Goal: Feedback & Contribution: Contribute content

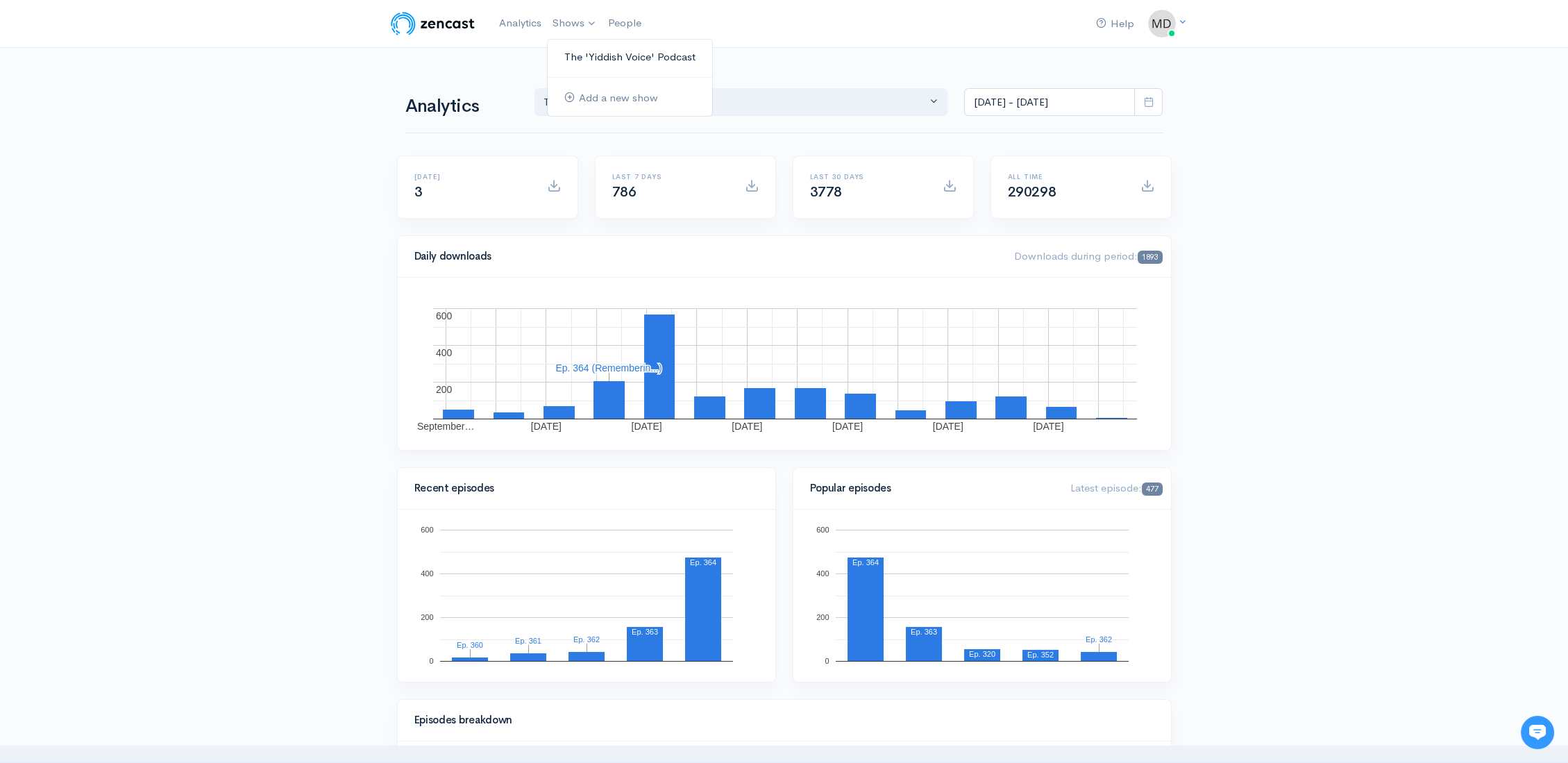
click at [597, 56] on link "The 'Yiddish Voice' Podcast" at bounding box center [629, 57] width 164 height 24
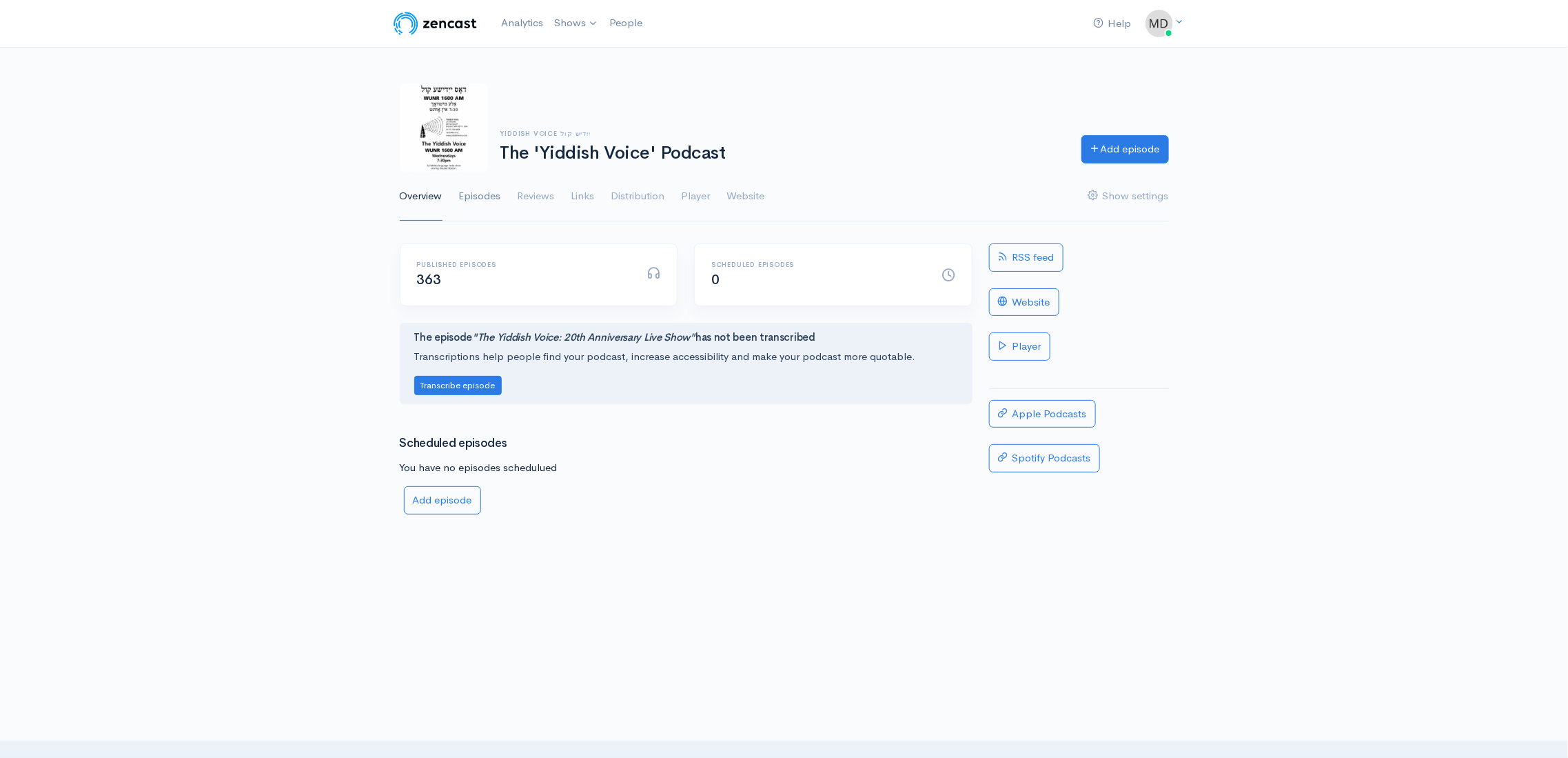
click at [493, 199] on link "Episodes" at bounding box center [480, 197] width 42 height 50
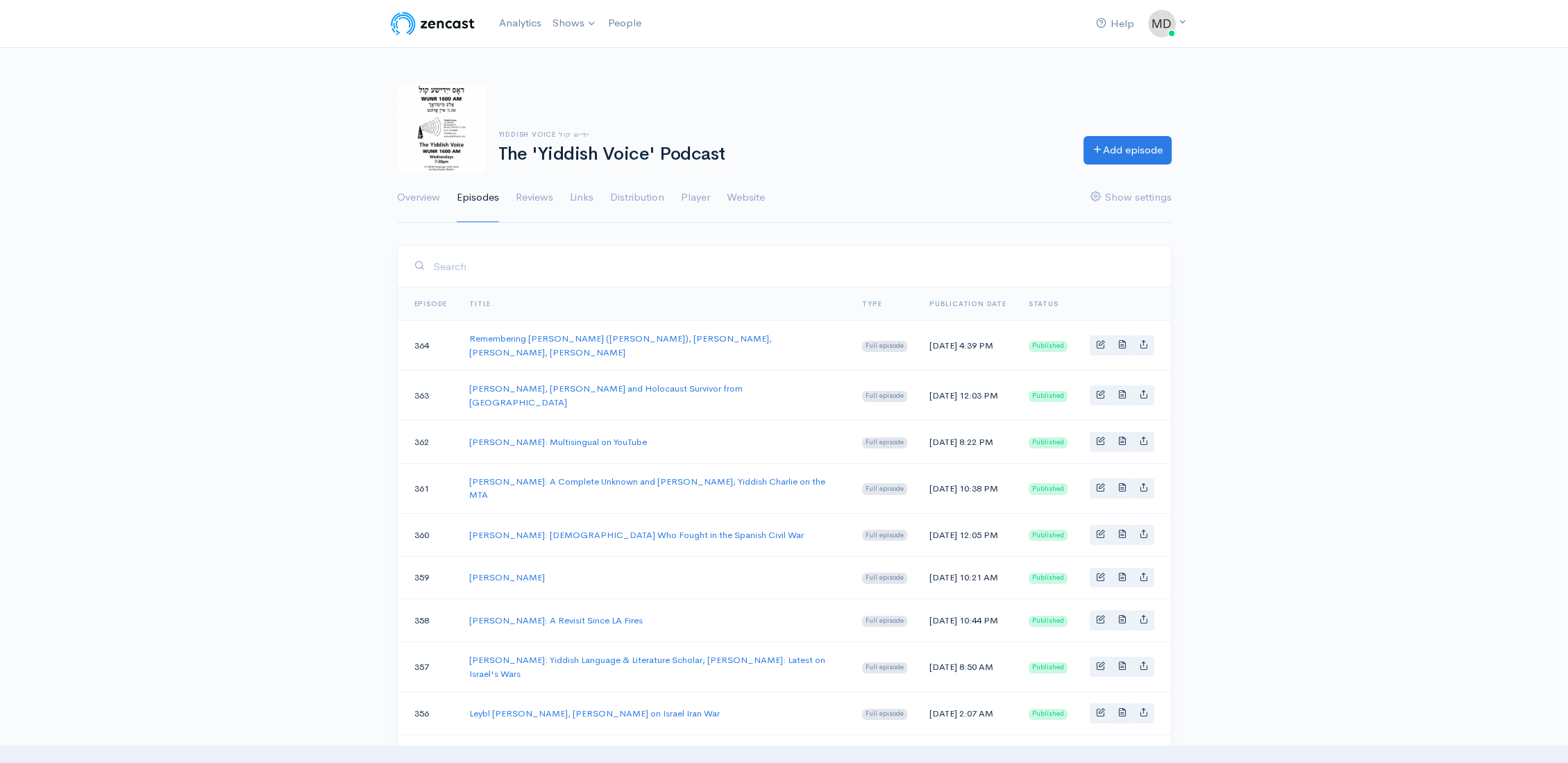
click at [499, 259] on input "search" at bounding box center [793, 266] width 721 height 29
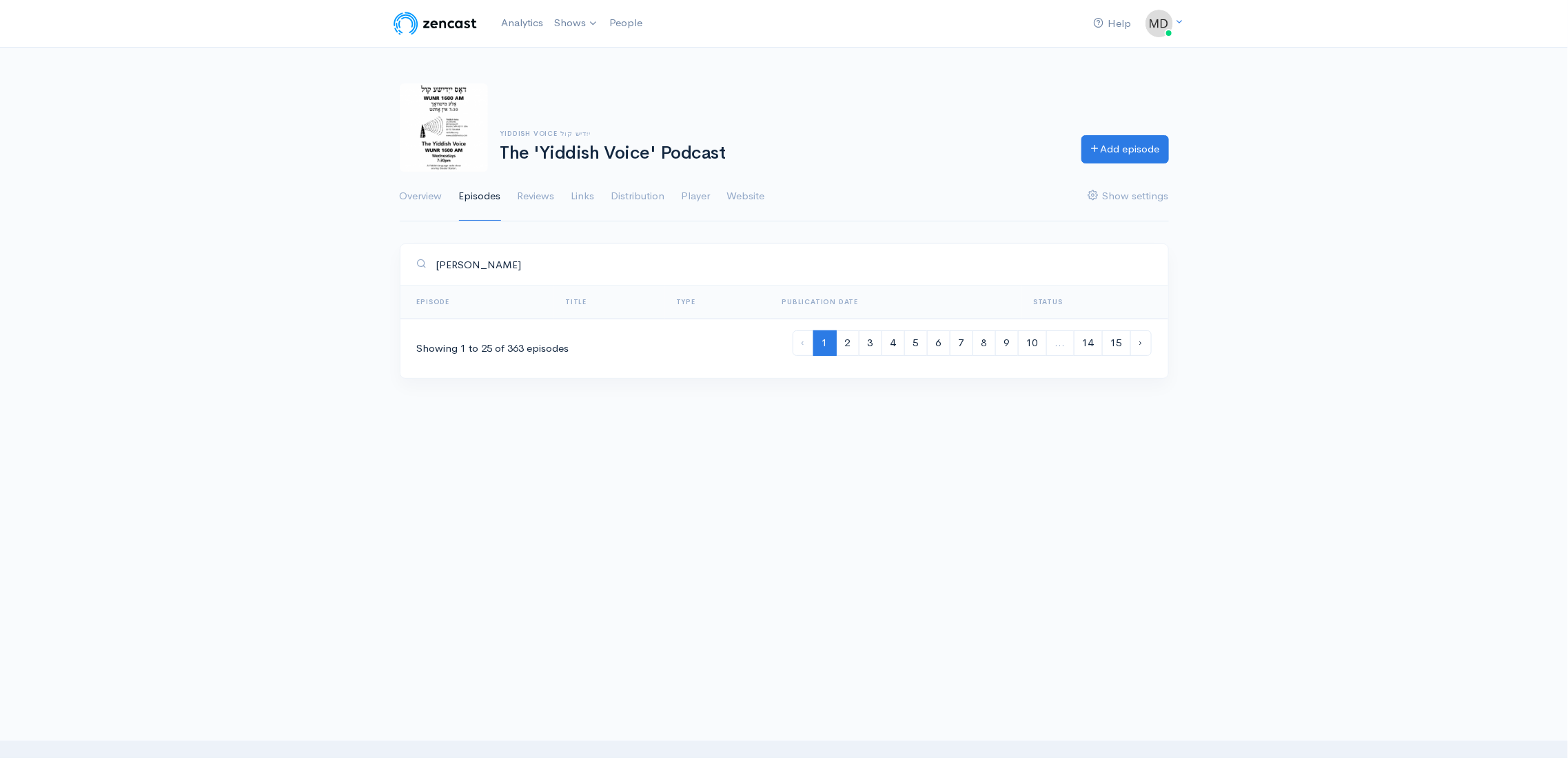
type input "fishman"
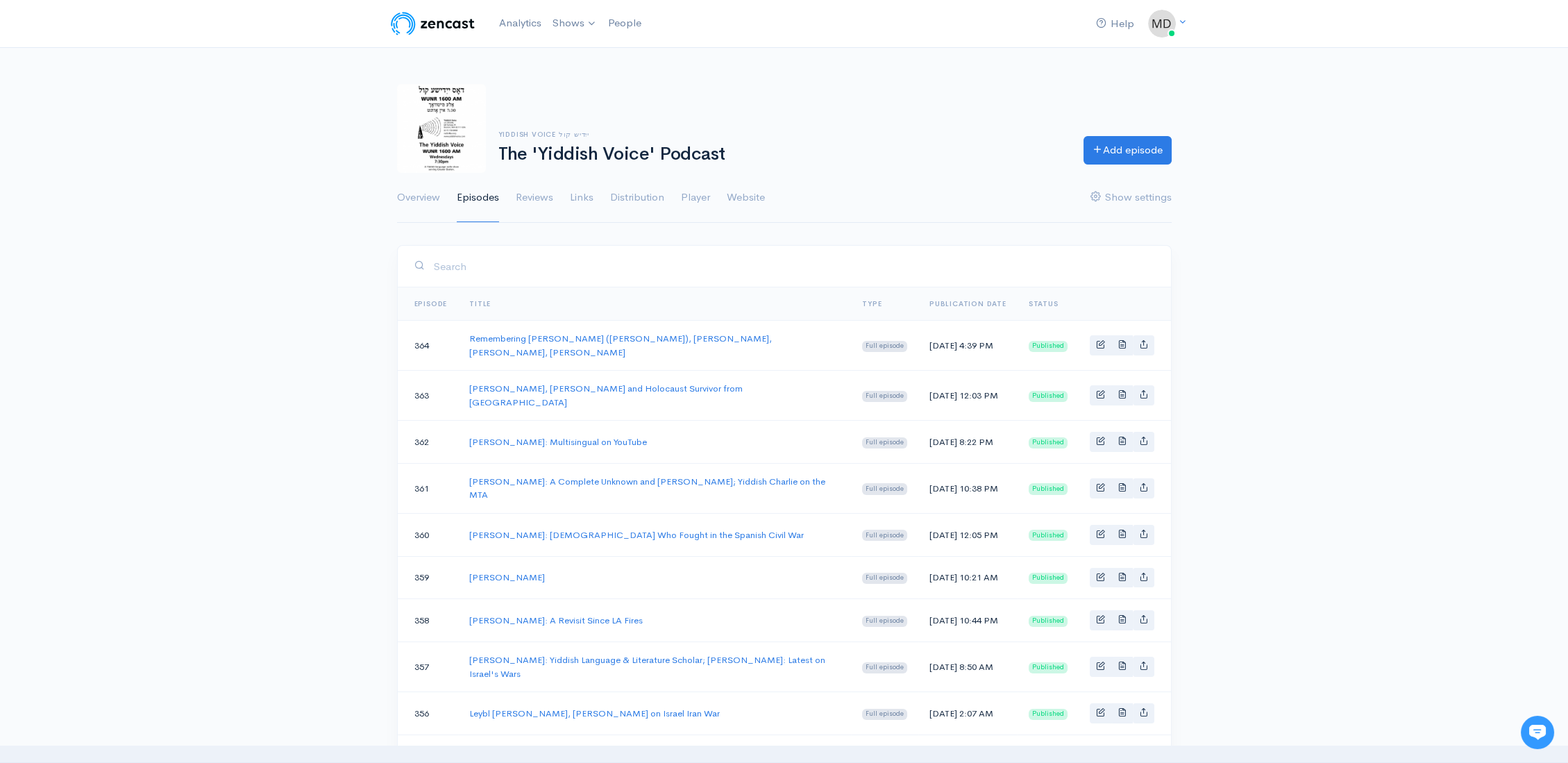
click at [463, 259] on input "search" at bounding box center [793, 266] width 721 height 29
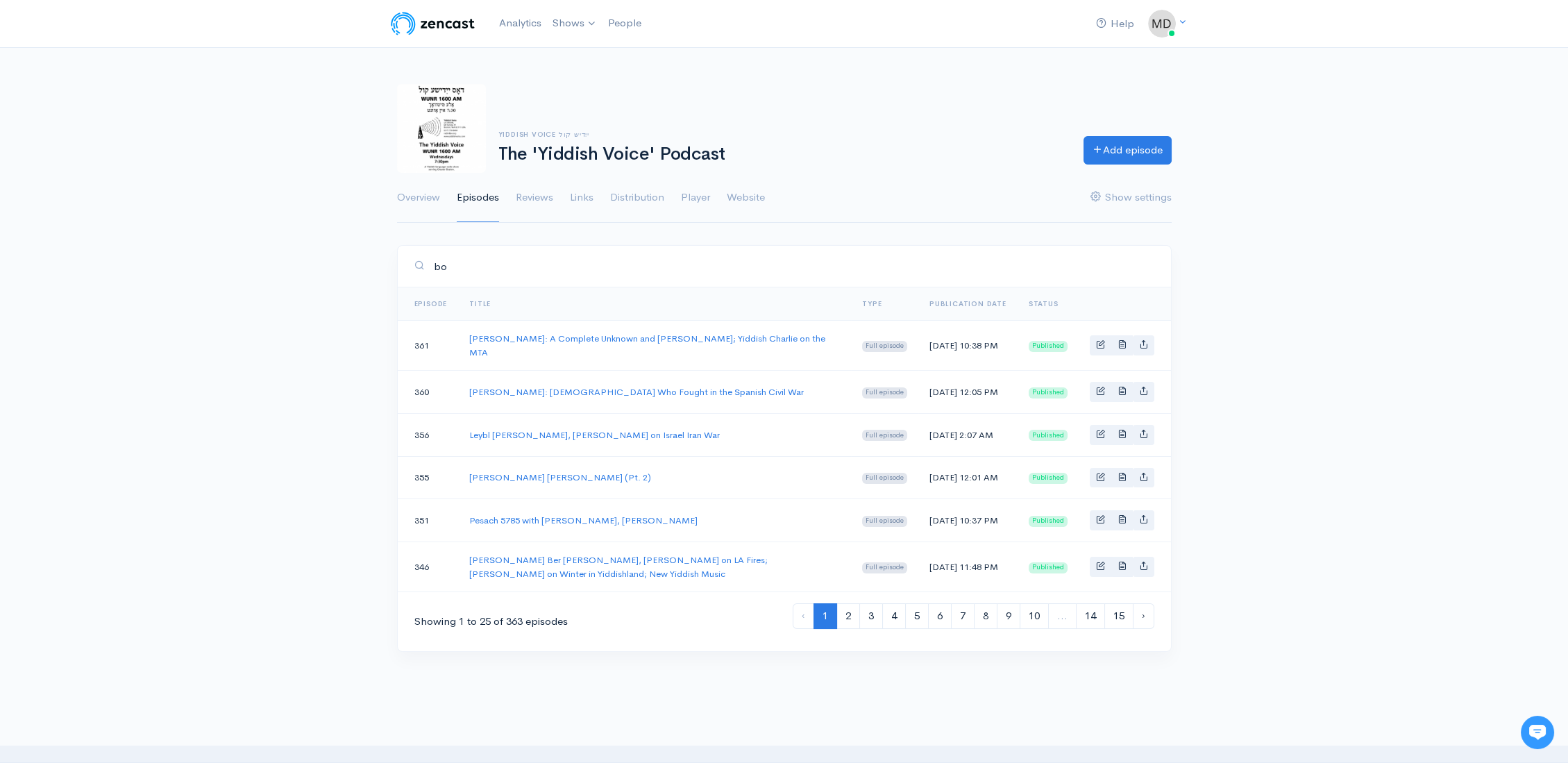
type input "b"
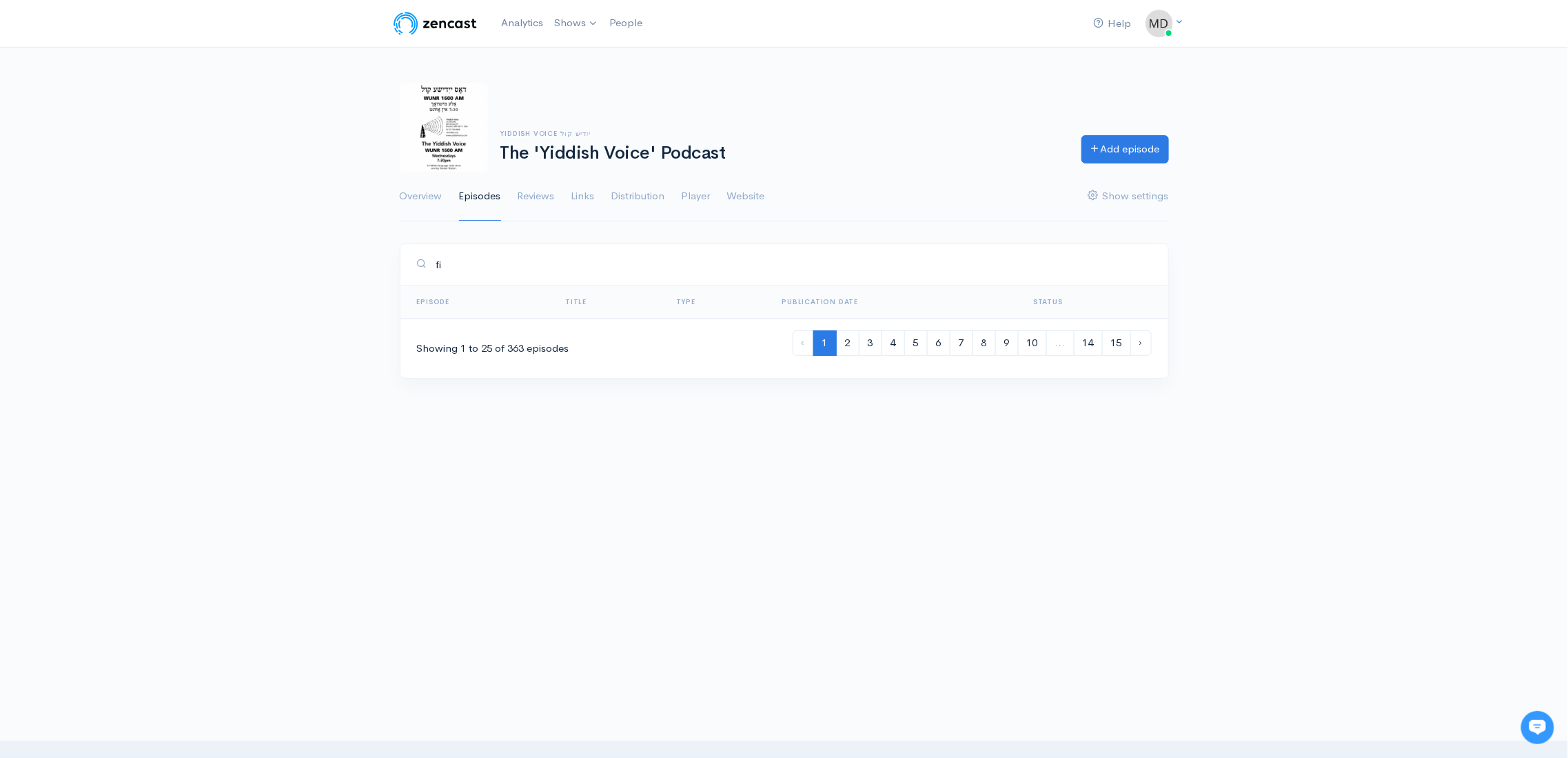
type input "f"
type input "dovid"
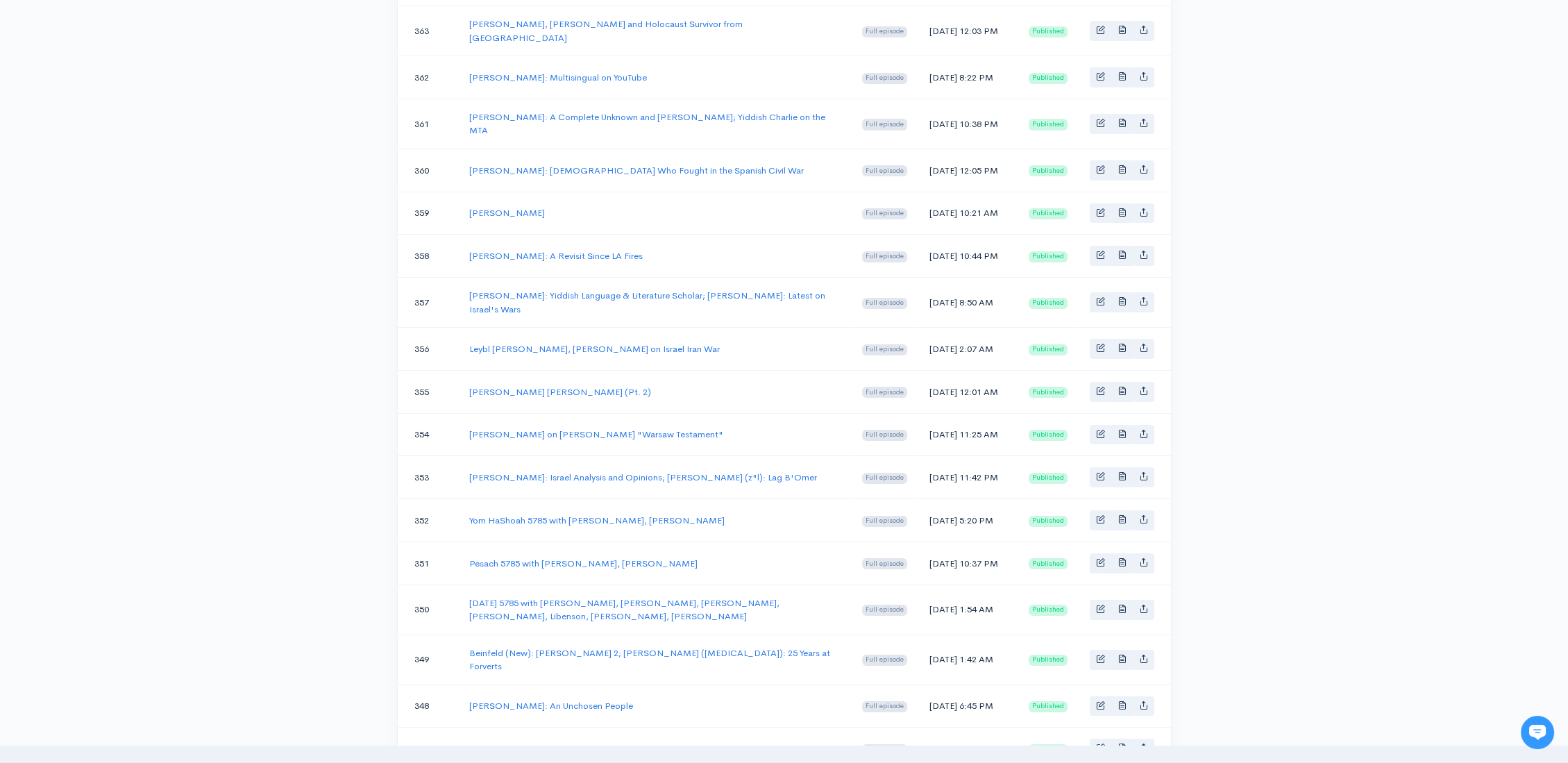
scroll to position [1014, 0]
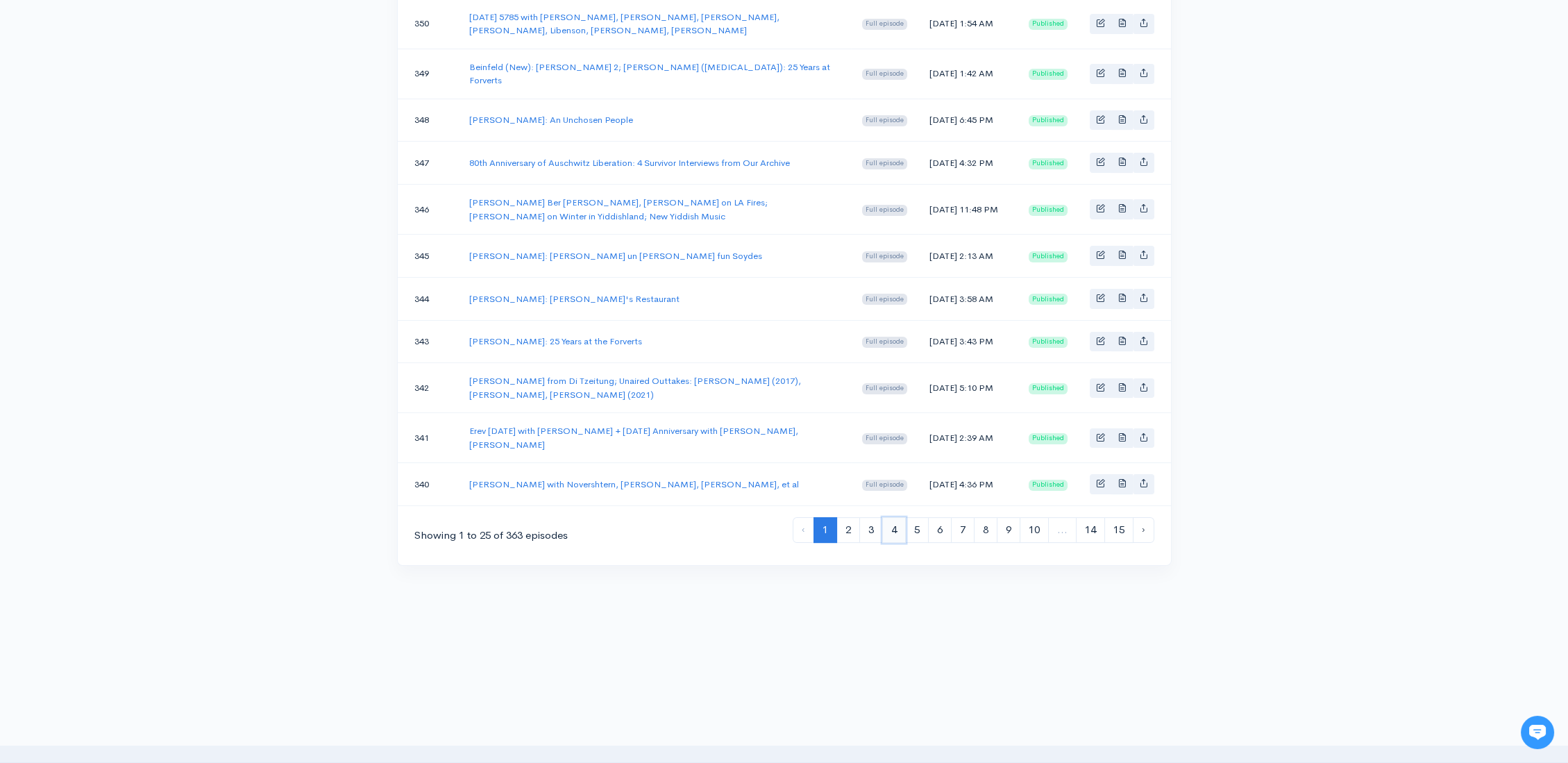
click at [895, 530] on link "4" at bounding box center [894, 530] width 24 height 26
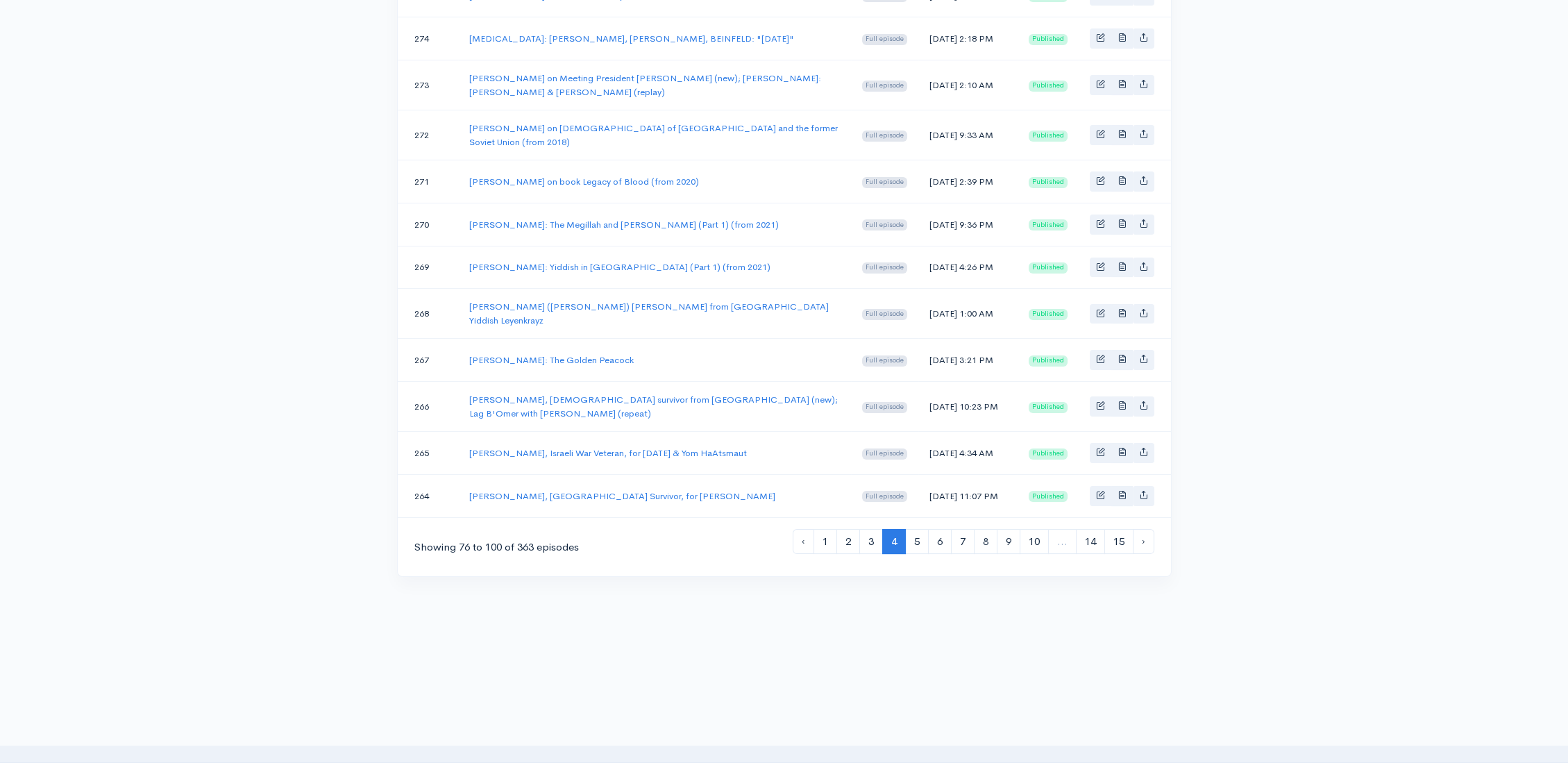
scroll to position [960, 0]
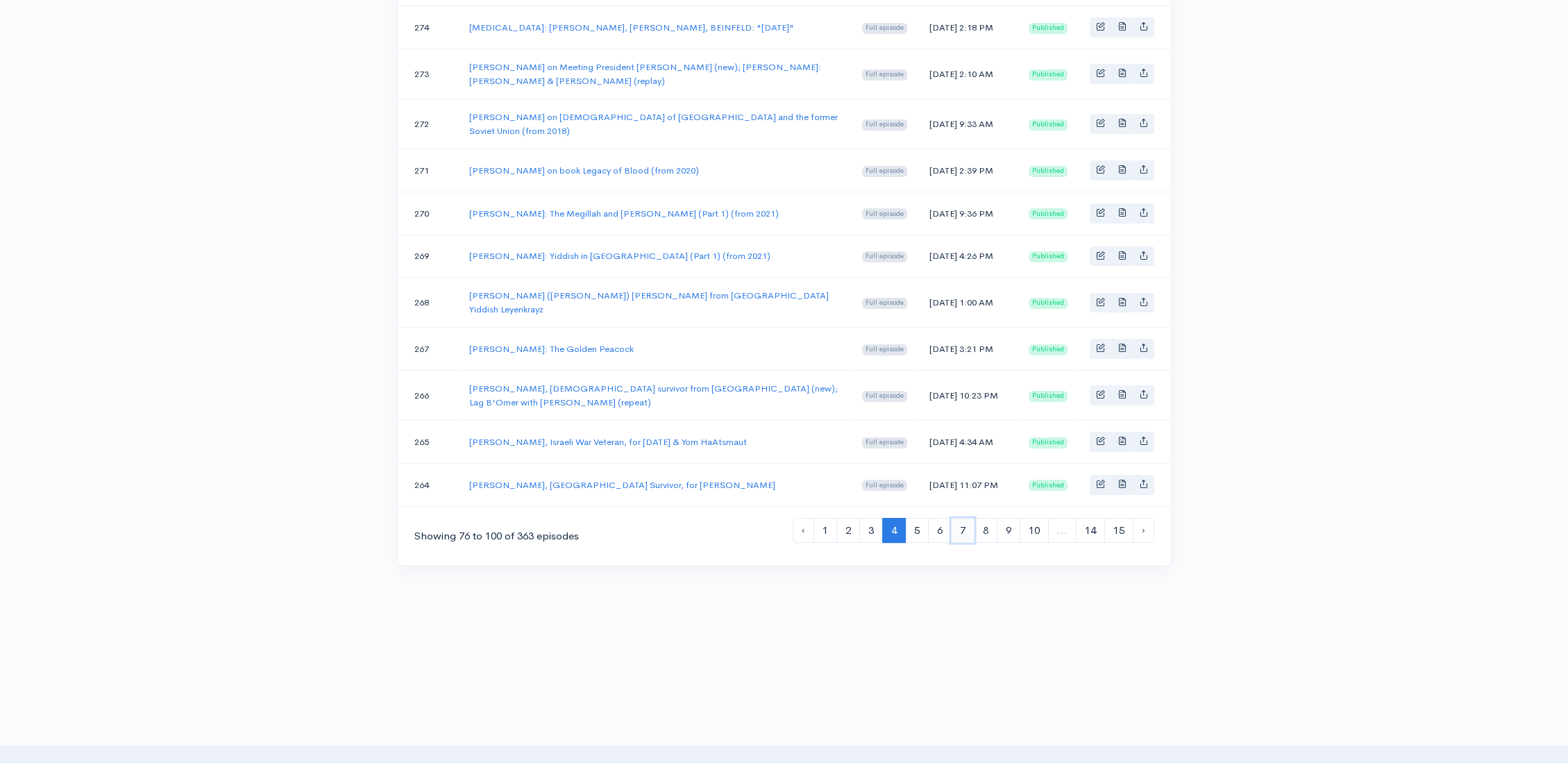
click at [969, 534] on link "7" at bounding box center [962, 531] width 24 height 26
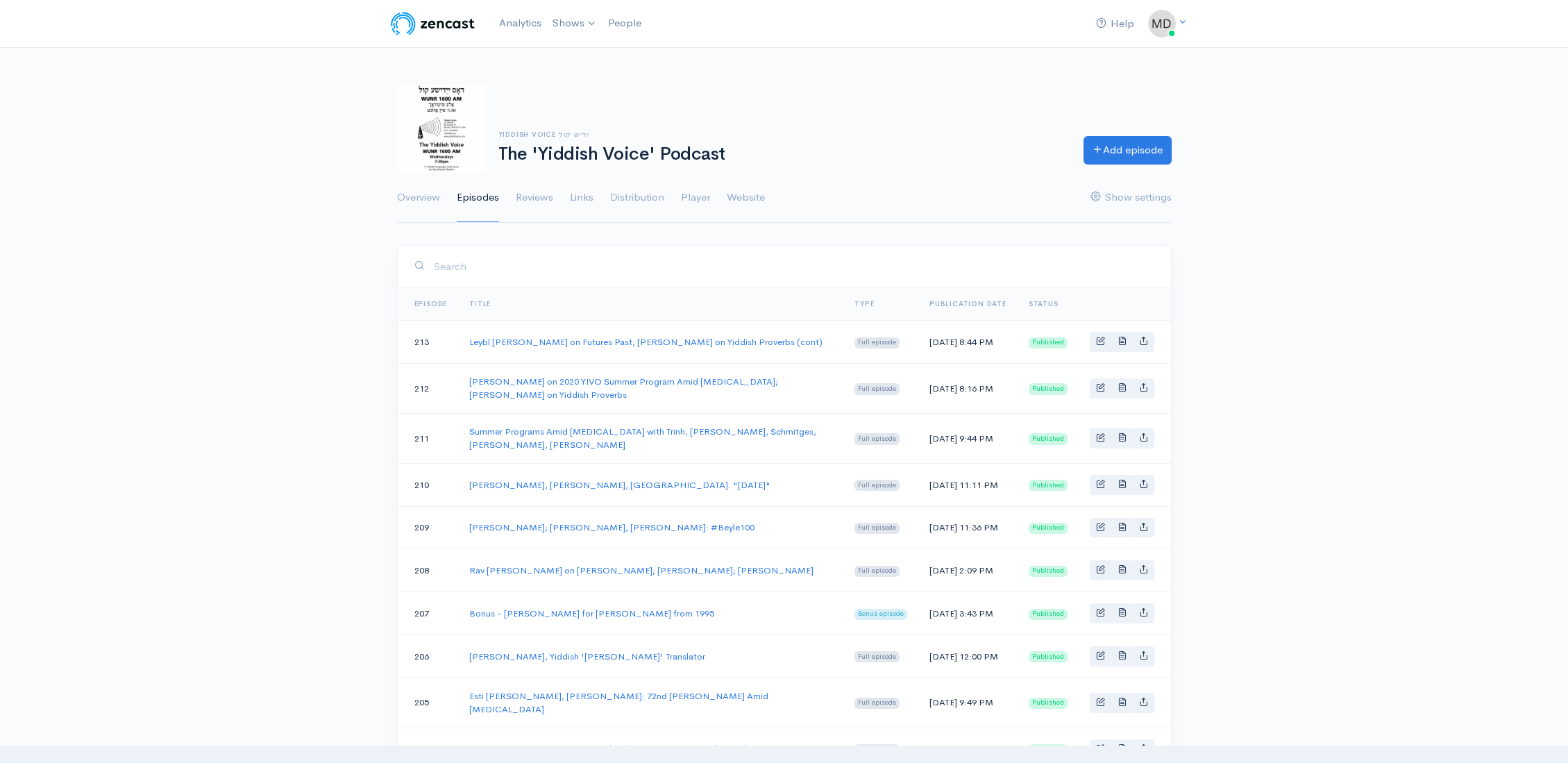
scroll to position [994, 0]
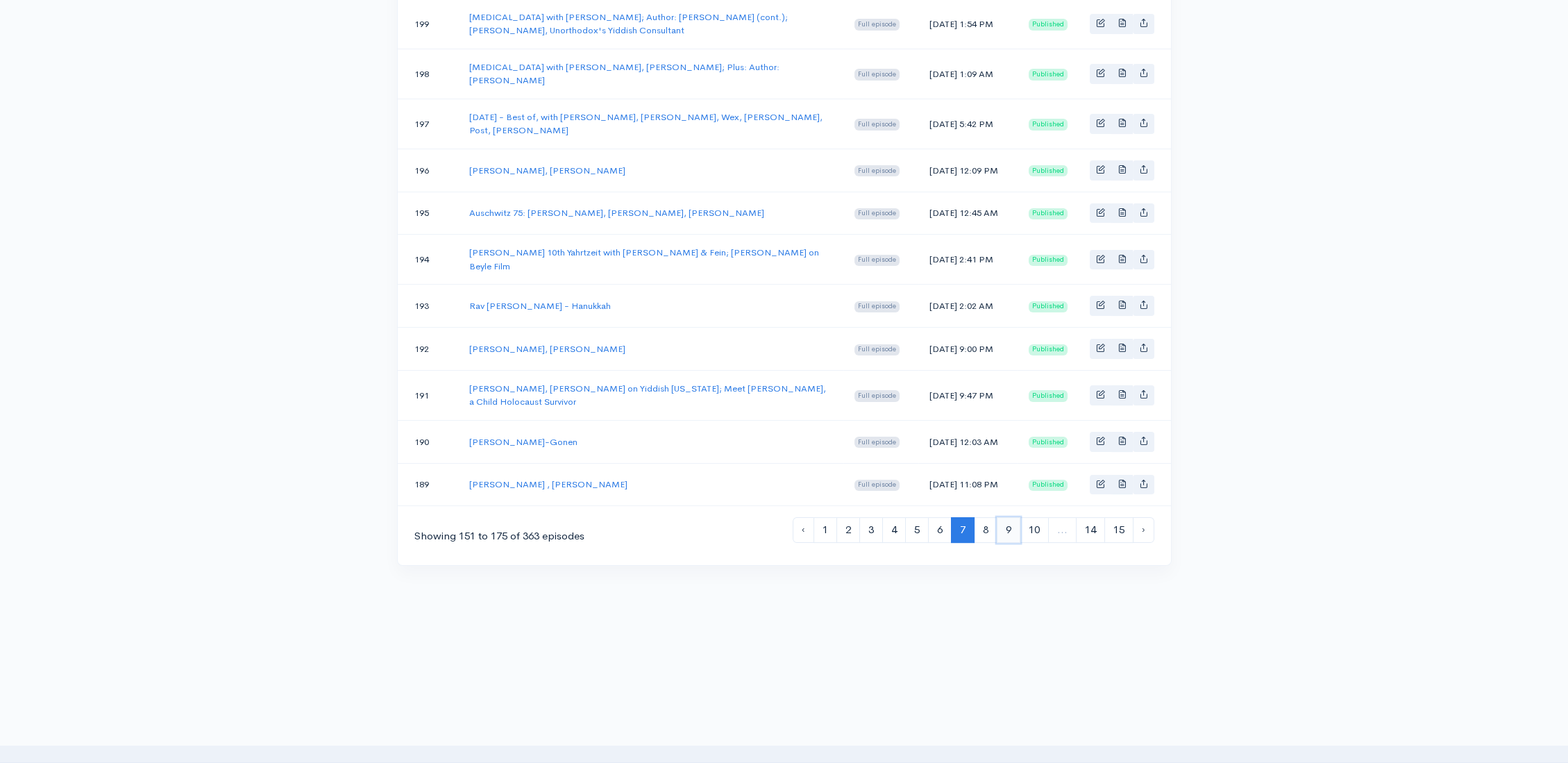
click at [1012, 543] on link "9" at bounding box center [1008, 530] width 24 height 26
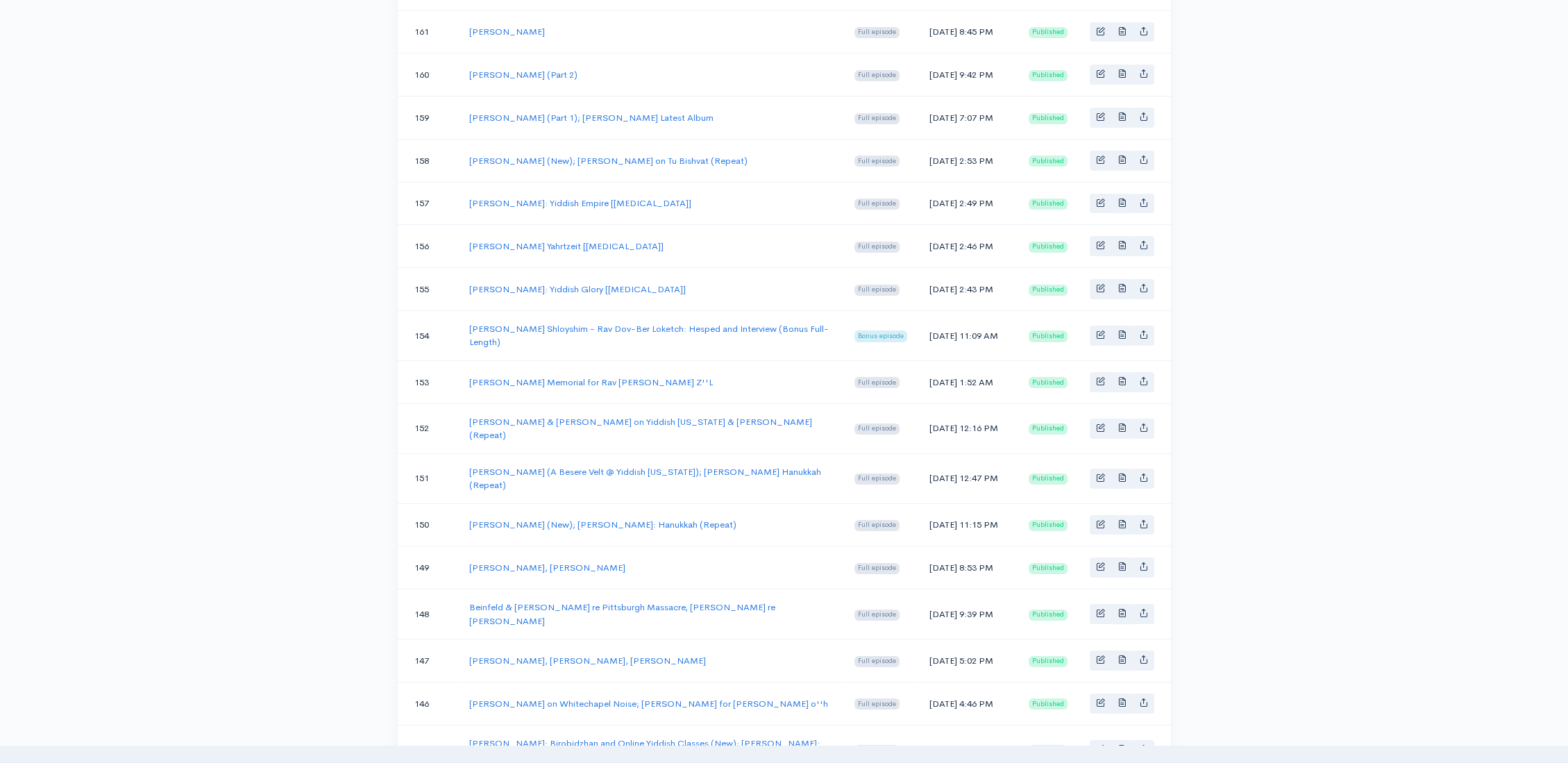
scroll to position [962, 0]
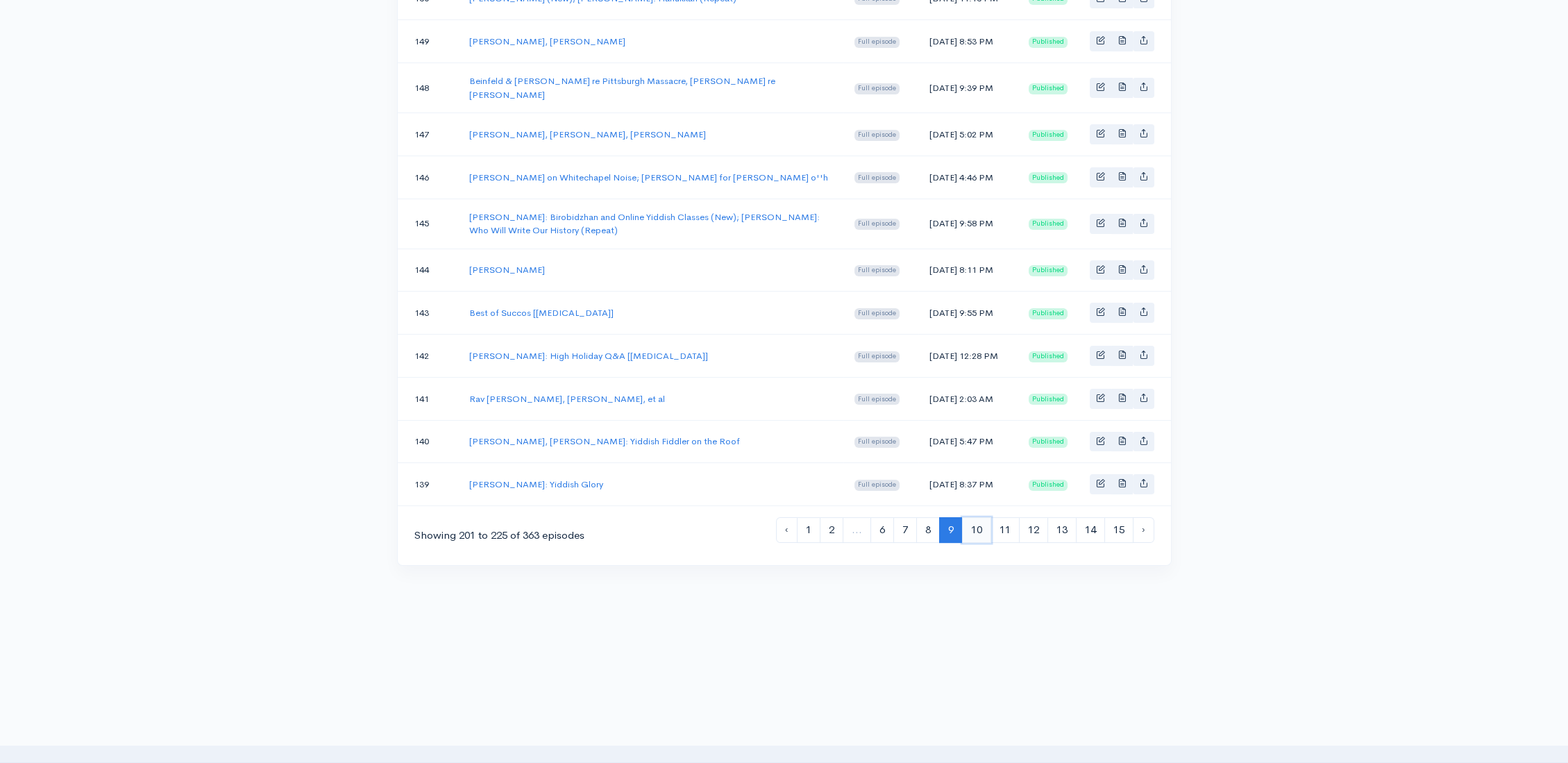
click at [982, 543] on link "10" at bounding box center [976, 530] width 29 height 26
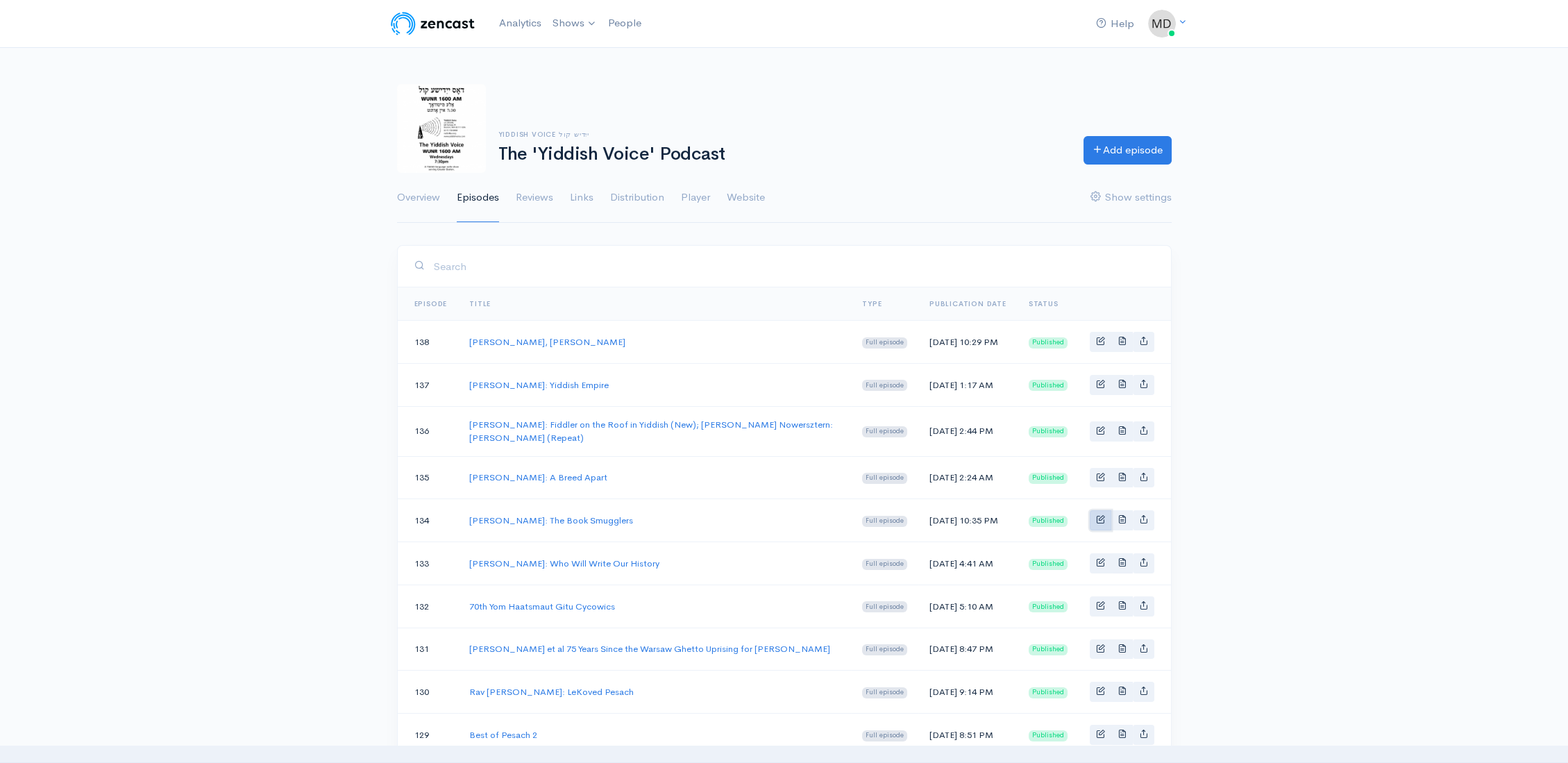
click at [1107, 530] on link "Basic example" at bounding box center [1100, 520] width 21 height 20
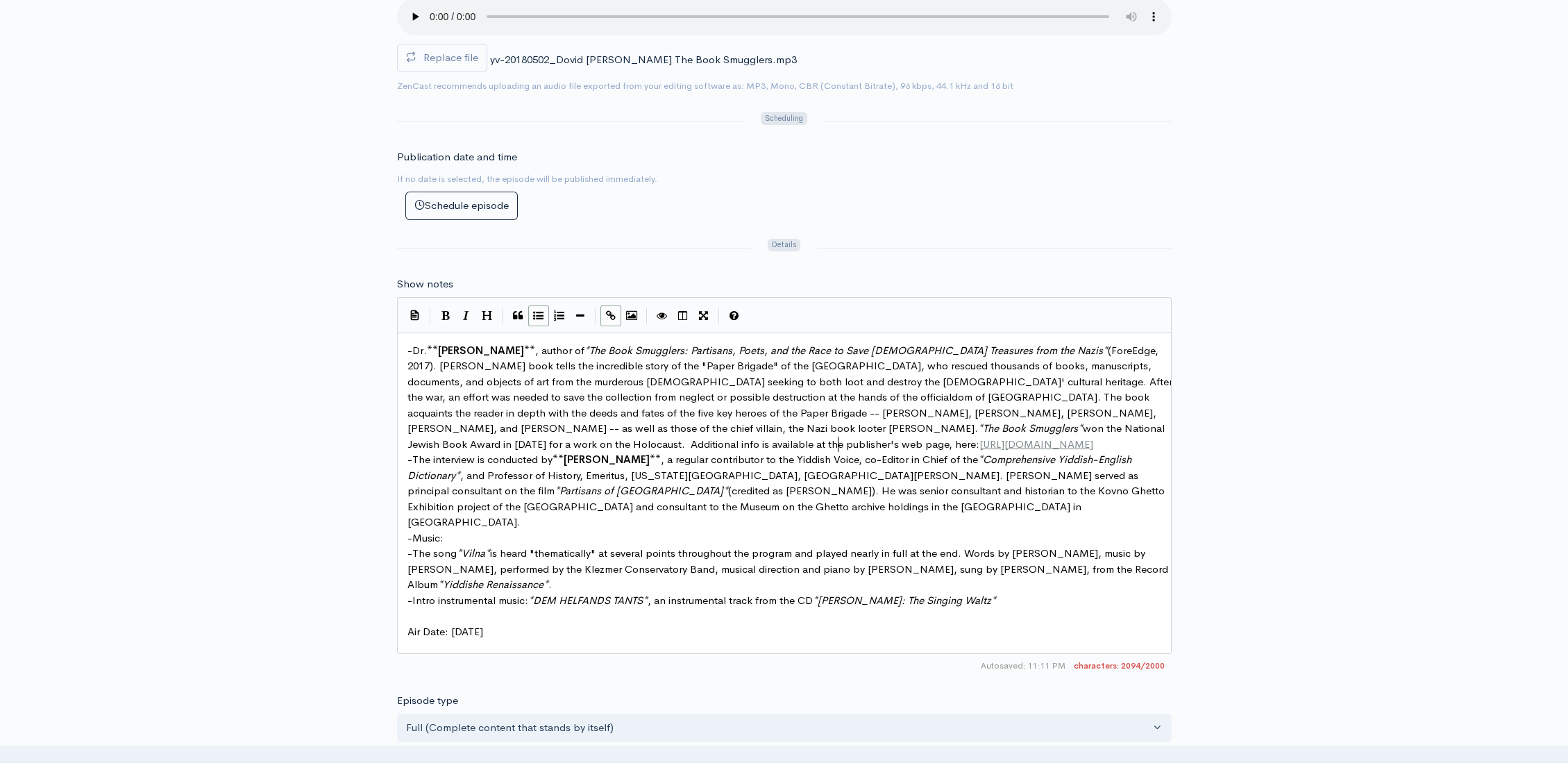
scroll to position [5, 0]
type textarea "http://www.upne.com/1512600490.html"
drag, startPoint x: 844, startPoint y: 439, endPoint x: 644, endPoint y: 442, distance: 200.0
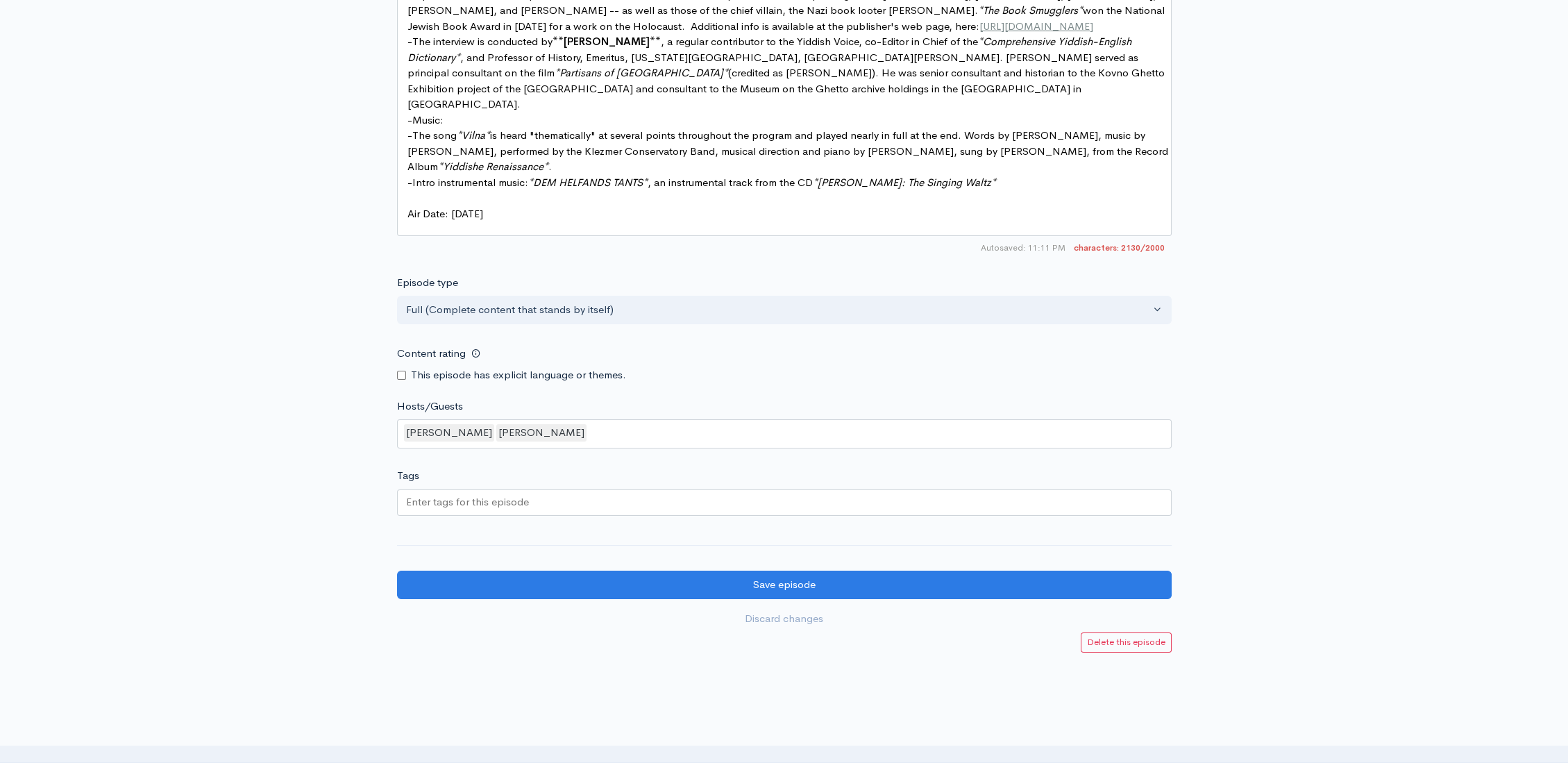
scroll to position [1026, 0]
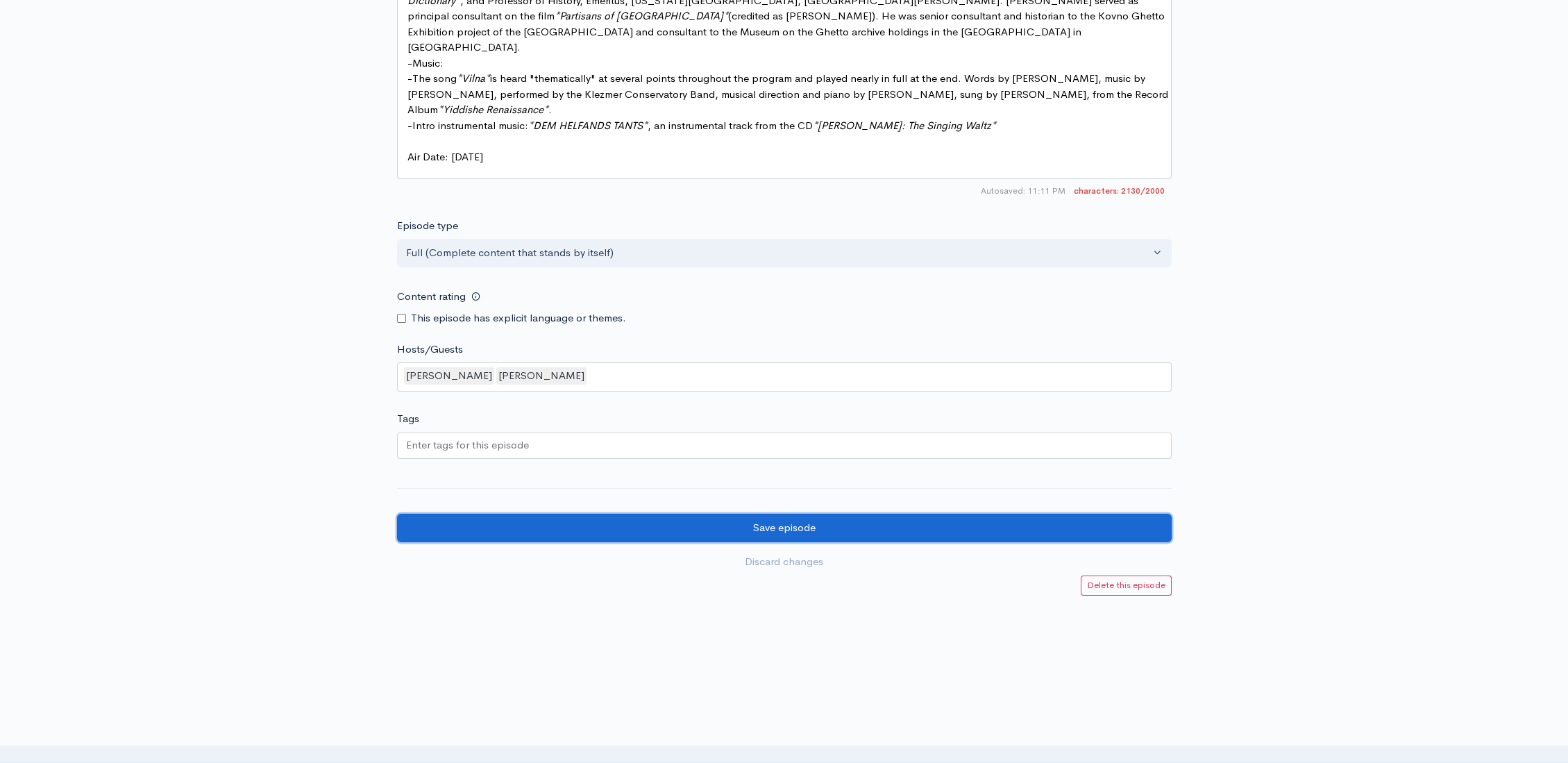
click at [789, 517] on input "Save episode" at bounding box center [784, 528] width 774 height 29
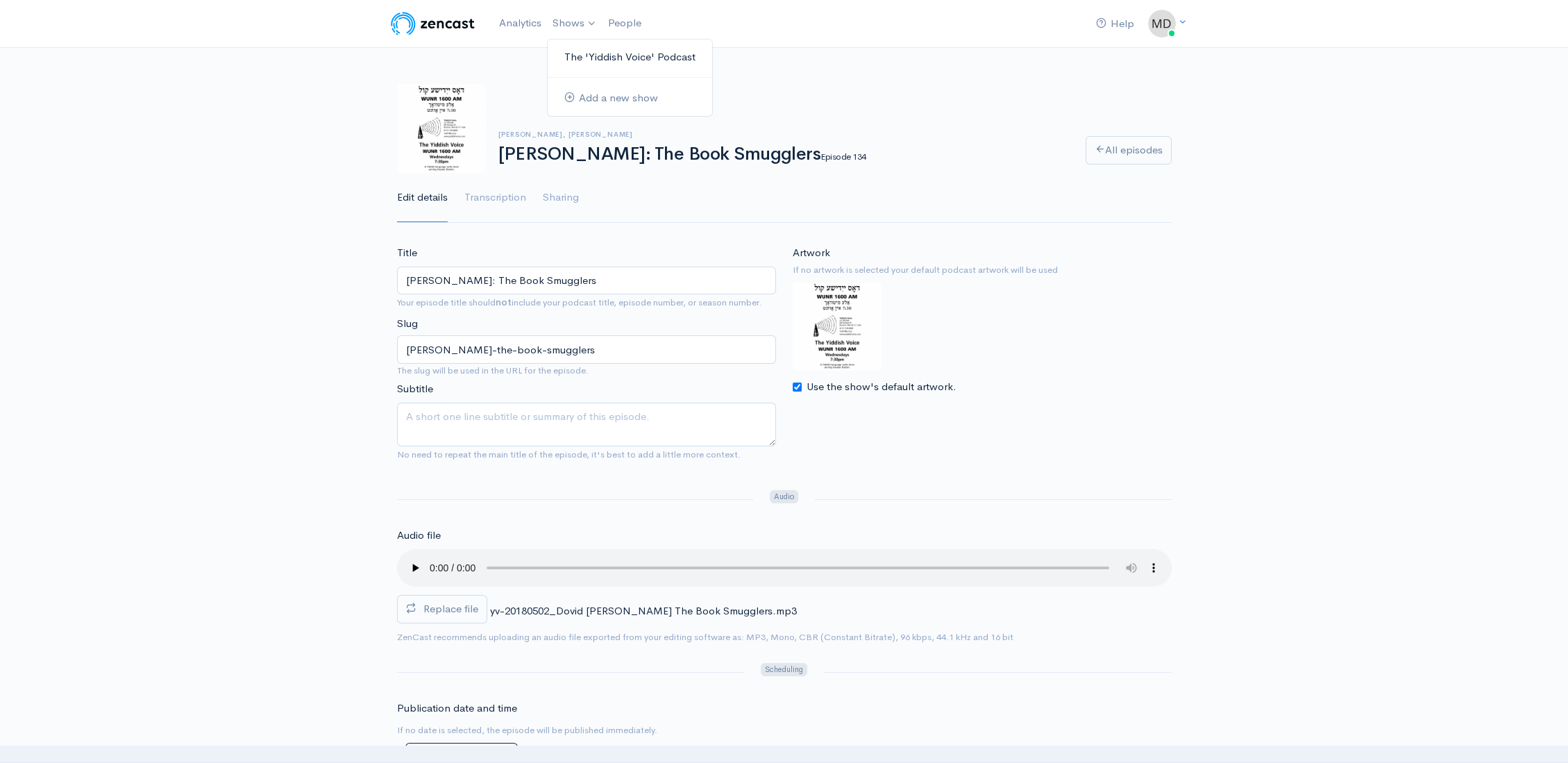
click at [585, 55] on link "The 'Yiddish Voice' Podcast" at bounding box center [629, 57] width 164 height 24
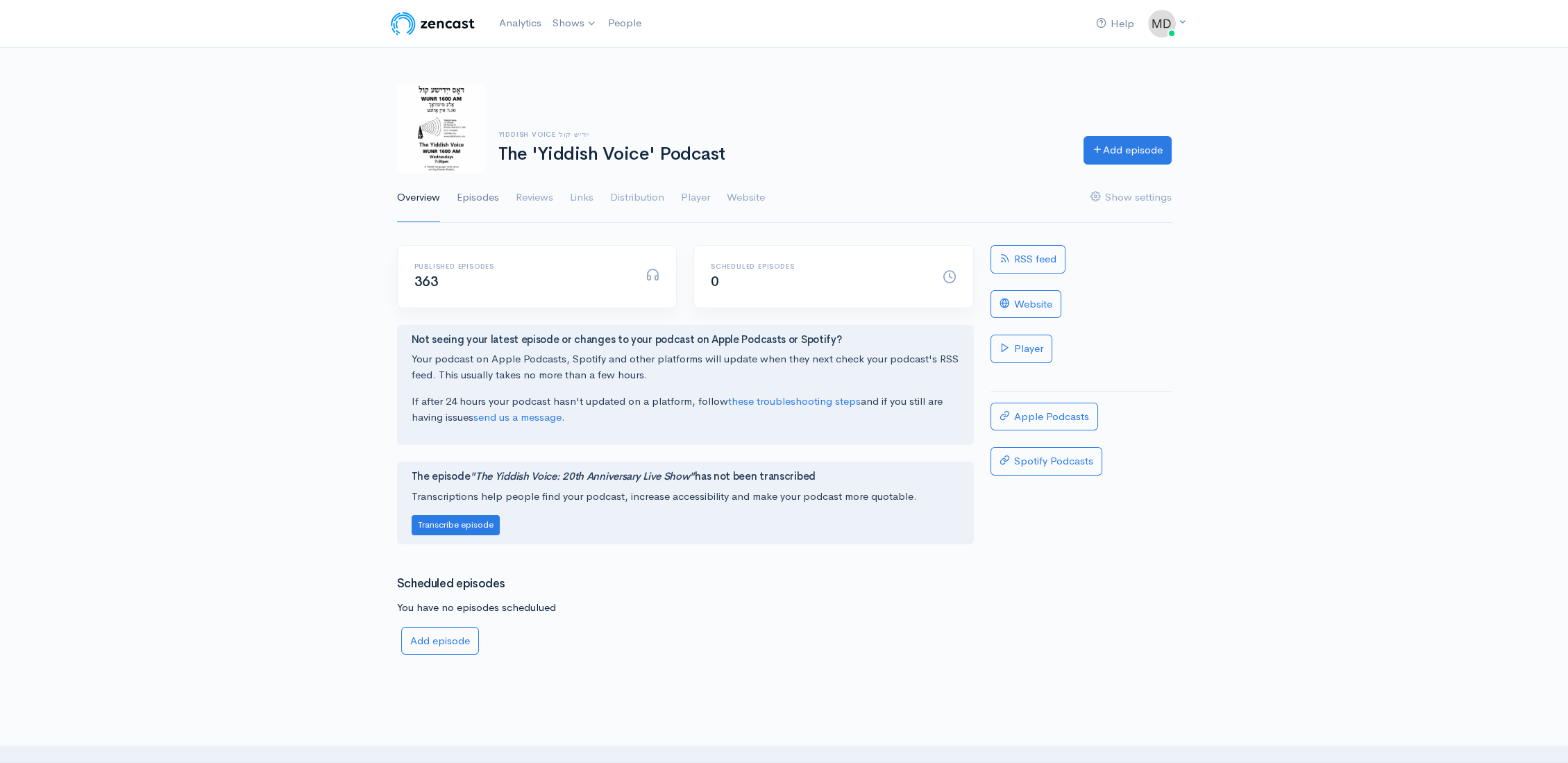
click at [479, 199] on link "Episodes" at bounding box center [477, 198] width 42 height 50
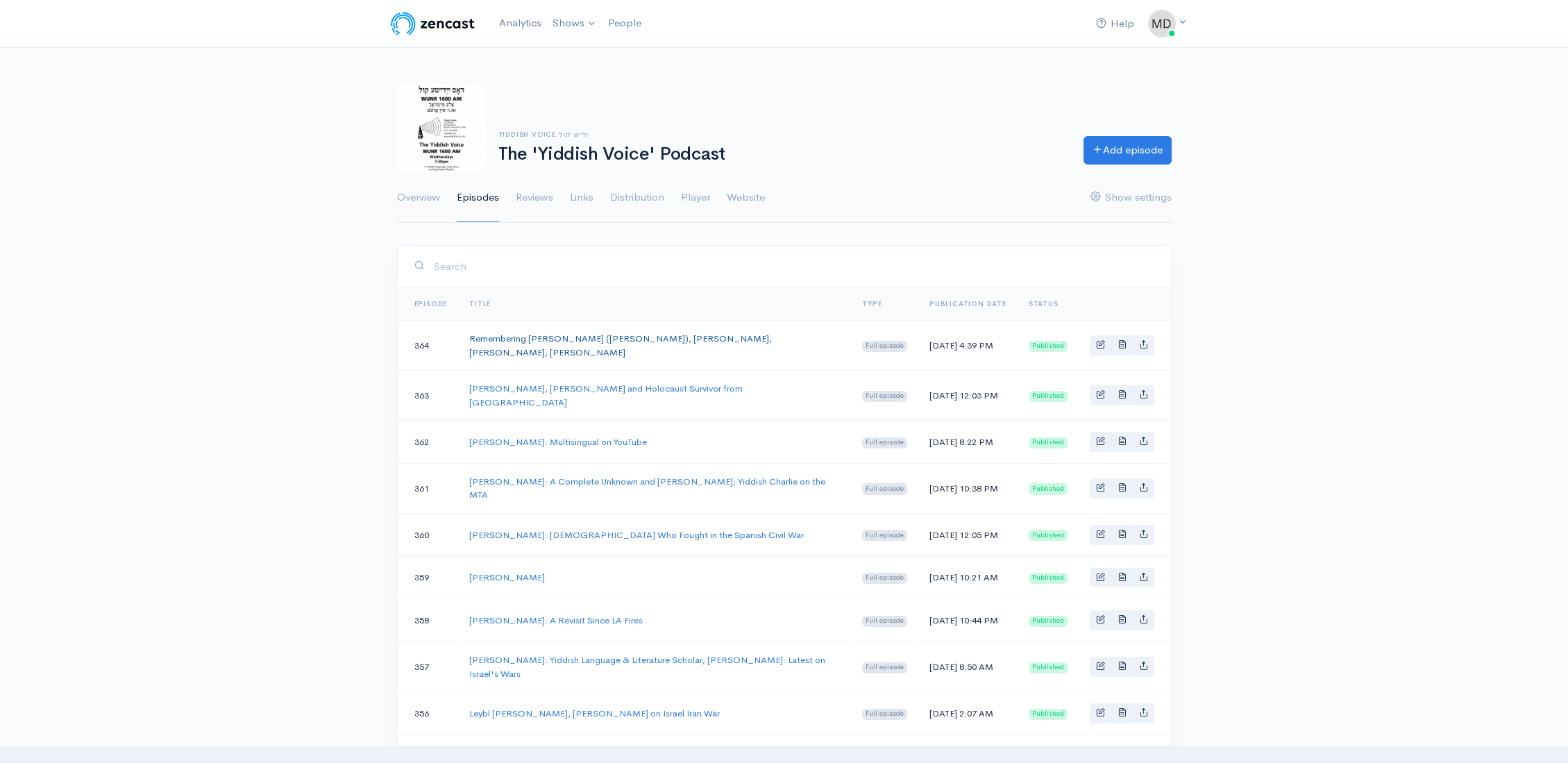
click at [746, 336] on link "Remembering [PERSON_NAME] ([PERSON_NAME]), [PERSON_NAME], [PERSON_NAME], [PERSO…" at bounding box center [621, 345] width 303 height 26
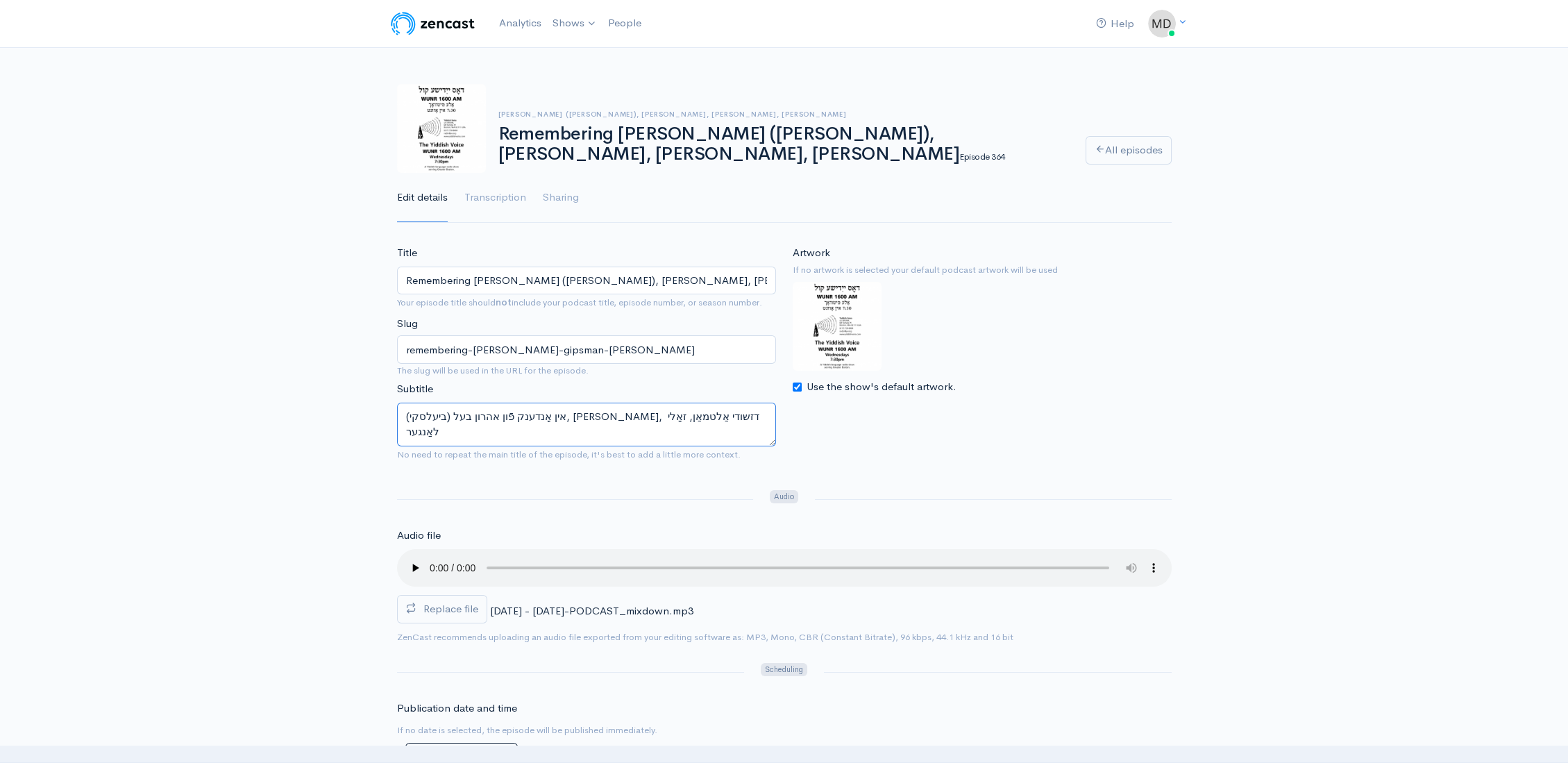
click at [718, 417] on textarea "אין אָנדענק פֿון אהרון בעל (ביעלסקי), נוסן גיפּסמאַן, דזשודי אַלטמאַן, זאָלי לא…" at bounding box center [586, 424] width 379 height 44
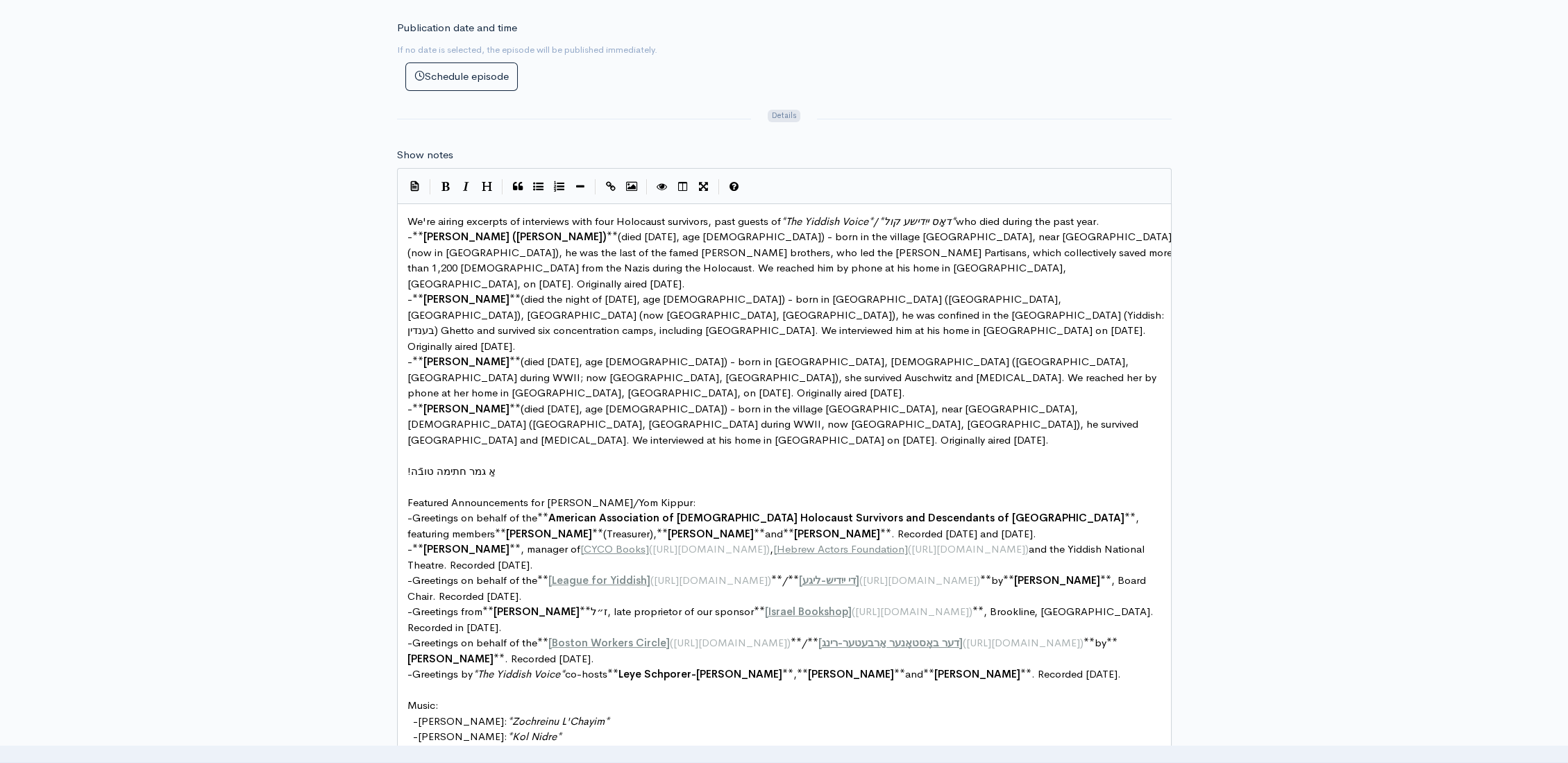
scroll to position [5, 0]
type textarea "'re"
drag, startPoint x: 435, startPoint y: 219, endPoint x: 424, endPoint y: 218, distance: 11.0
type textarea "נק"
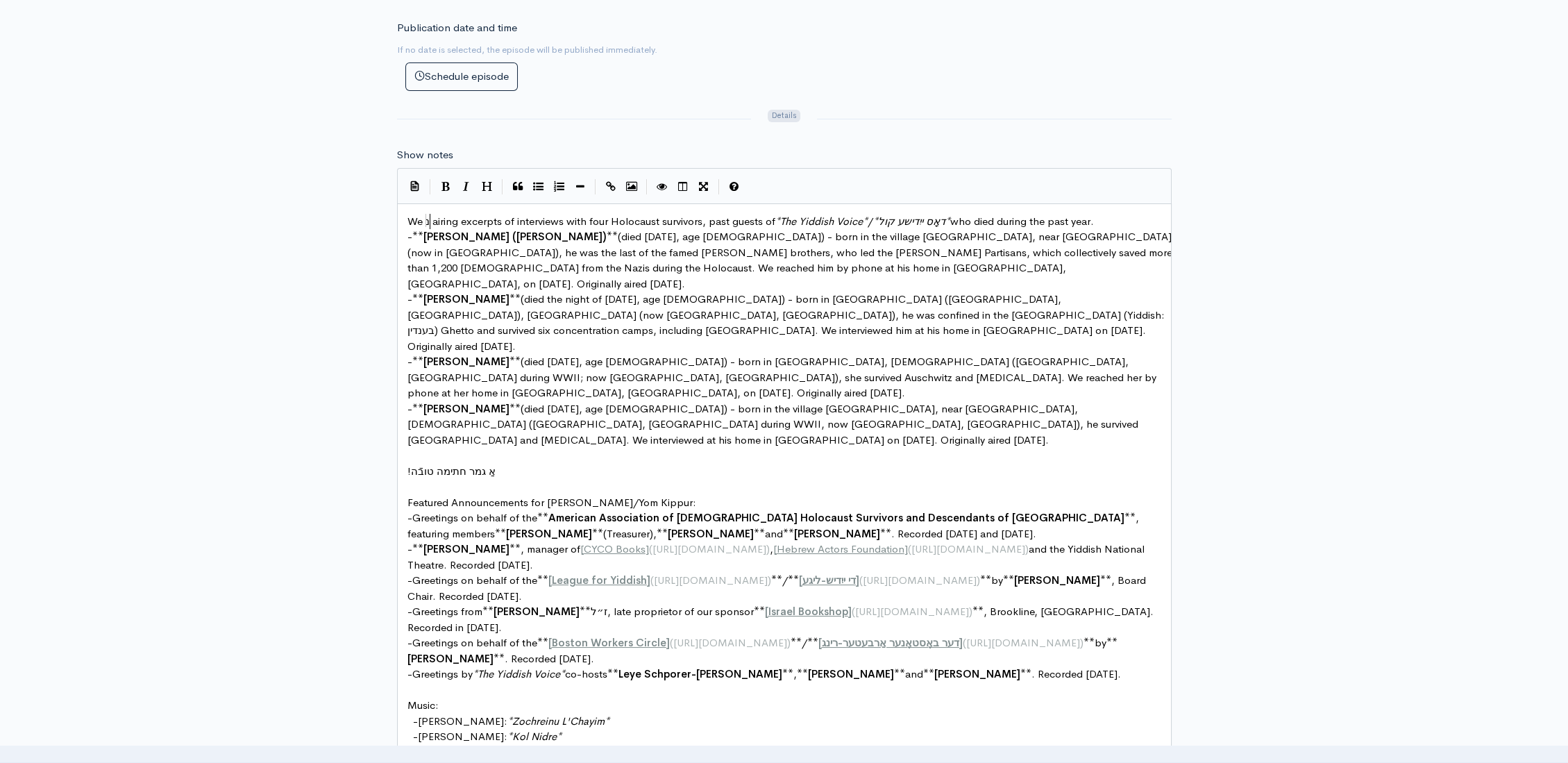
scroll to position [5, 12]
type textarea "beo"
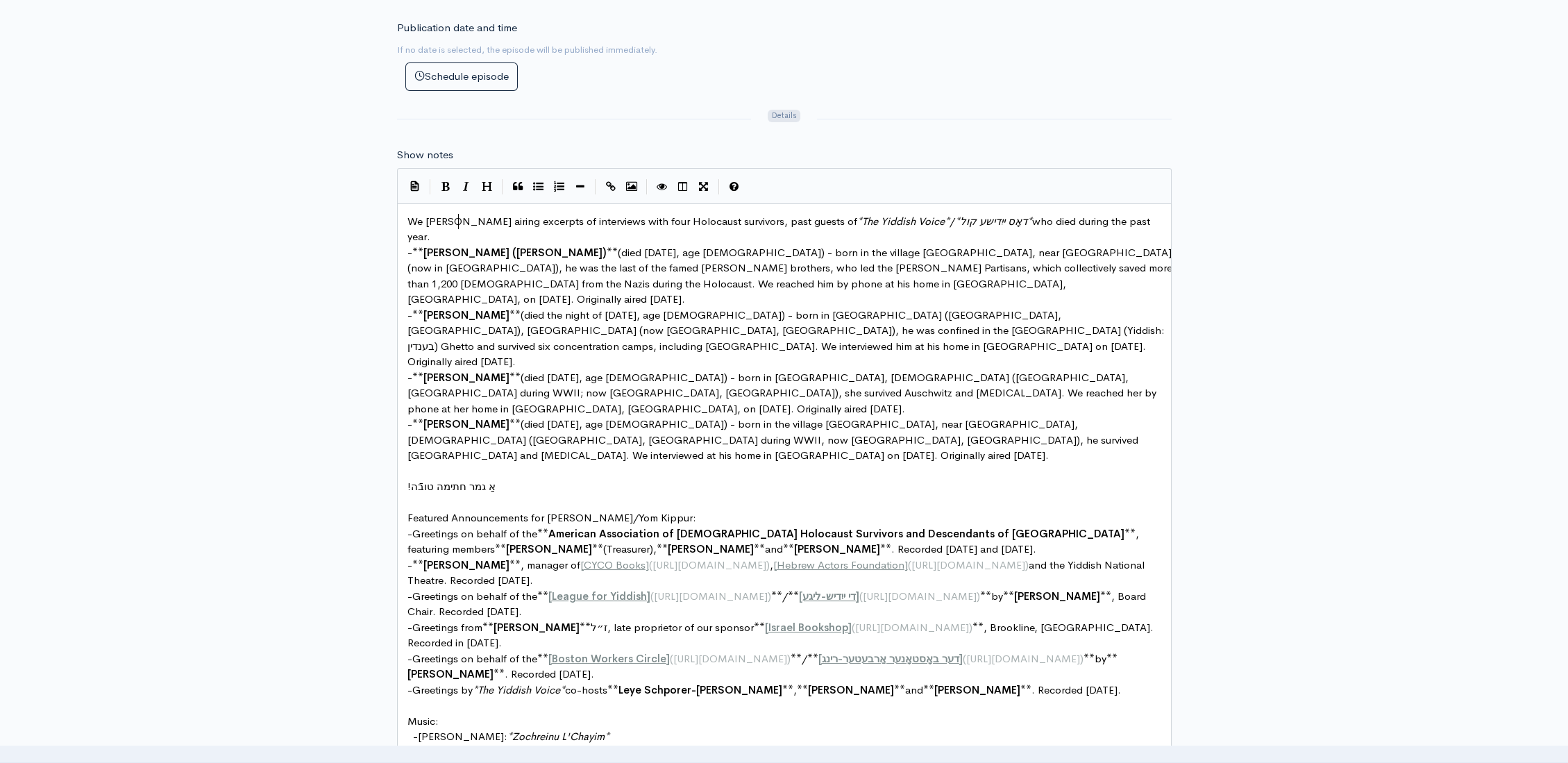
type textarea "gomg"
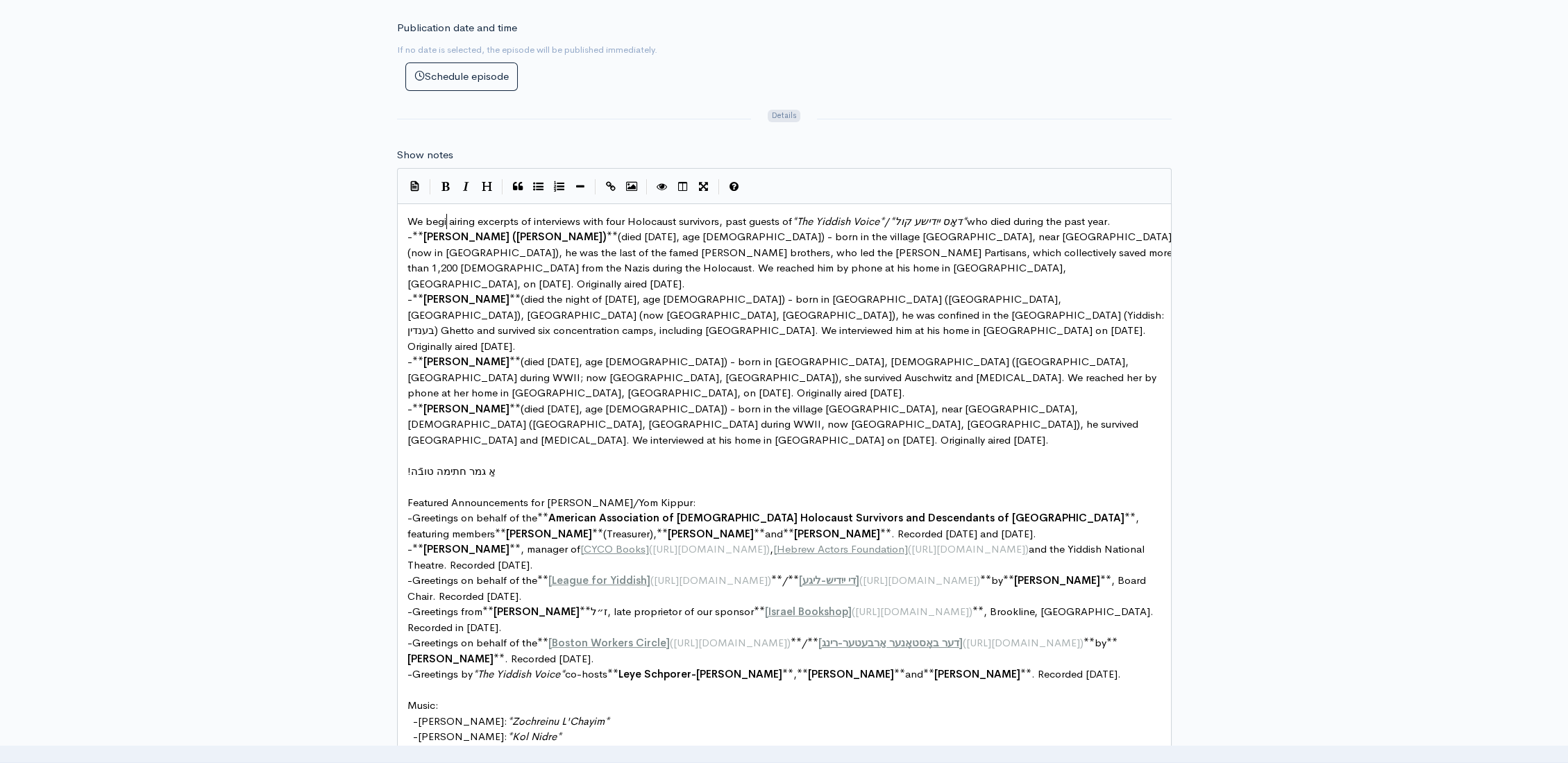
type textarea "in"
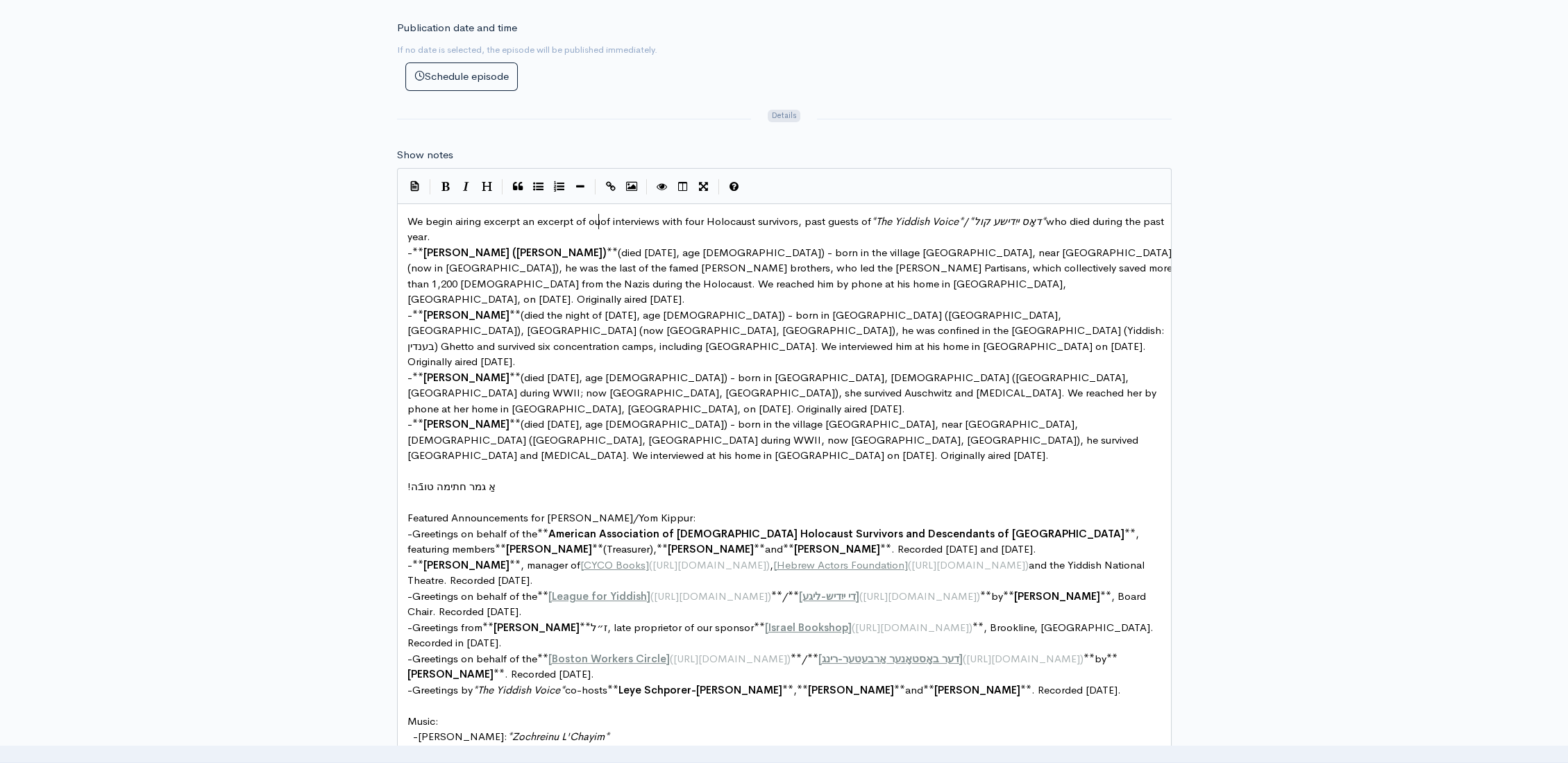
type textarea "an excerpt of our"
click at [678, 216] on span "We begin airing excerpt an excerpt of our interviews with four Holocaust surviv…" at bounding box center [784, 229] width 753 height 29
type textarea "four"
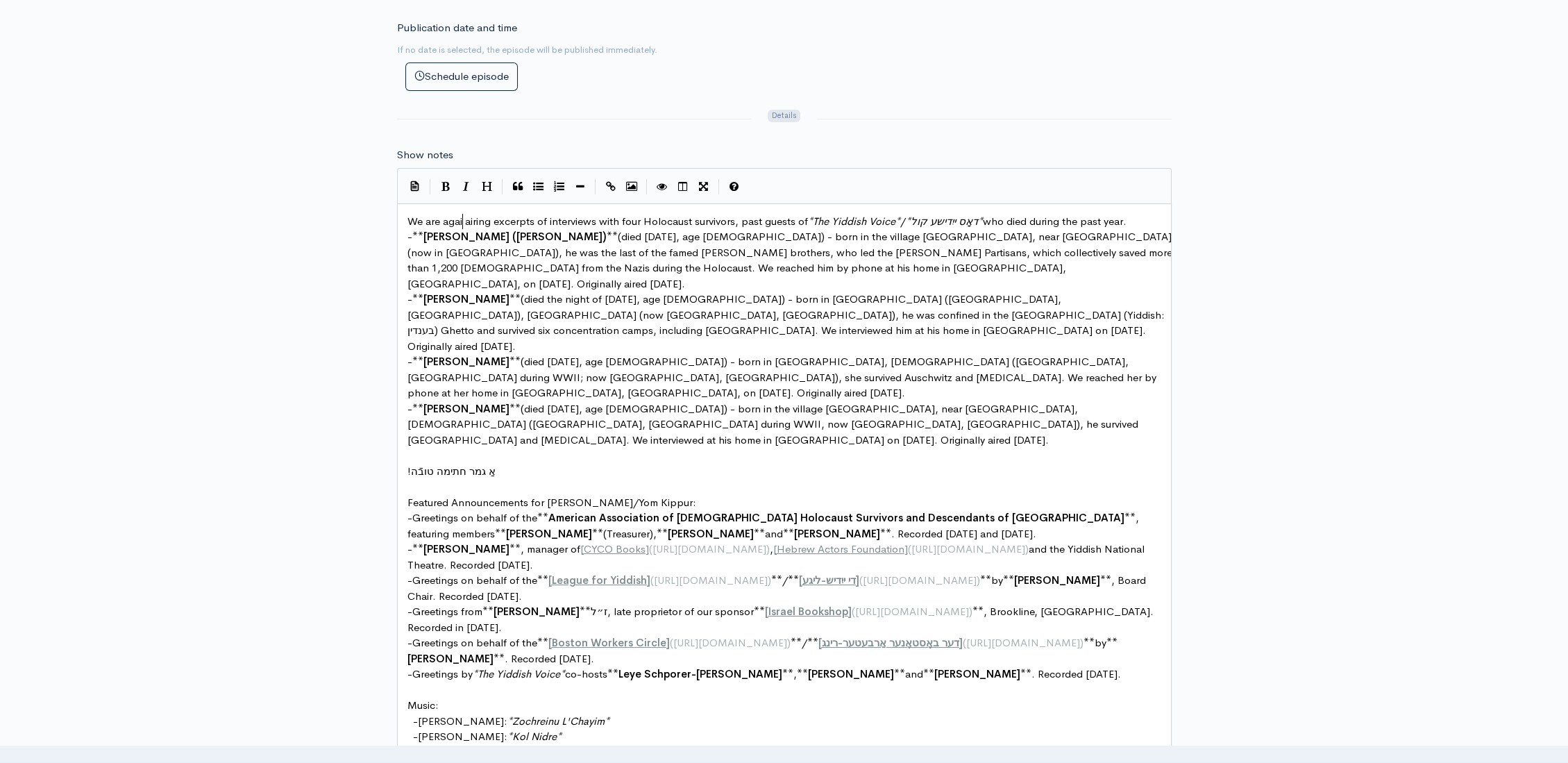
type textarea "are again"
click at [640, 214] on span "We are again airing excerpts of interviews with four Holocaust survivors, past …" at bounding box center [769, 221] width 725 height 13
type textarea "four"
click at [1120, 214] on pre "We are again airing excerpts of interviews with Holocaust survivors, past guest…" at bounding box center [789, 221] width 771 height 16
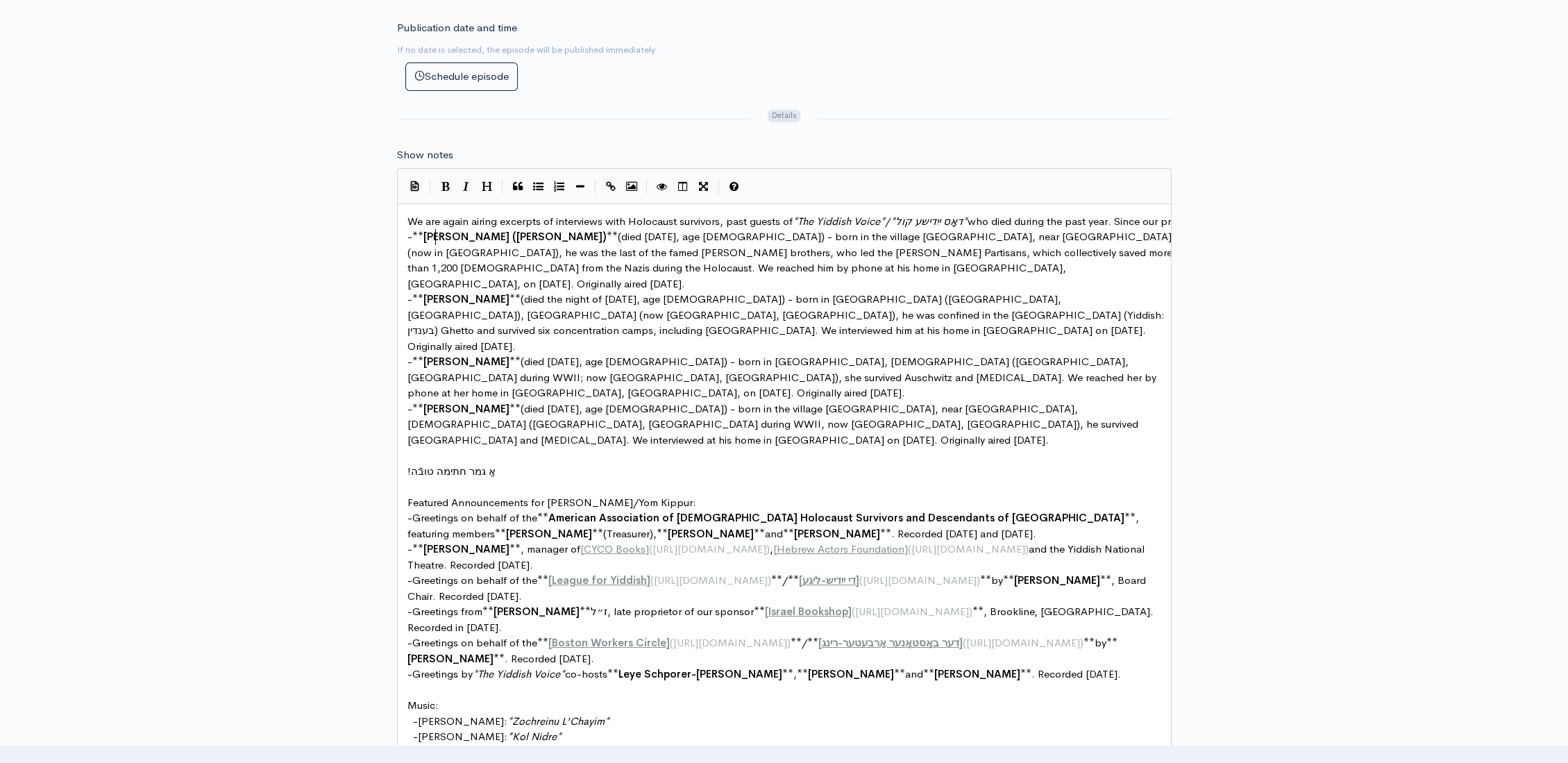
type textarea "Since our pre"
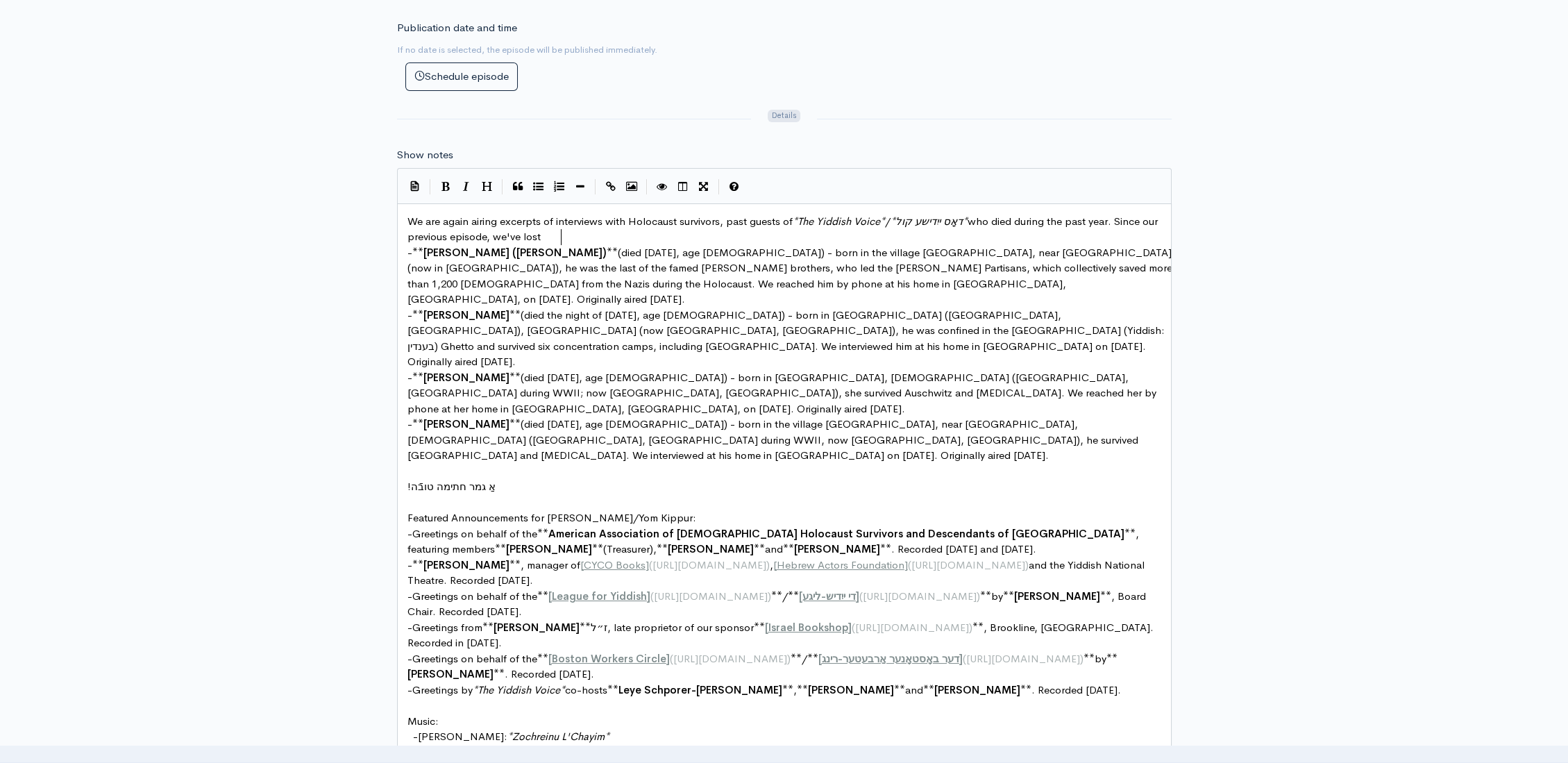
scroll to position [5, 134]
type textarea "previous episode, we've lost Be"
type textarea "**Ben Lesser**"
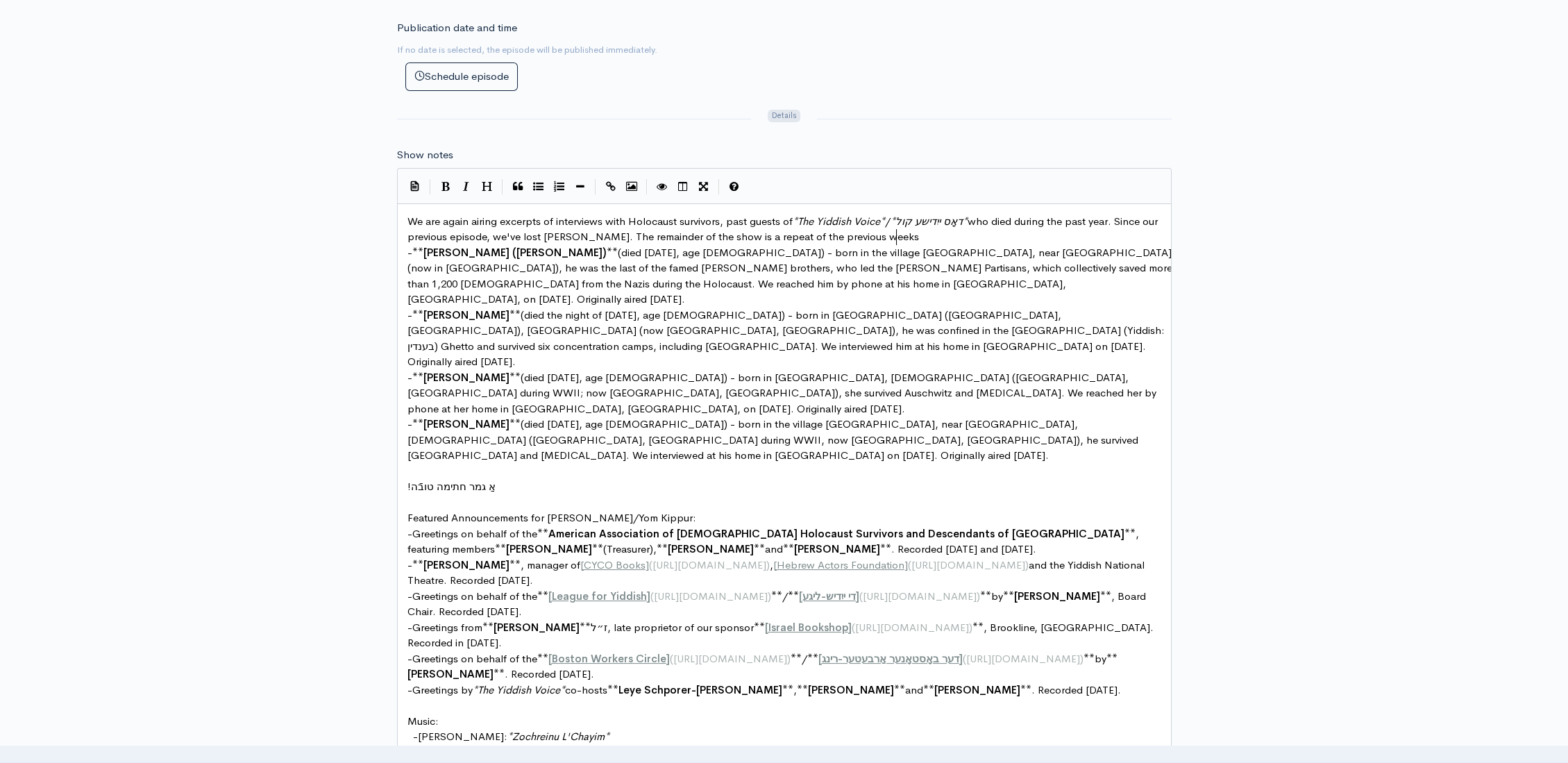
type textarea "Ben Lesser. The remainder of the show is a repeat of the previous weeks'"
type textarea "'s show."
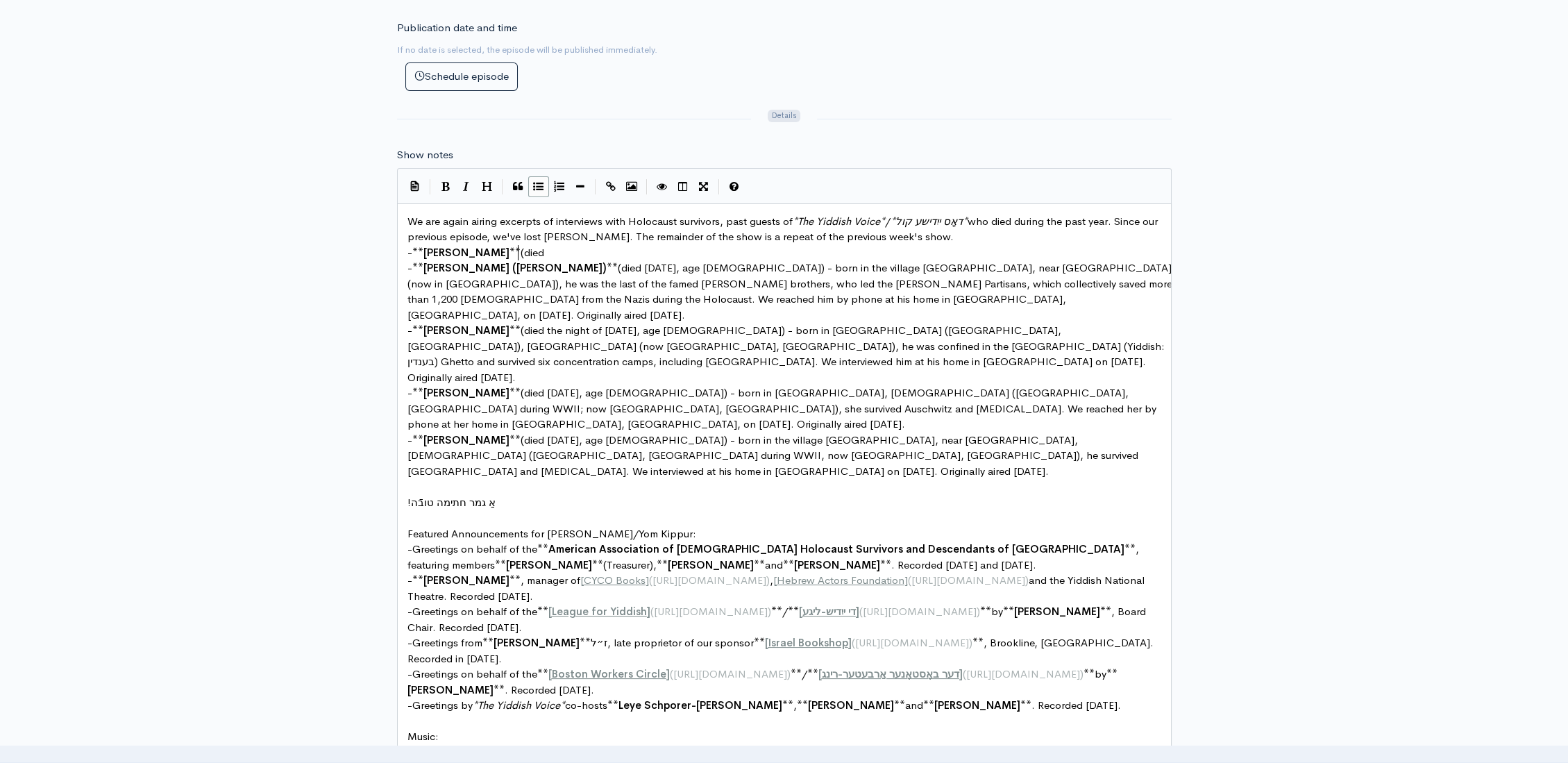
scroll to position [5, 107]
type textarea "- **Ben Lesser** (died"
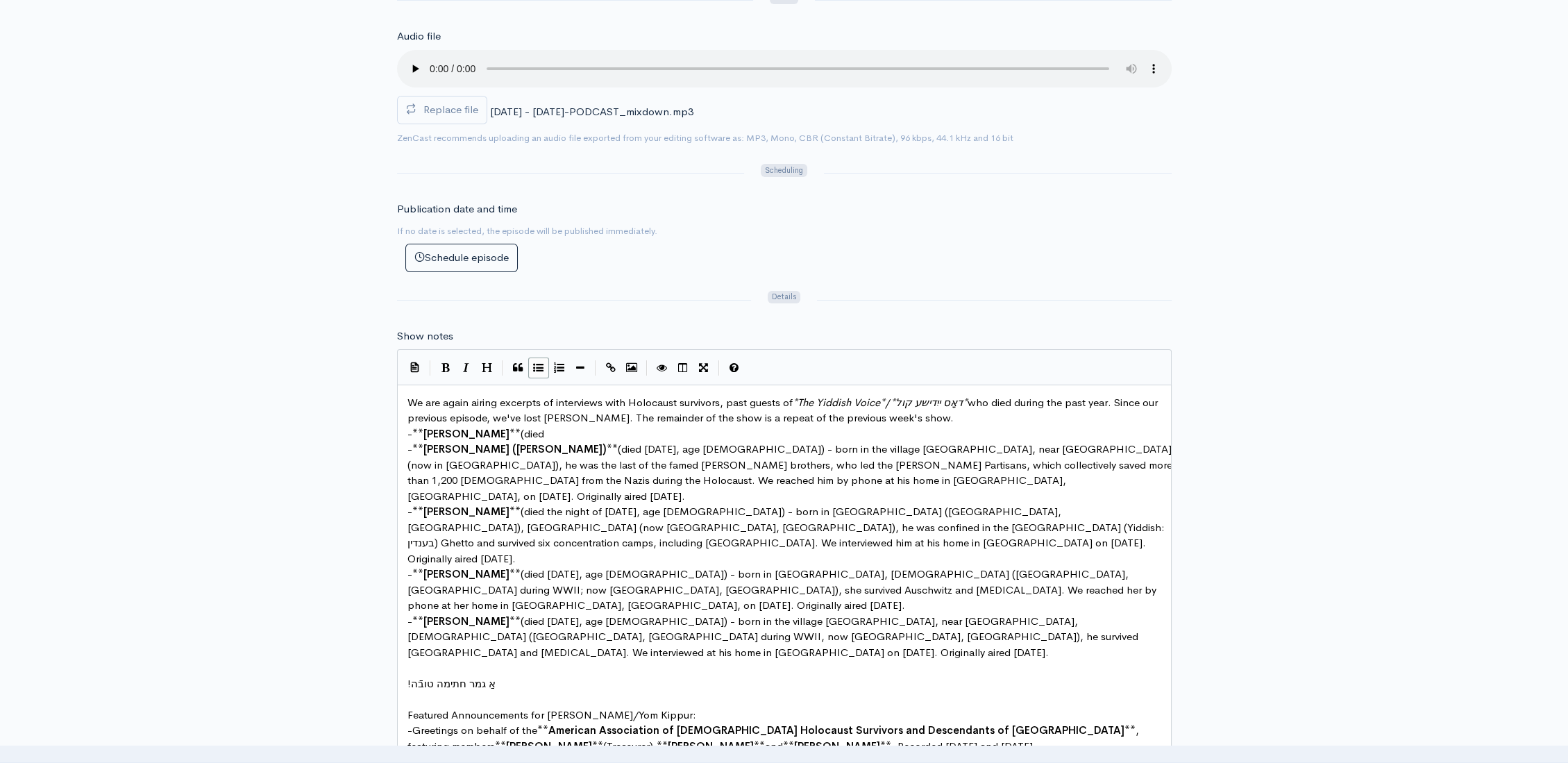
scroll to position [514, 0]
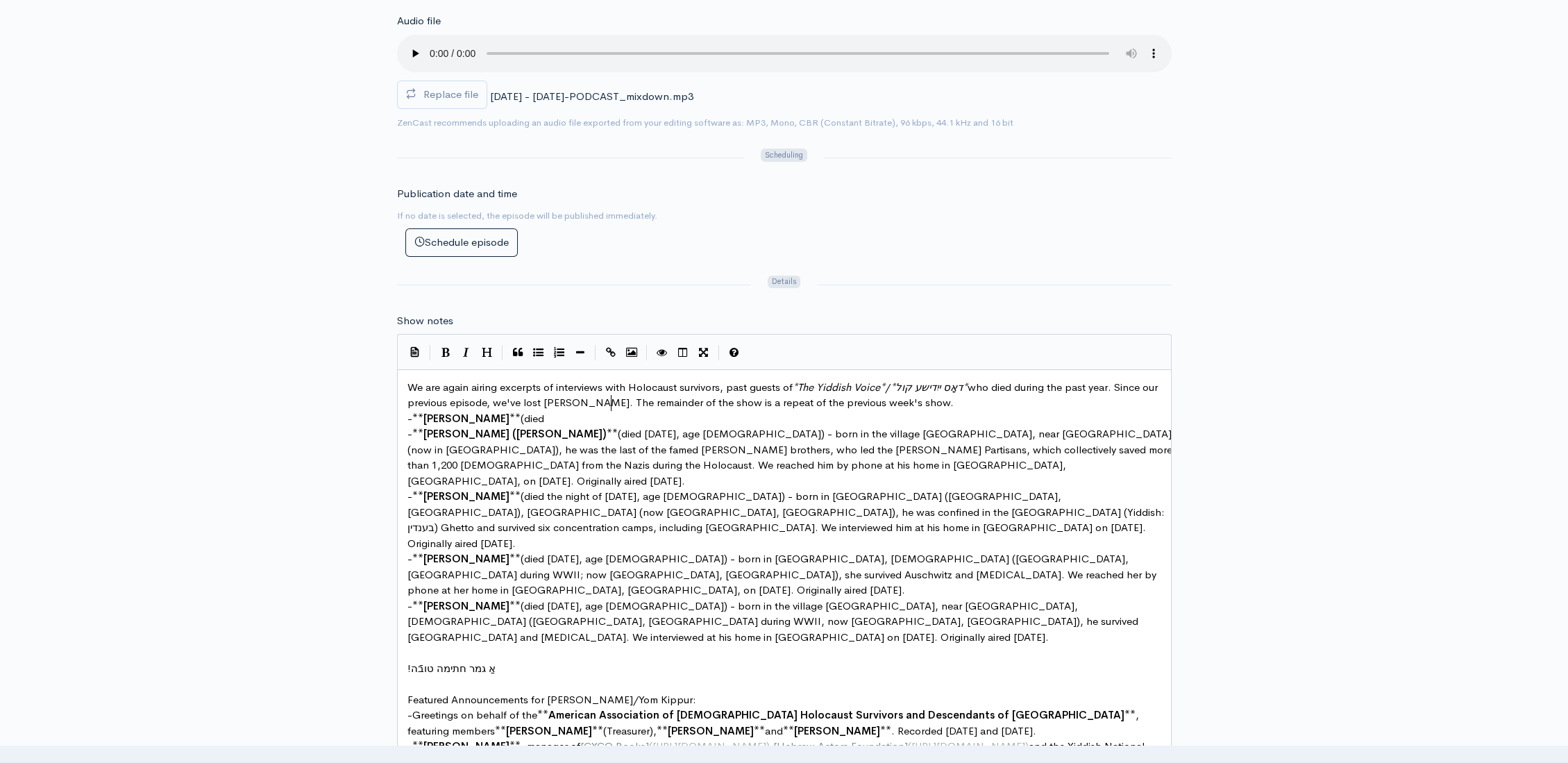
click at [611, 399] on span "We are again airing excerpts of interviews with Holocaust survivors, past guest…" at bounding box center [784, 394] width 753 height 29
type textarea ", who died before we could become aware"
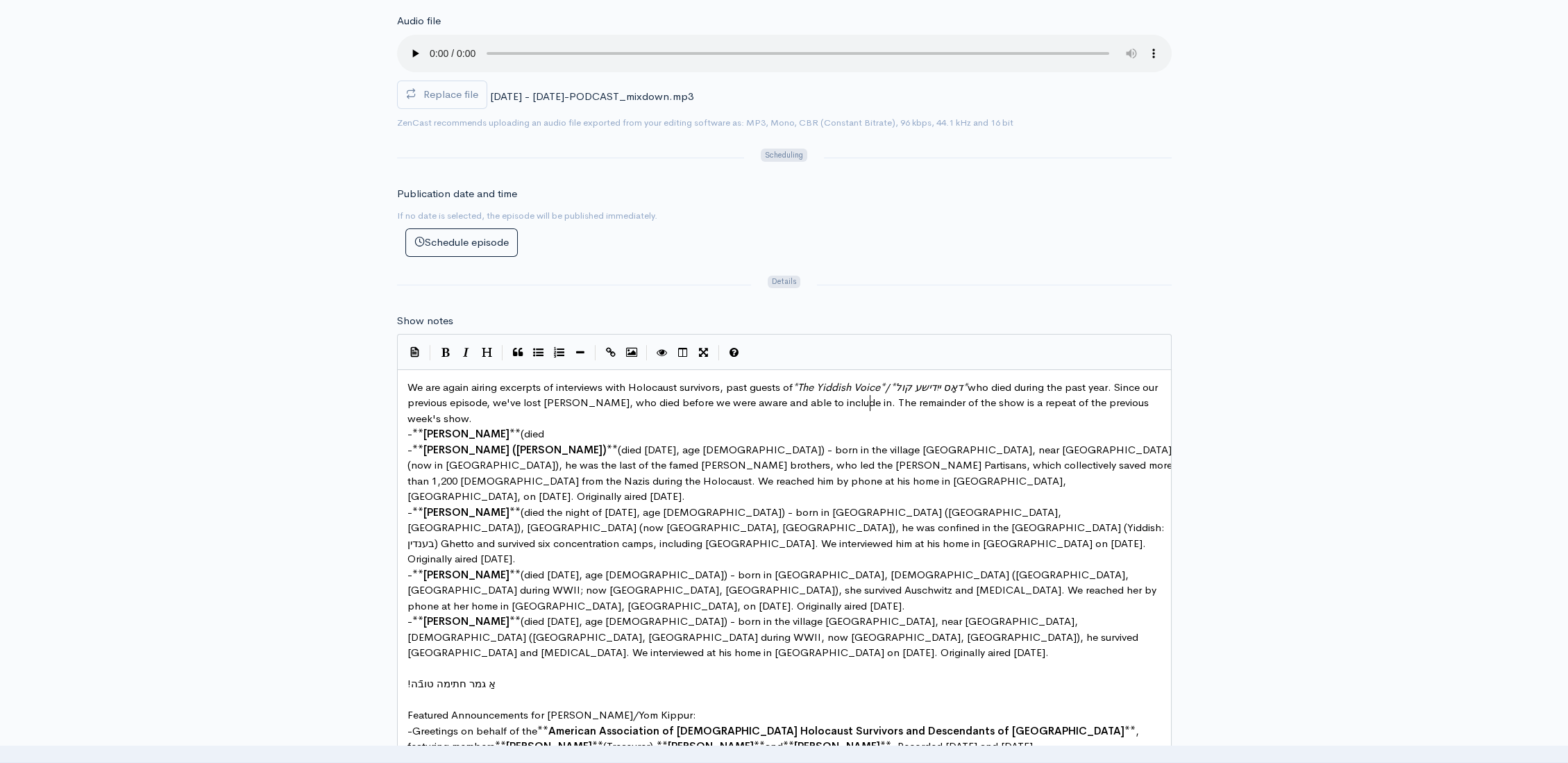
type textarea "were aware and able to include in"
type textarea "ths"
type textarea "is on"
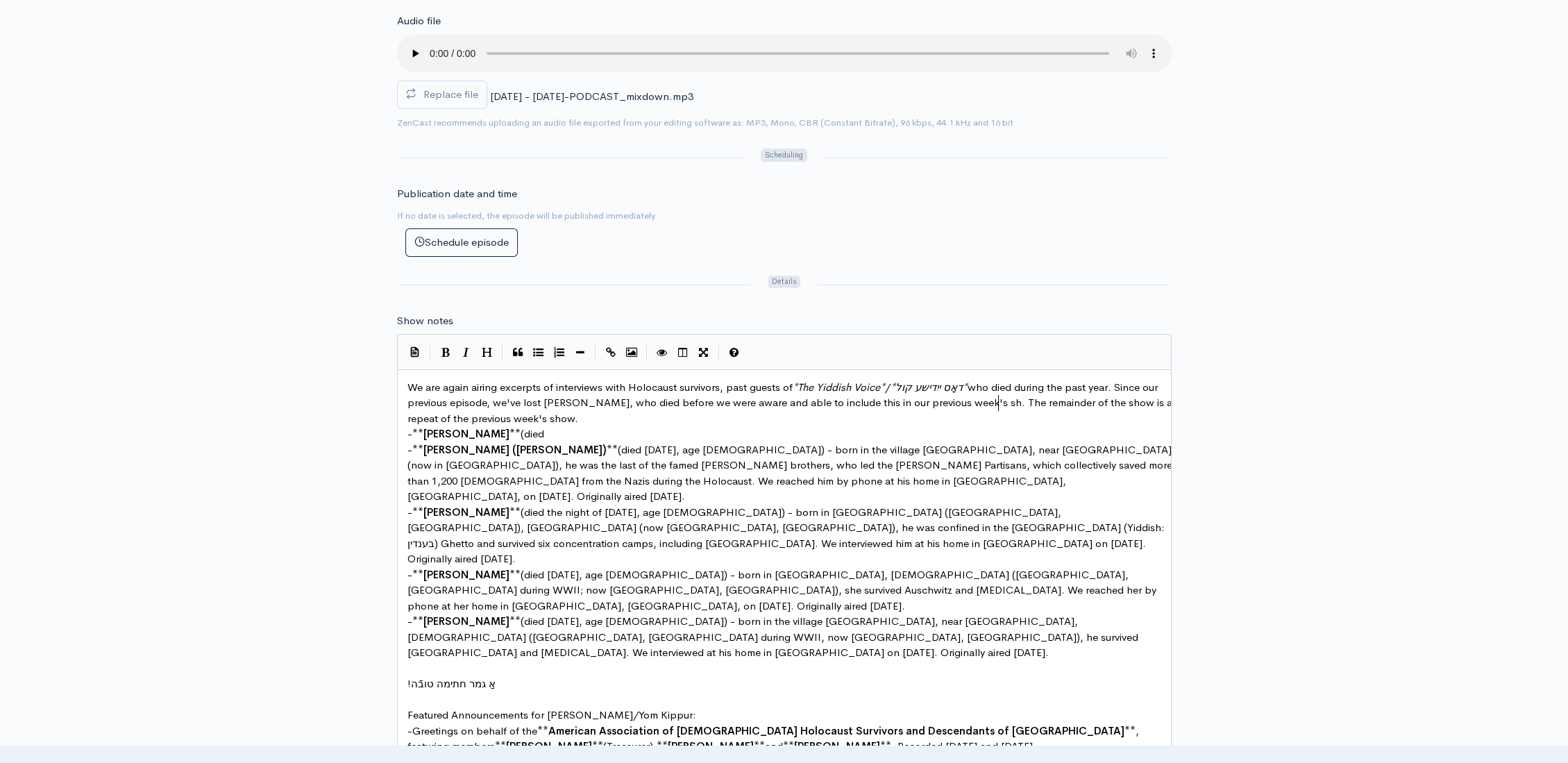
type textarea "in our previous week's show"
type textarea "Se"
type textarea "ptember 23, 2025,"
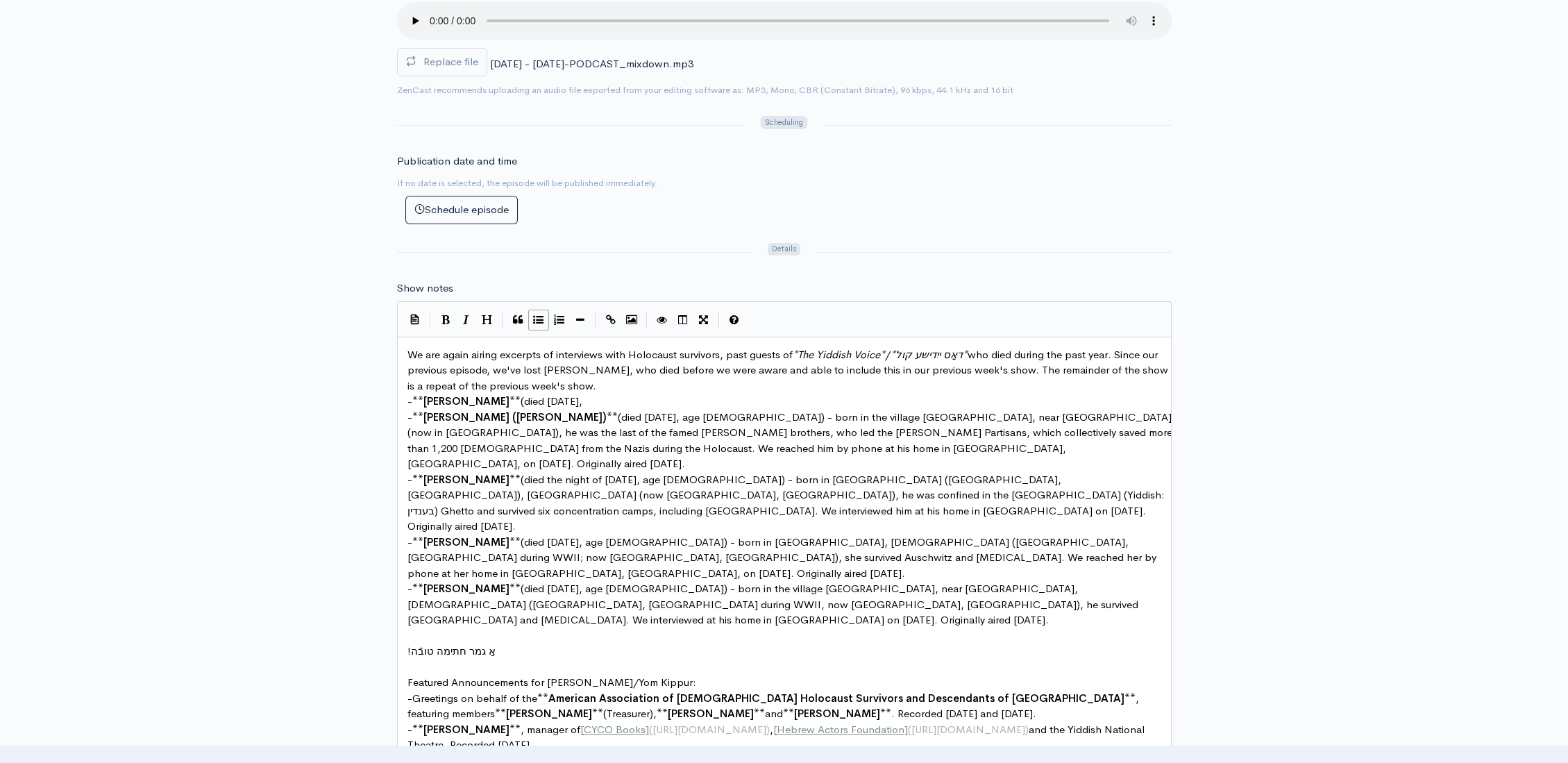
scroll to position [547, 0]
click at [521, 397] on span "(died September 23, 2025," at bounding box center [551, 400] width 61 height 13
click at [664, 364] on span "We are again airing excerpts of interviews with Holocaust survivors, past guest…" at bounding box center [789, 369] width 764 height 44
type textarea "the first day of Rosh Hashona, so"
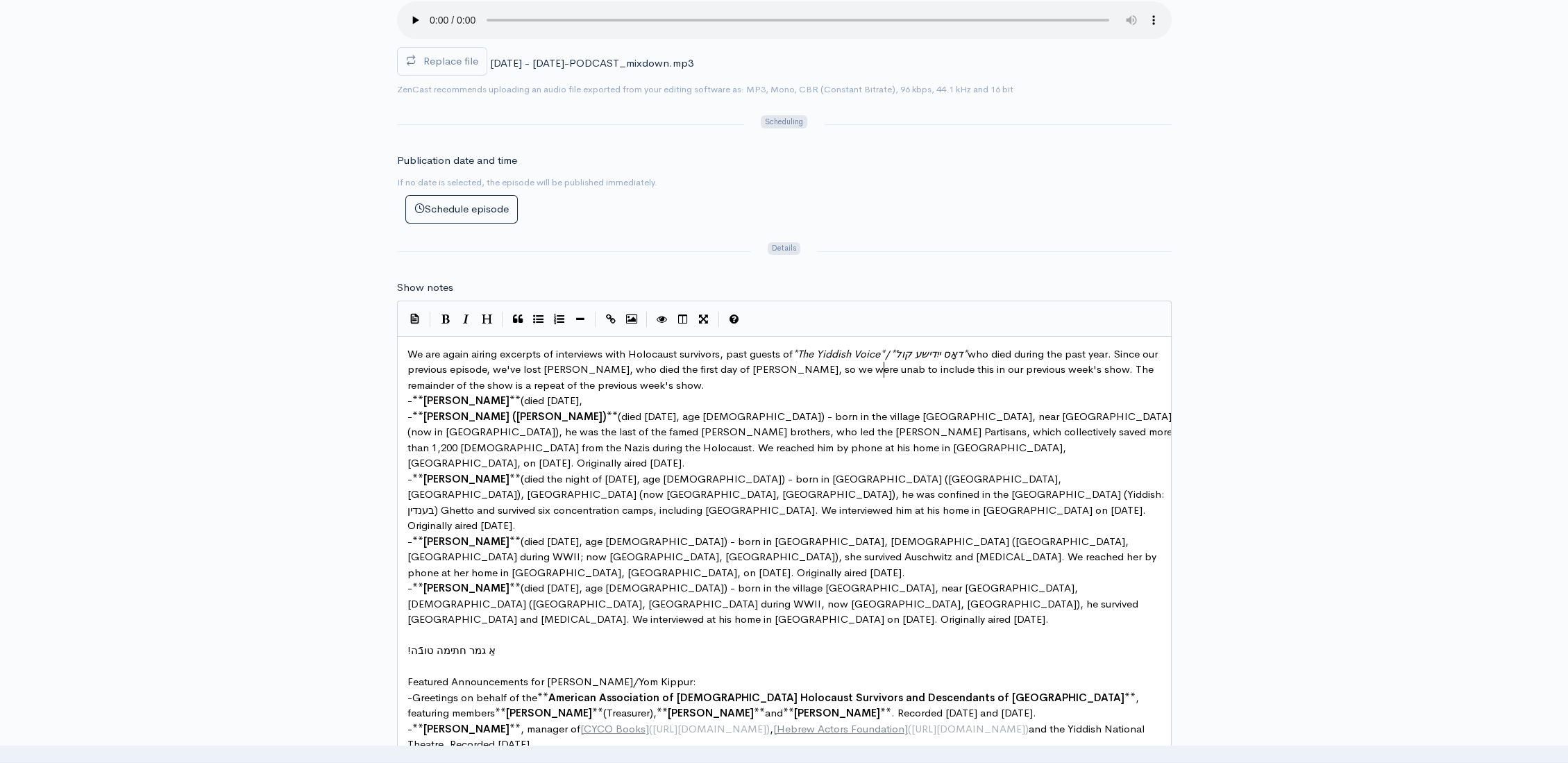
type textarea "unable"
click at [629, 393] on pre "- ** Ben Lesser ** (died September 23, 2025," at bounding box center [789, 401] width 771 height 16
type textarea "age 96)"
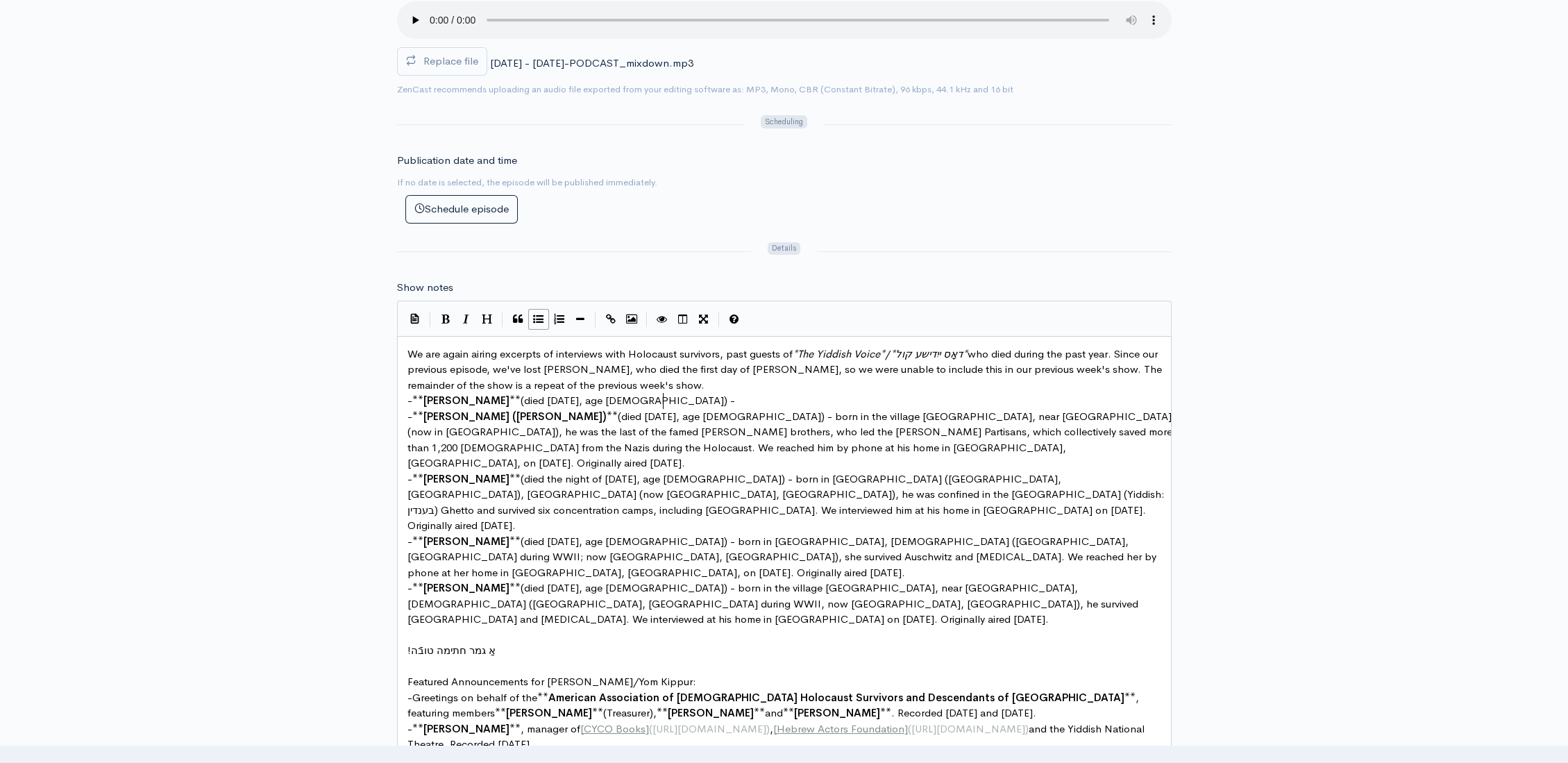
scroll to position [5, 9]
type textarea "-"
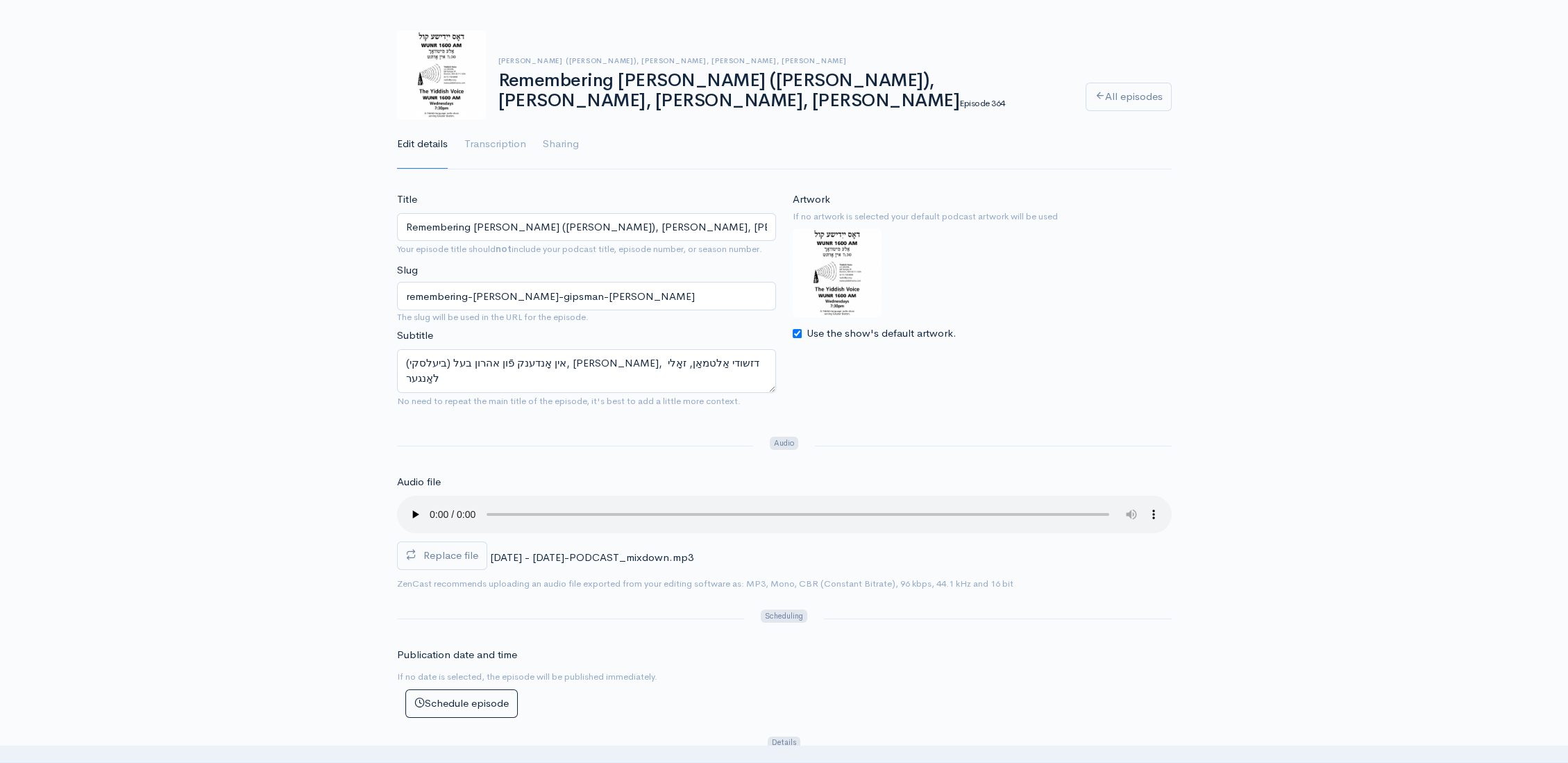
scroll to position [439, 0]
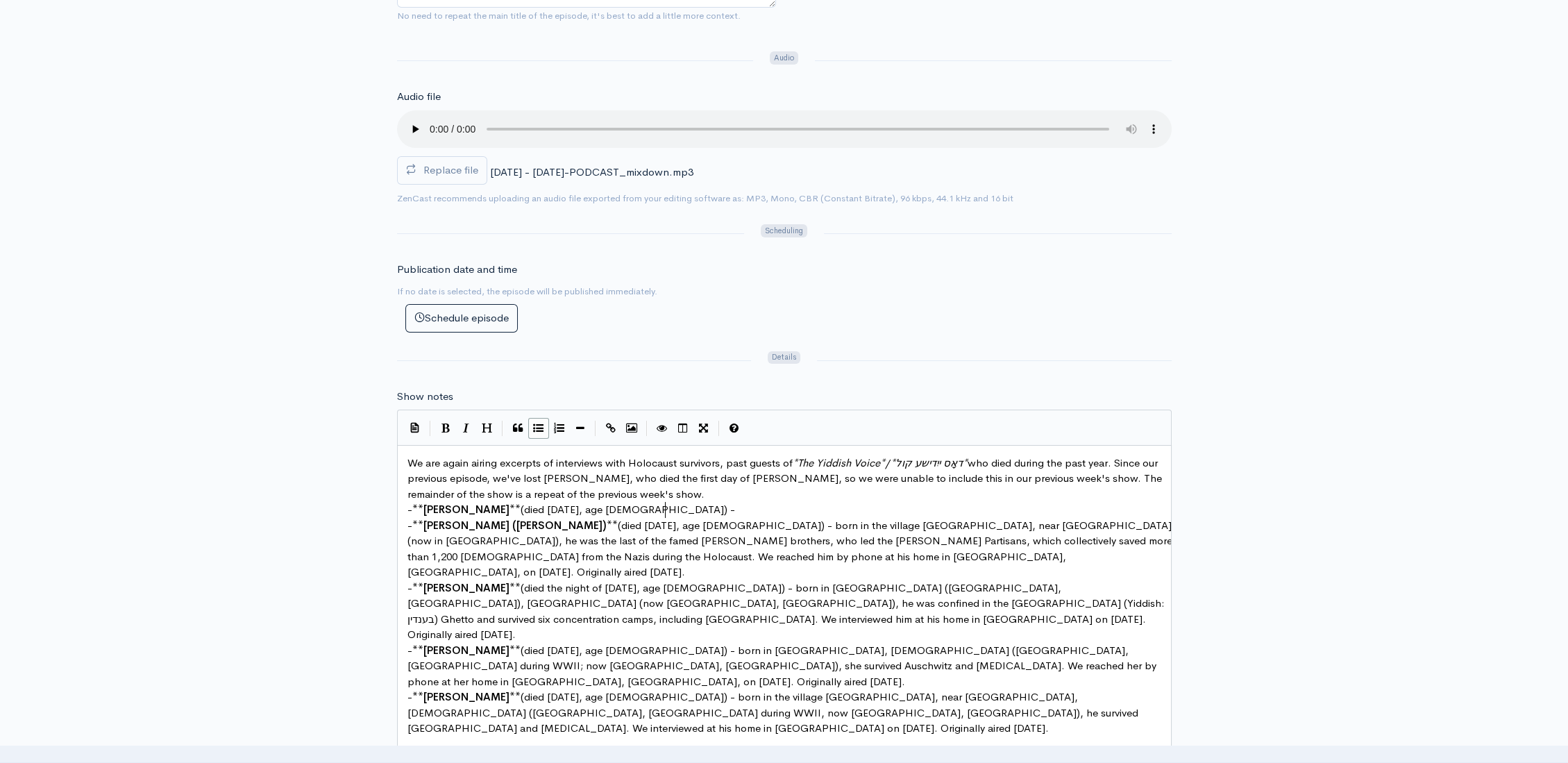
click at [704, 503] on pre "- ** Ben Lesser ** (died September 23, 2025, age 96) -" at bounding box center [789, 509] width 771 height 16
type textarea "We are again airing excerpts of interviews with Holocaust survivors, past guest…"
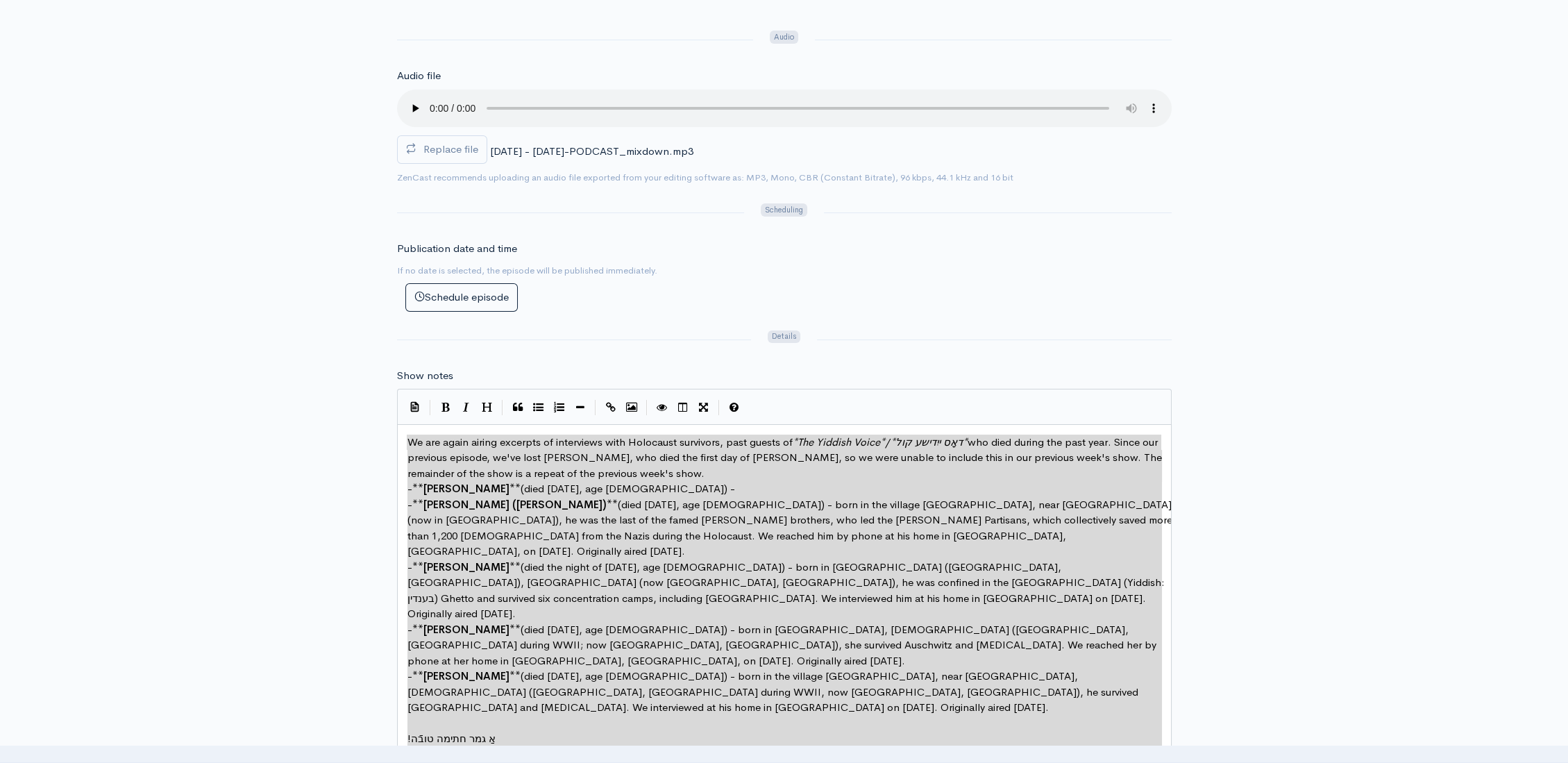
scroll to position [557, 0]
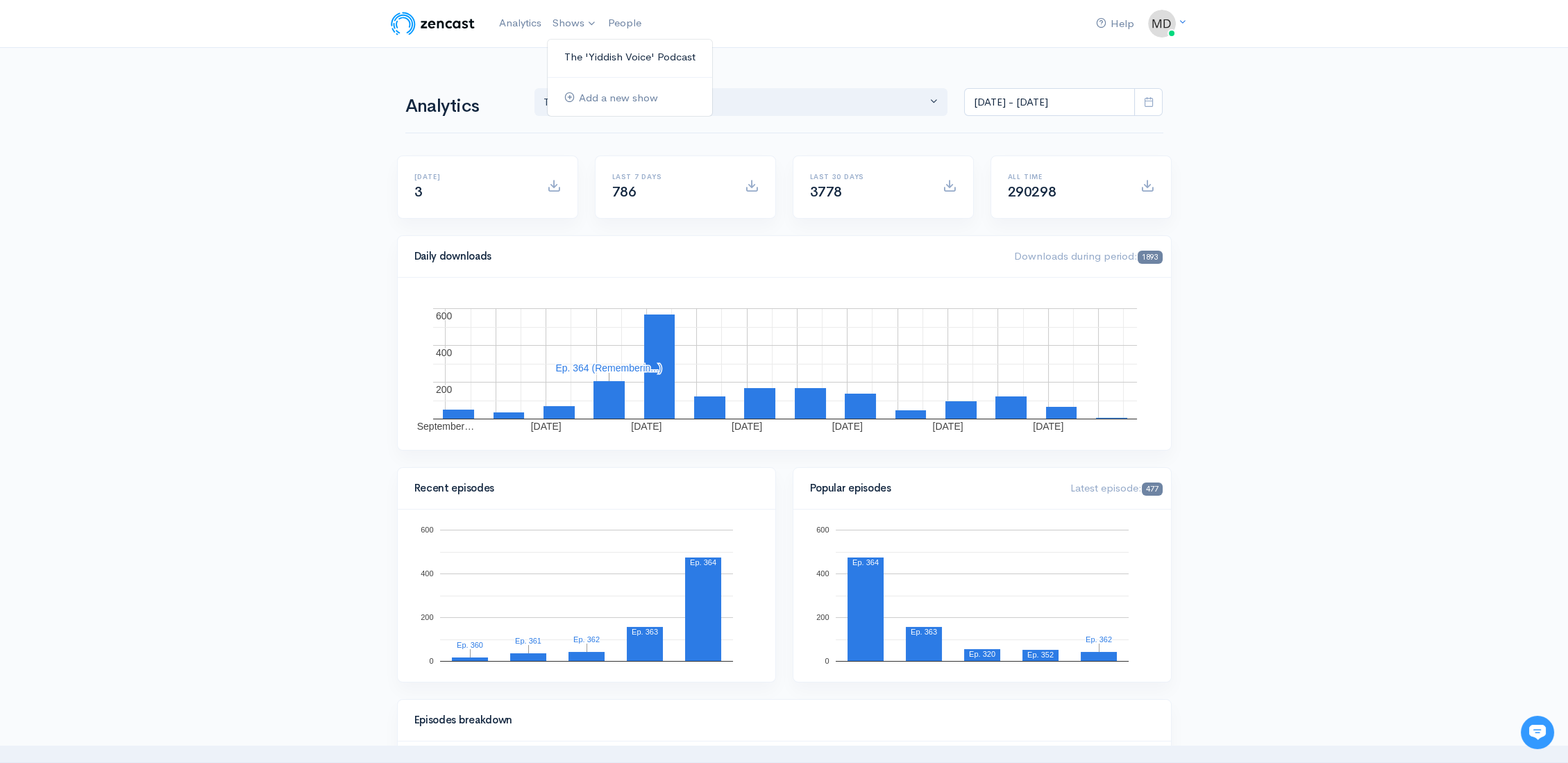
click at [588, 50] on link "The 'Yiddish Voice' Podcast" at bounding box center [629, 57] width 164 height 24
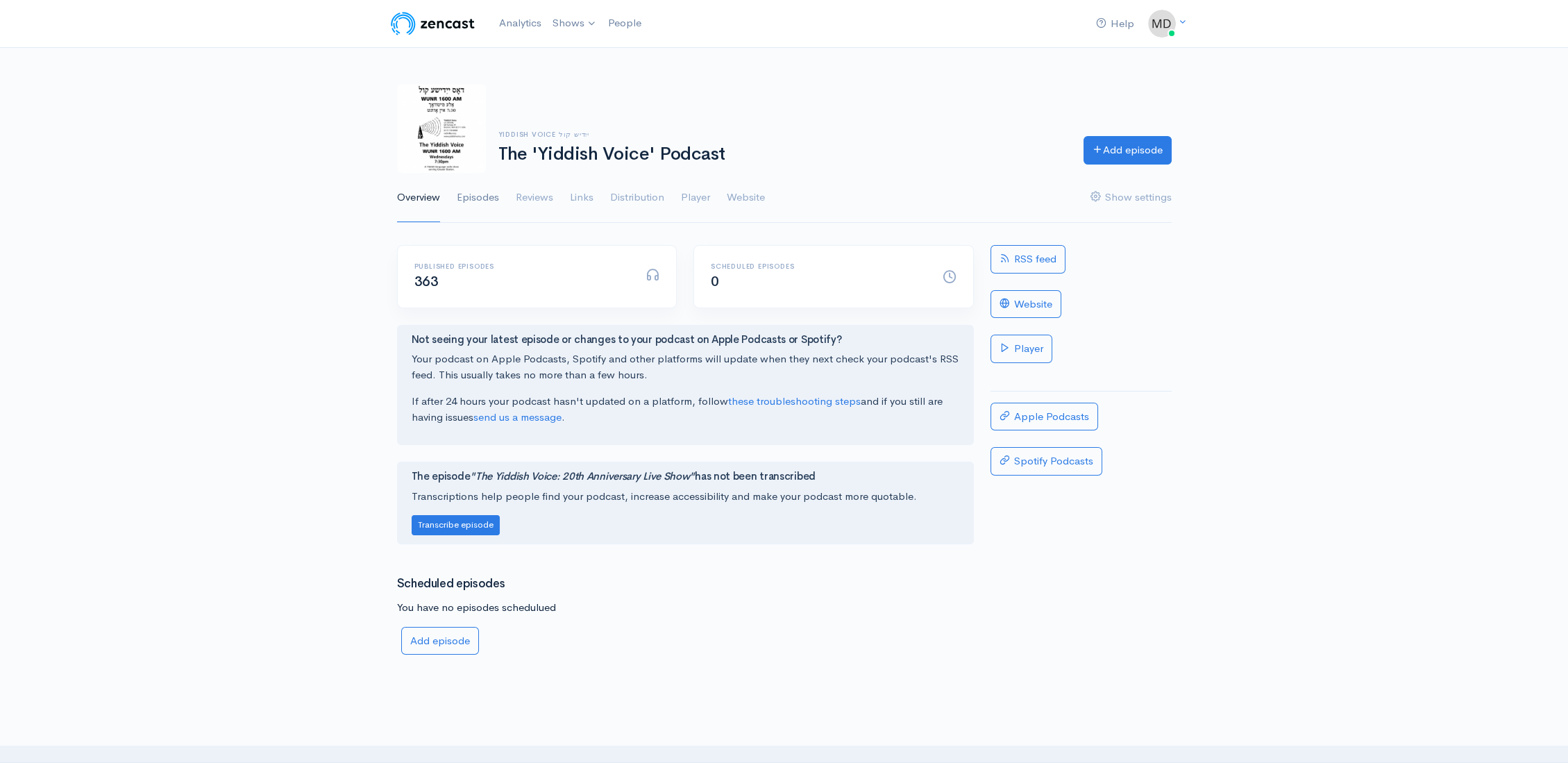
click at [486, 194] on link "Episodes" at bounding box center [477, 198] width 42 height 50
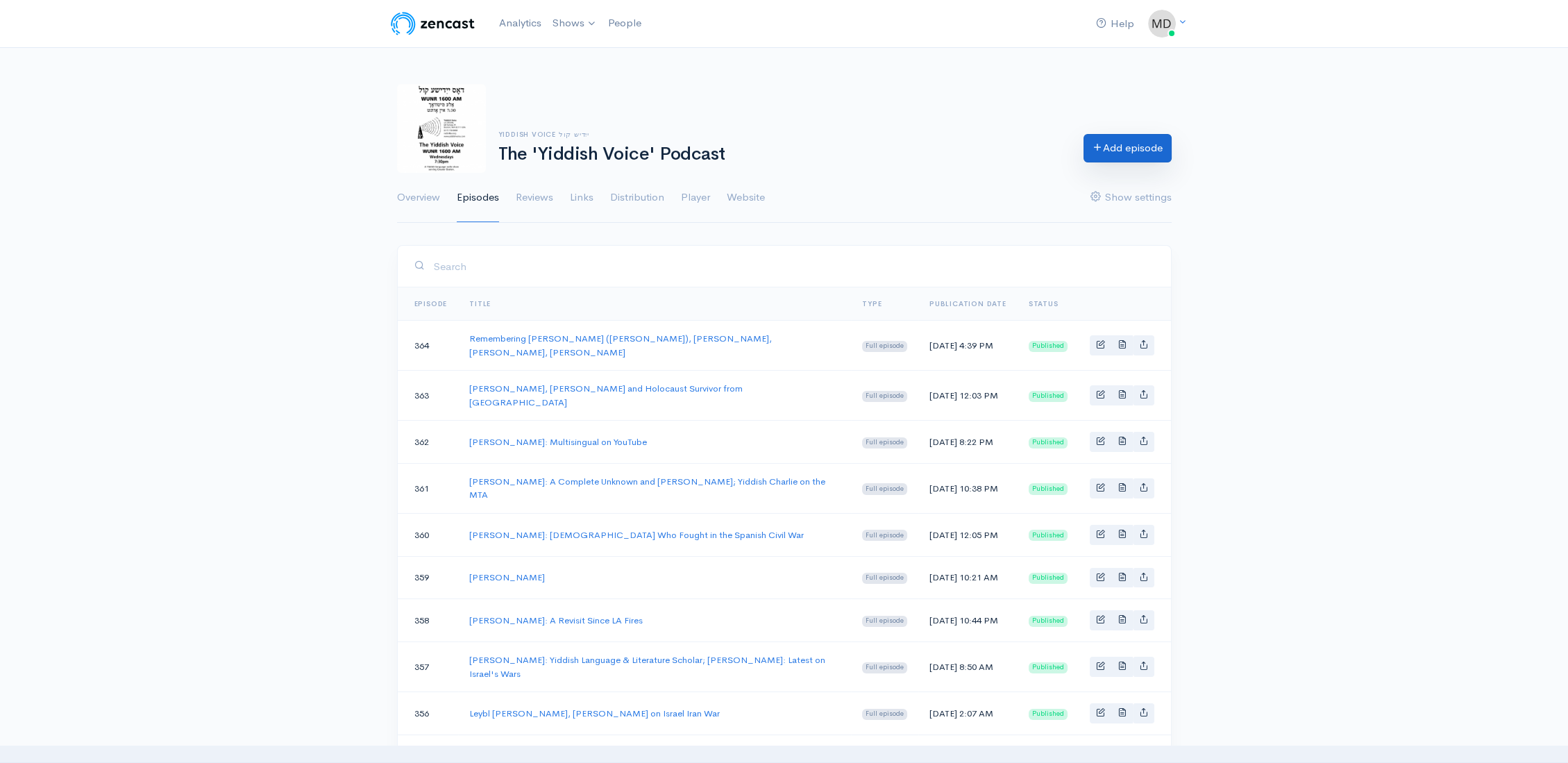
click at [1130, 144] on link "Add episode" at bounding box center [1127, 148] width 88 height 29
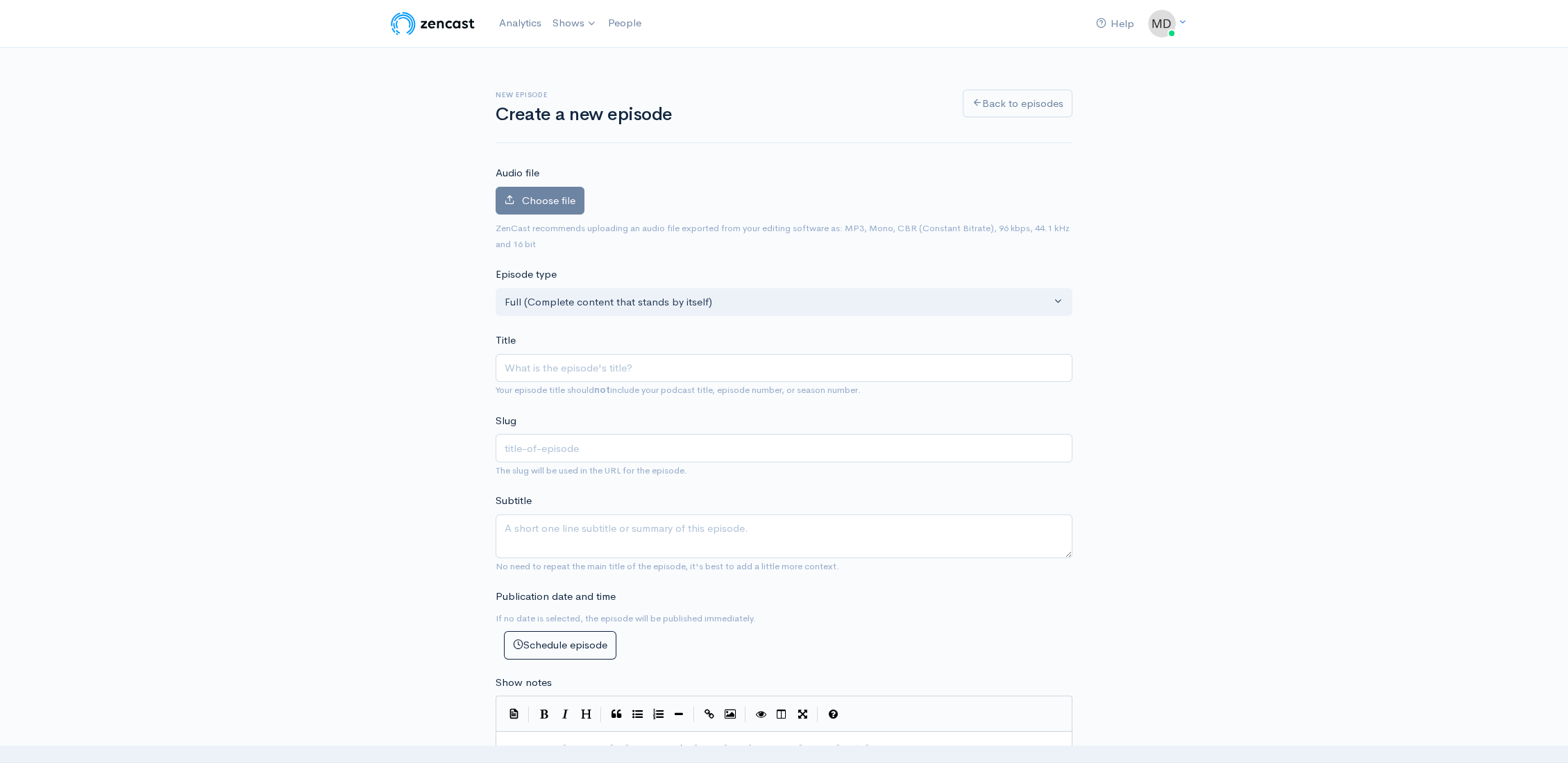
type input "R"
type input "r"
type input "Re"
type input "re"
type input "Reme"
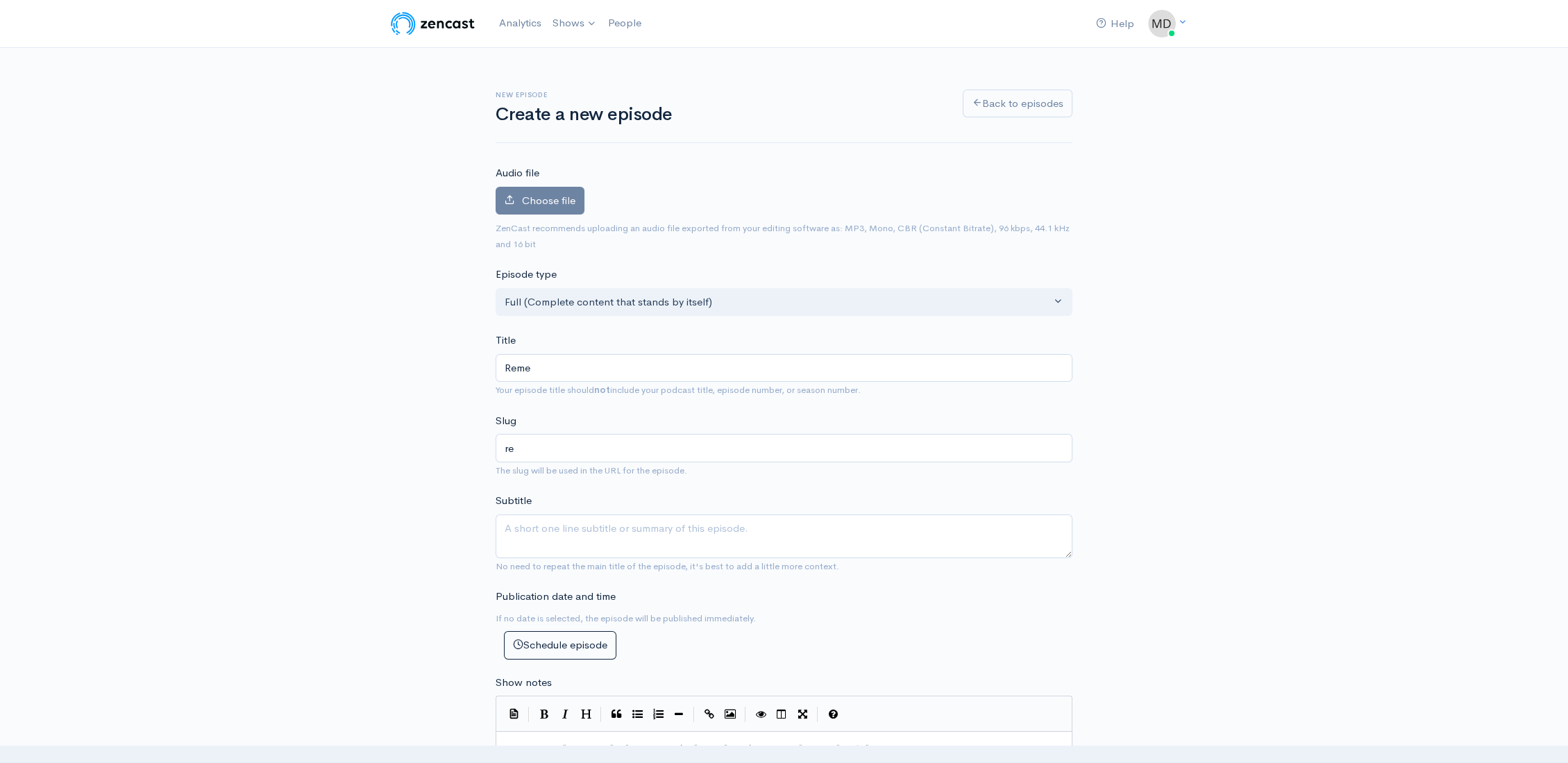
type input "reme"
type input "Remem"
type input "remem"
type input "Rememb"
type input "rememb"
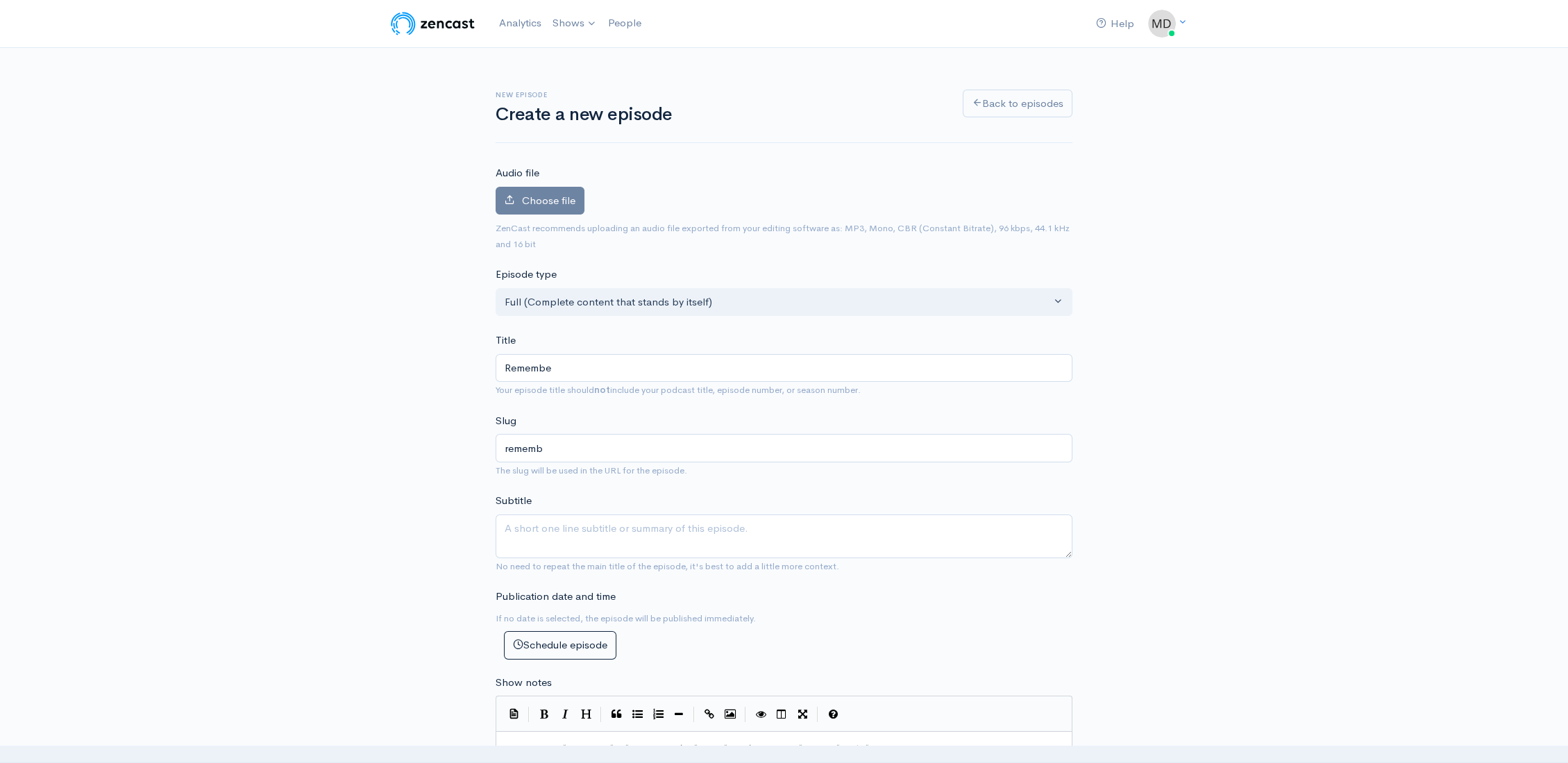
type input "Remember"
type input "remember"
type input "Rememberin"
type input "rememberin"
type input "Remembering"
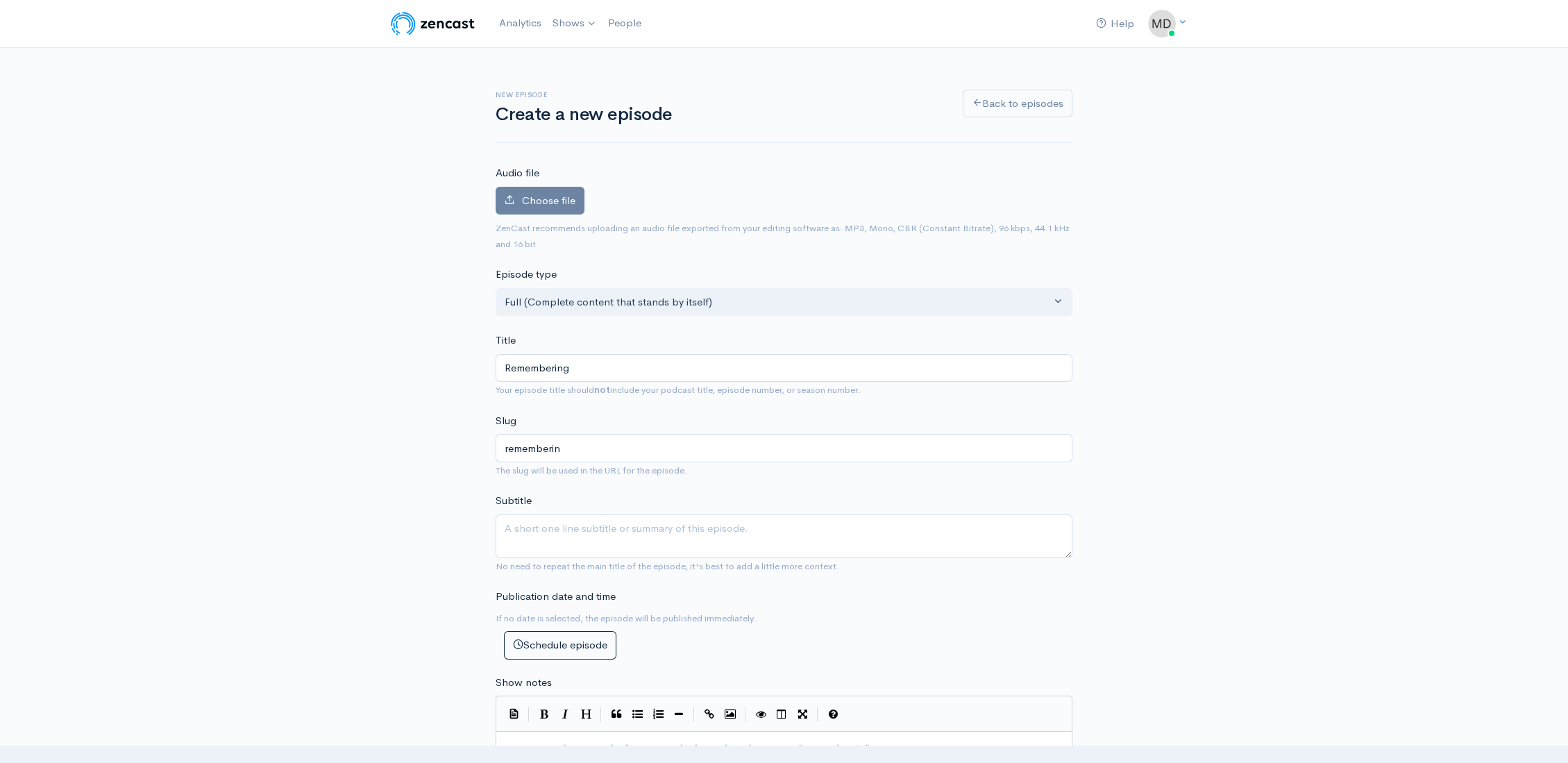
type input "remembering"
type input "Remembering B"
type input "remembering-b"
type input "Remembering Be"
type input "remembering-be"
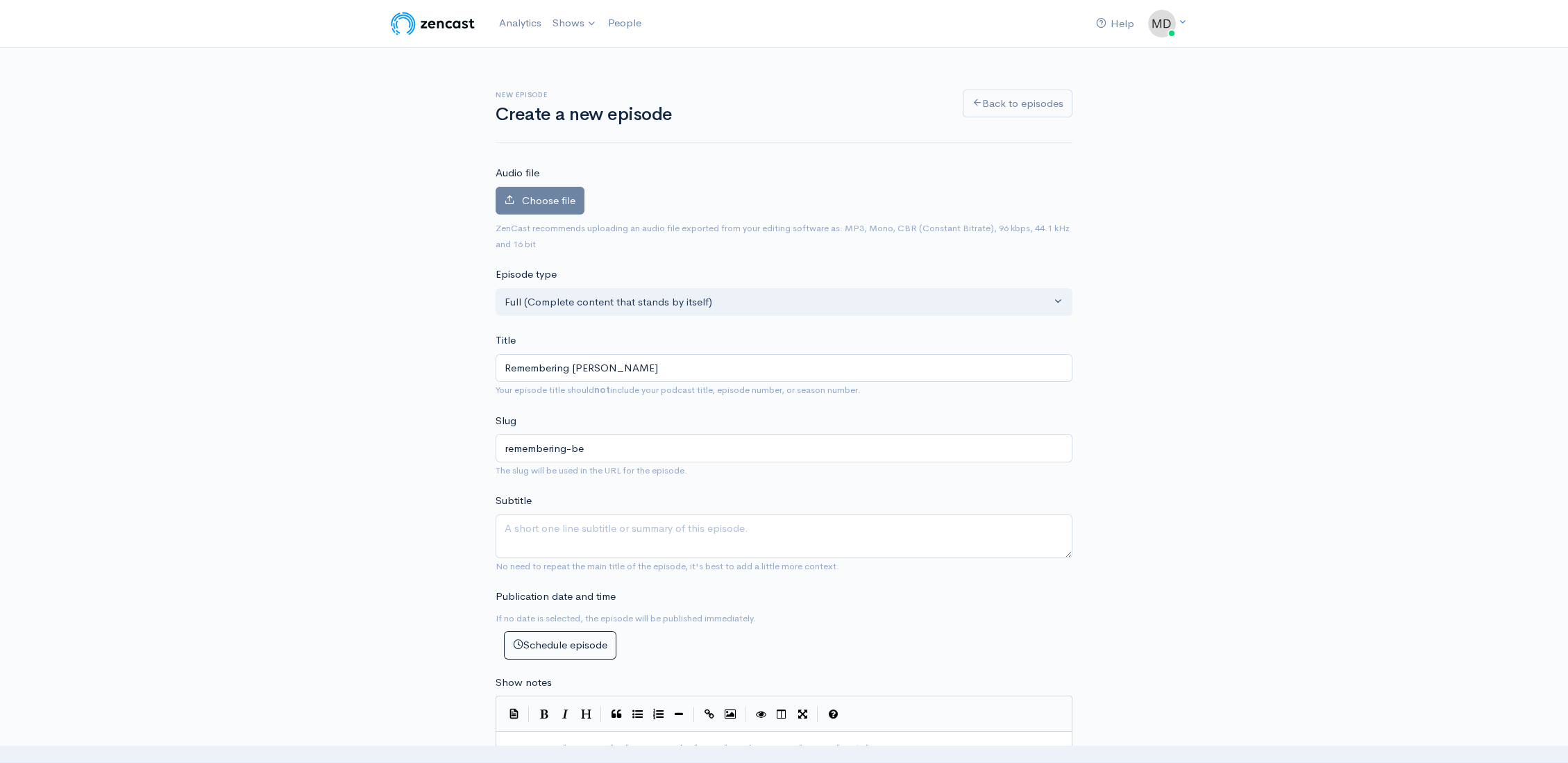
type input "Remembering Ben"
type input "remembering-ben"
type input "Remembering Ben L"
type input "remembering-ben-l"
type input "Remembering Ben Le"
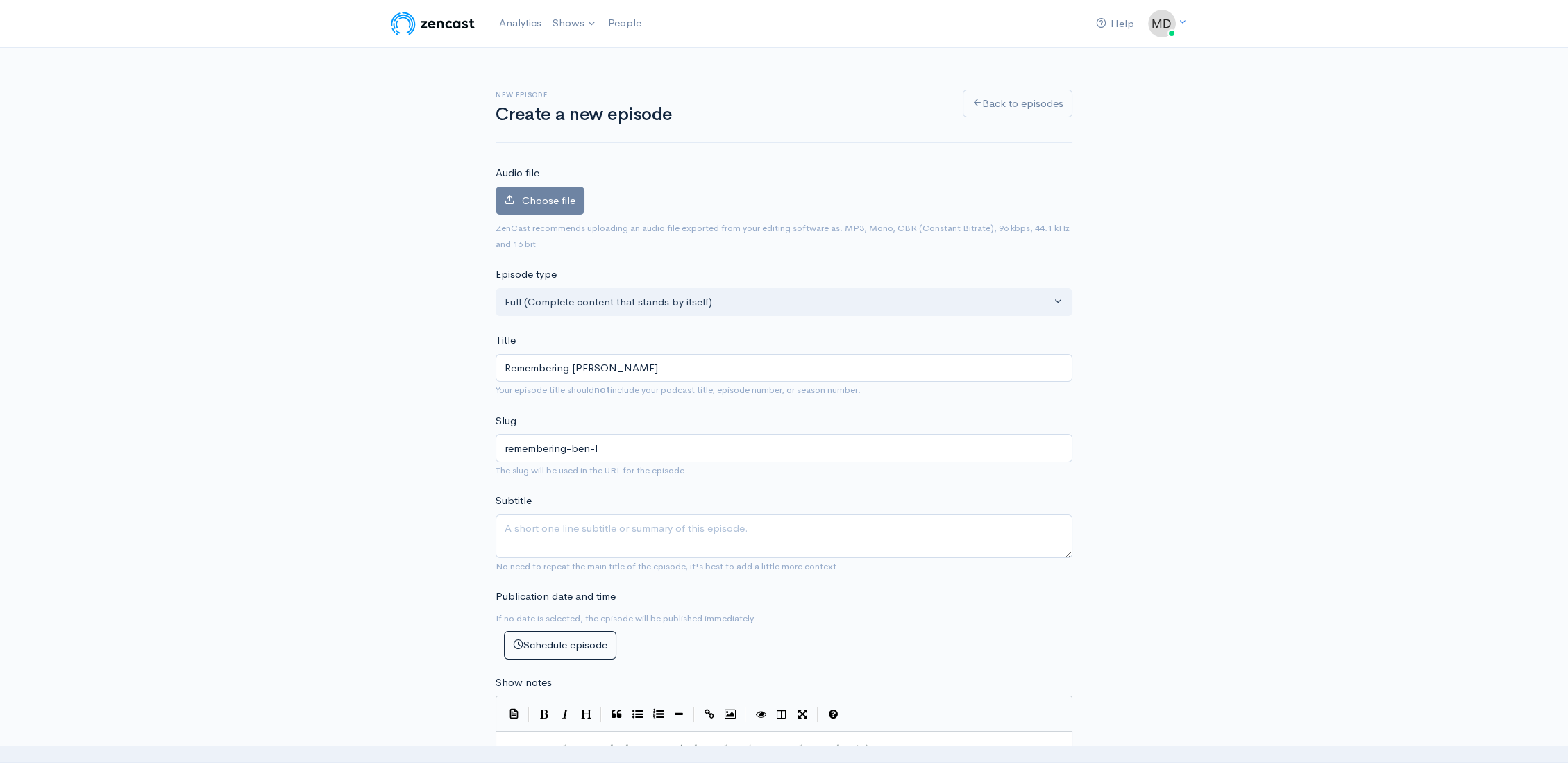
type input "remembering-ben-le"
type input "Remembering Ben Les"
type input "remembering-ben-les"
type input "Remembering Ben Less"
type input "remembering-ben-less"
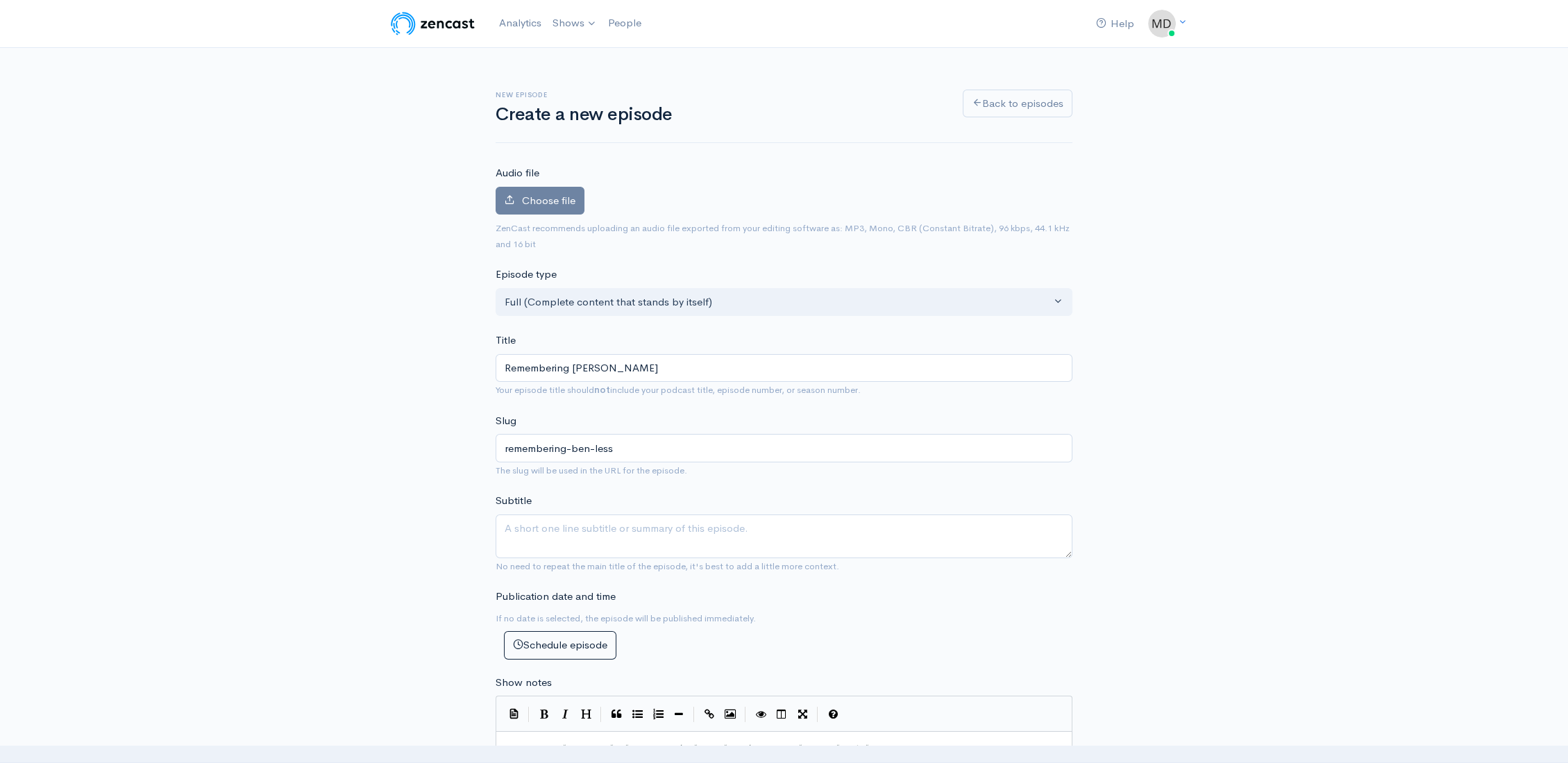
type input "Remembering Ben Lesser"
type input "remembering-ben-lesser"
type input "Remembering Ben Lesser"
paste textarea "אין אָנדענק פֿון אהרון בעל (ביעלסקי), נוסן גיפּסמאַן, דזשודי אַלטמאַן, זאָלי לא…"
drag, startPoint x: 796, startPoint y: 529, endPoint x: 522, endPoint y: 511, distance: 274.6
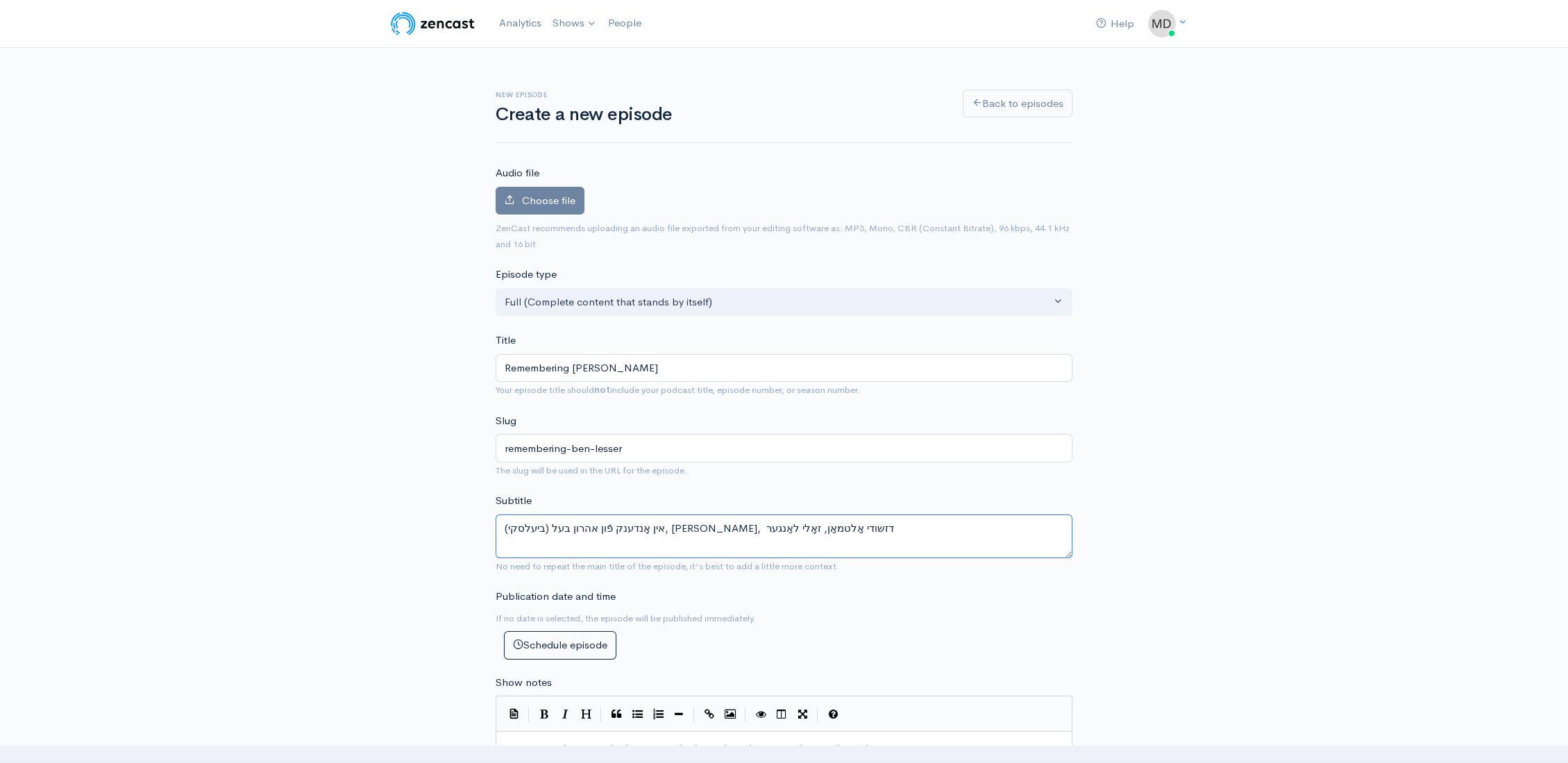
click at [522, 511] on div "Subtitle אין אָנדענק פֿון אהרון בעל (ביעלסקי), נוסן גיפּסמאַן, דזשודי אַלטמאַן,…" at bounding box center [784, 533] width 576 height 81
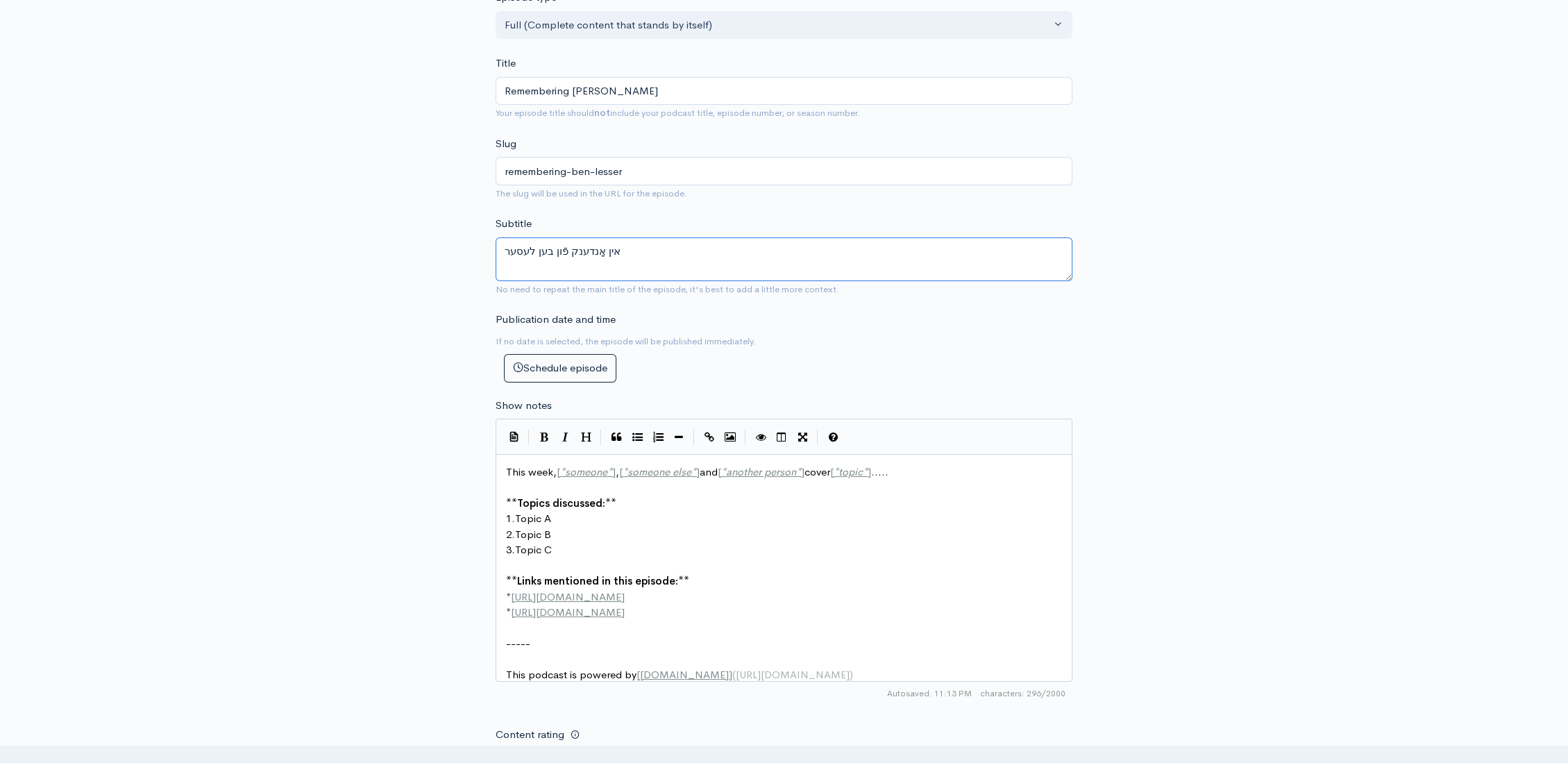
scroll to position [325, 0]
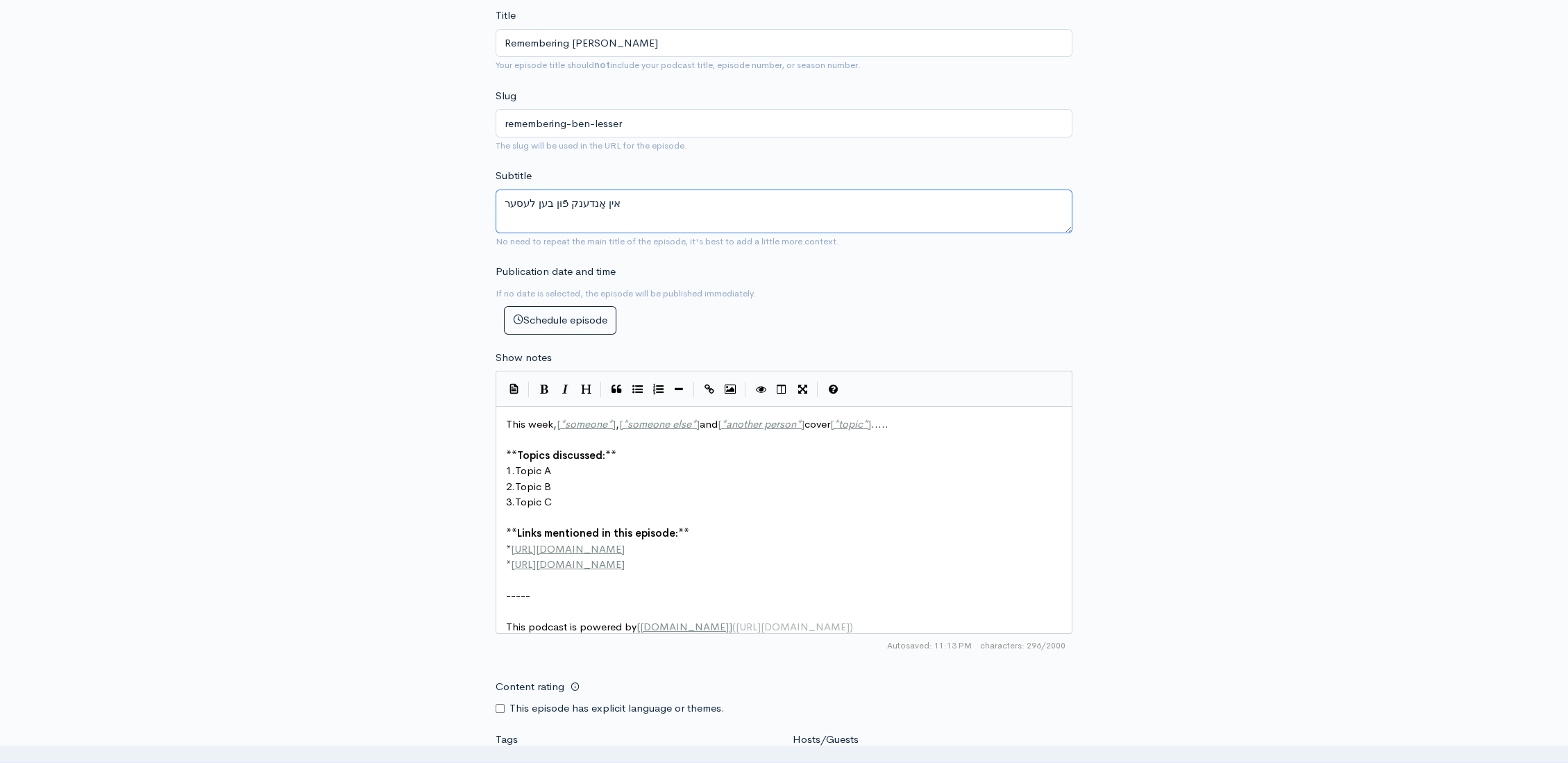
type textarea "אין אָנדענק פֿון בען לעסער"
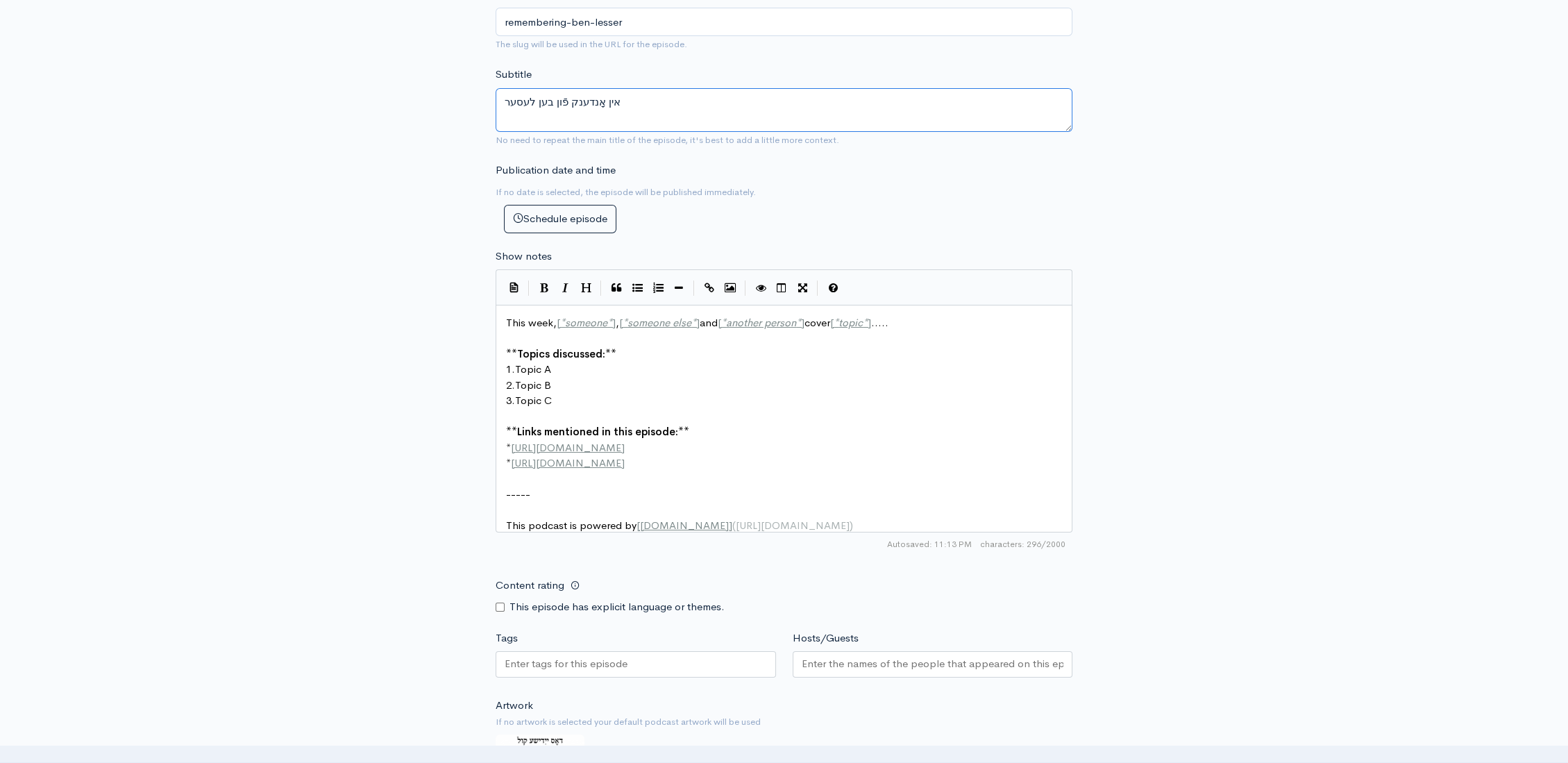
scroll to position [430, 0]
click at [802, 379] on pre "2. Topic B" at bounding box center [789, 382] width 573 height 16
type textarea "This week, [*someone*], [*someone else*] and [*another person*] cover [*topic*]…"
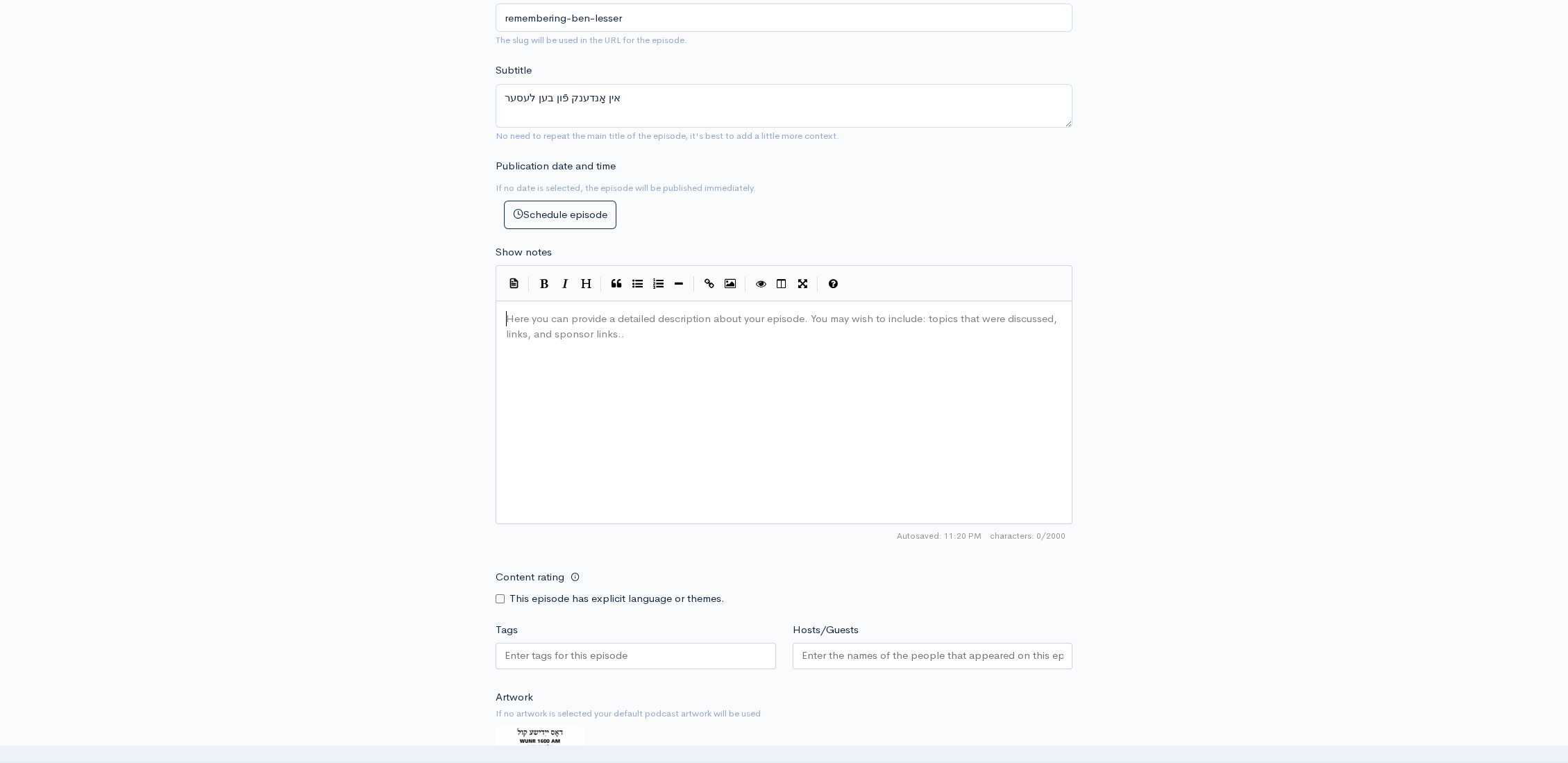
click at [698, 421] on div "Here you can provide a detailed description about your episode. You may wish to…" at bounding box center [801, 429] width 596 height 243
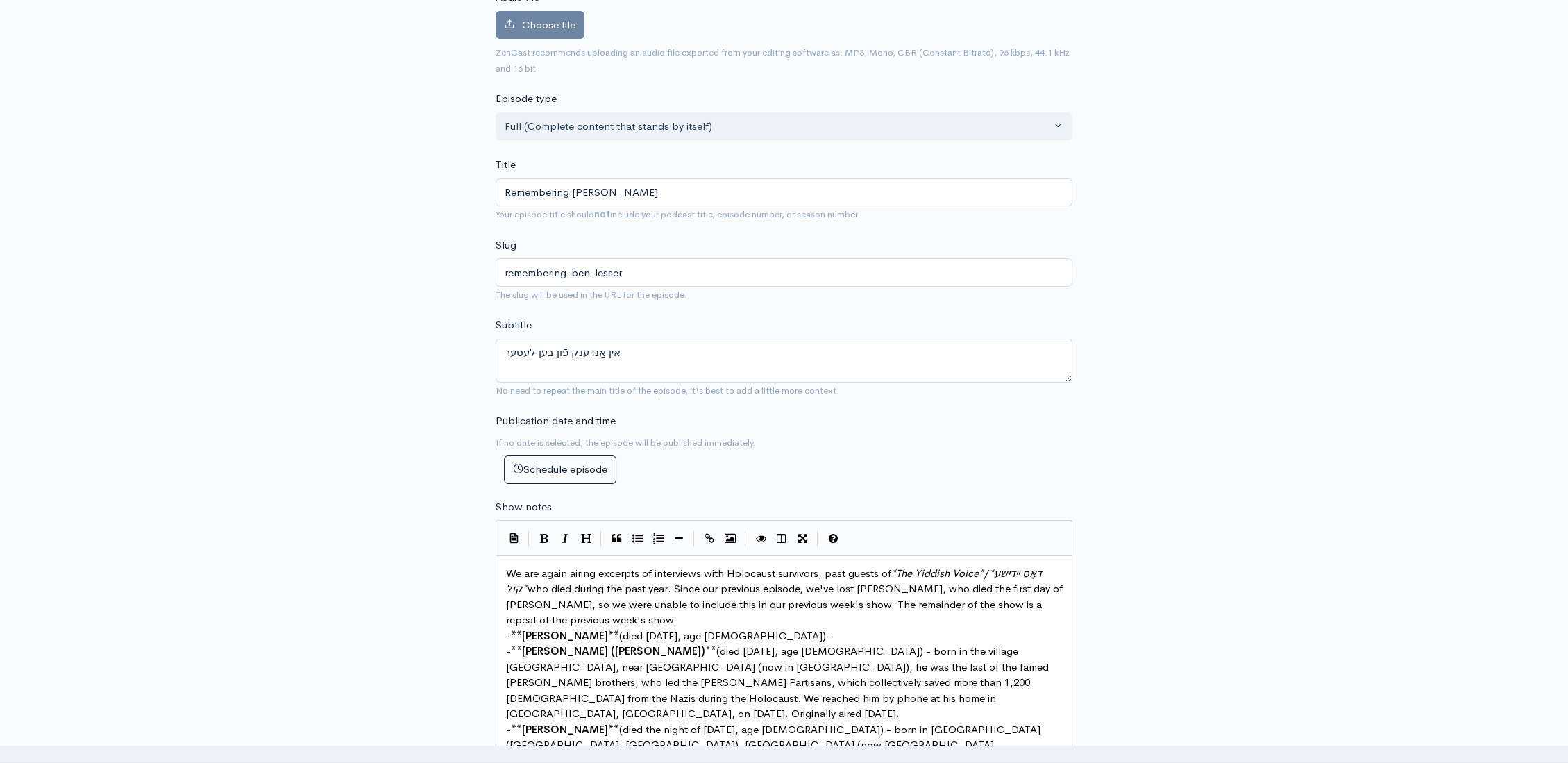
scroll to position [206, 0]
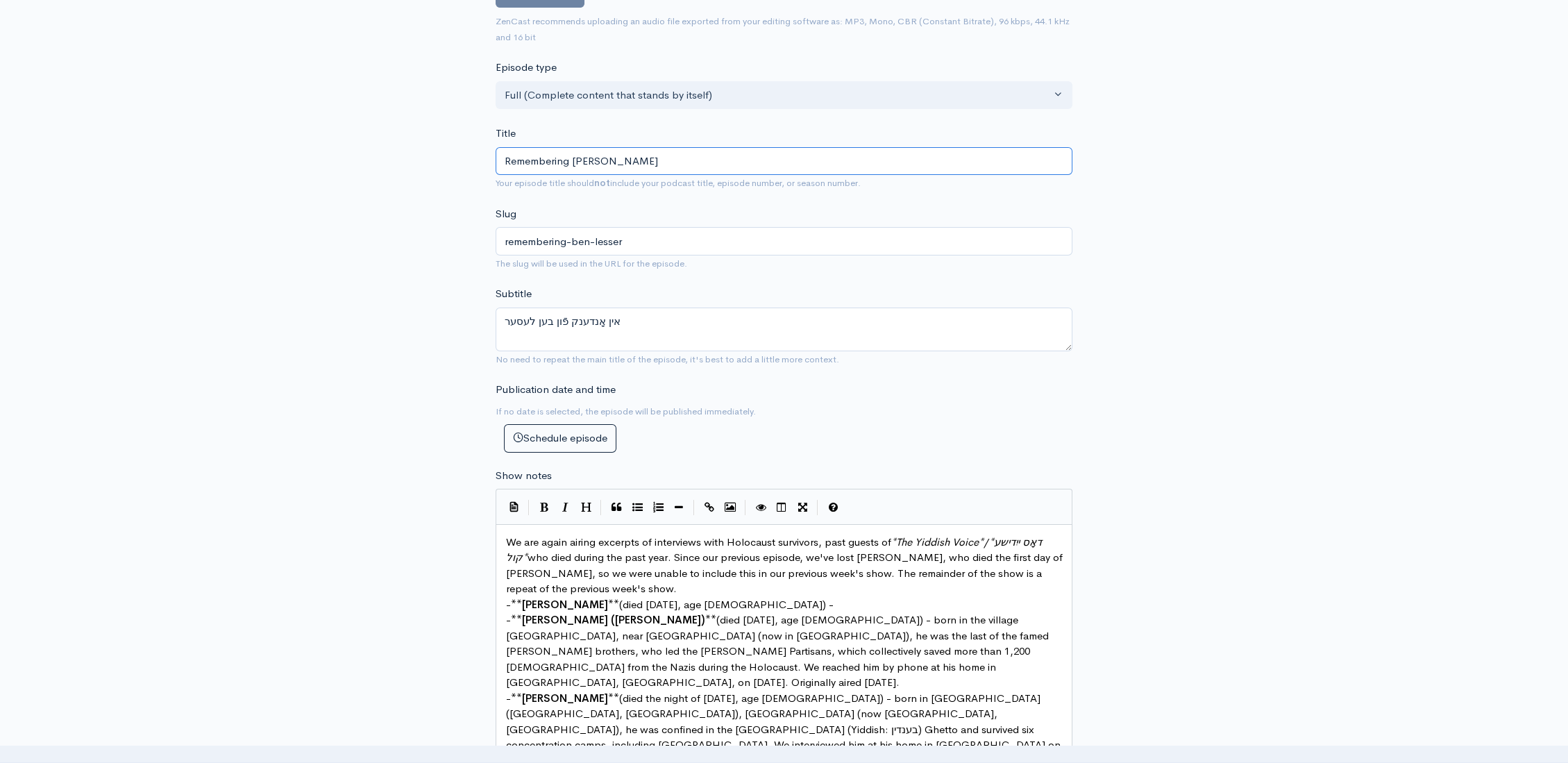
click at [673, 160] on input "Remembering Ben Lesser" at bounding box center [784, 161] width 576 height 29
type input "Remembering Ben Lesser a"
type input "remembering-ben-lesser-a"
type input "Remembering Ben Lesser and"
type input "remembering-ben-lesser-and"
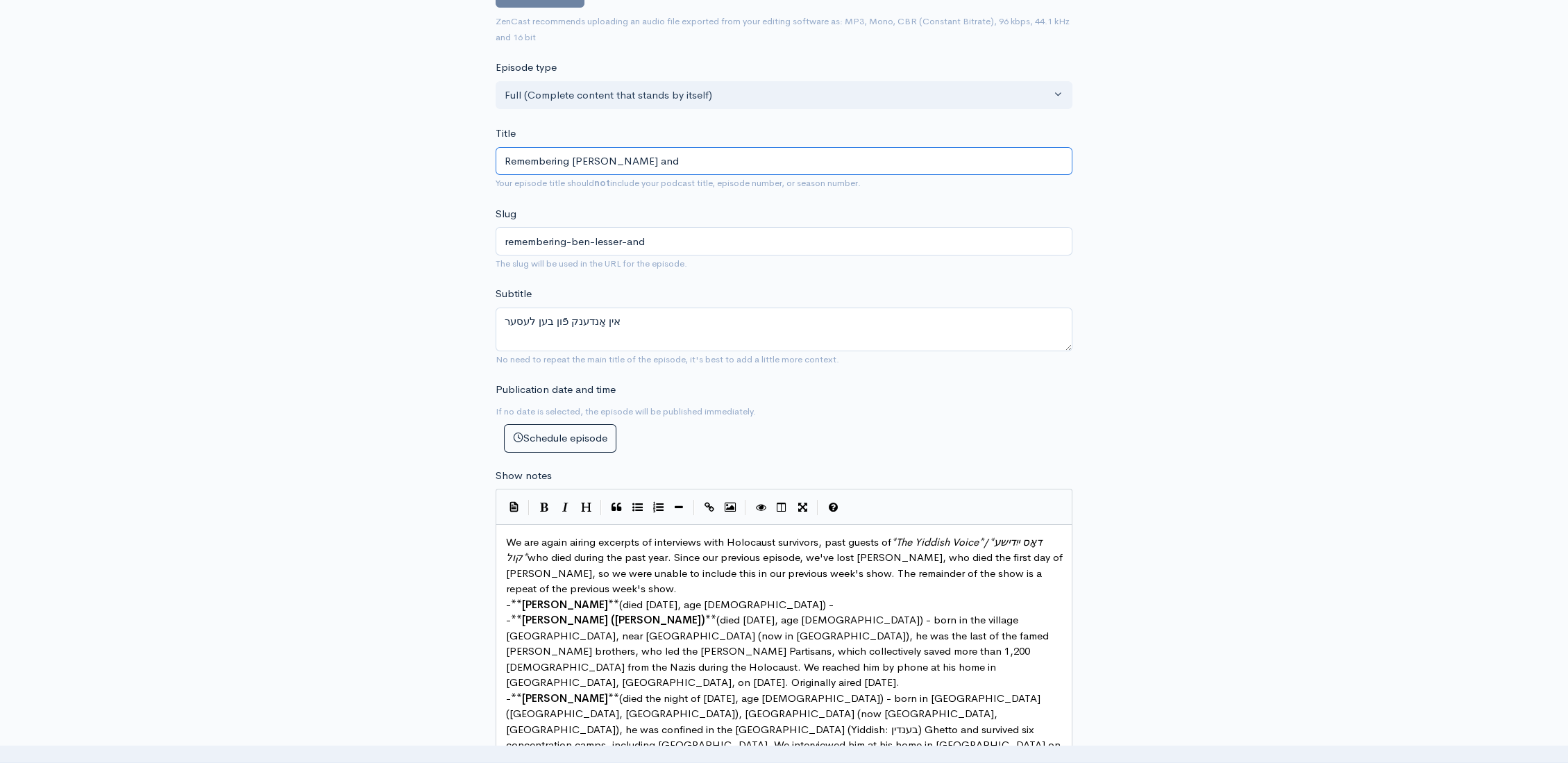
type input "Remembering Ben Lesser and O"
type input "remembering-ben-lesser-and-o"
type input "Remembering Ben Lesser and"
type input "remembering-ben-lesser-and"
type input "Remembering Ben Lesser and O"
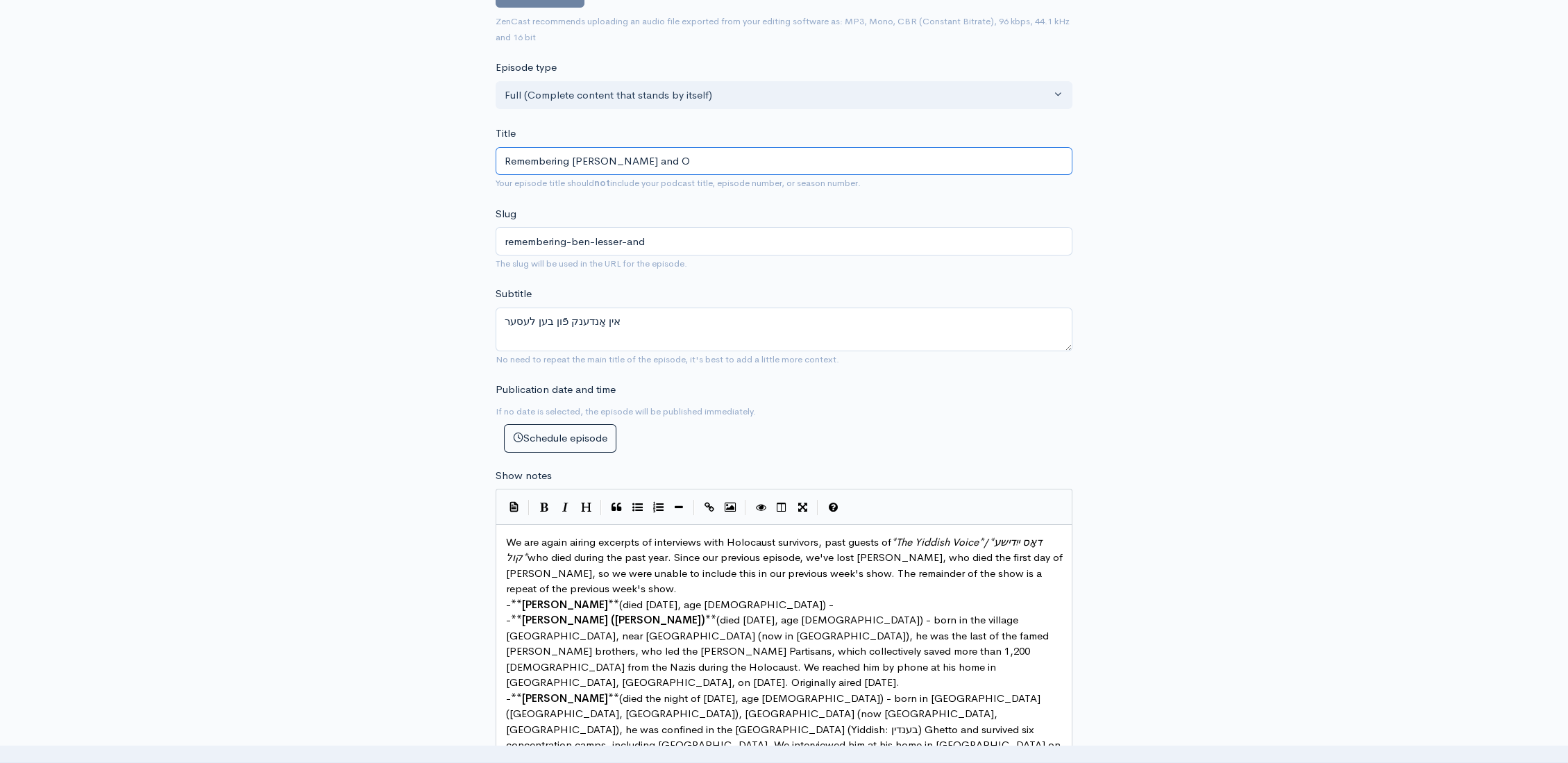
type input "remembering-ben-lesser-and-o"
type input "Remembering Ben Lesser and Ot"
type input "remembering-ben-lesser-and-ot"
type input "Remembering Ben Lesser and Othe"
type input "remembering-ben-lesser-and-othe"
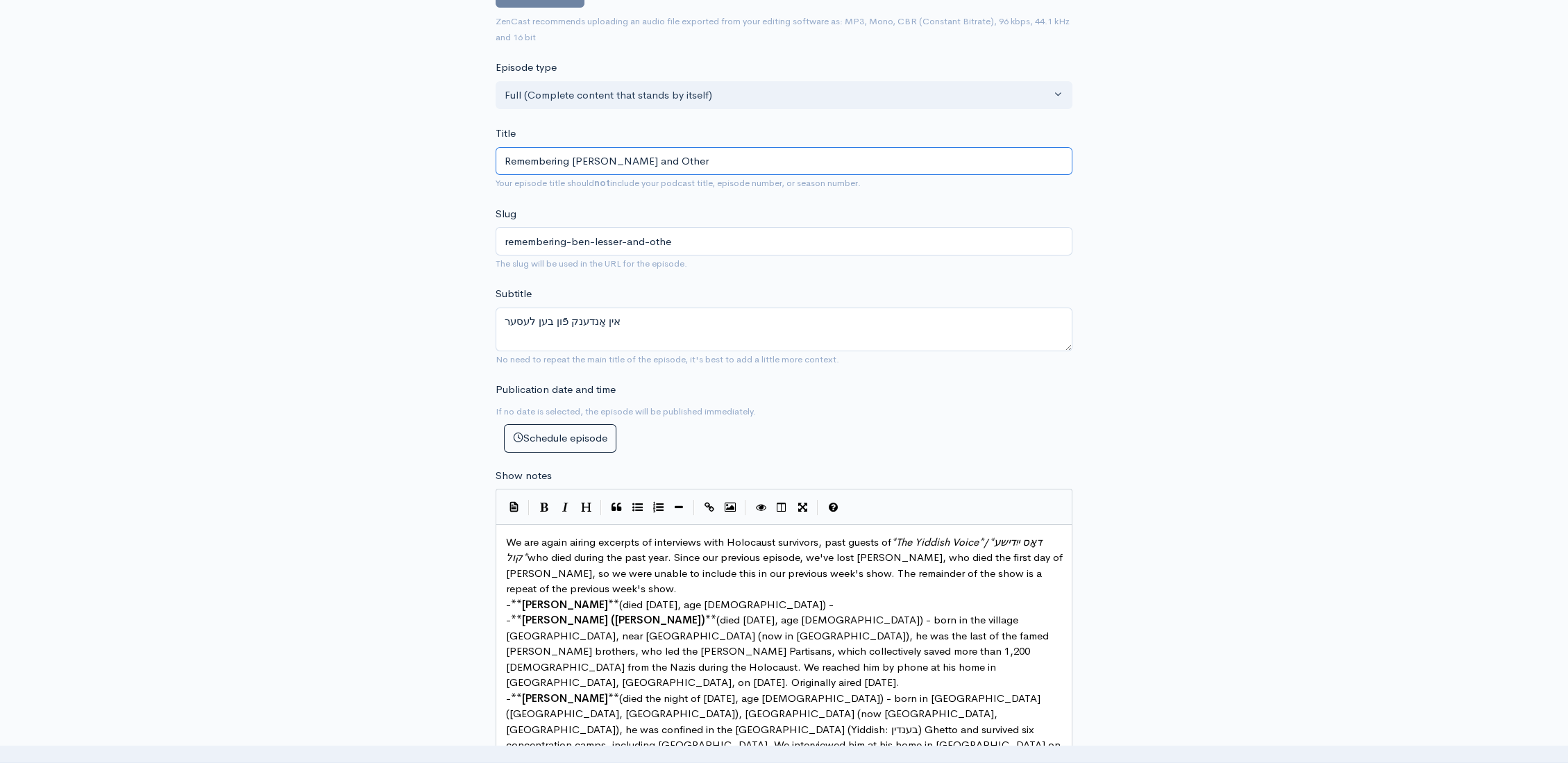
type input "Remembering Ben Lesser and Other"
type input "remembering-ben-lesser-and-other"
type input "Remembering Ben Lesser and Other S"
type input "remembering-ben-lesser-and-other-s"
type input "Remembering Ben Lesser and Other Sur"
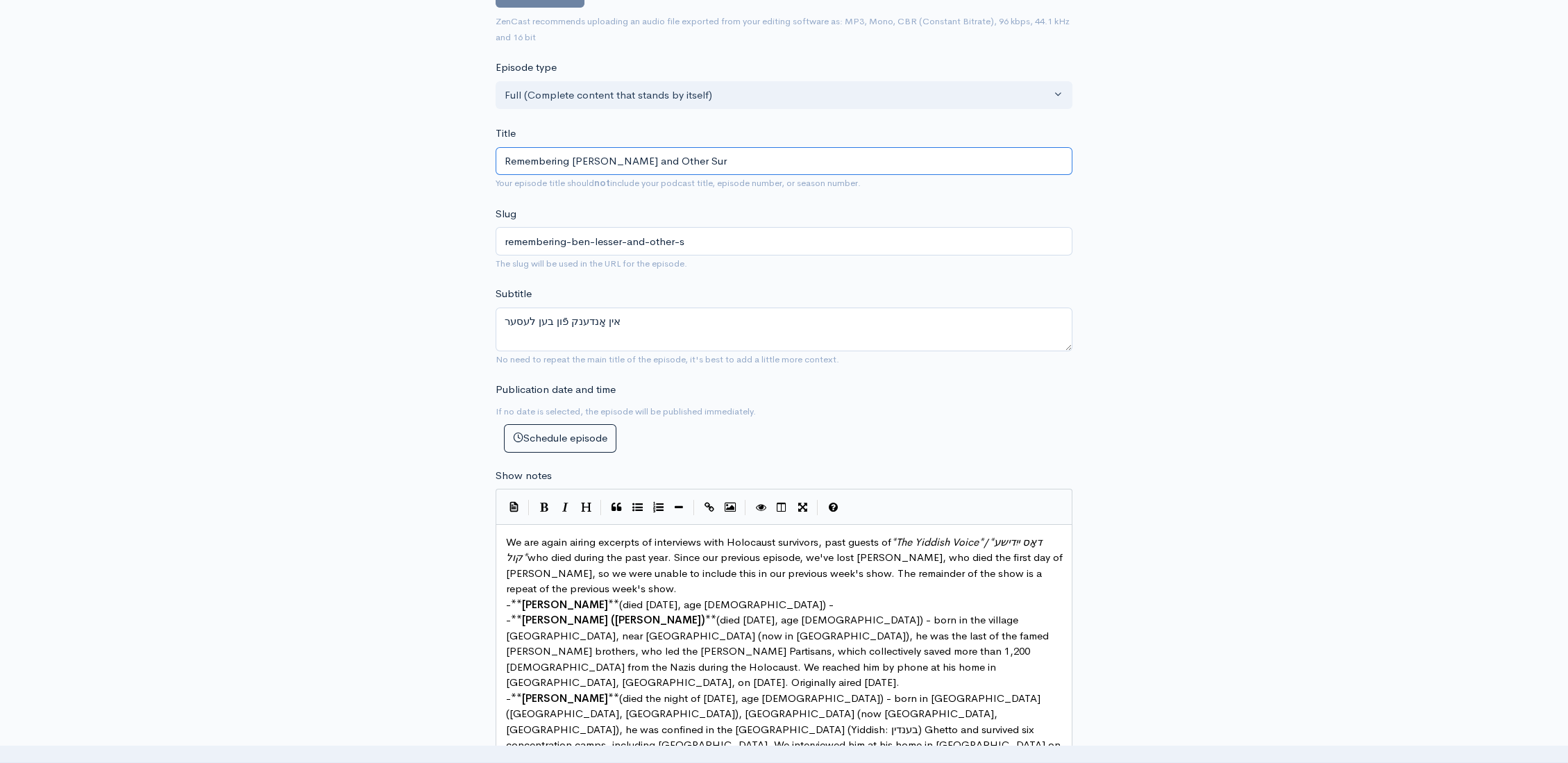
type input "remembering-ben-lesser-and-other-sur"
type input "Remembering Ben Lesser and Other Survi"
type input "remembering-ben-lesser-and-other-survi"
type input "Remembering Ben Lesser and Other Surviv"
type input "remembering-ben-lesser-and-other-surviv"
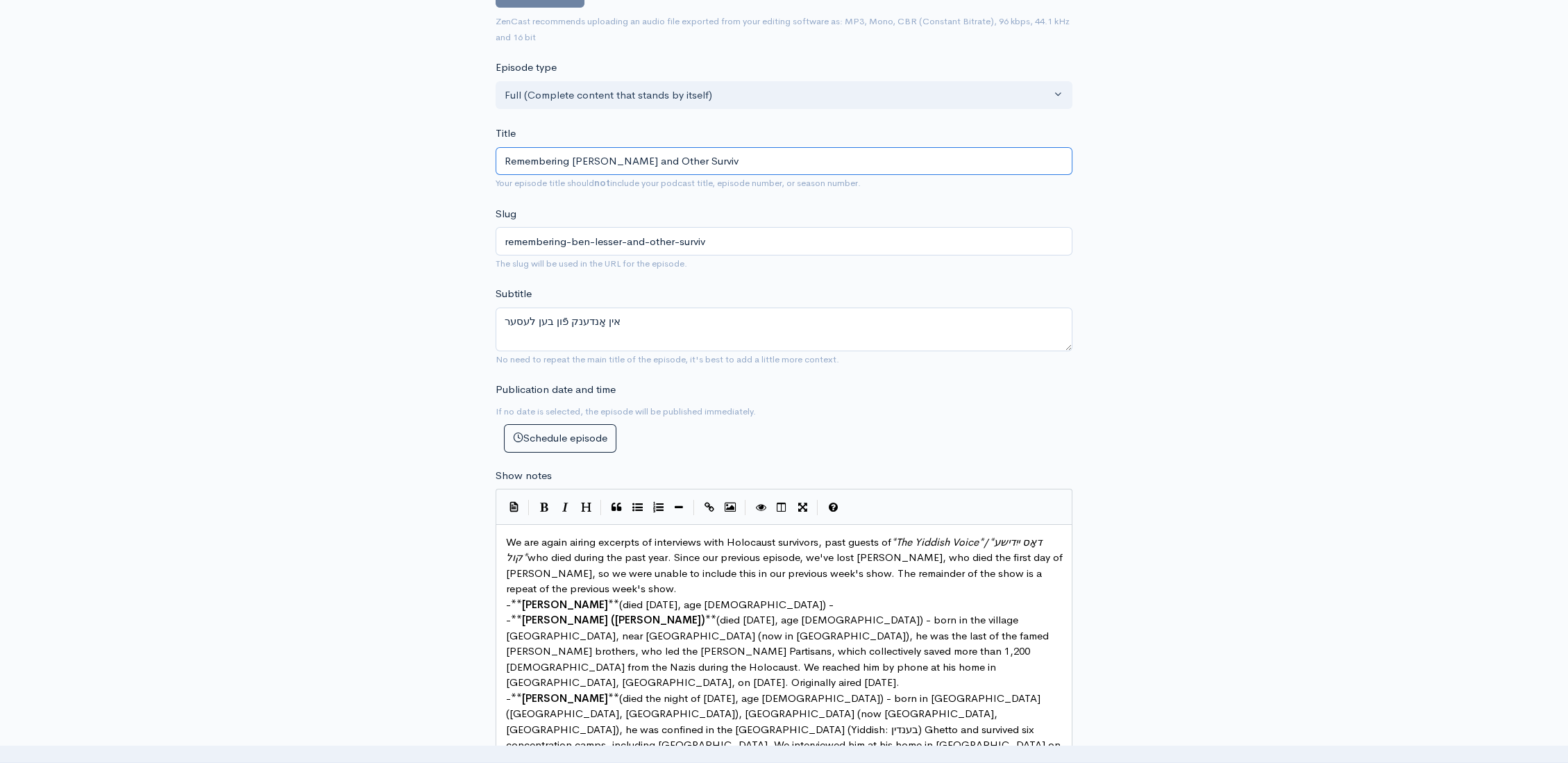
type input "Remembering Ben Lesser and Other Survivo"
type input "remembering-ben-lesser-and-other-survivo"
type input "Remembering Ben Lesser and Other Surviv"
type input "remembering-ben-lesser-and-other-surviv"
type input "Remembering Ben Lesser and Other Survi"
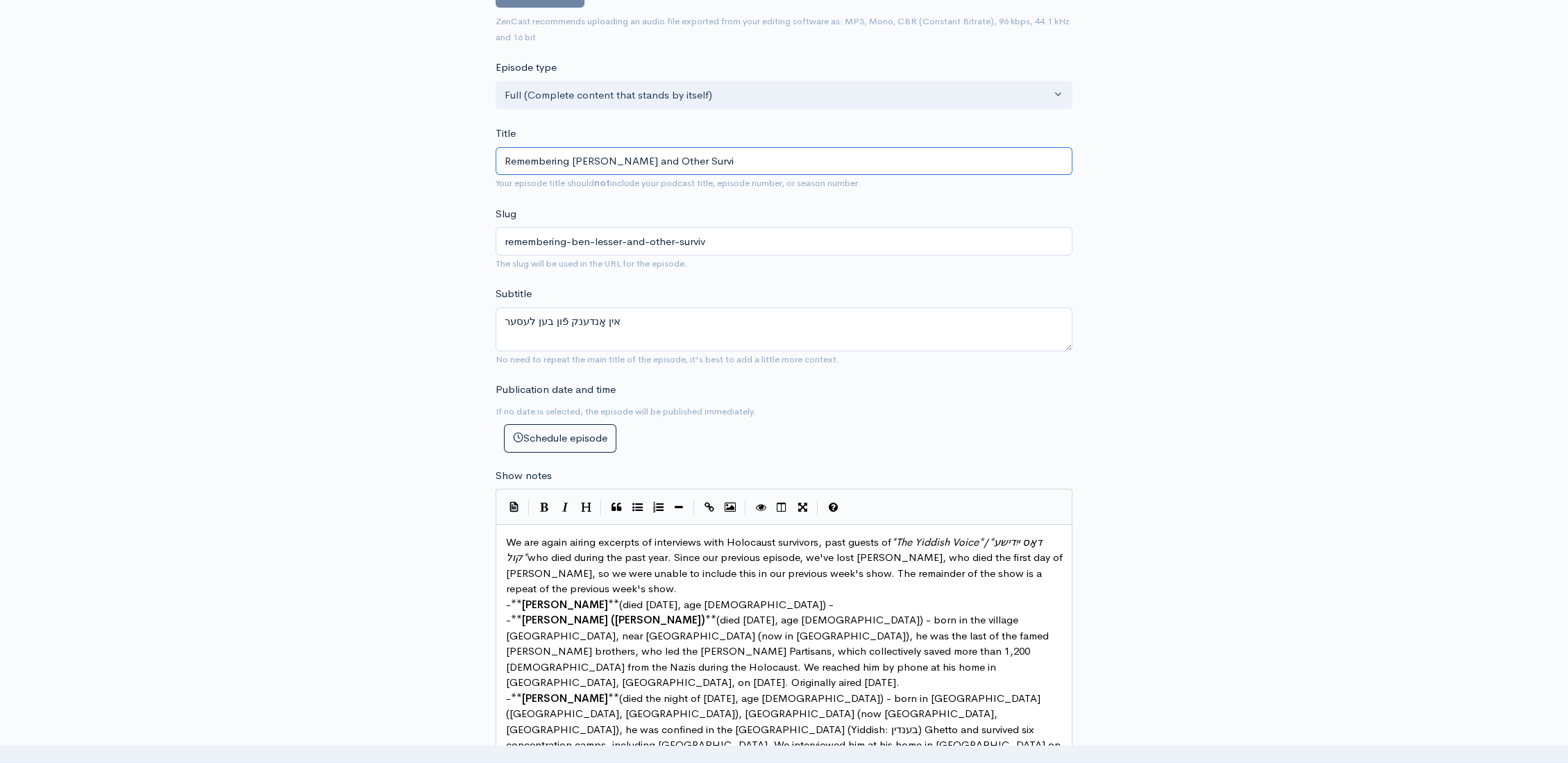
type input "remembering-ben-lesser-and-other-survi"
type input "Remembering Ben Lesser and Other Surv"
type input "remembering-ben-lesser-and-other-surv"
type input "Remembering Ben Lesser and Other Sur"
type input "remembering-ben-lesser-and-other-sur"
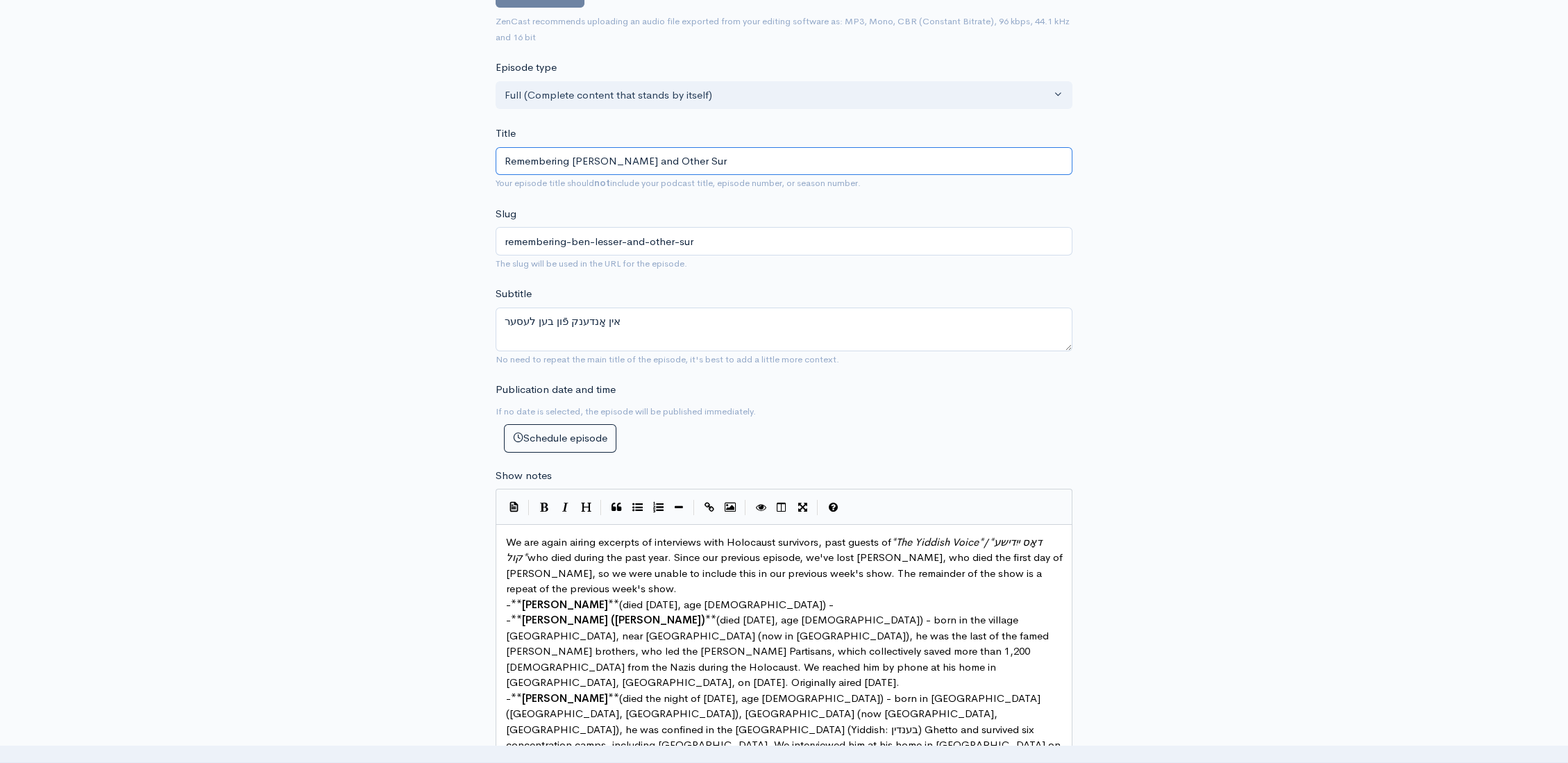
type input "Remembering Ben Lesser and Other Su"
type input "remembering-ben-lesser-and-other-su"
type input "Remembering Ben Lesser and Other S"
type input "remembering-ben-lesser-and-other-s"
type input "Remembering Ben Lesser and Other"
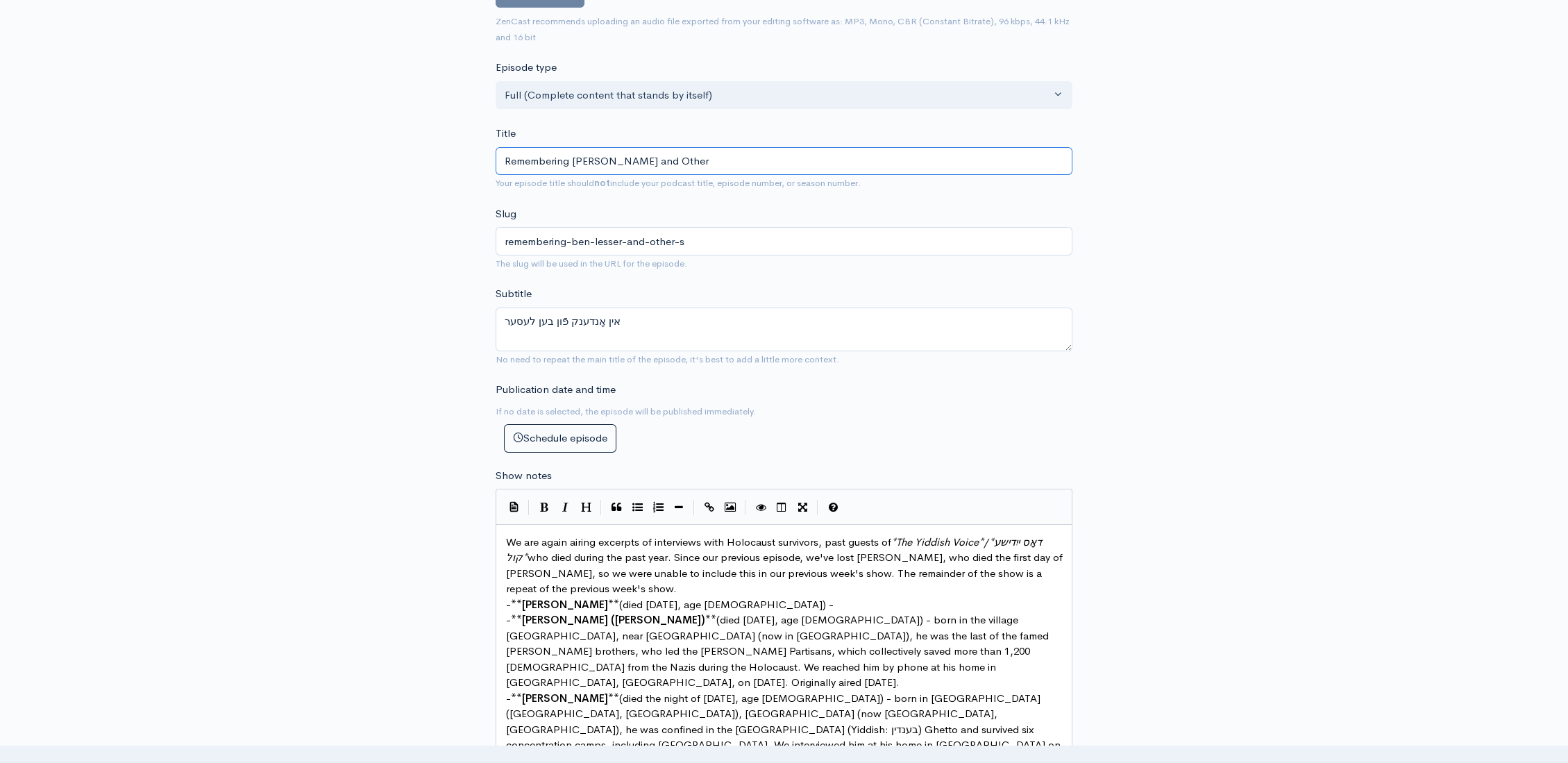
type input "remembering-ben-lesser-and-other"
type input "Remembering Ben Lesser and Other H"
type input "remembering-ben-lesser-and-other-h"
type input "Remembering Ben Lesser and Other Ho"
type input "remembering-ben-lesser-and-other-ho"
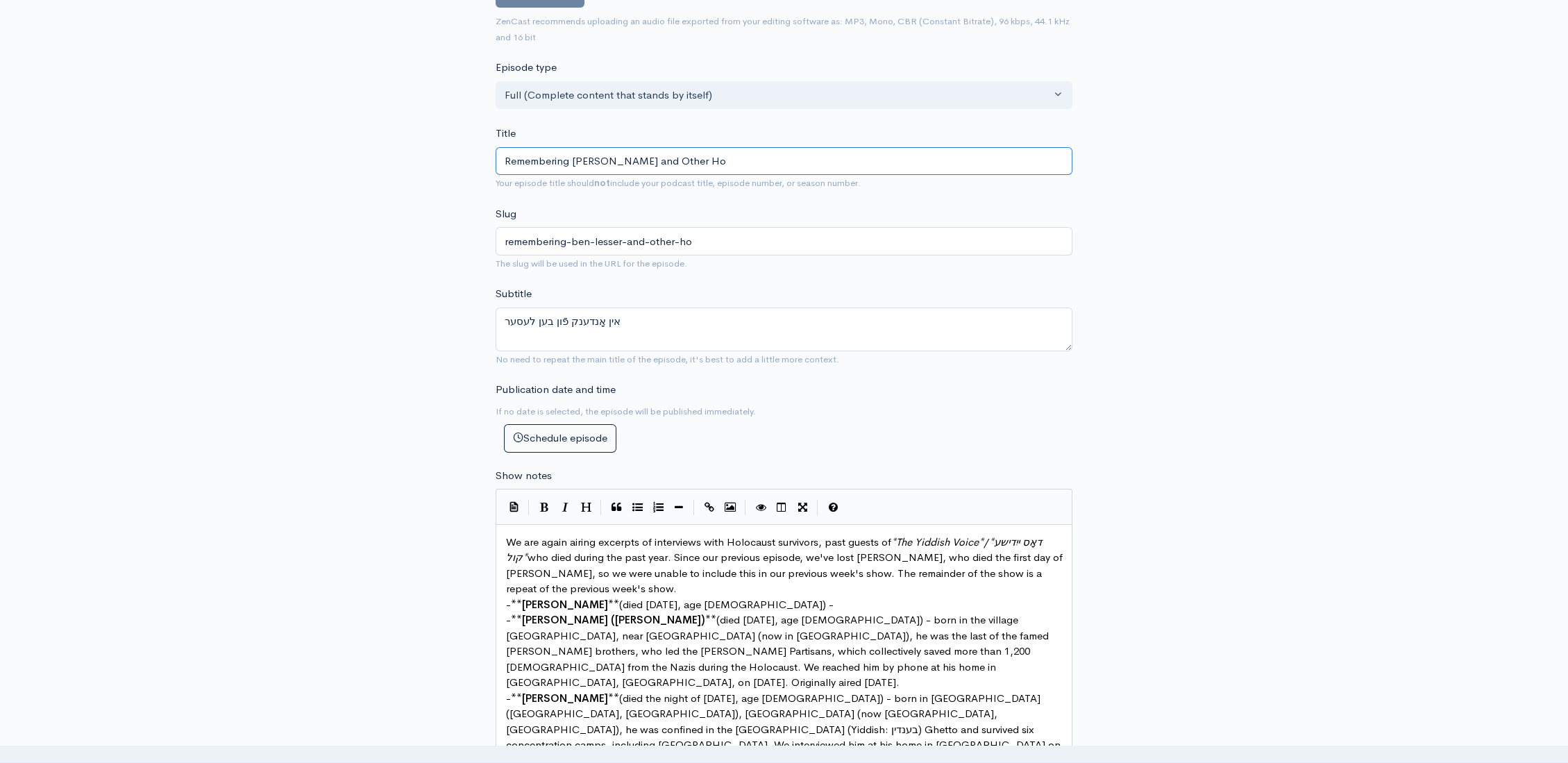
type input "Remembering Ben Lesser and Other Hol"
type input "remembering-ben-lesser-and-other-hol"
type input "Remembering Ben Lesser and Other Holoc"
type input "remembering-ben-lesser-and-other-holoc"
type input "Remembering Ben Lesser and Other Holoca"
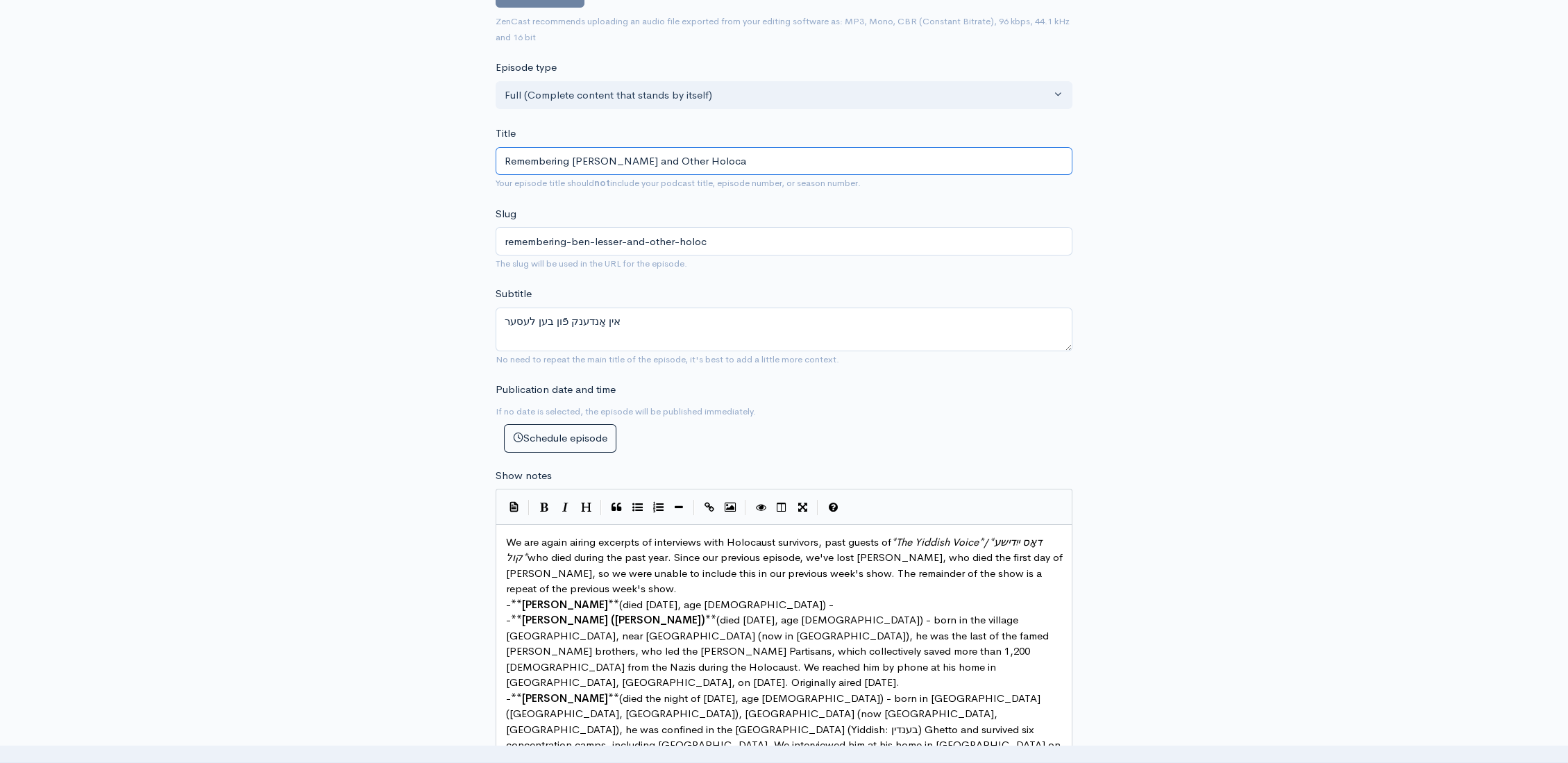
type input "remembering-ben-lesser-and-other-holoca"
type input "Remembering Ben Lesser and Other Holocau"
type input "remembering-ben-lesser-and-other-holocau"
type input "Remembering Ben Lesser and Other Holocaust"
type input "remembering-ben-lesser-and-other-holocaus"
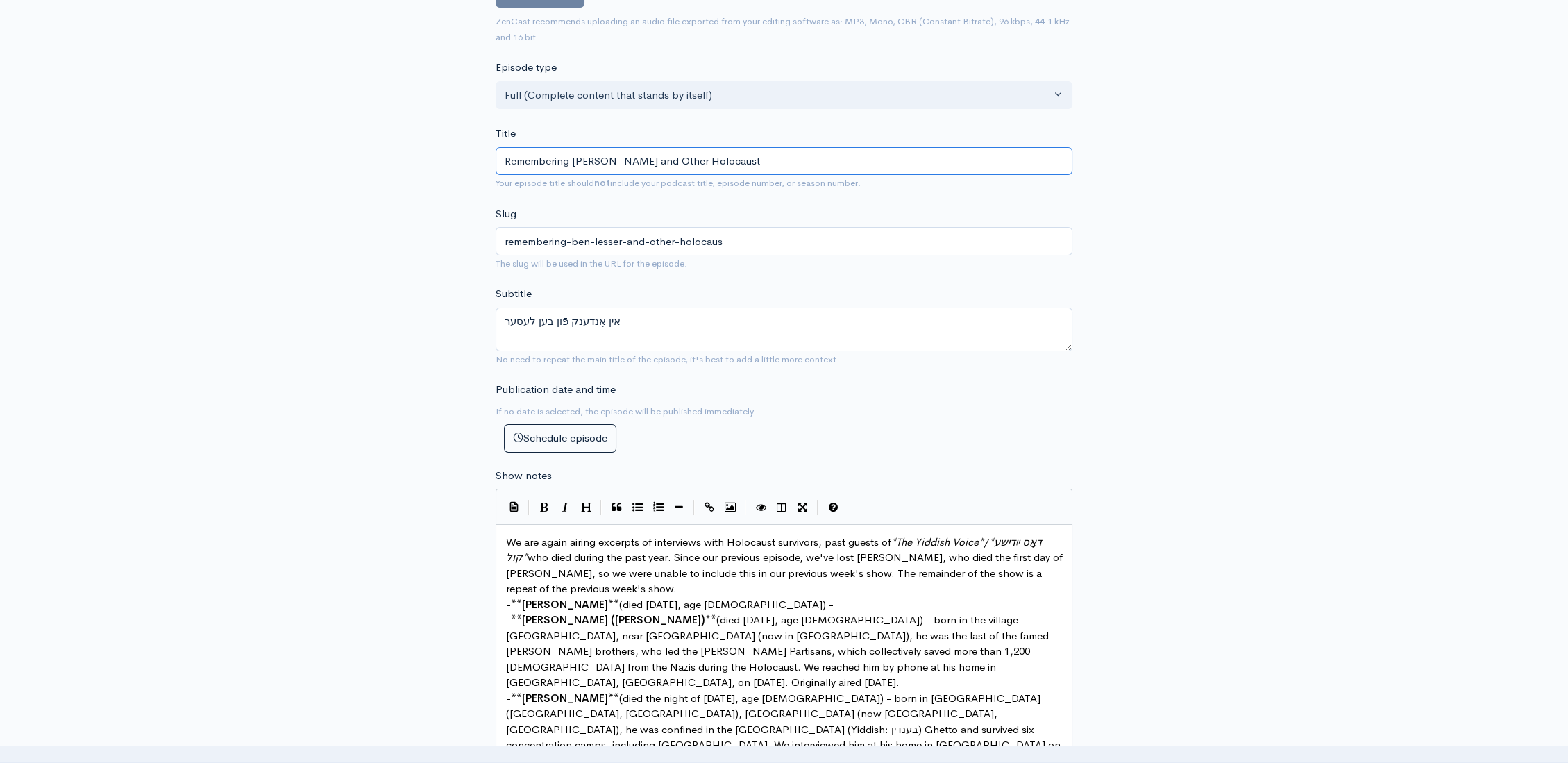
type input "Remembering Ben Lesser and Other Holocaust"
type input "remembering-ben-lesser-and-other-holocaust"
type input "Remembering Ben Lesser and Other Holocaust S"
type input "remembering-ben-lesser-and-other-holocaust-s"
type input "Remembering Ben Lesser and Other Holocaust Sur"
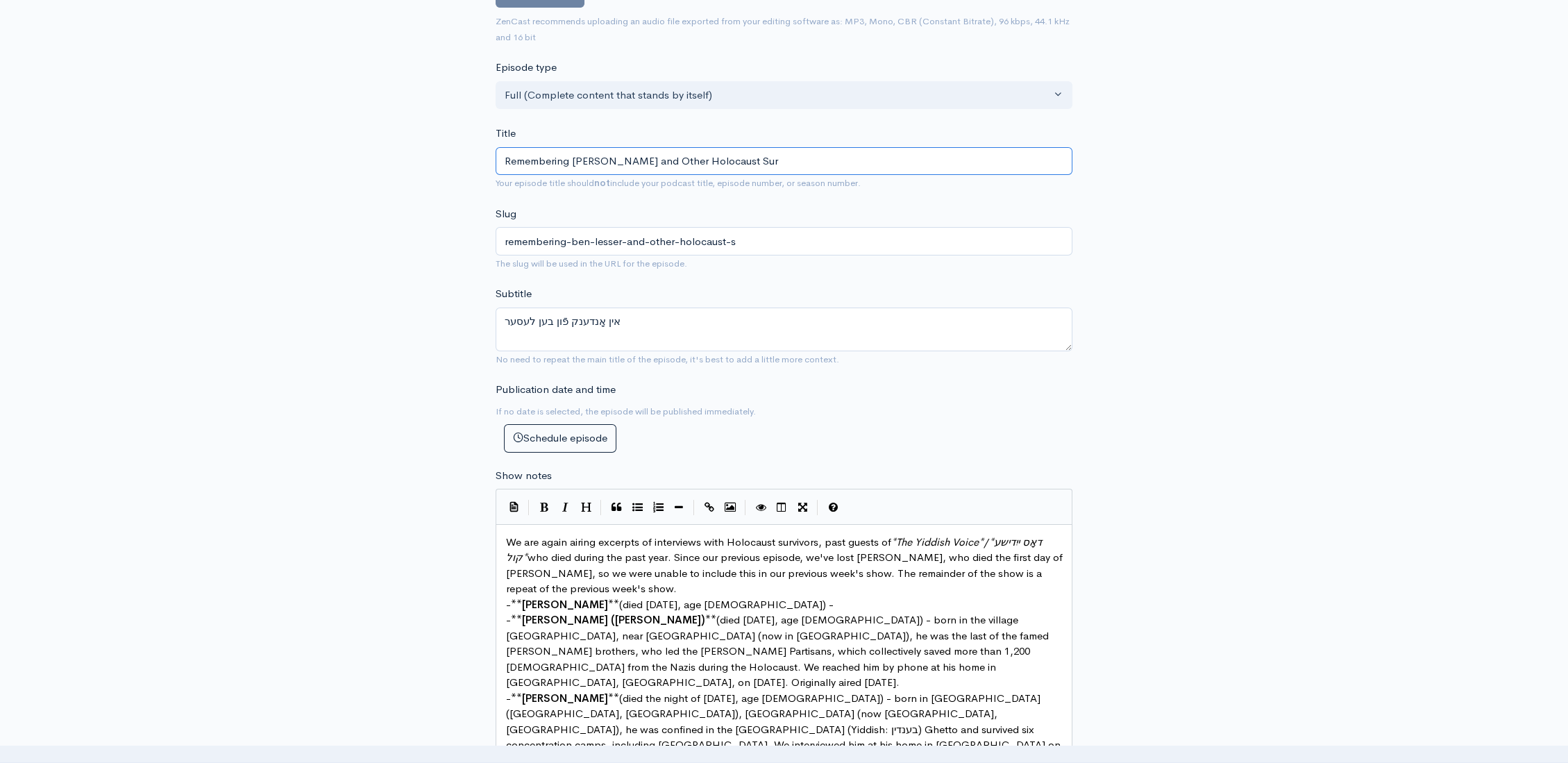
type input "remembering-ben-lesser-and-other-holocaust-sur"
type input "Remembering Ben Lesser and Other Holocaust Survi"
type input "remembering-ben-lesser-and-other-holocaust-survi"
type input "Remembering Ben Lesser and Other Holocaust Surviv"
type input "remembering-ben-lesser-and-other-holocaust-surviv"
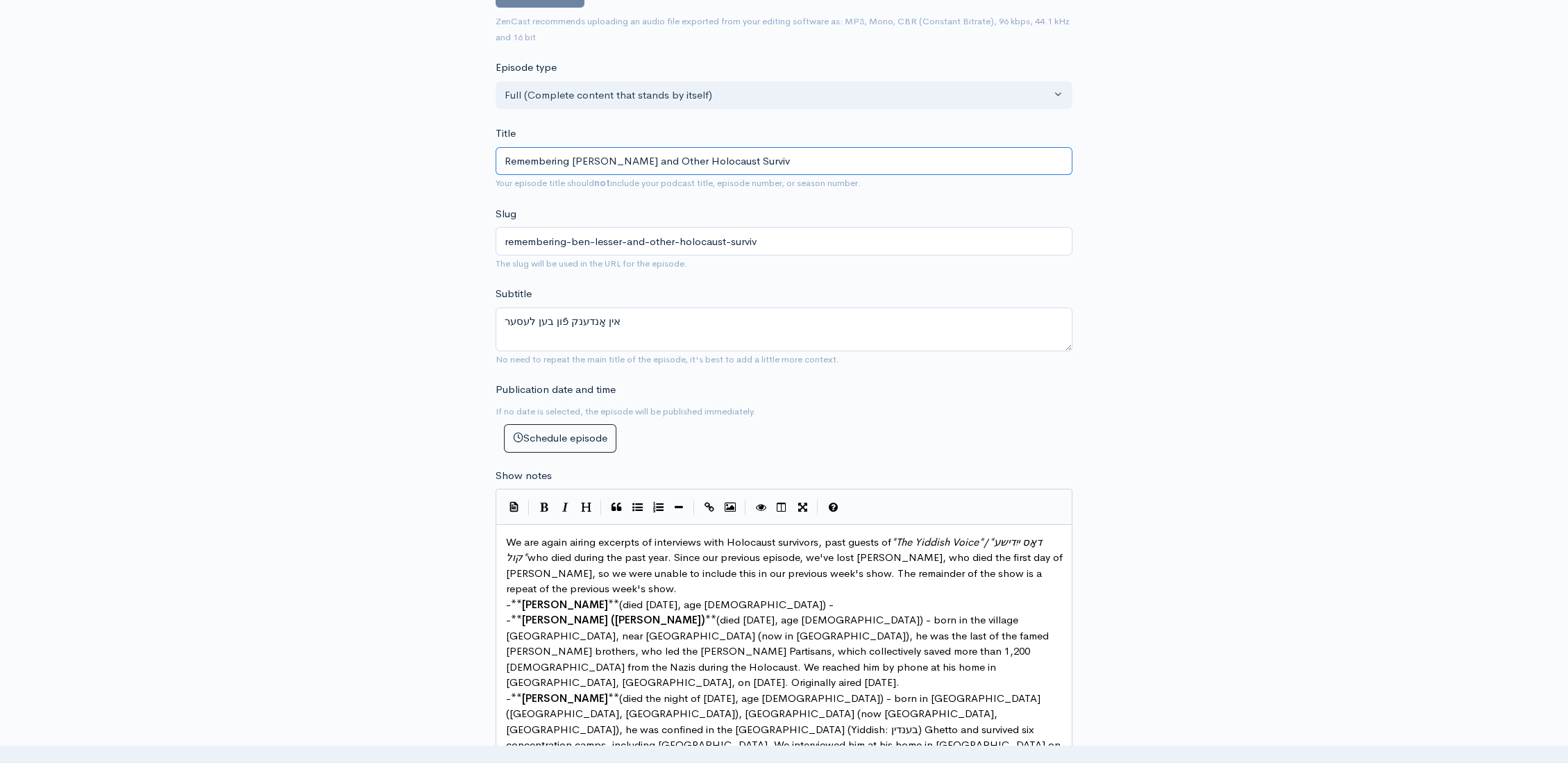
type input "Remembering Ben Lesser and Other Holocaust Survivo"
type input "remembering-ben-lesser-and-other-holocaust-survivo"
type input "Remembering Ben Lesser and Other Holocaust Survivor"
type input "remembering-ben-lesser-and-other-holocaust-survivor"
type input "Remembering [PERSON_NAME] and Other Holocaust Survivors"
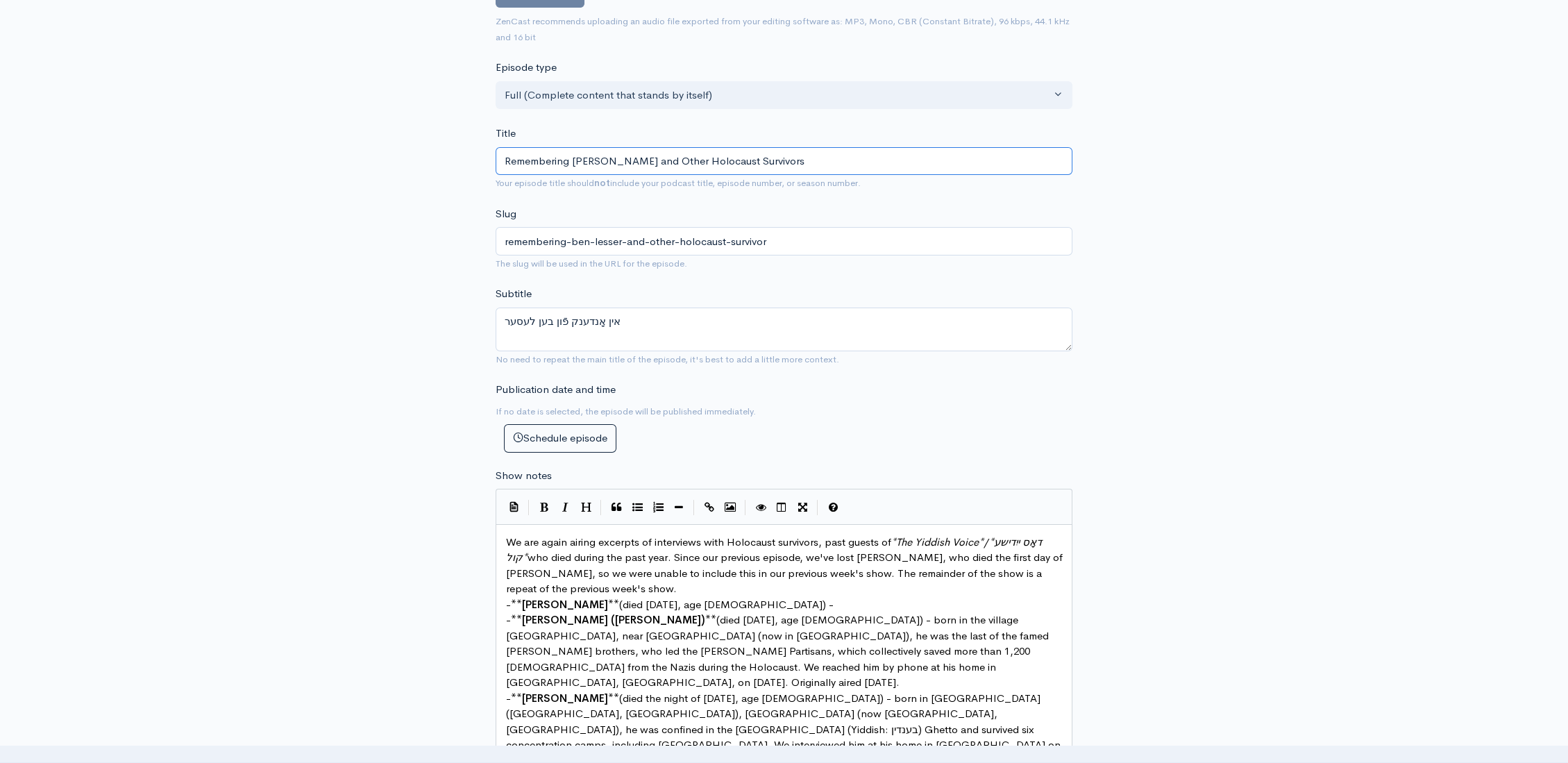
type input "remembering-ben-lesser-and-other-holocaust-survivors"
type input "Remembering [PERSON_NAME] and Other Holocaust Survivors"
click at [694, 321] on textarea "אין אָנדענק פֿון בען לעסער" at bounding box center [784, 329] width 576 height 44
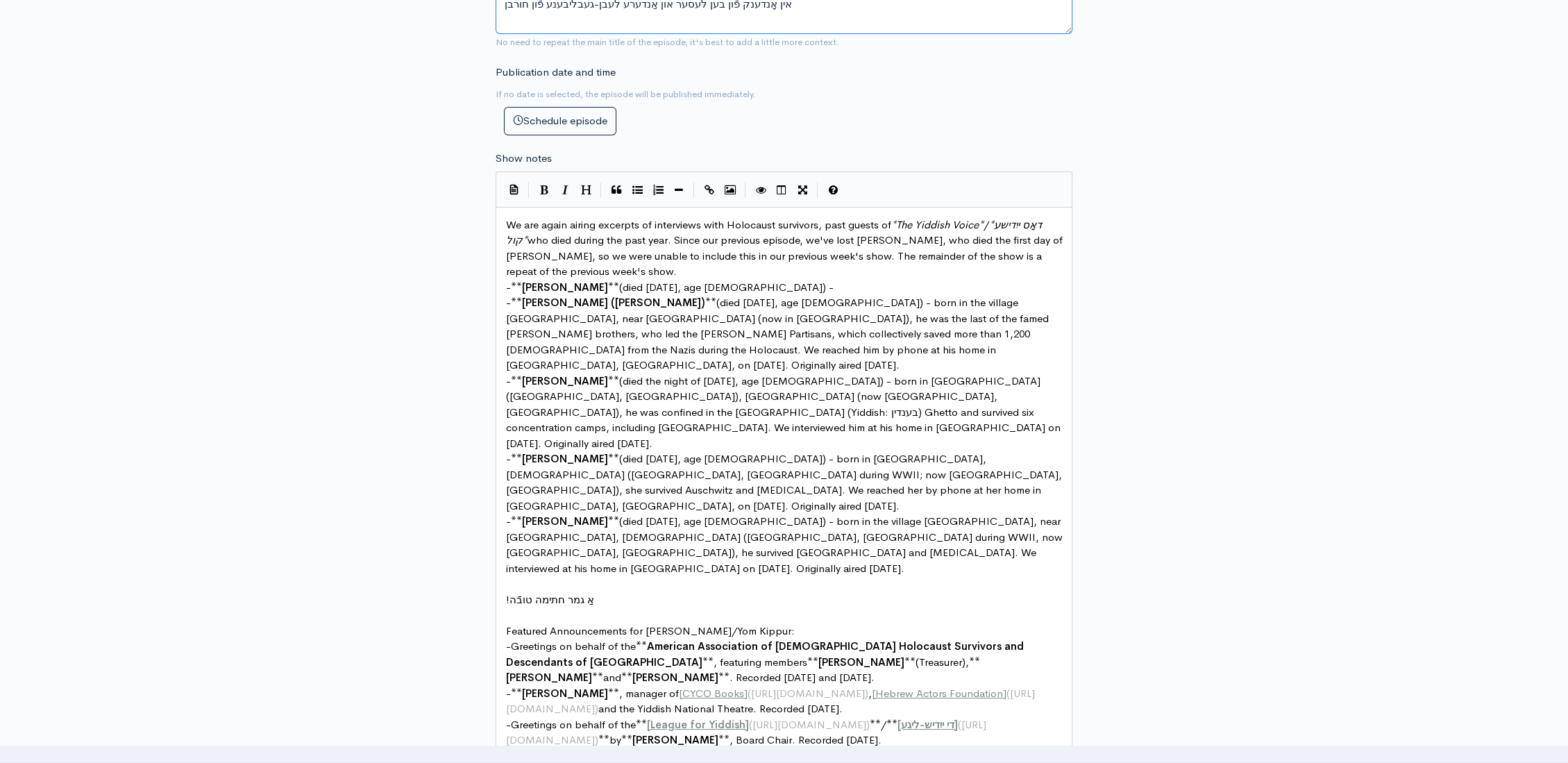
scroll to position [525, 0]
type textarea "אין אָנדענק פֿון בען לעסער און אַנדערע לעבן-געבליבענע פֿון חורבן"
click at [608, 269] on span "We are again airing excerpts of interviews with Holocaust survivors, past guest…" at bounding box center [785, 246] width 559 height 61
click at [802, 279] on pre "- ** Ben Lesser ** (died September 23, 2025, age 96) -" at bounding box center [789, 286] width 573 height 16
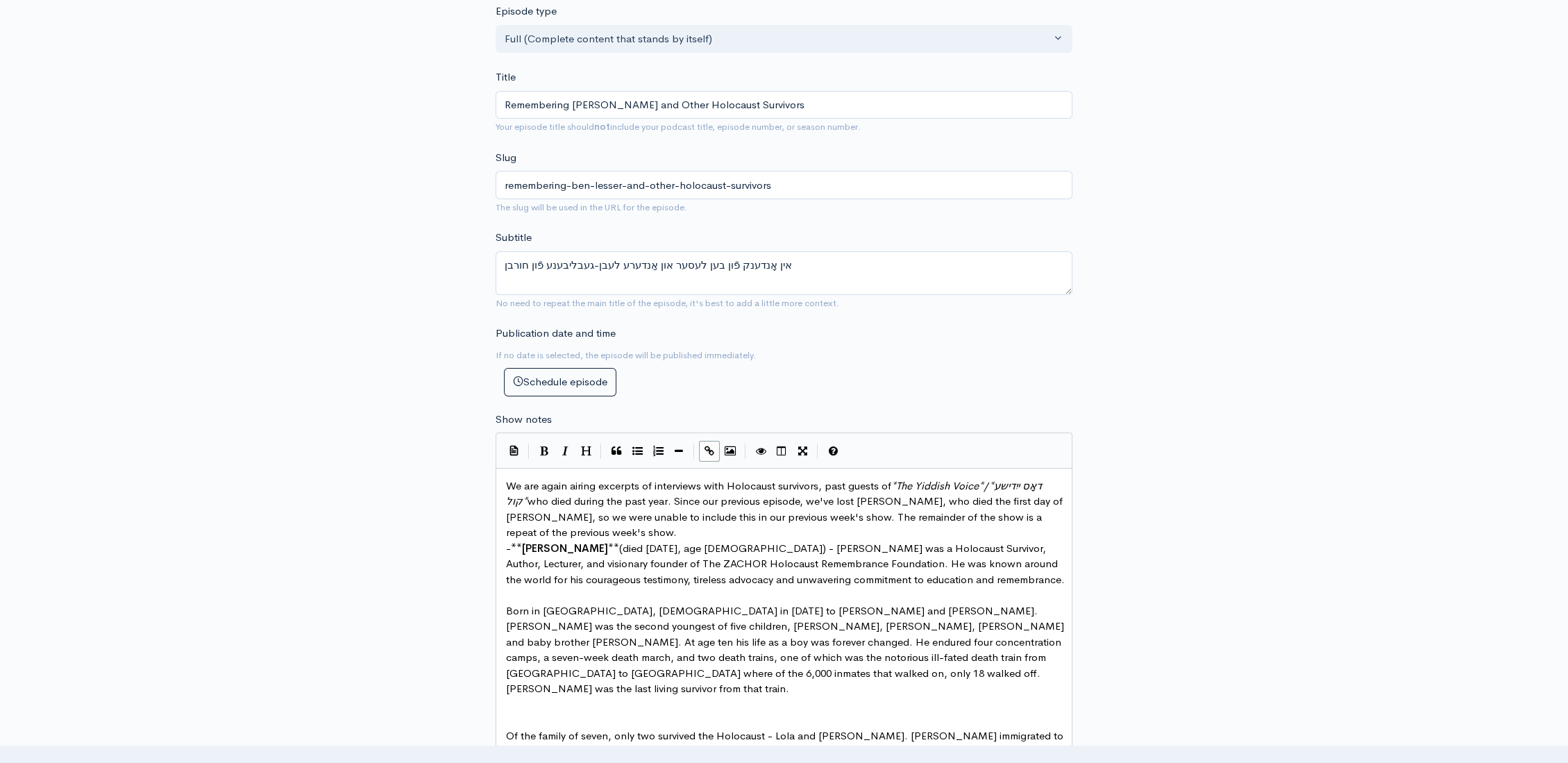
scroll to position [484, 0]
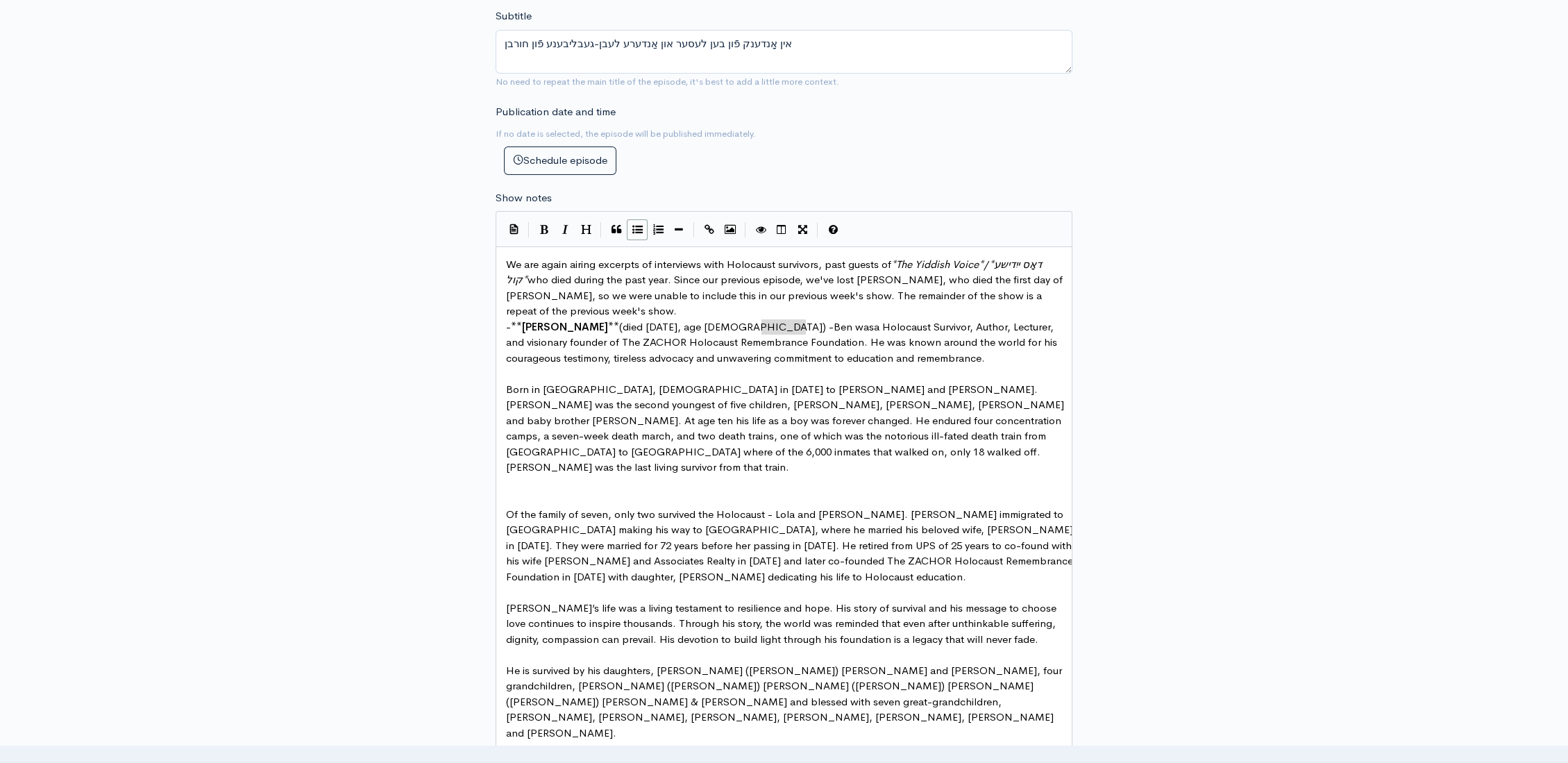
type textarea "Ben was"
drag, startPoint x: 808, startPoint y: 321, endPoint x: 763, endPoint y: 321, distance: 45.0
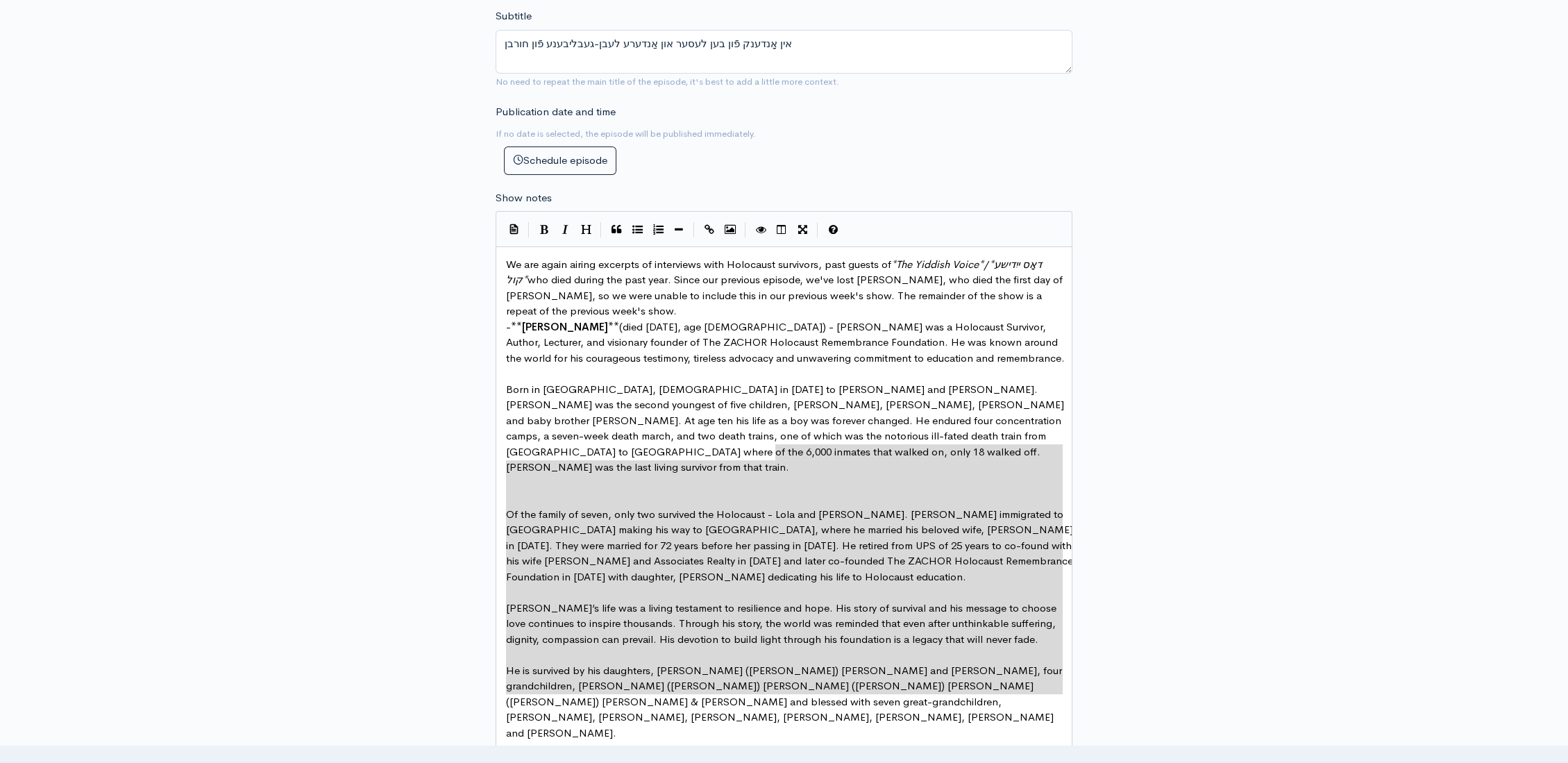
type textarea "Of the family of seven, only two survived the Holocaust - Lola and Ben. Ben imm…"
drag, startPoint x: 781, startPoint y: 449, endPoint x: 853, endPoint y: 704, distance: 265.0
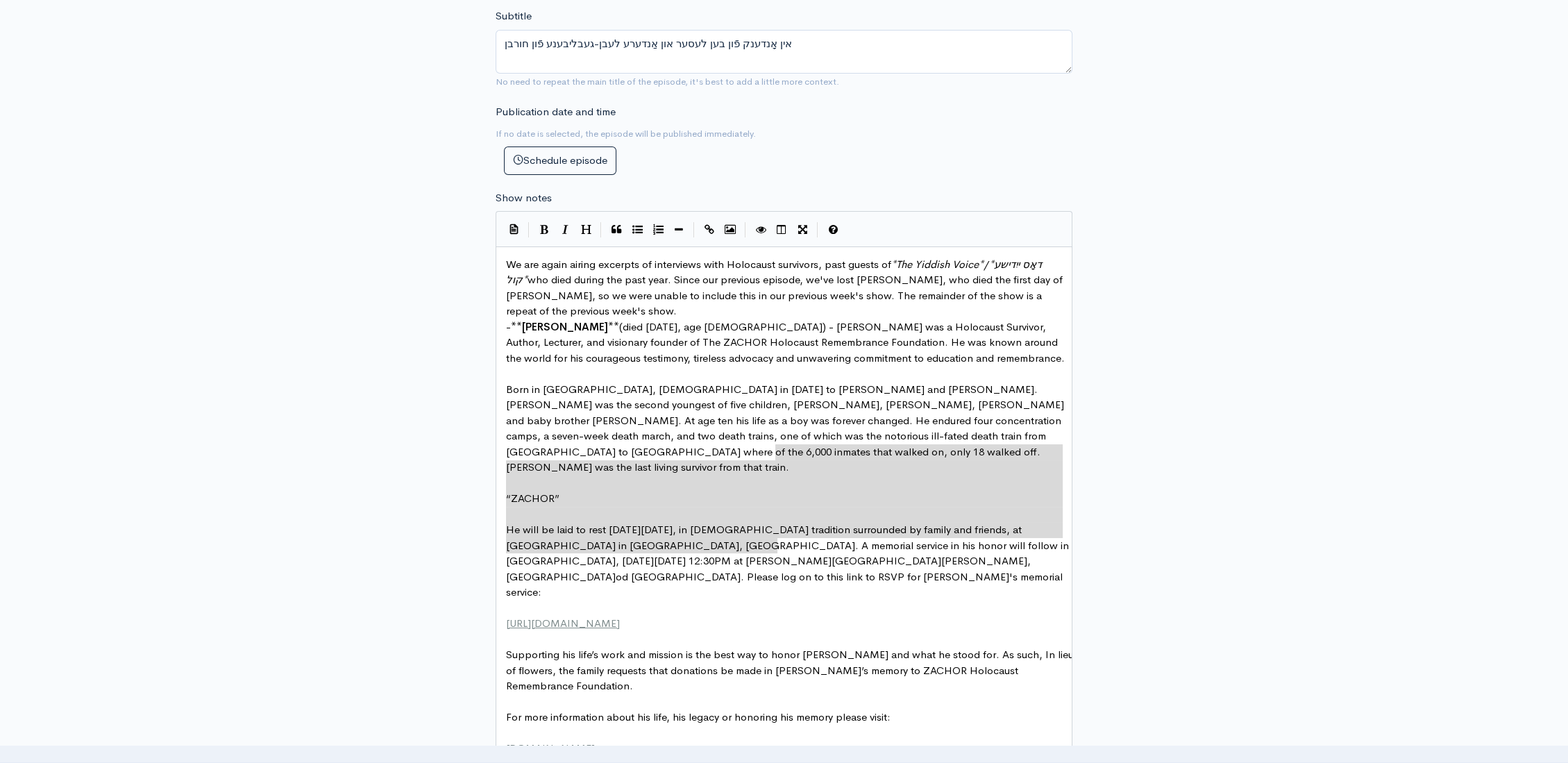
type textarea "“ZACHOR” He will be laid to rest on Sunday, October 5, 2025, in Jewish traditio…"
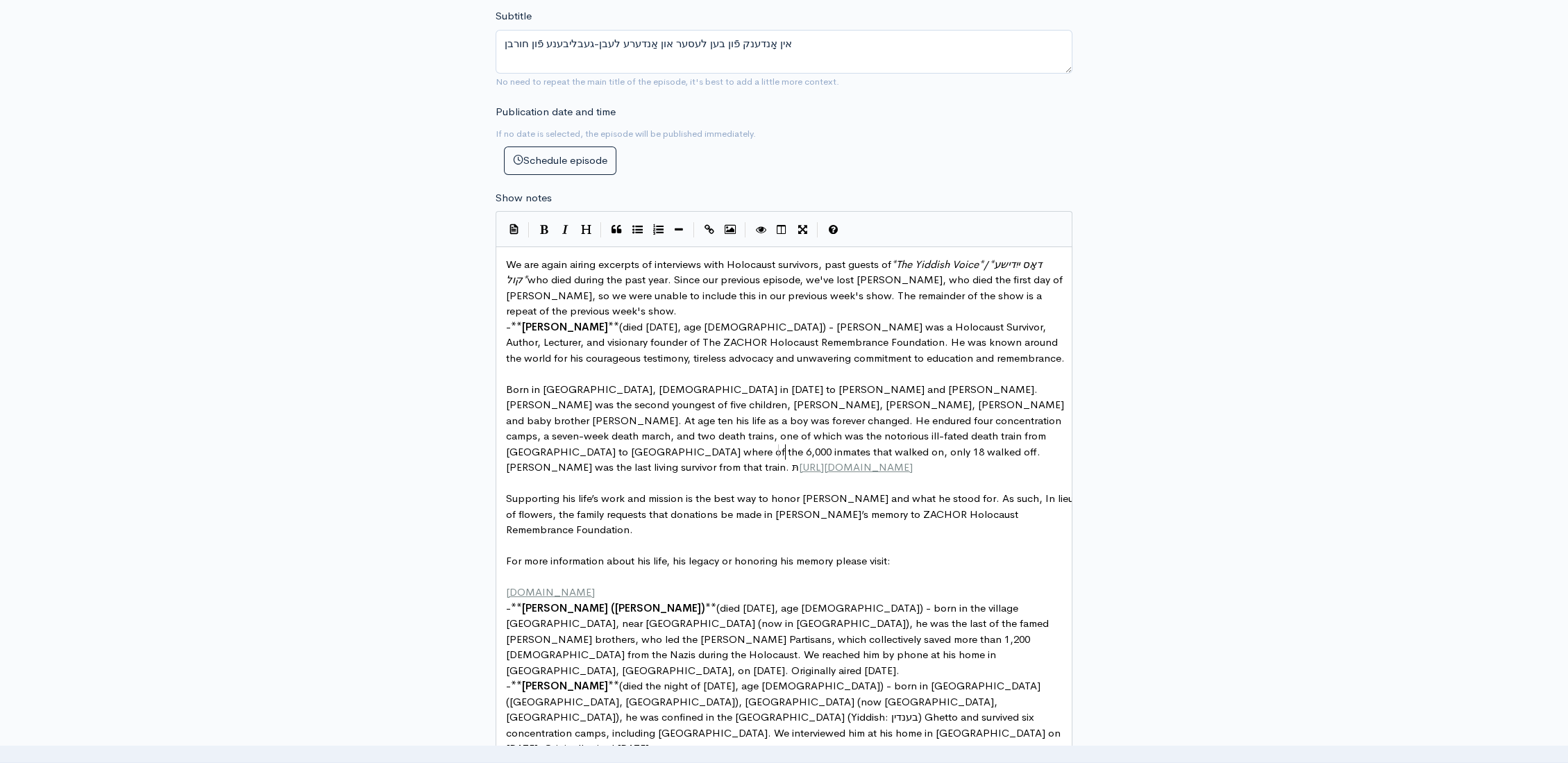
scroll to position [5, 18]
type textarea "תּ`תּ"
type textarea "**MO"
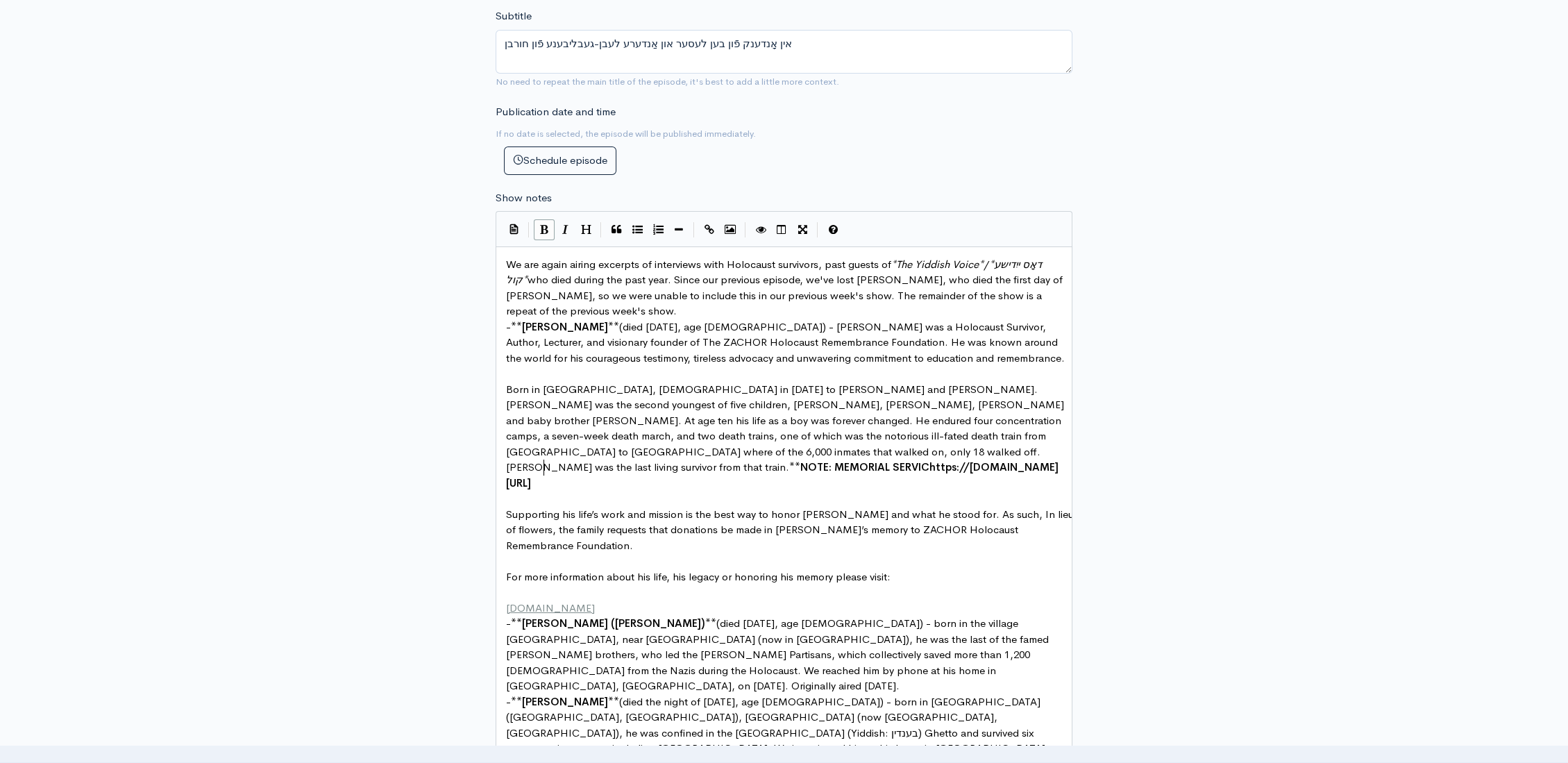
scroll to position [5, 130]
type textarea "NOTE: MEMORIAL SERVICE:"
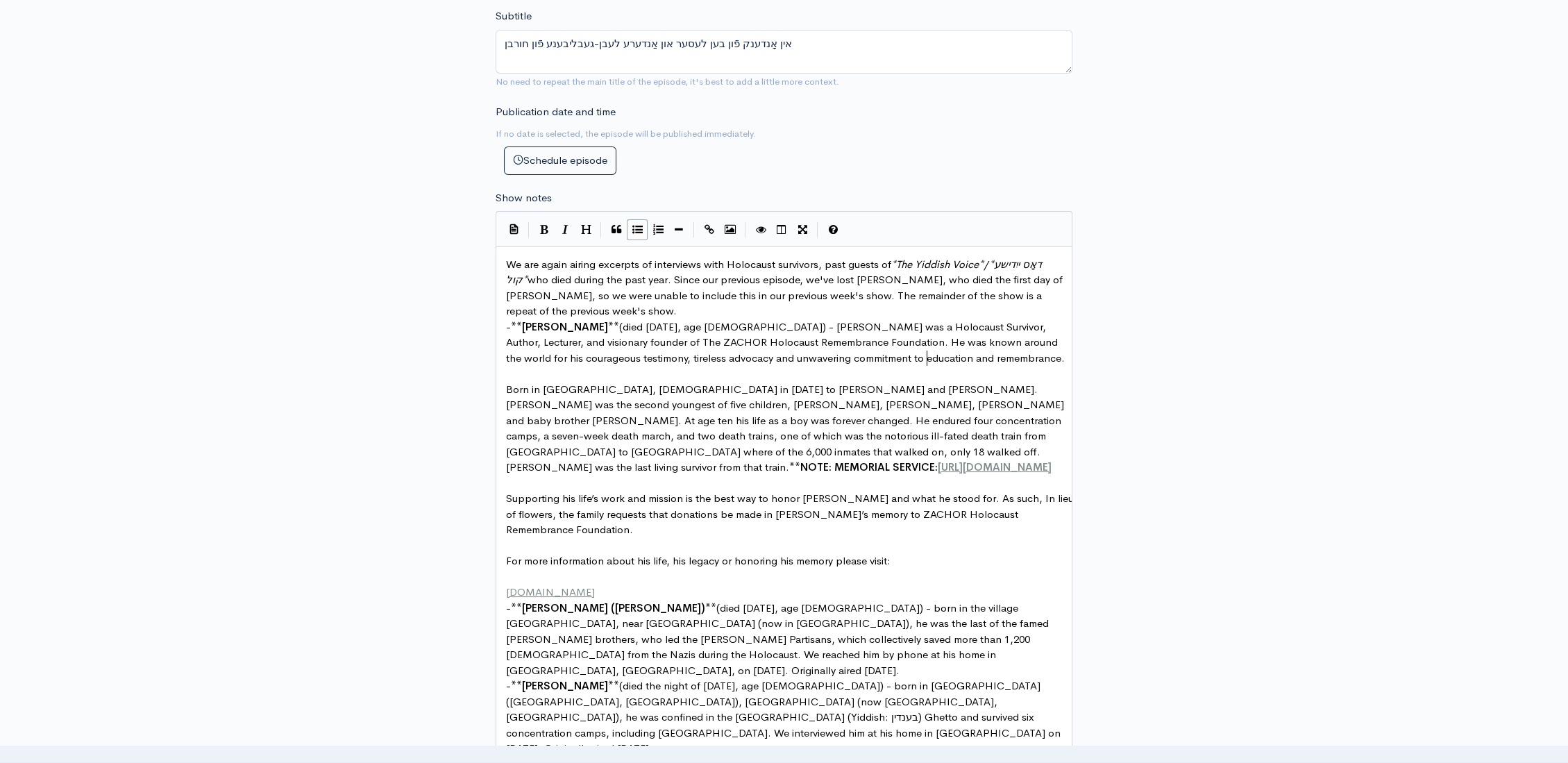
click at [940, 351] on pre "- ** Ben Lesser ** (died September 23, 2025, age 96) - Ben was a Holocaust Surv…" at bounding box center [789, 343] width 573 height 47
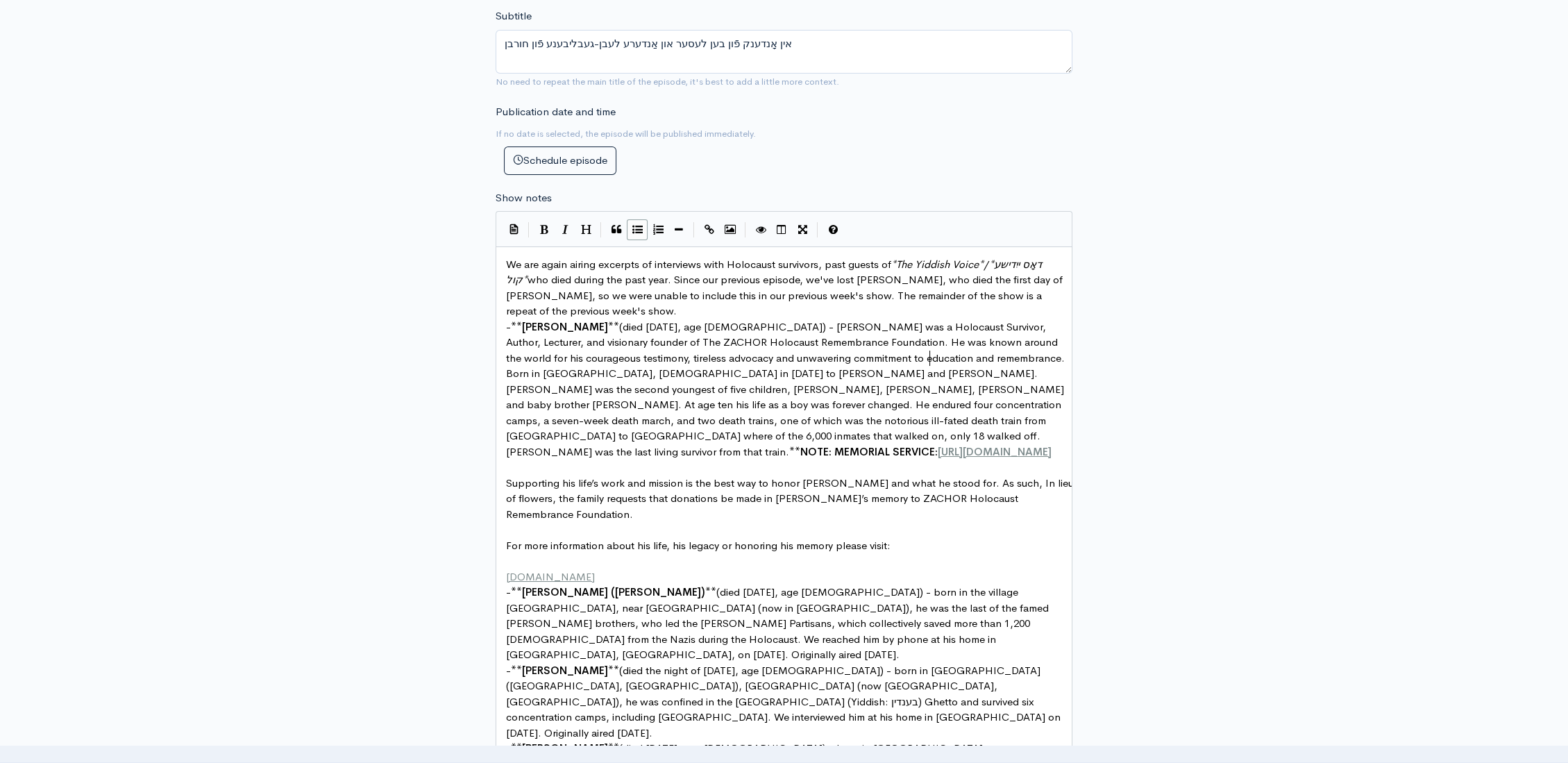
scroll to position [5, 2]
click at [800, 445] on span "NOTE: MEMORIAL SERVICE:" at bounding box center [869, 452] width 137 height 13
type textarea "**"
click at [800, 445] on span "NOTE: MEMORIAL SERVICE:" at bounding box center [869, 452] width 137 height 13
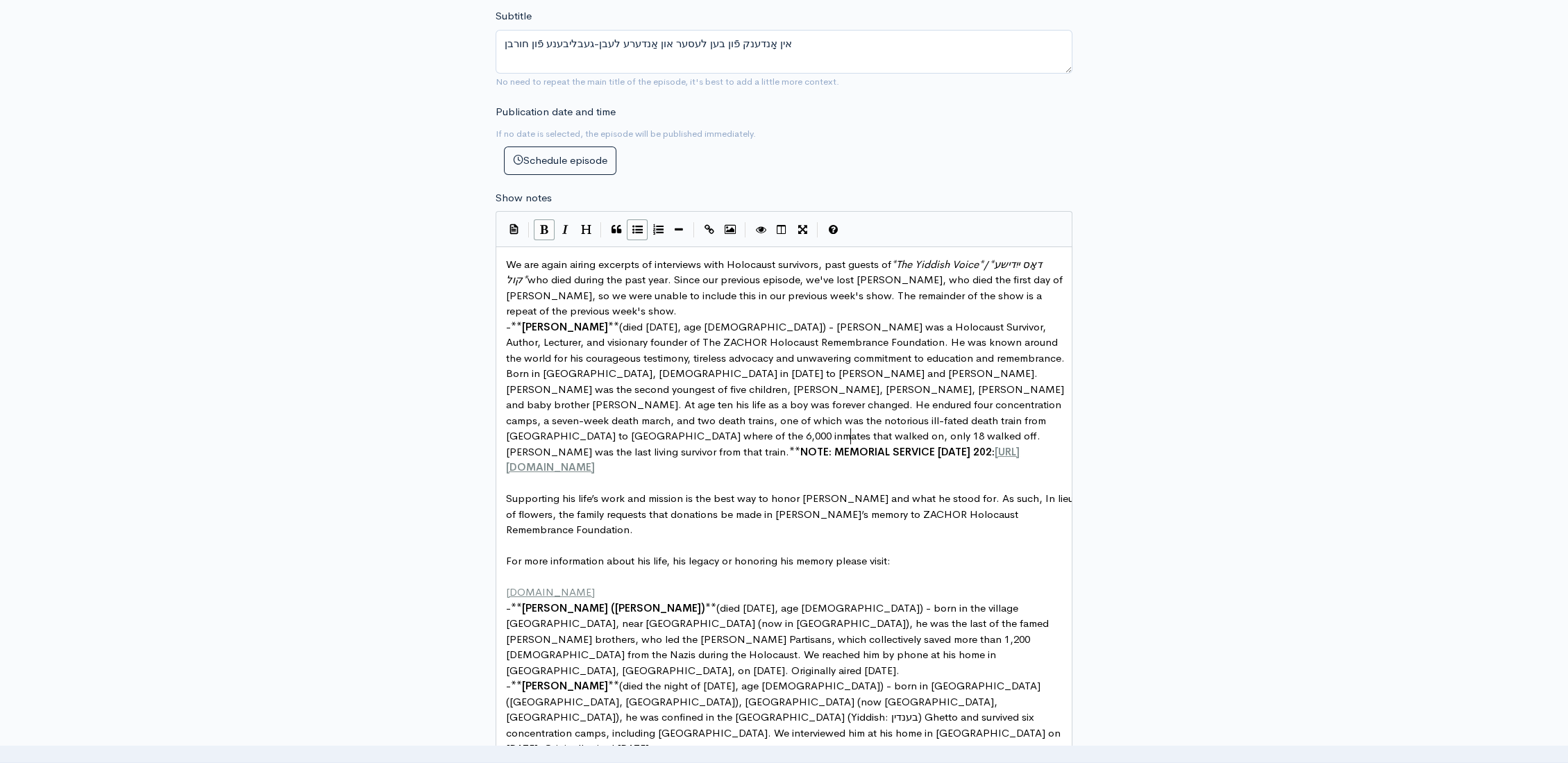
scroll to position [5, 63]
type textarea "OCT 19 2025&"
type textarea "**"
type textarea "https://bit.ly/BenLesserMemorial"
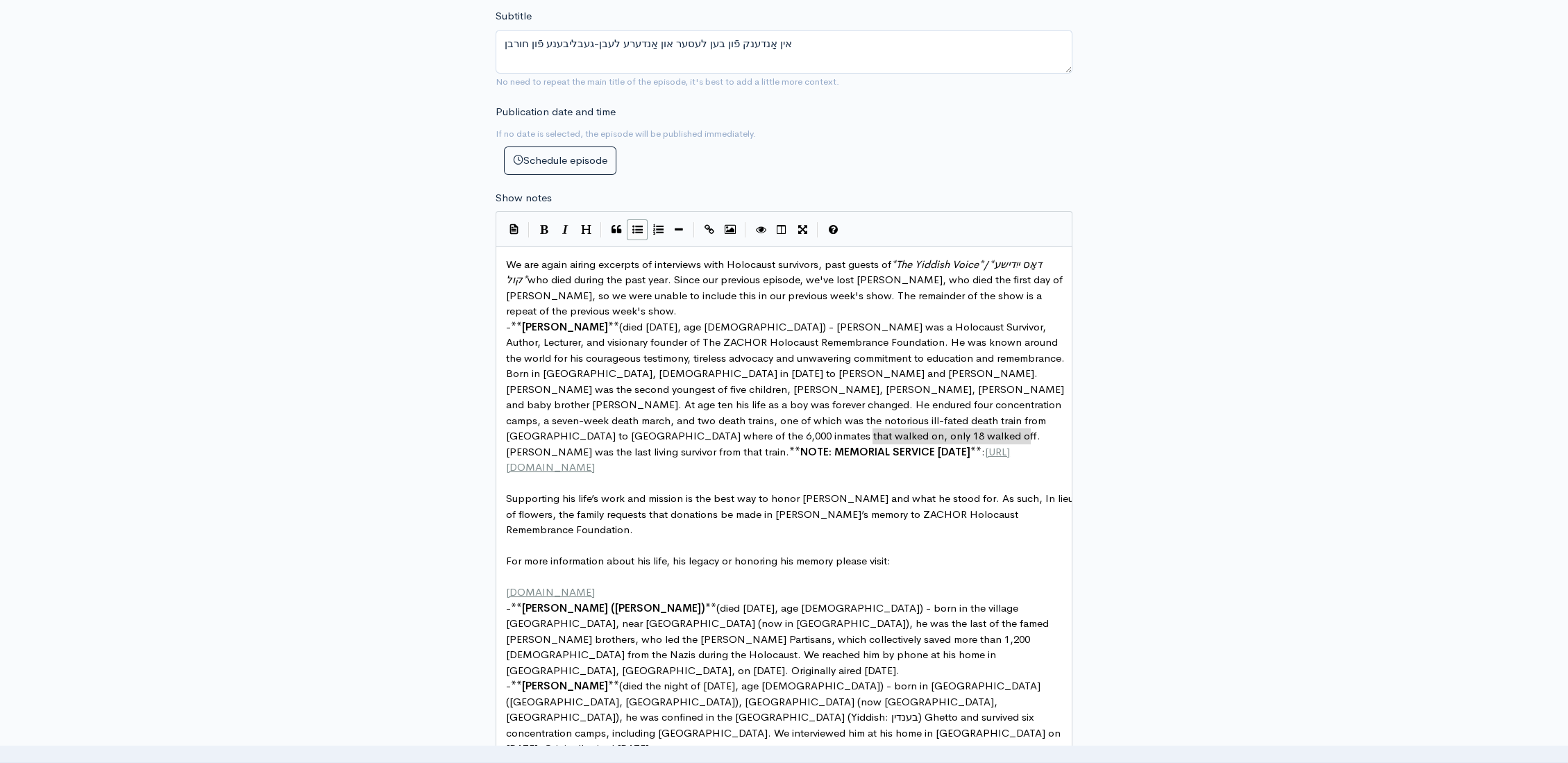
drag, startPoint x: 1033, startPoint y: 432, endPoint x: 872, endPoint y: 432, distance: 161.0
click at [644, 432] on span "(died September 23, 2025, age 96) - Ben was a Holocaust Survivor, Author, Lectu…" at bounding box center [787, 389] width 561 height 138
type textarea "Fundera"
type textarea "eral Oct 5 120"
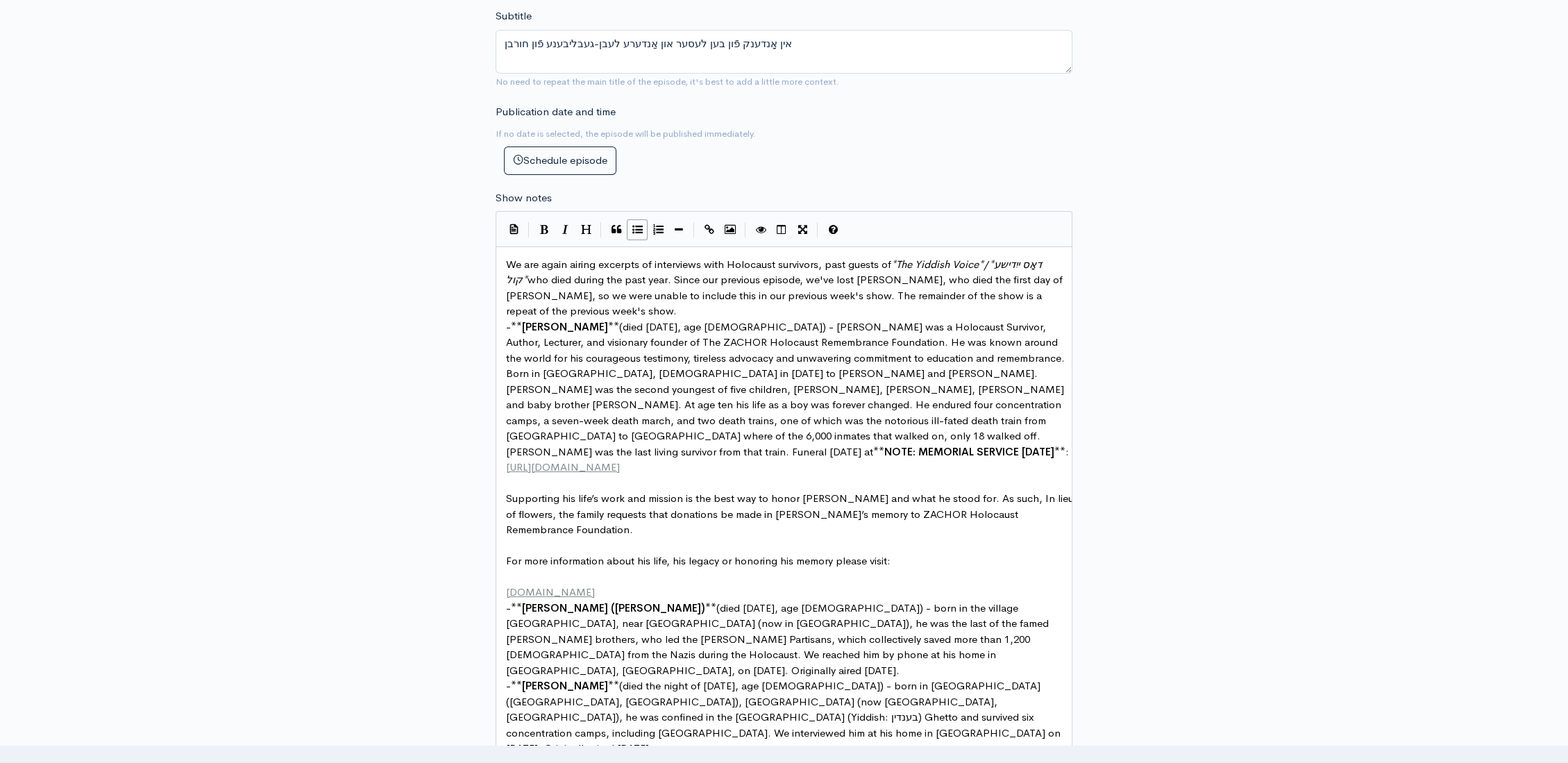
type textarea "2025 at"
type textarea "Legacy"
type textarea ".com obituary:"
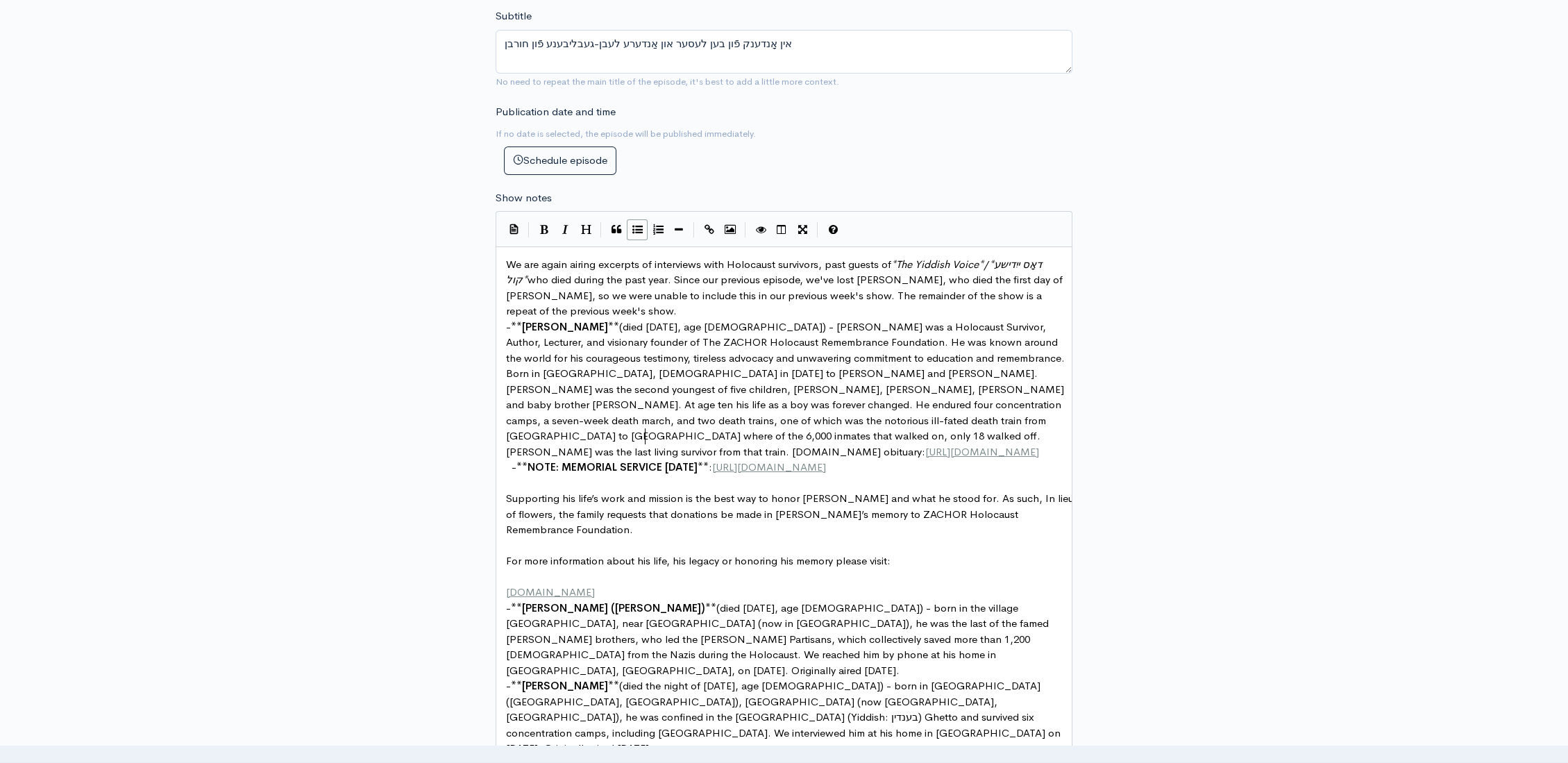
click at [645, 431] on span "(died September 23, 2025, age 96) - Ben was a Holocaust Survivor, Author, Lectu…" at bounding box center [787, 389] width 561 height 138
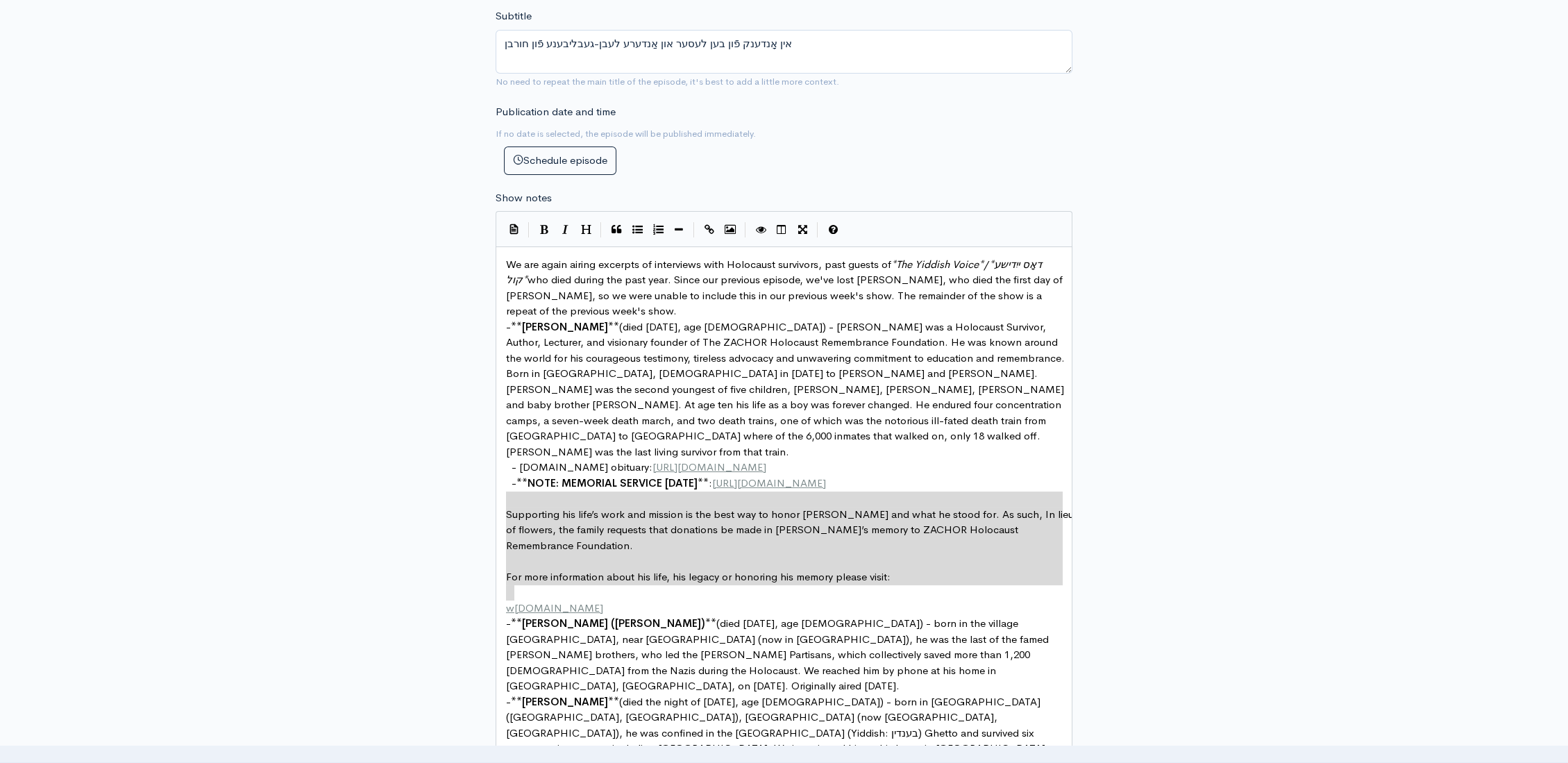
type textarea "Supporting his life’s work and mission is the best way to honor Ben and what he…"
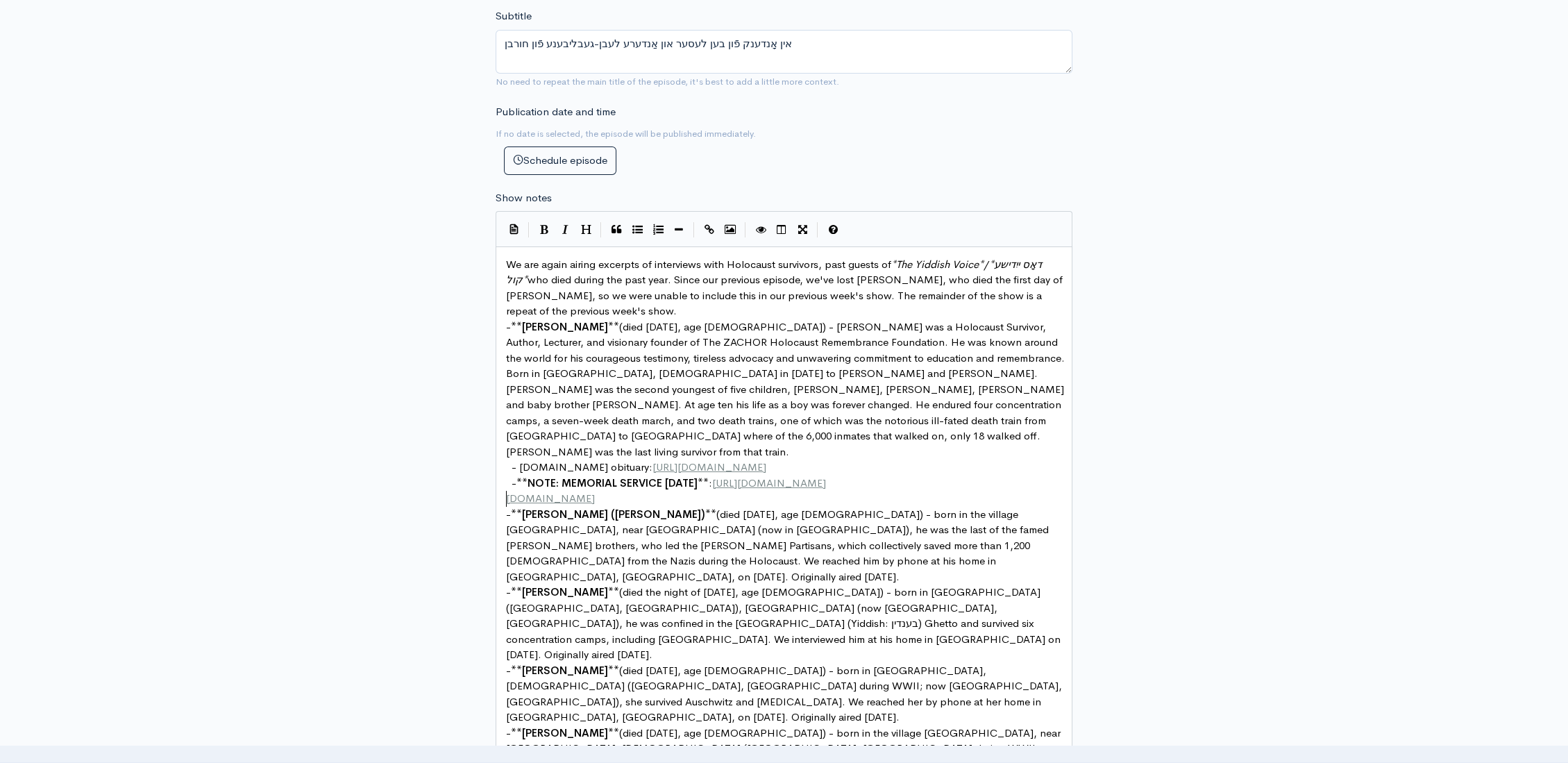
type textarea "www.zachorfoundation.org"
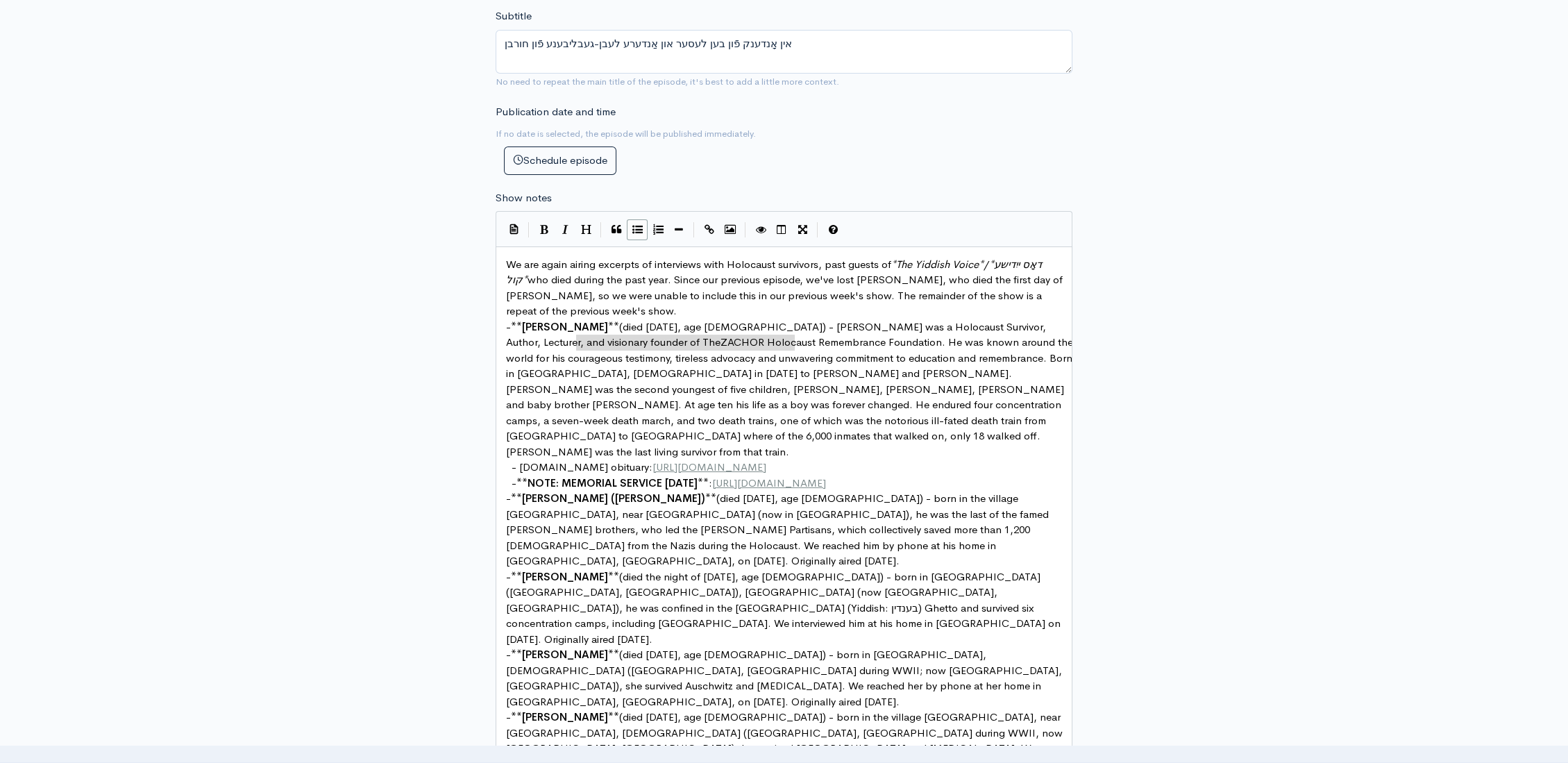
drag, startPoint x: 577, startPoint y: 338, endPoint x: 792, endPoint y: 342, distance: 215.0
type textarea "ZACHOR Holocaust Remembrance Foundation"
click at [704, 224] on icon "Create Link" at bounding box center [709, 229] width 10 height 11
type textarea "g"
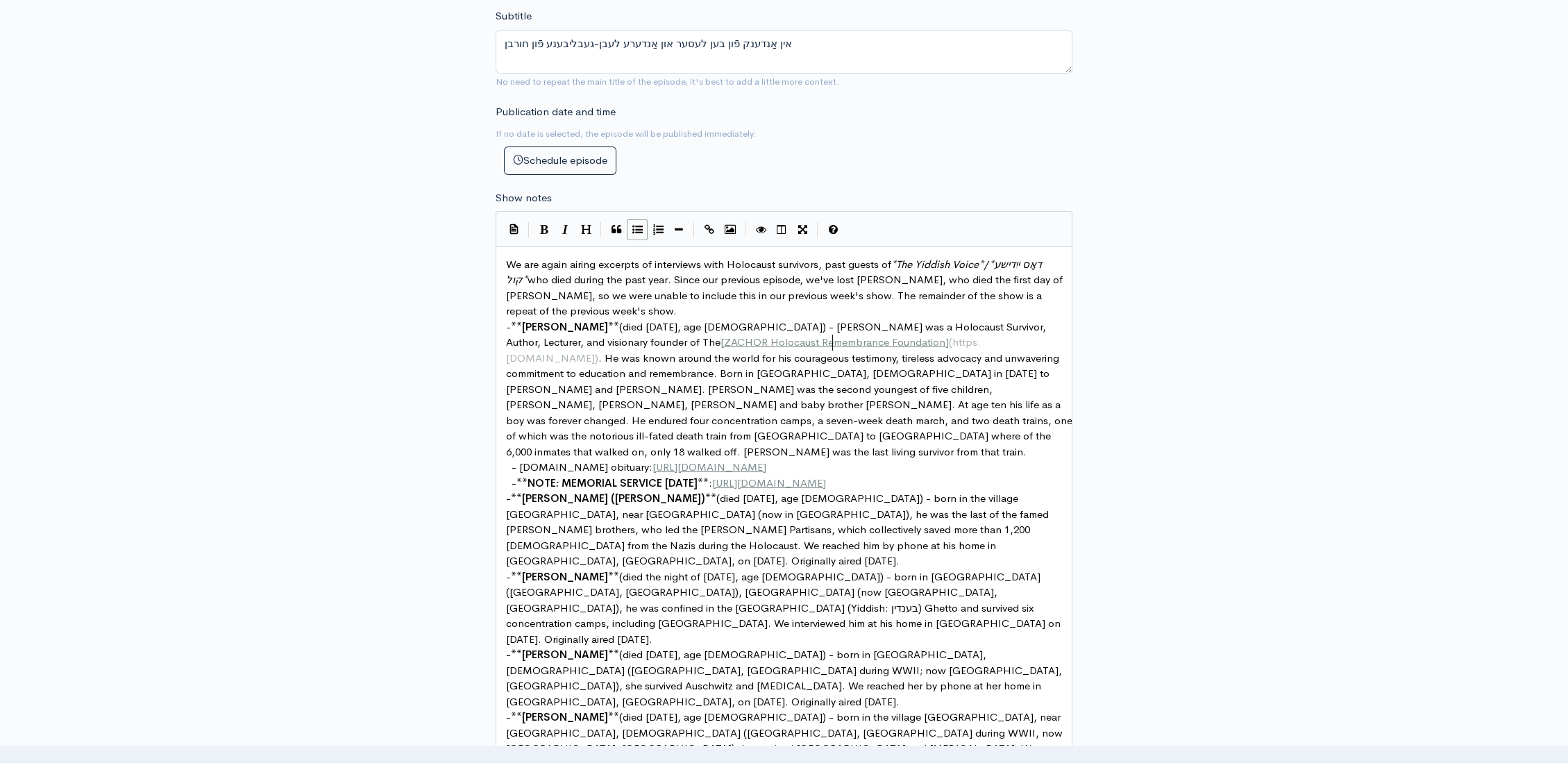
scroll to position [5, 36]
type textarea "https://"
drag, startPoint x: 1051, startPoint y: 443, endPoint x: 1058, endPoint y: 444, distance: 7.1
click at [1052, 459] on pre "- Legacy.com obituary: https://www.legacy.com/us/obituaries/latimes/name/ben-le…" at bounding box center [789, 467] width 573 height 16
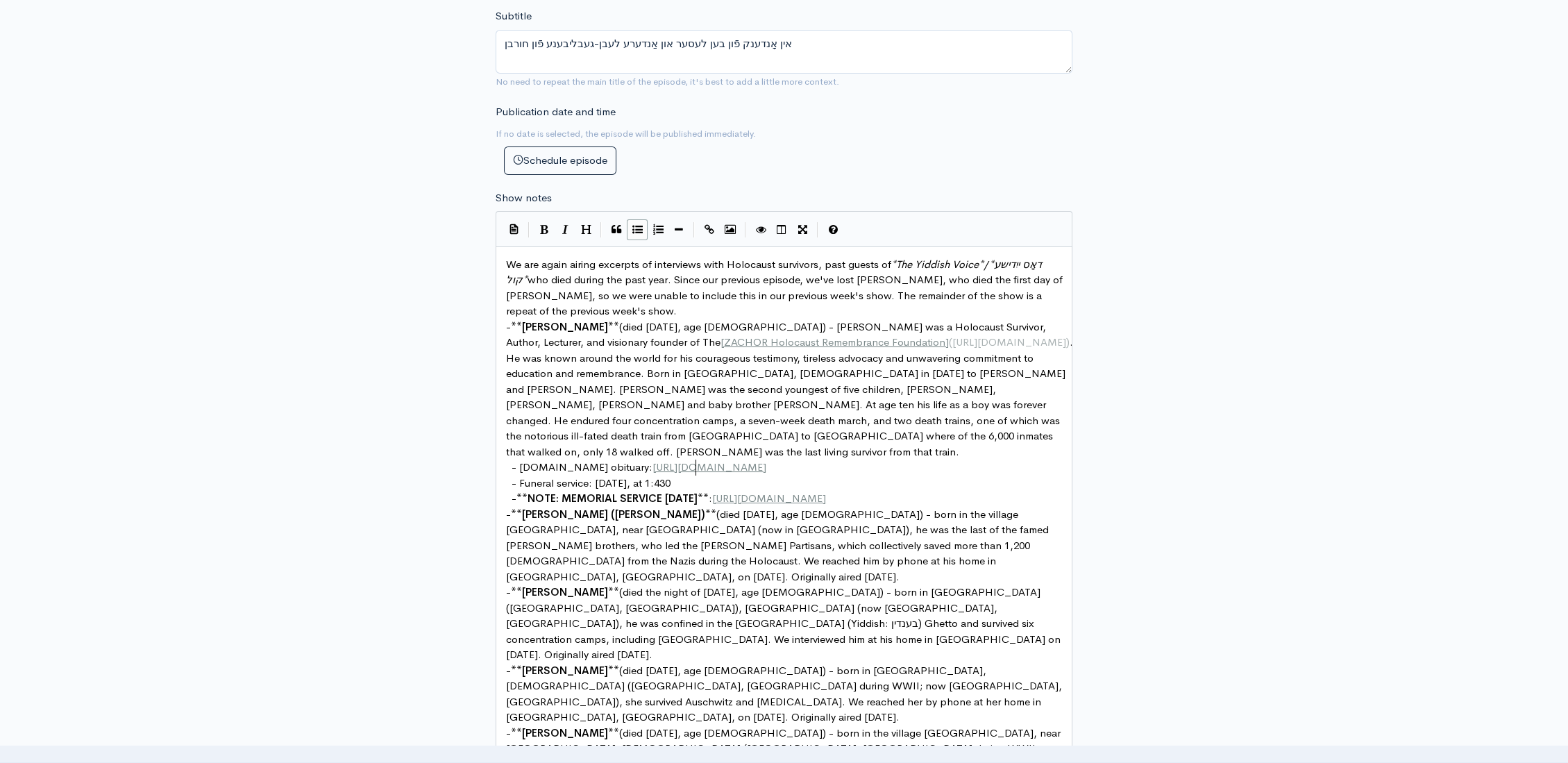
scroll to position [5, 178]
type textarea "Funeral service: Oct 5, 2025, at 1:430"
type textarea "39 at"
type textarea "9 P"
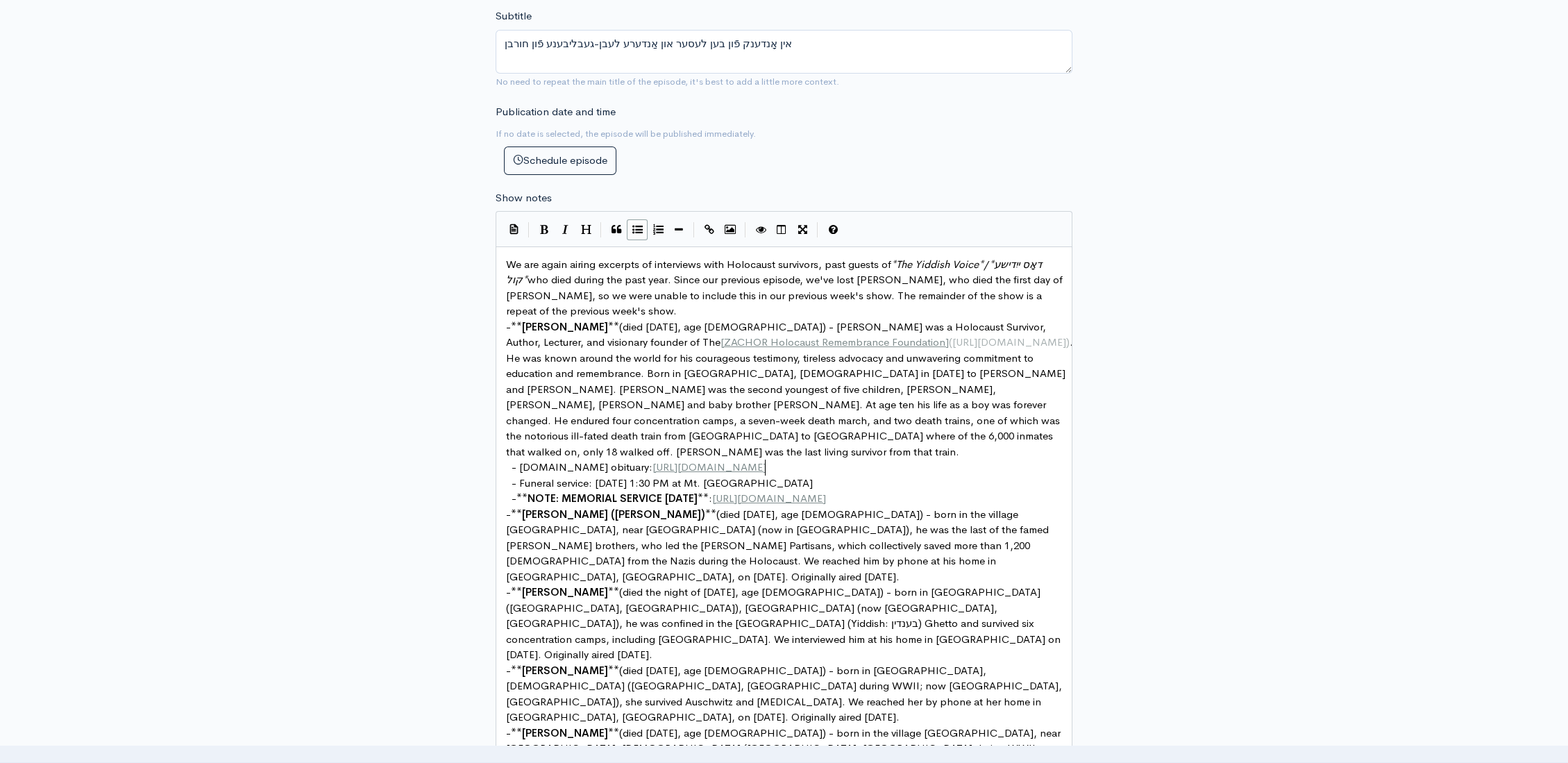
scroll to position [5, 80]
type textarea "0 PM at Mt. Sinai"
click at [596, 476] on span "- Funeral service: Oct 5, 2025, at 1:30 PM at Mt. Sinai" at bounding box center [662, 482] width 301 height 13
type textarea "Oct 5, 2025, at 1:30 PM at Mt. Sinai"
click at [521, 460] on span "- Legacy.com obituary:" at bounding box center [581, 467] width 141 height 13
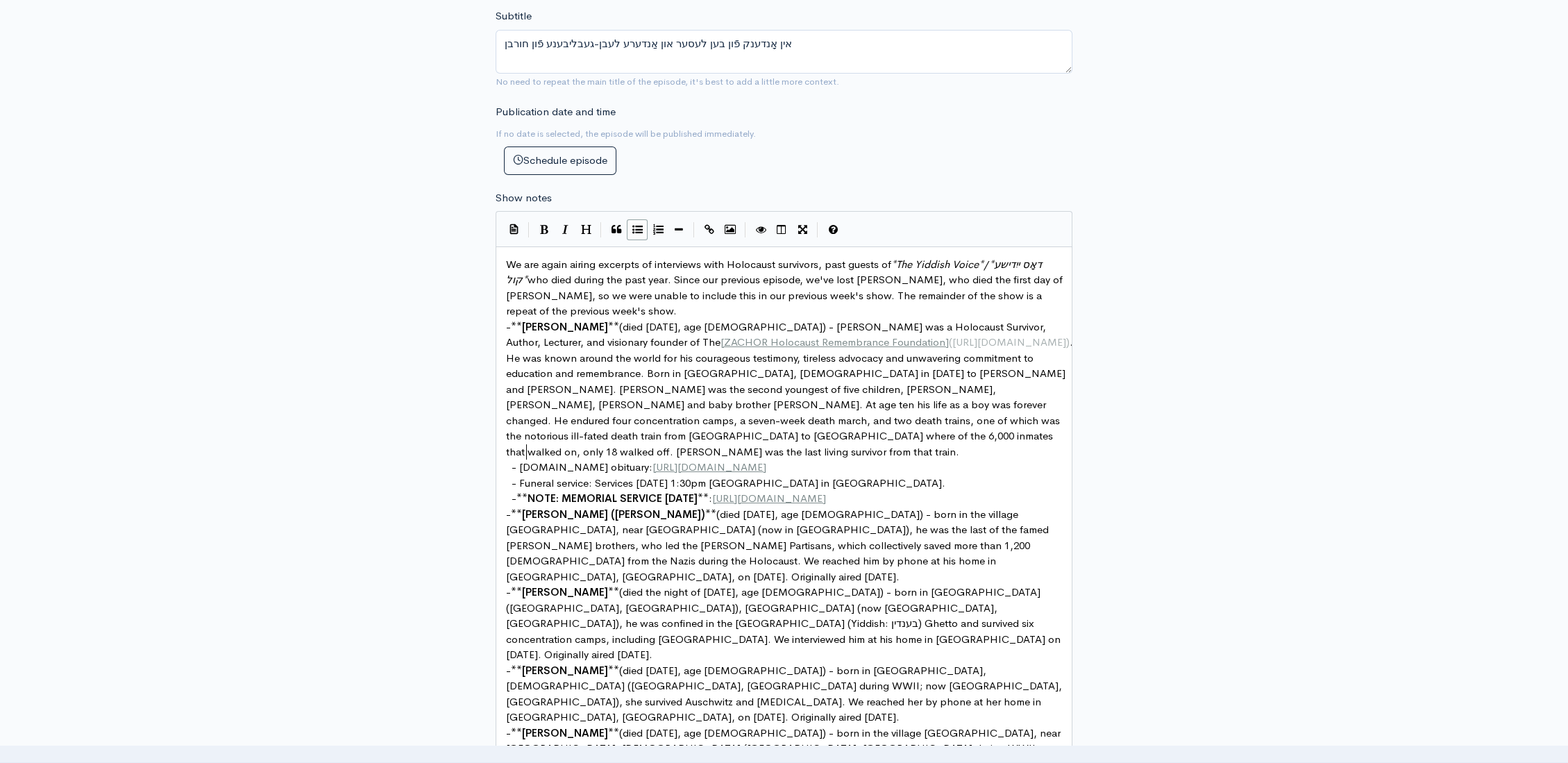
type textarea "Per"
type textarea "Funeral service:"
drag, startPoint x: 594, startPoint y: 462, endPoint x: 519, endPoint y: 463, distance: 75.0
click at [521, 460] on span "- Legacy.com obituary:" at bounding box center [581, 467] width 141 height 13
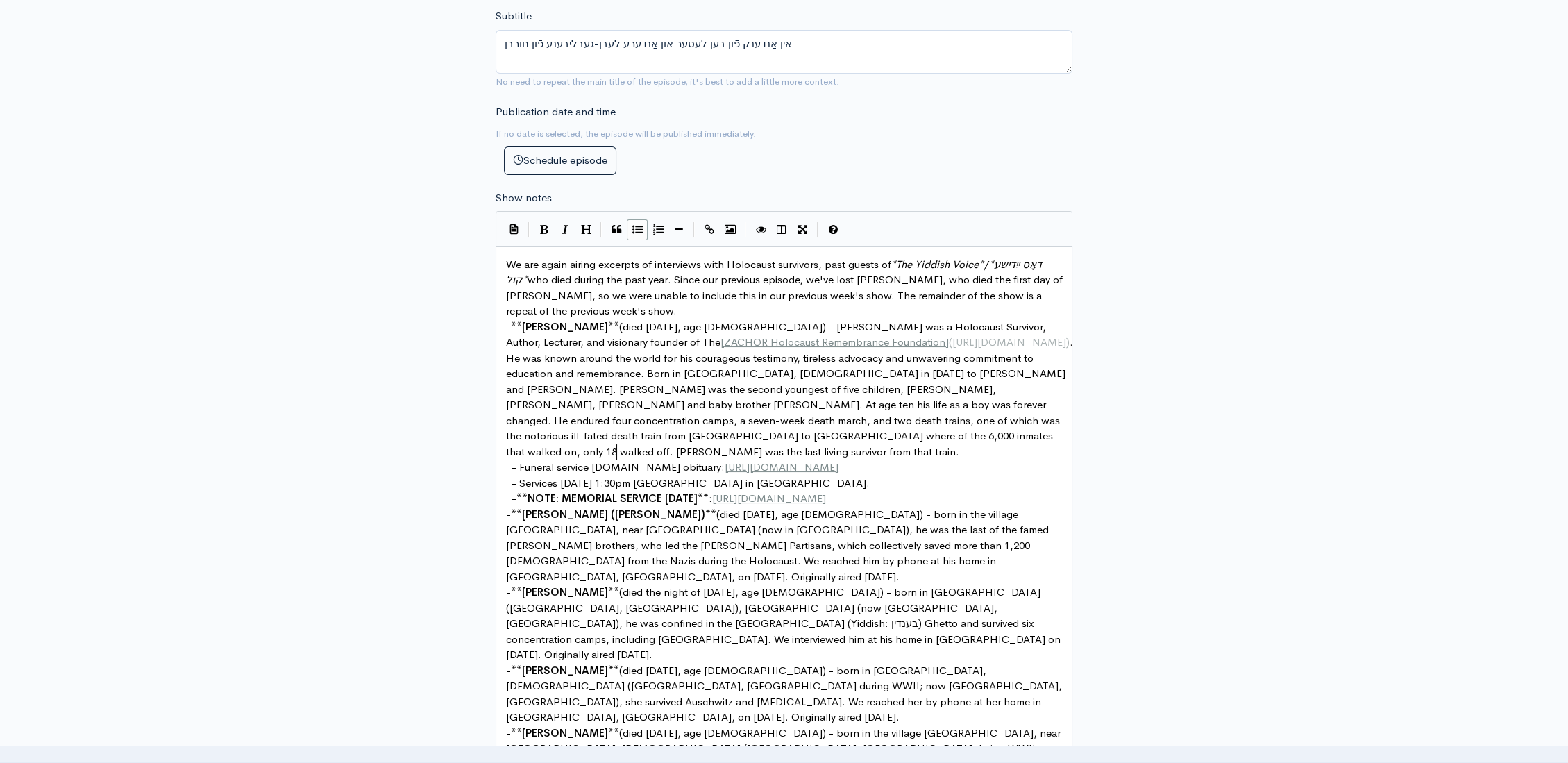
scroll to position [5, 29]
type textarea "detail"
type textarea "Oct. 2"
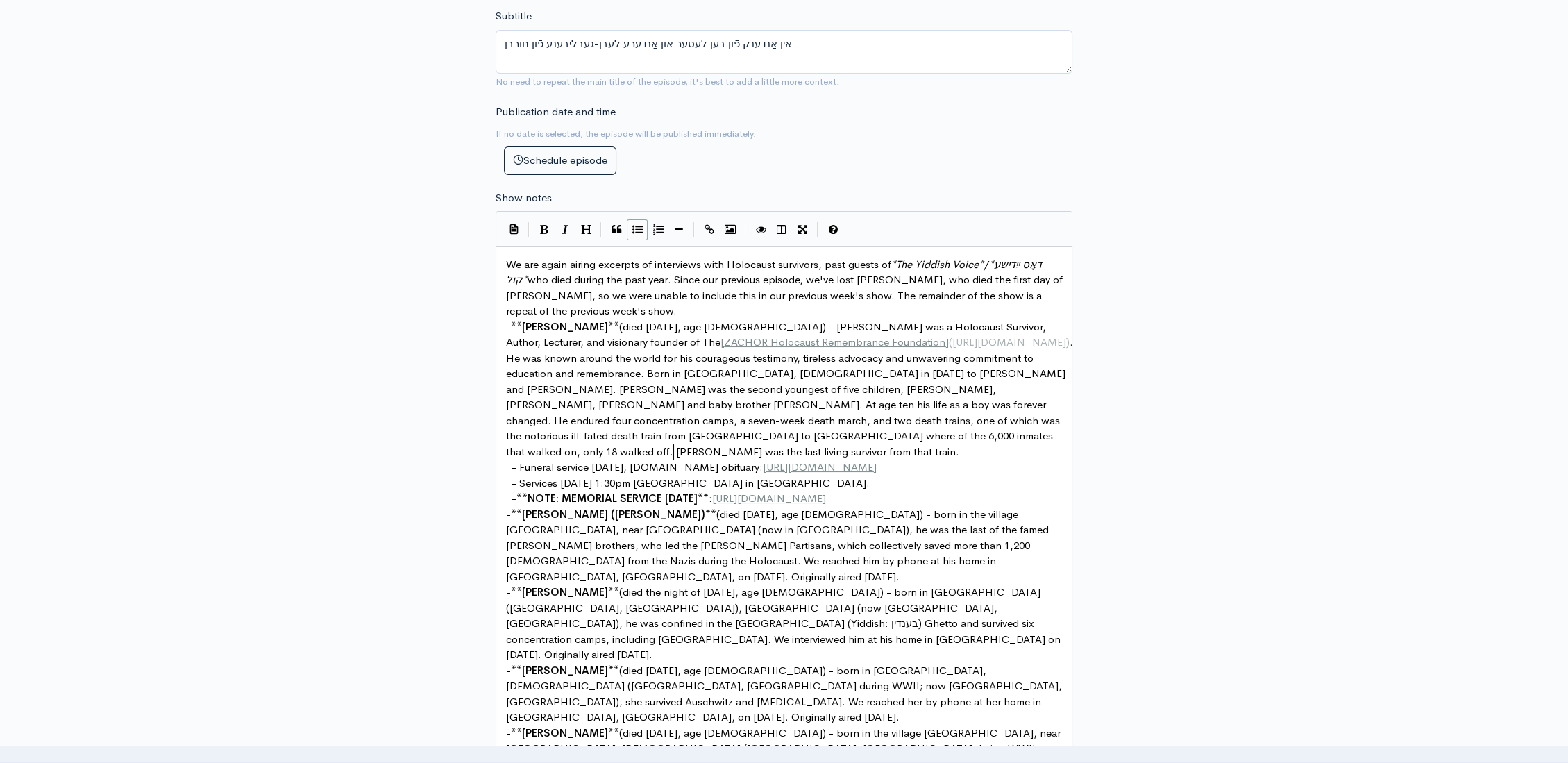
type textarea "5, 2025, per"
click at [656, 460] on span "- Funeral service Oct. 5, 2025, per Legacy.com obituary:" at bounding box center [646, 467] width 270 height 13
type textarea "("
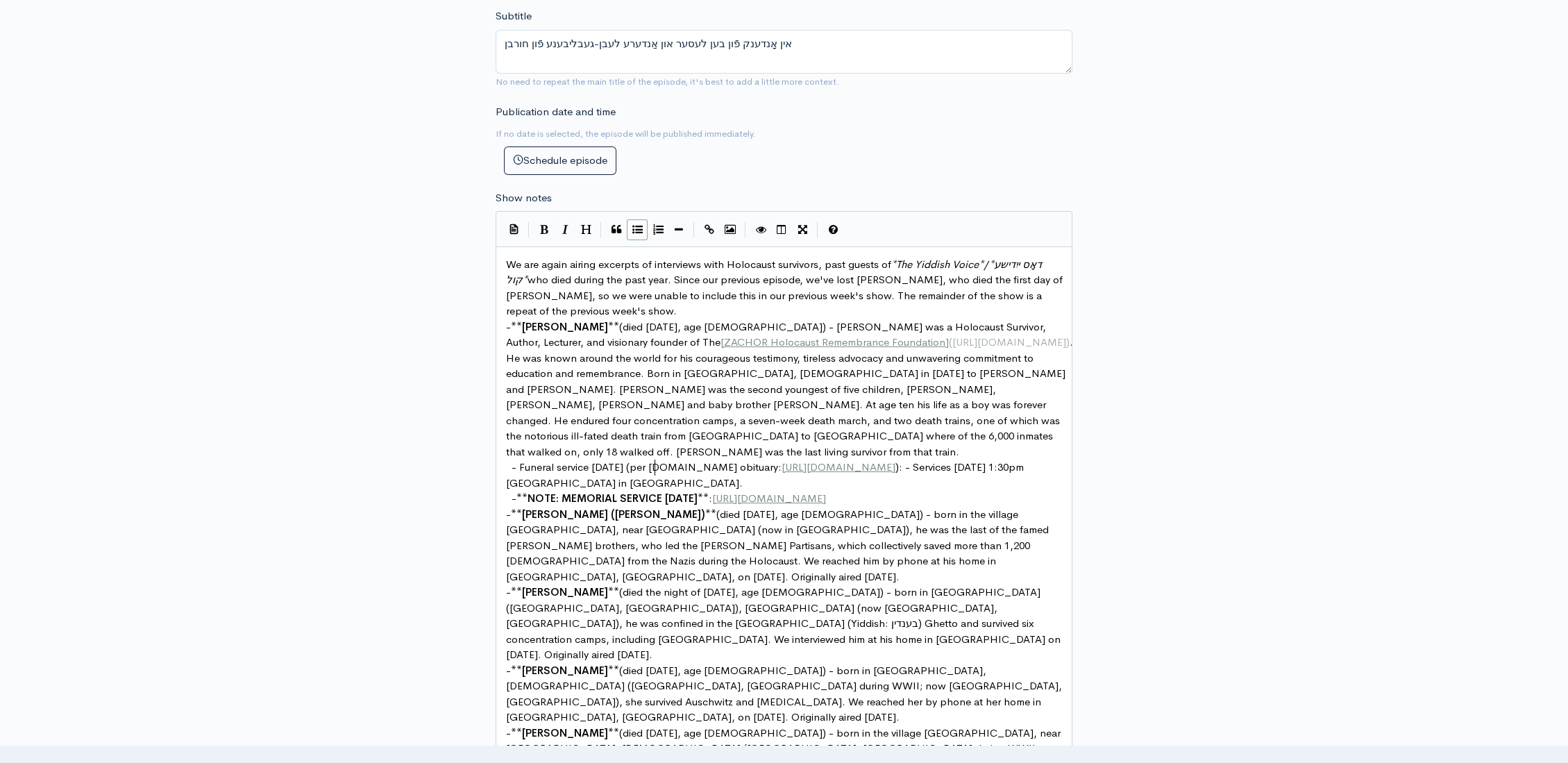
type textarea "- Services"
type textarea "Sunday October 5, at 1:30pm Mount Sinai Memorial Park in Hollywood."
click at [540, 224] on icon "Bold" at bounding box center [544, 229] width 9 height 11
drag, startPoint x: 1012, startPoint y: 467, endPoint x: 1052, endPoint y: 482, distance: 42.7
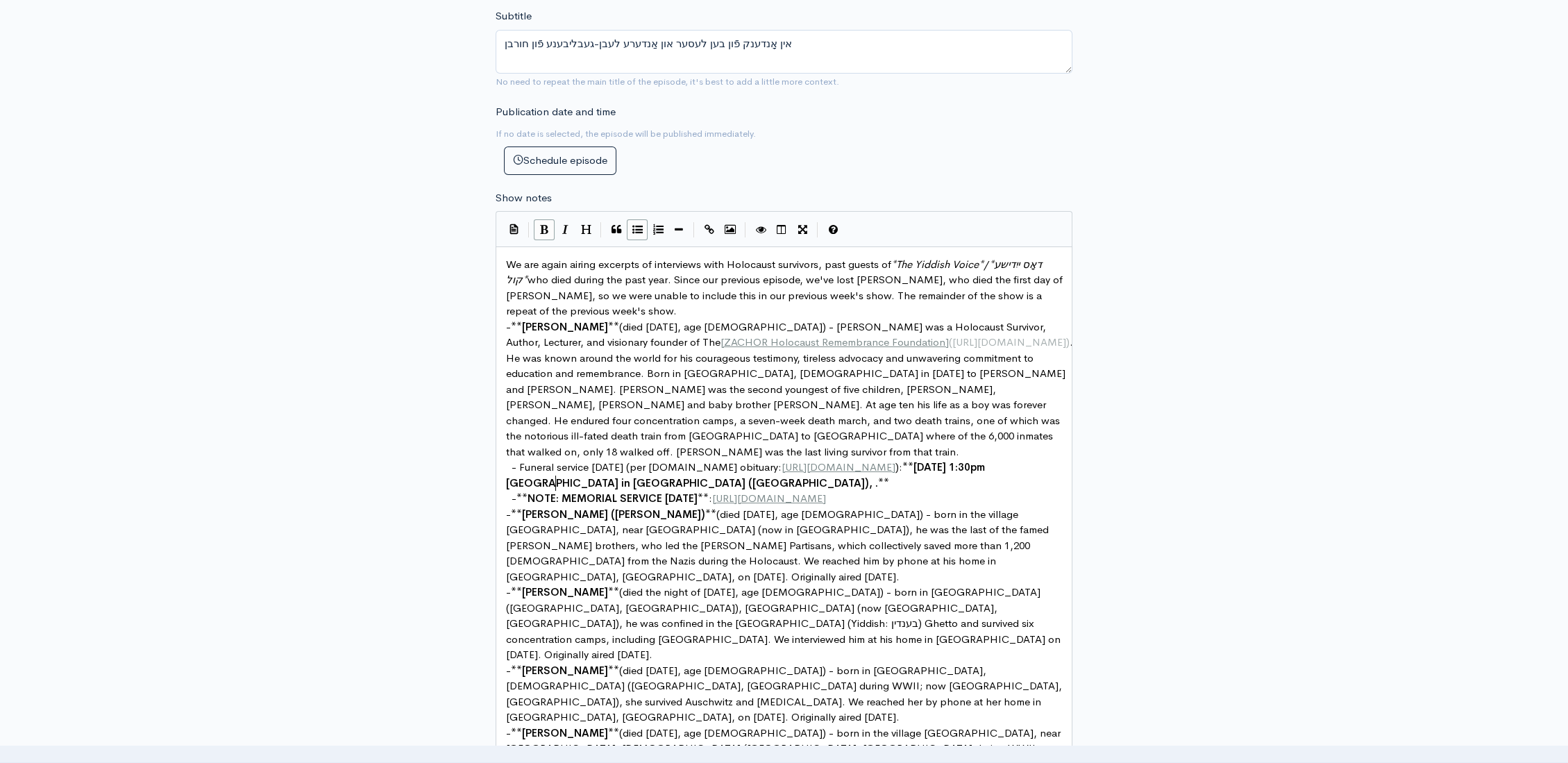
type textarea "(Los Angeles), CA"
type textarea ", CA)"
drag, startPoint x: 813, startPoint y: 463, endPoint x: 571, endPoint y: 479, distance: 242.5
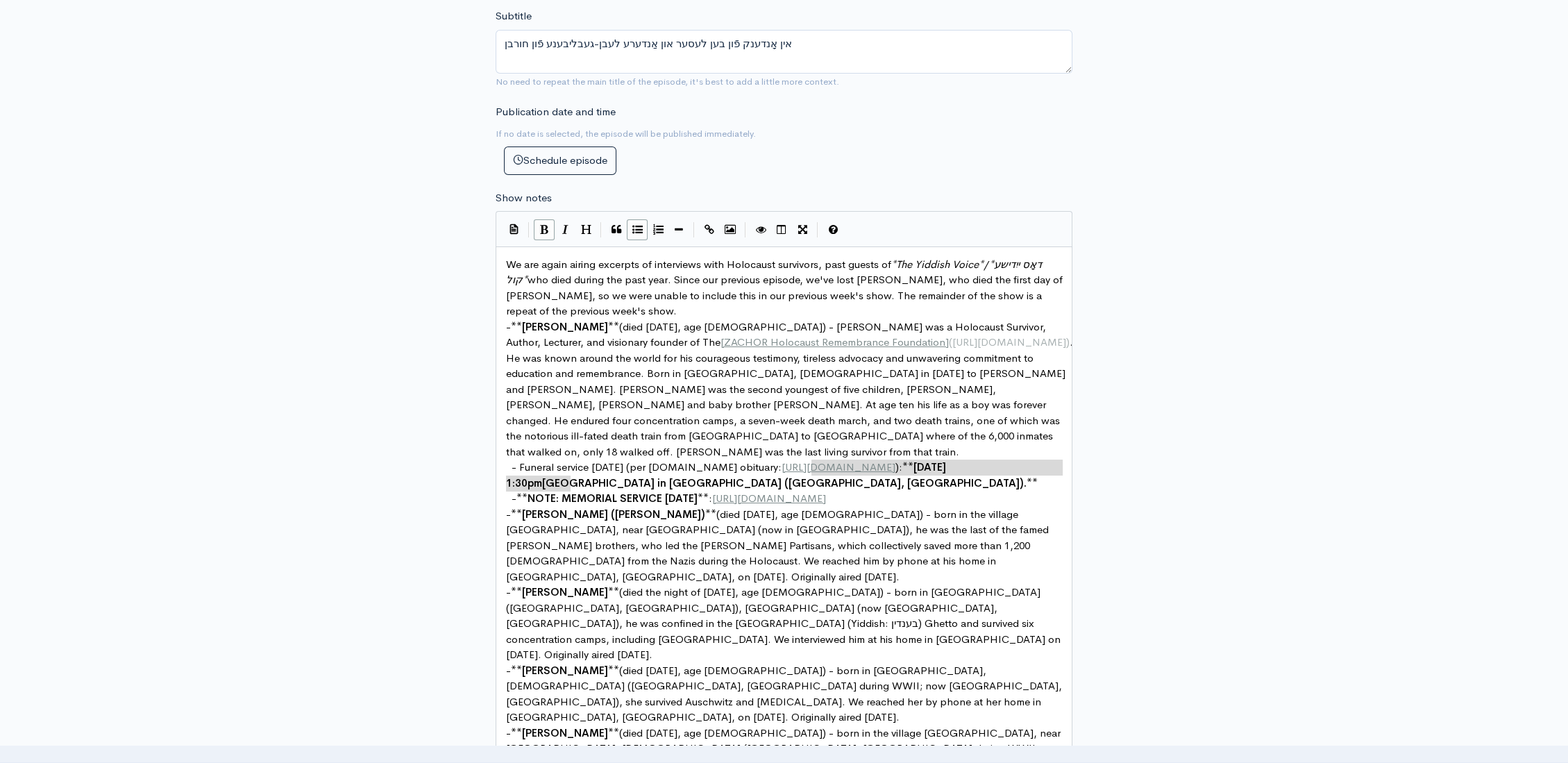
type textarea "Mount Sinai Memorial Park in Hollywood (Los Angeles, CA)"
click at [563, 494] on span "NOTE: MEMORIAL SERVICE [DATE]" at bounding box center [612, 498] width 170 height 13
type textarea "ON"
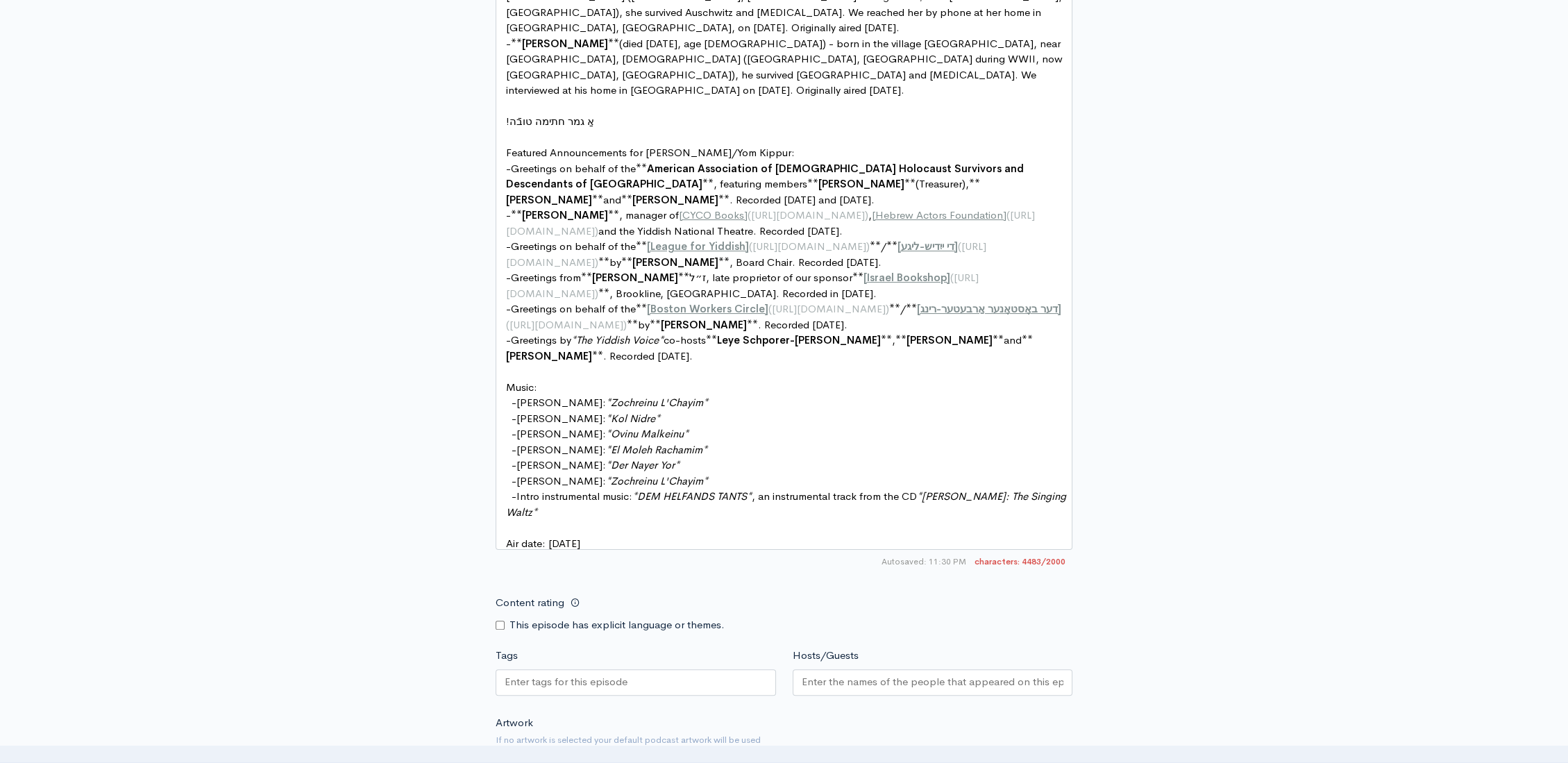
scroll to position [1175, 0]
click at [819, 673] on input "Hosts/Guests" at bounding box center [932, 681] width 262 height 16
type input "Ben Less"
type input "Aron"
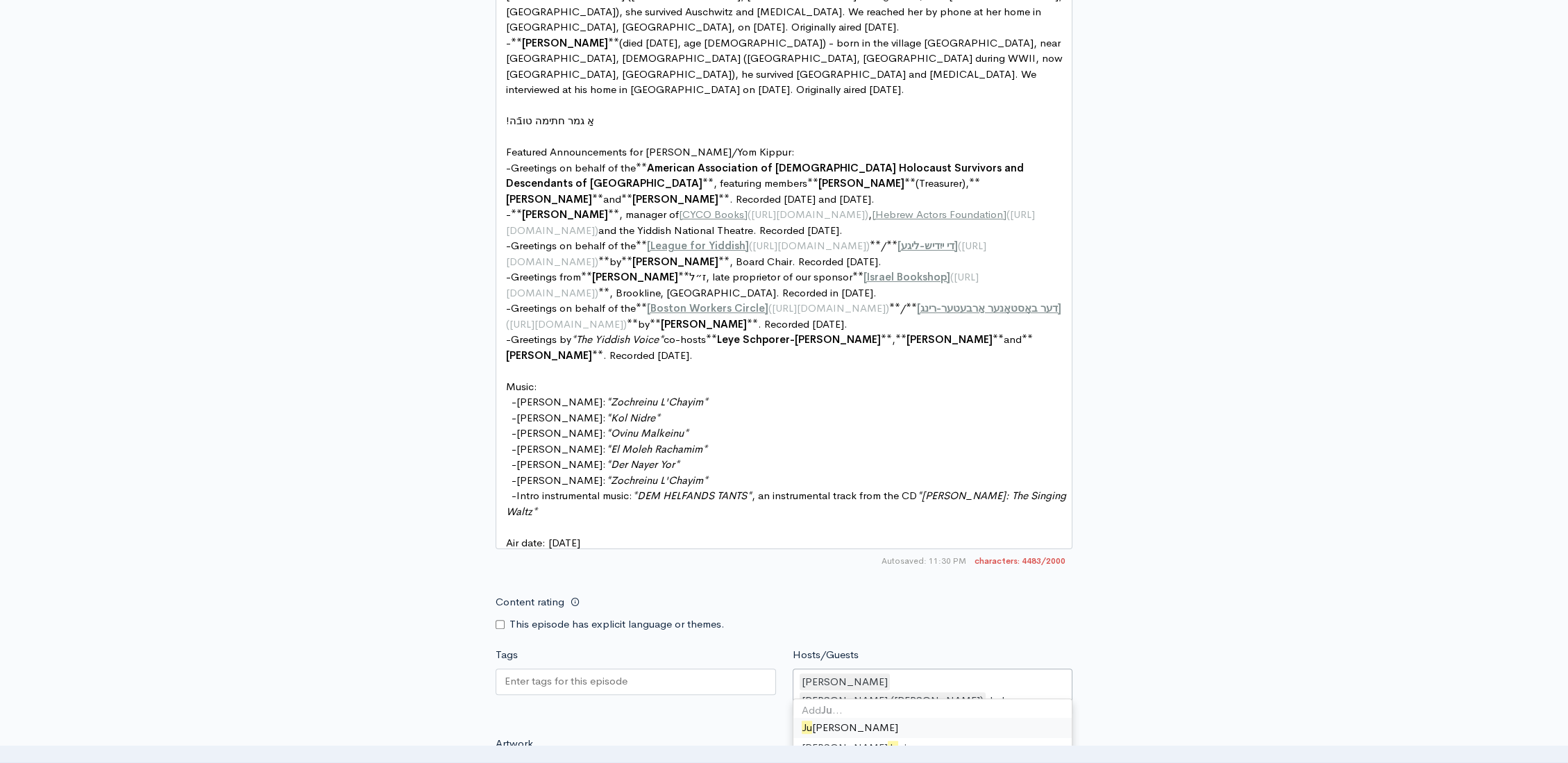
type input "Judy"
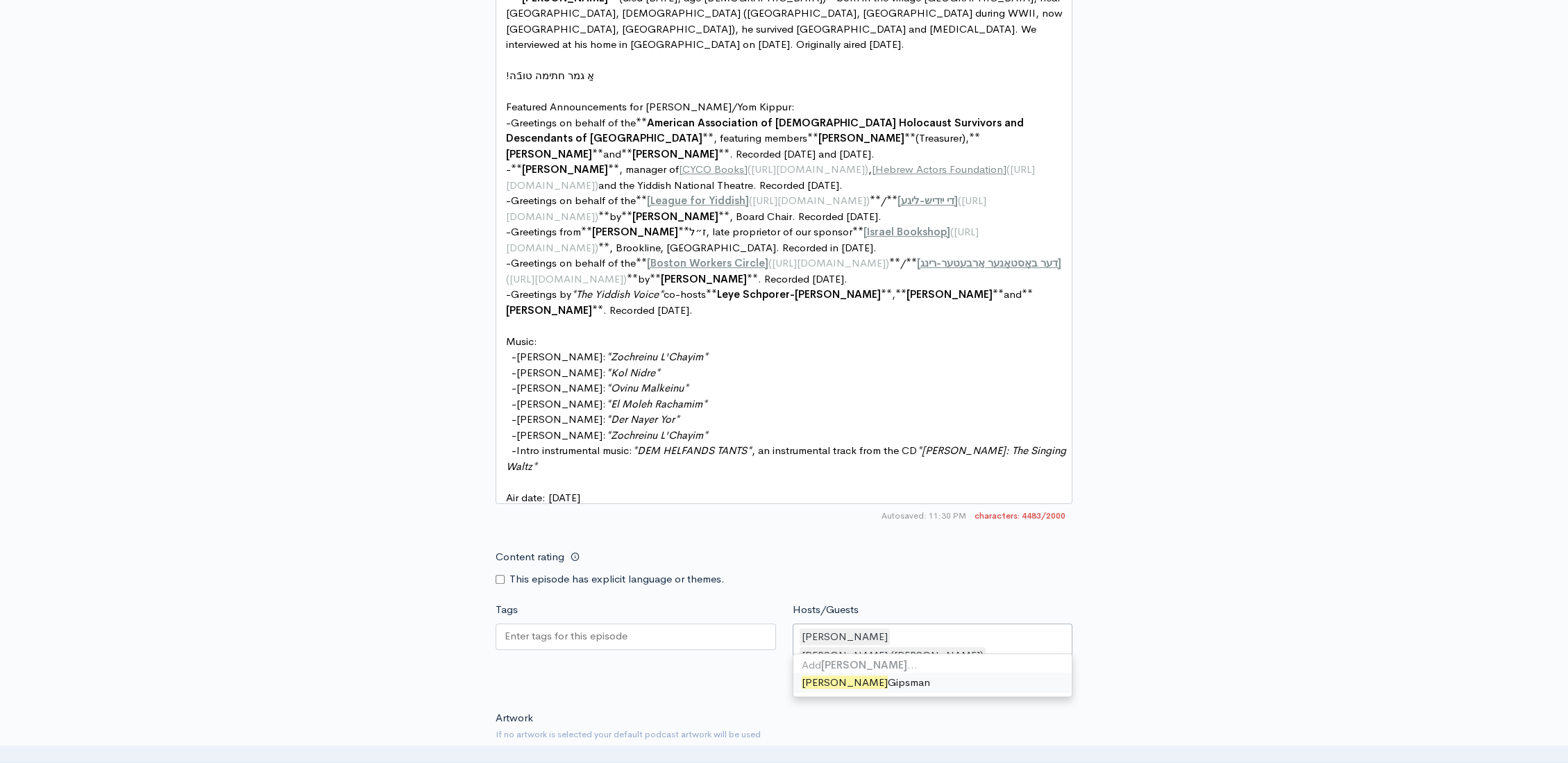
type input "Natan"
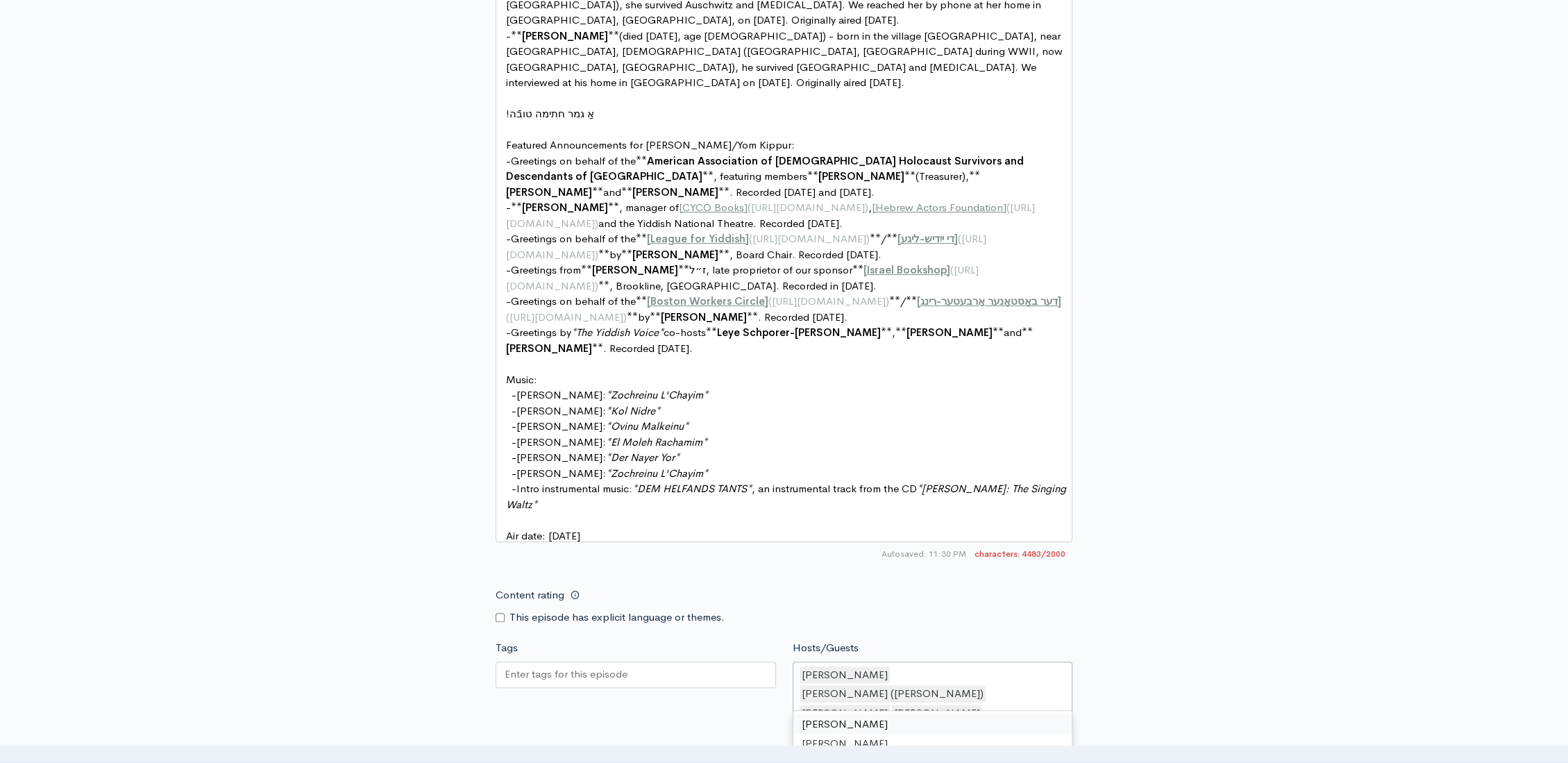
scroll to position [1186, 0]
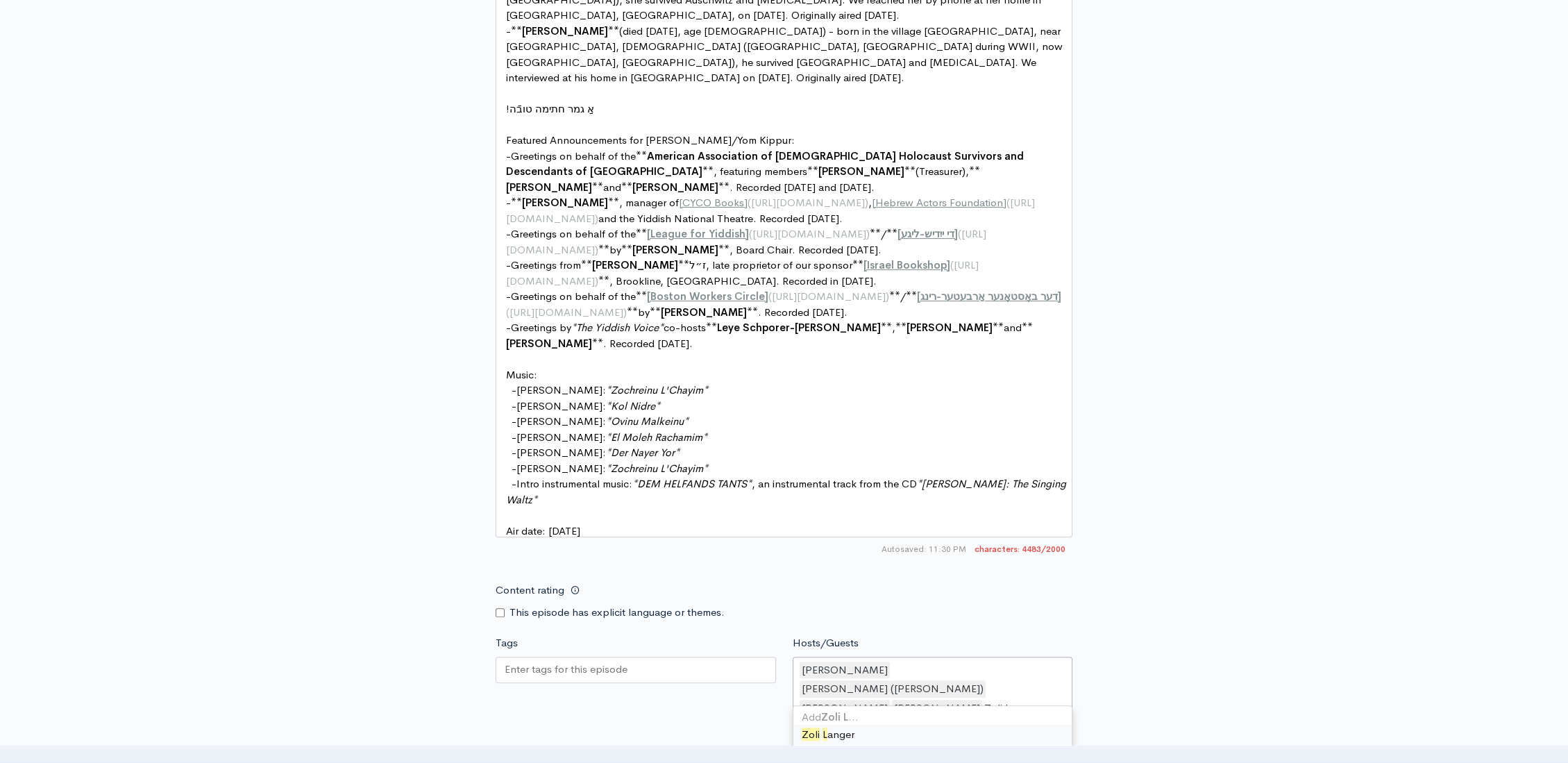
type input "Zoli La"
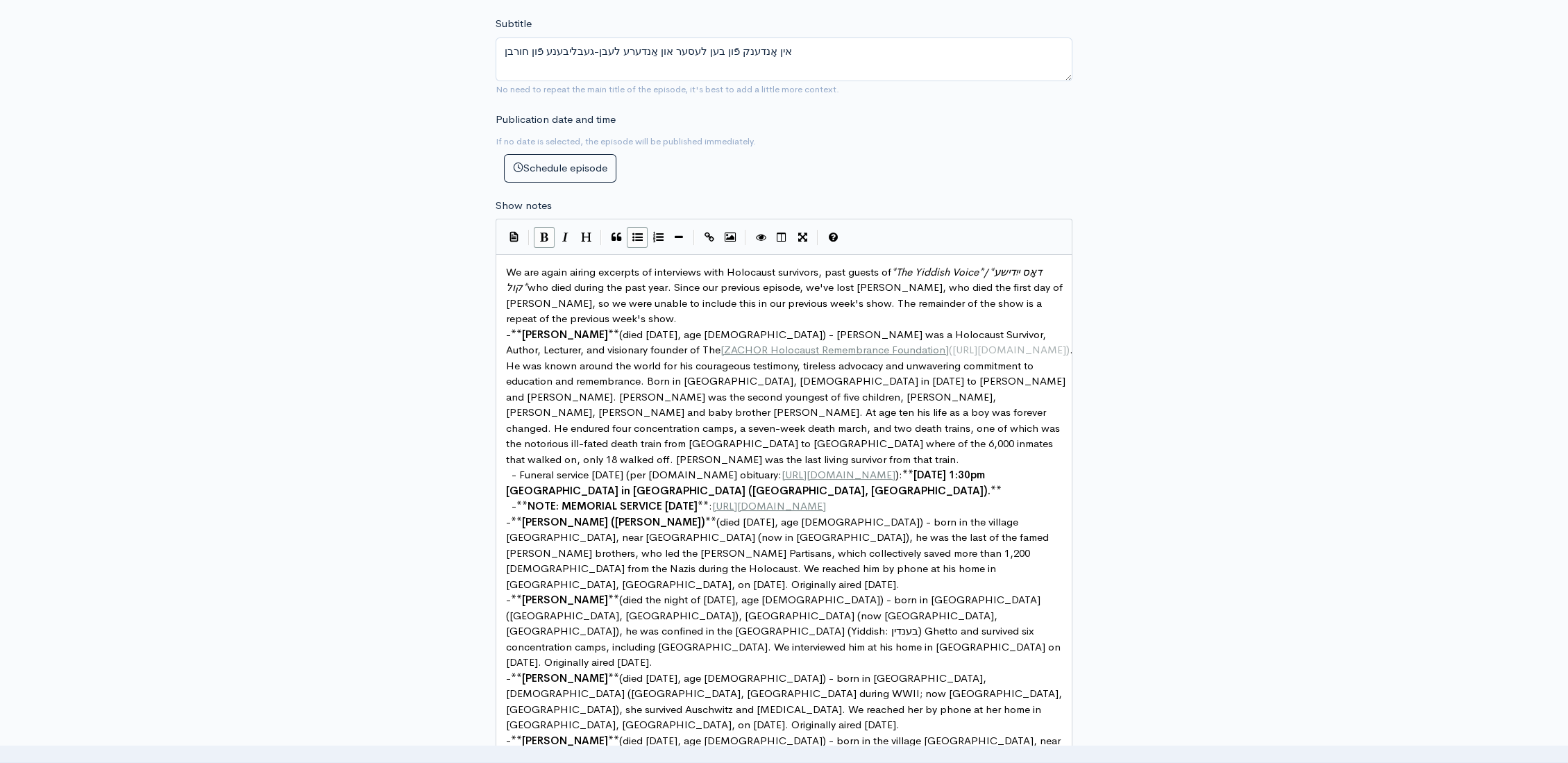
scroll to position [5, 0]
click at [829, 437] on pre "- ** Ben Lesser ** (died September 23, 2025, age 96) - Ben was a Holocaust Surv…" at bounding box center [789, 397] width 573 height 141
type textarea "We"
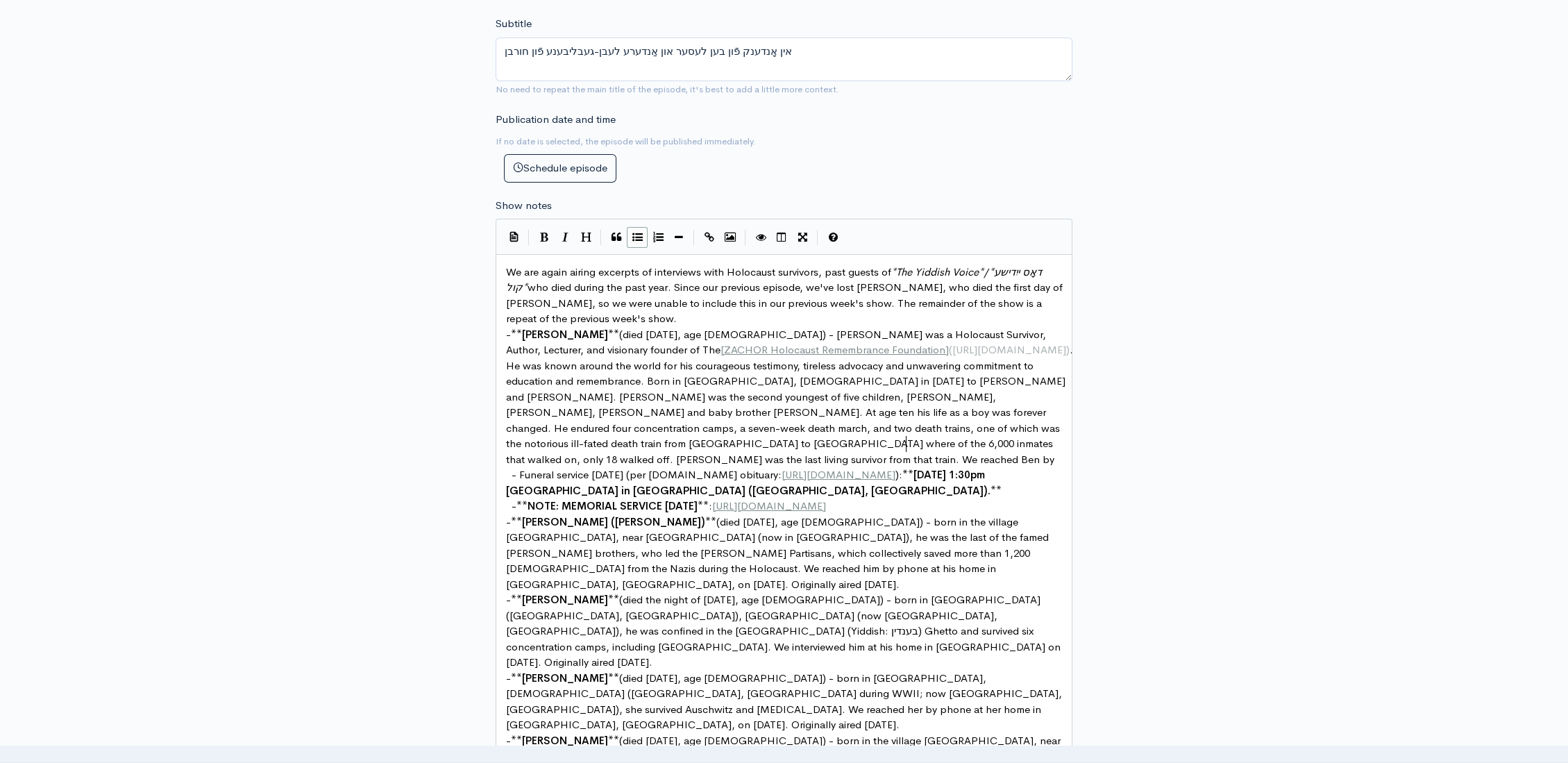
type textarea "reached Ben by"
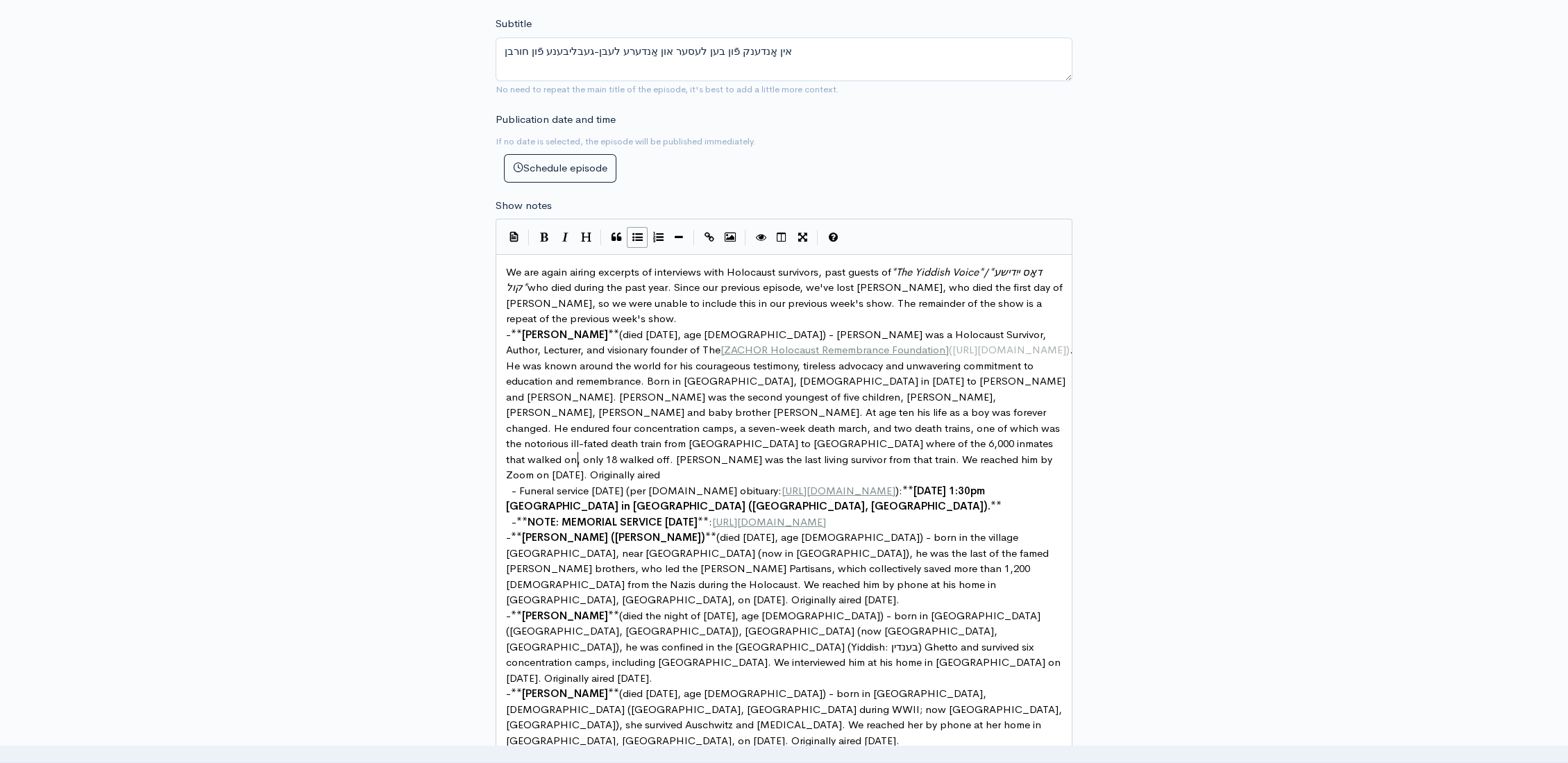
scroll to position [5, 220]
paste textarea "."
type textarea "him by Zoom on Apr. 17, 2023. Originally aired ."
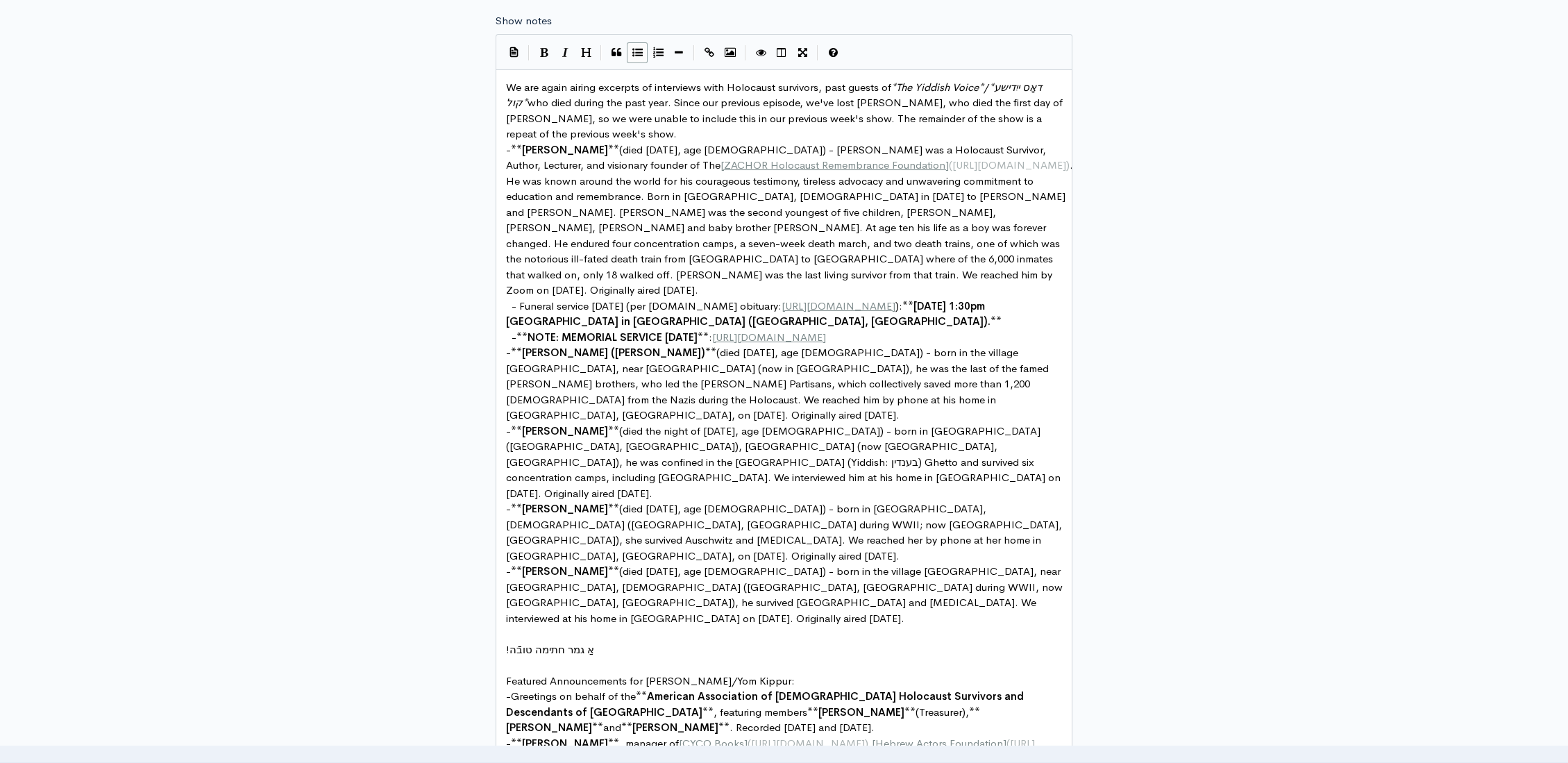
scroll to position [578, 0]
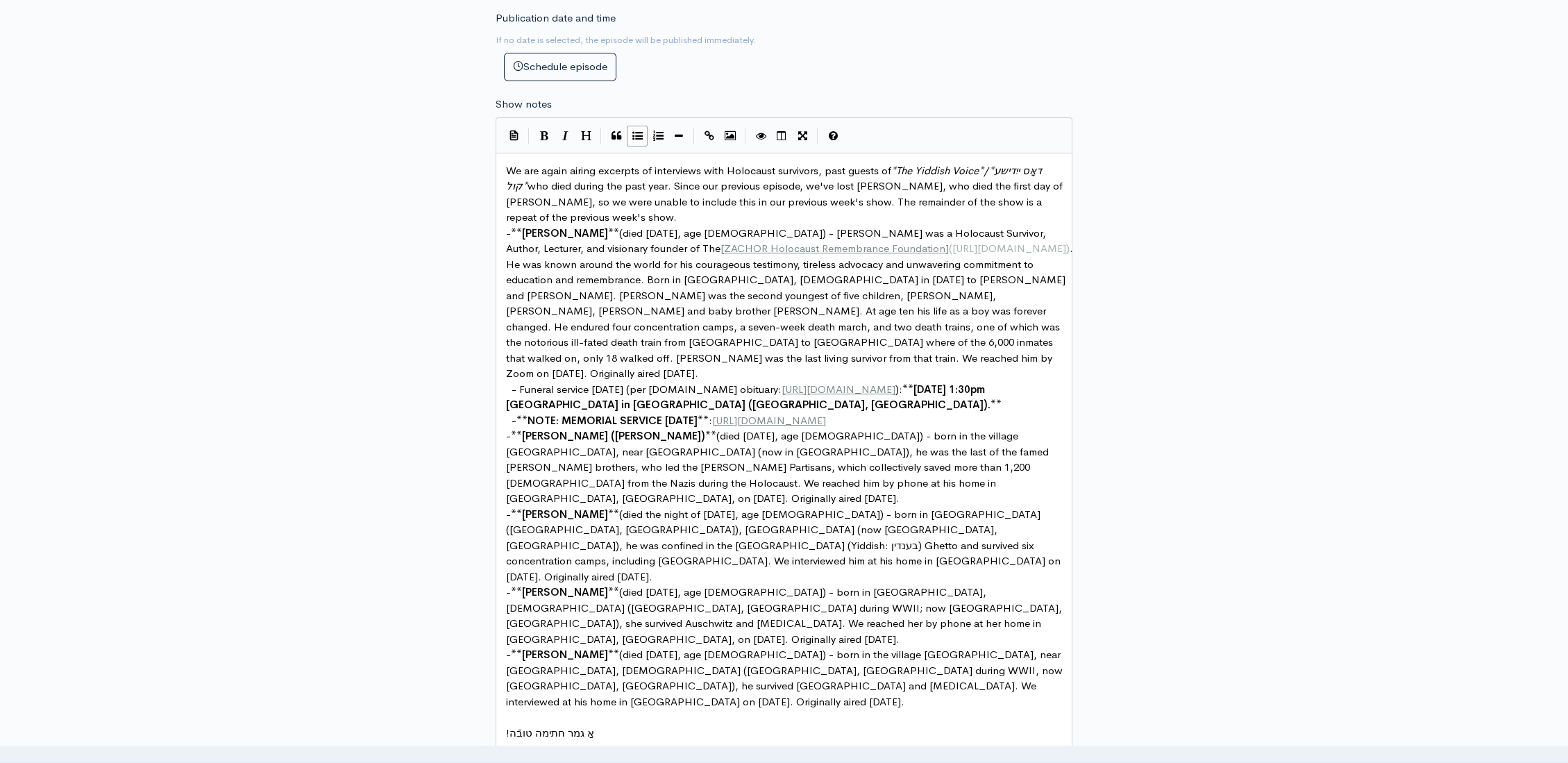
click at [531, 177] on span "We are again airing excerpts of interviews with Holocaust survivors, past guest…" at bounding box center [785, 194] width 559 height 61
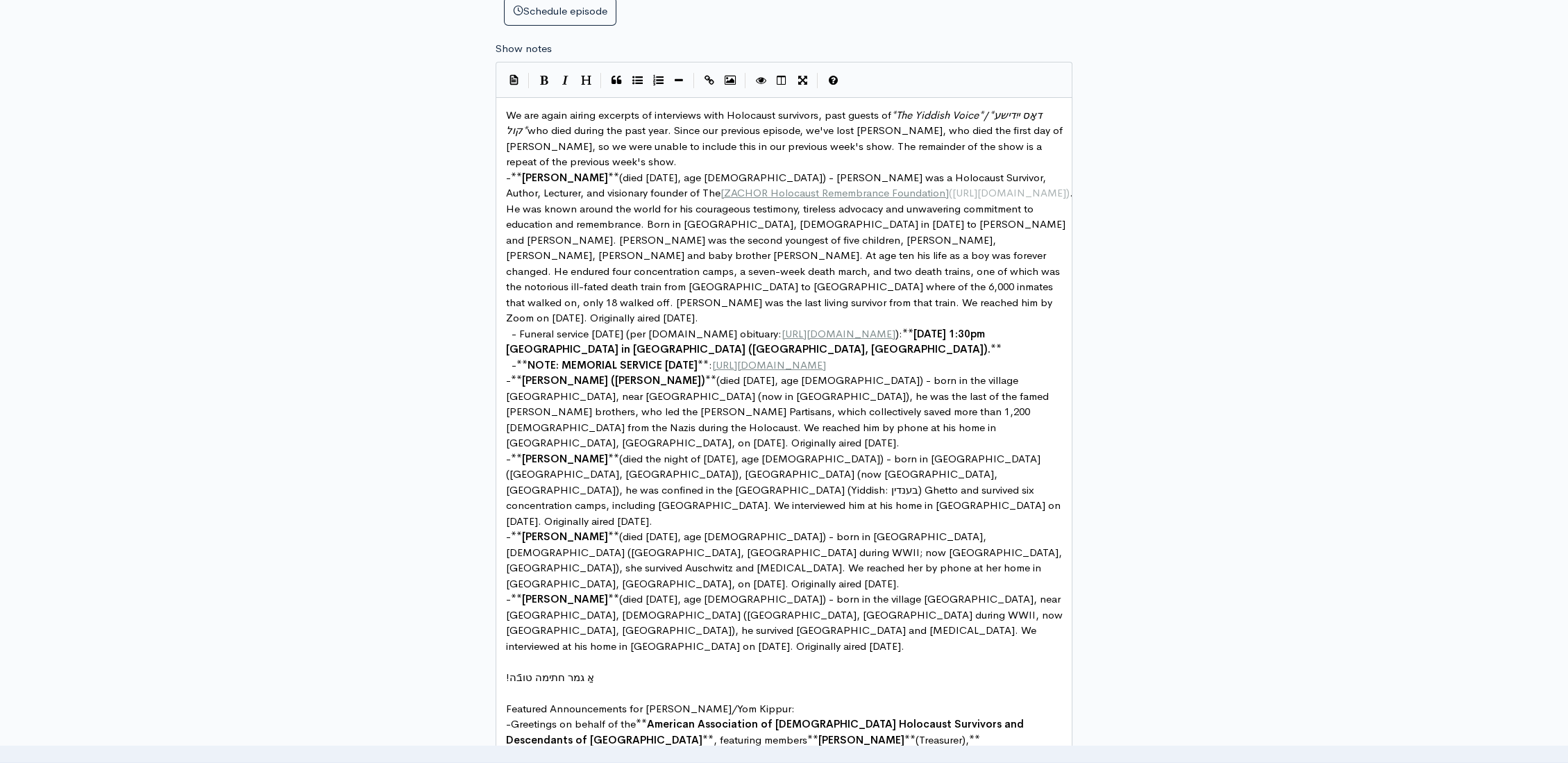
scroll to position [599, 0]
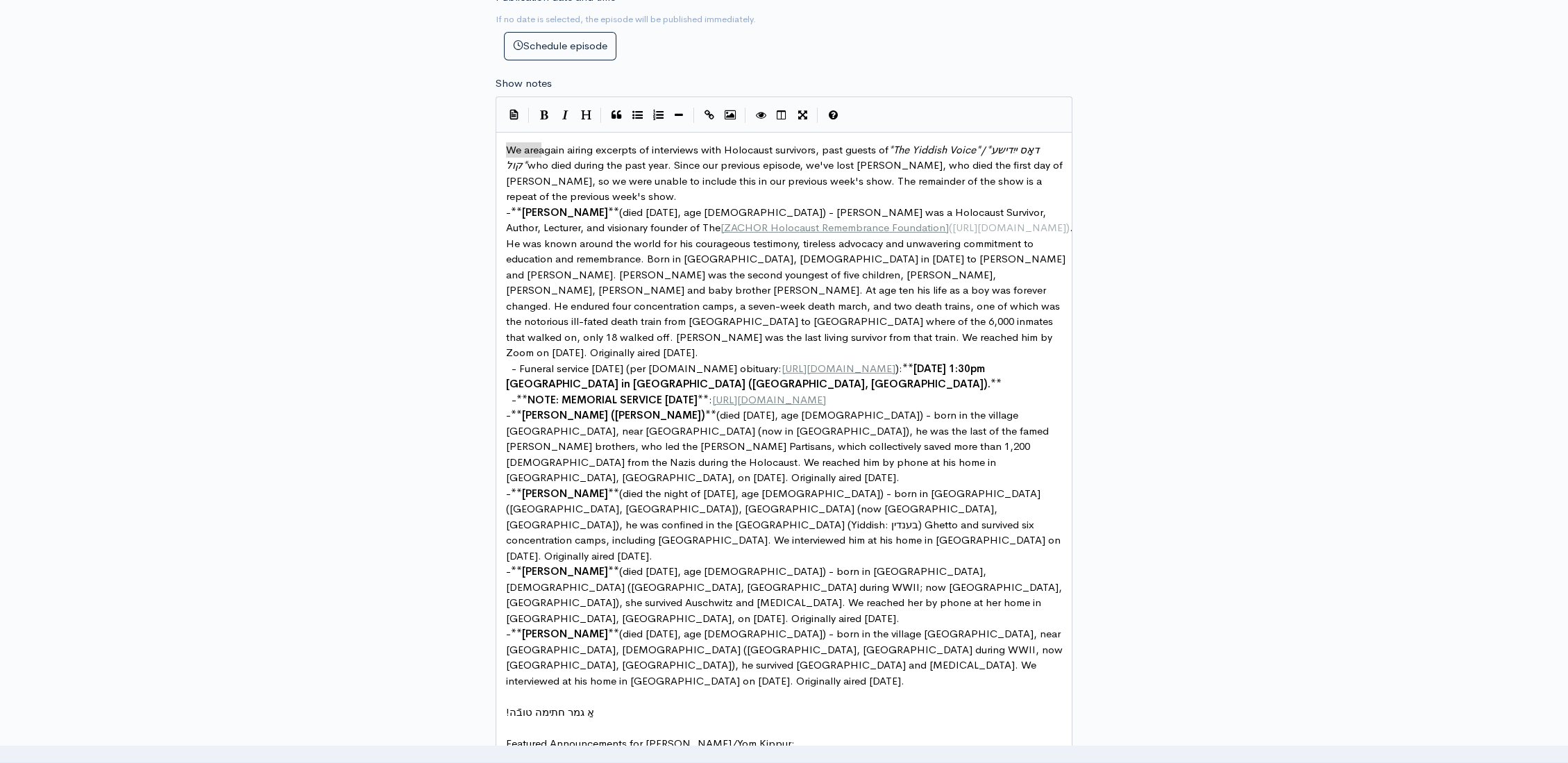
drag, startPoint x: 541, startPoint y: 144, endPoint x: 503, endPoint y: 145, distance: 38.0
type textarea "As our show airs *Erev Yom Kippur*, we are"
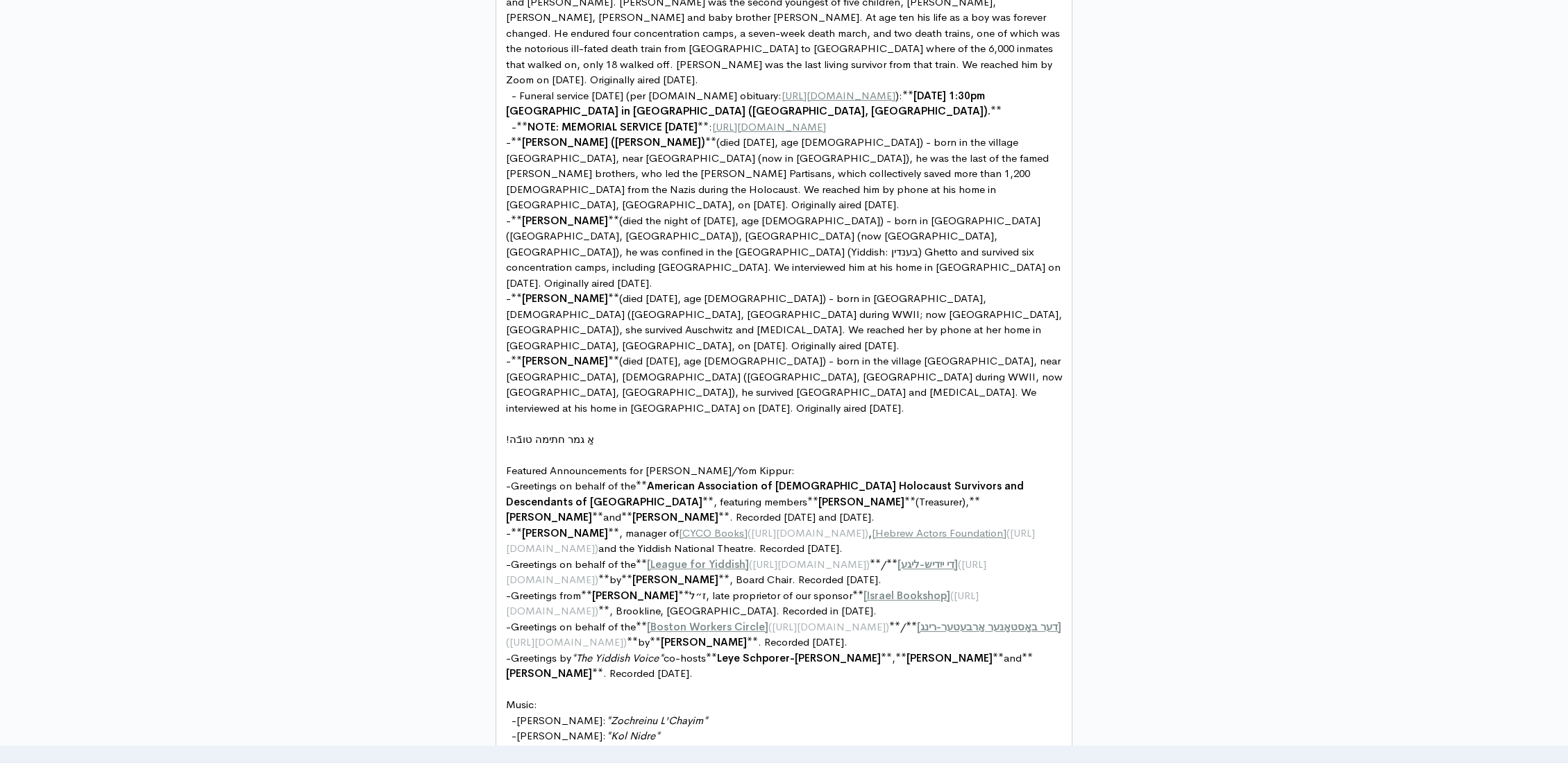
scroll to position [970, 0]
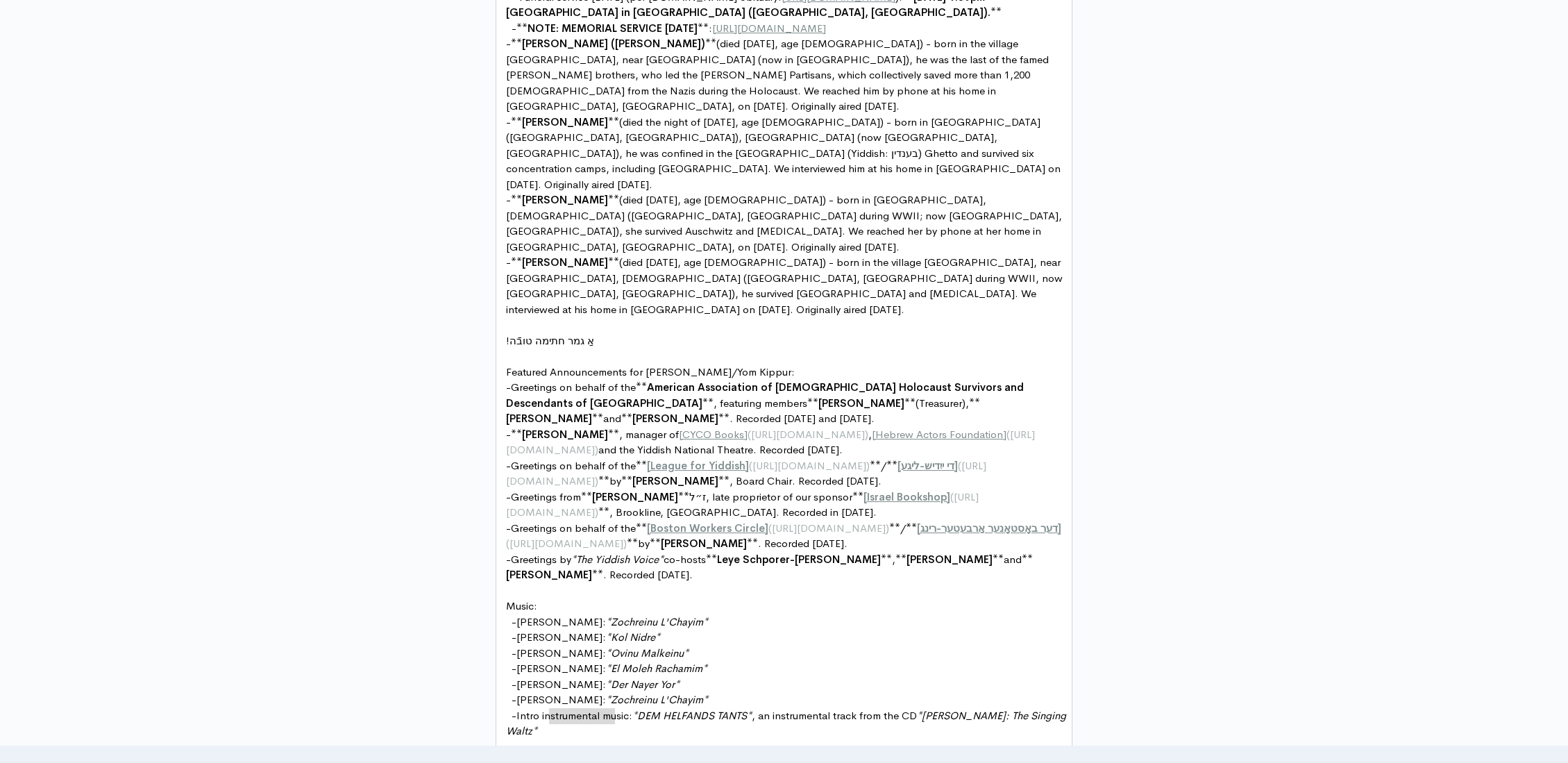
drag, startPoint x: 614, startPoint y: 710, endPoint x: 550, endPoint y: 709, distance: 64.0
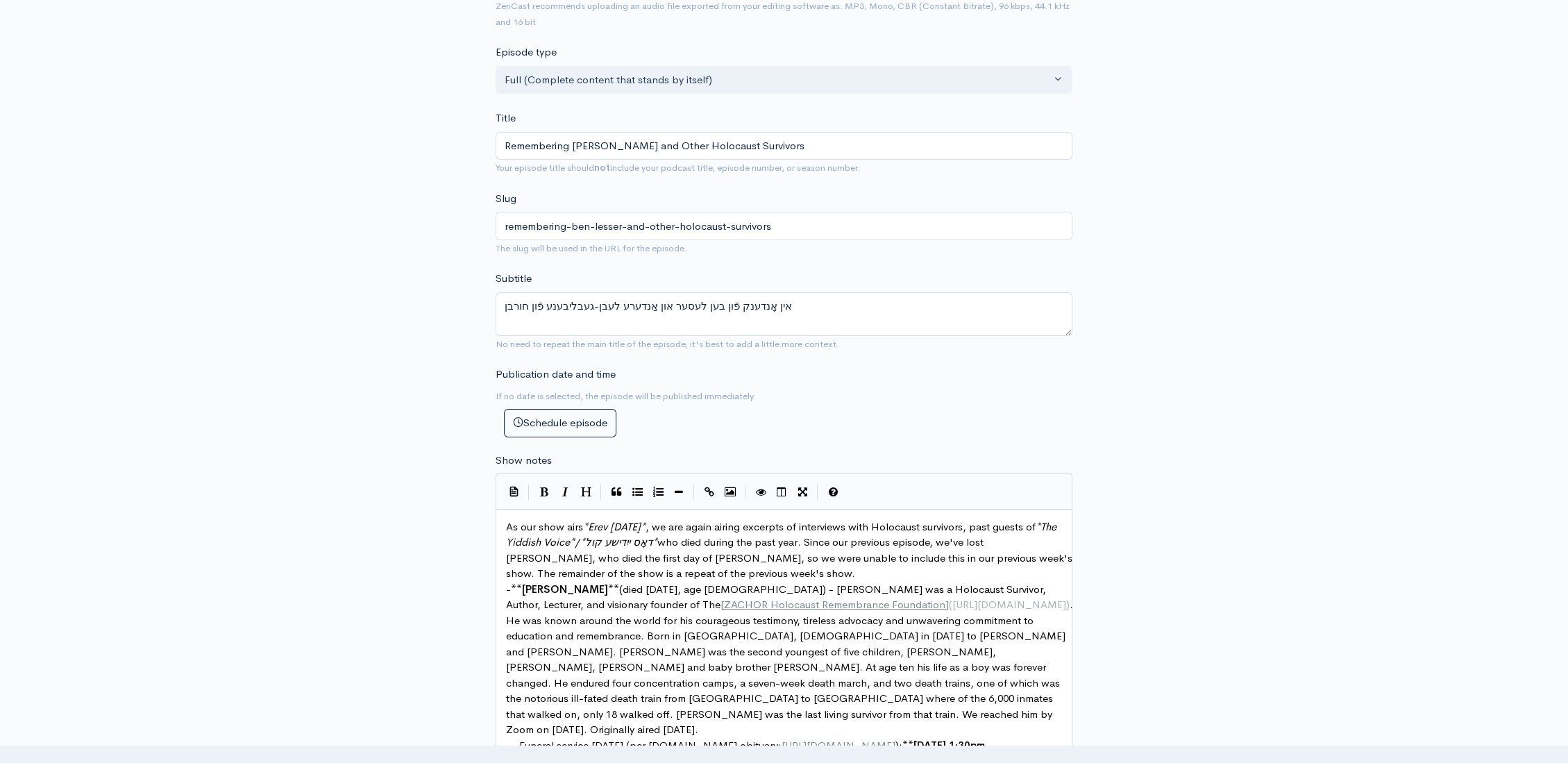
scroll to position [0, 0]
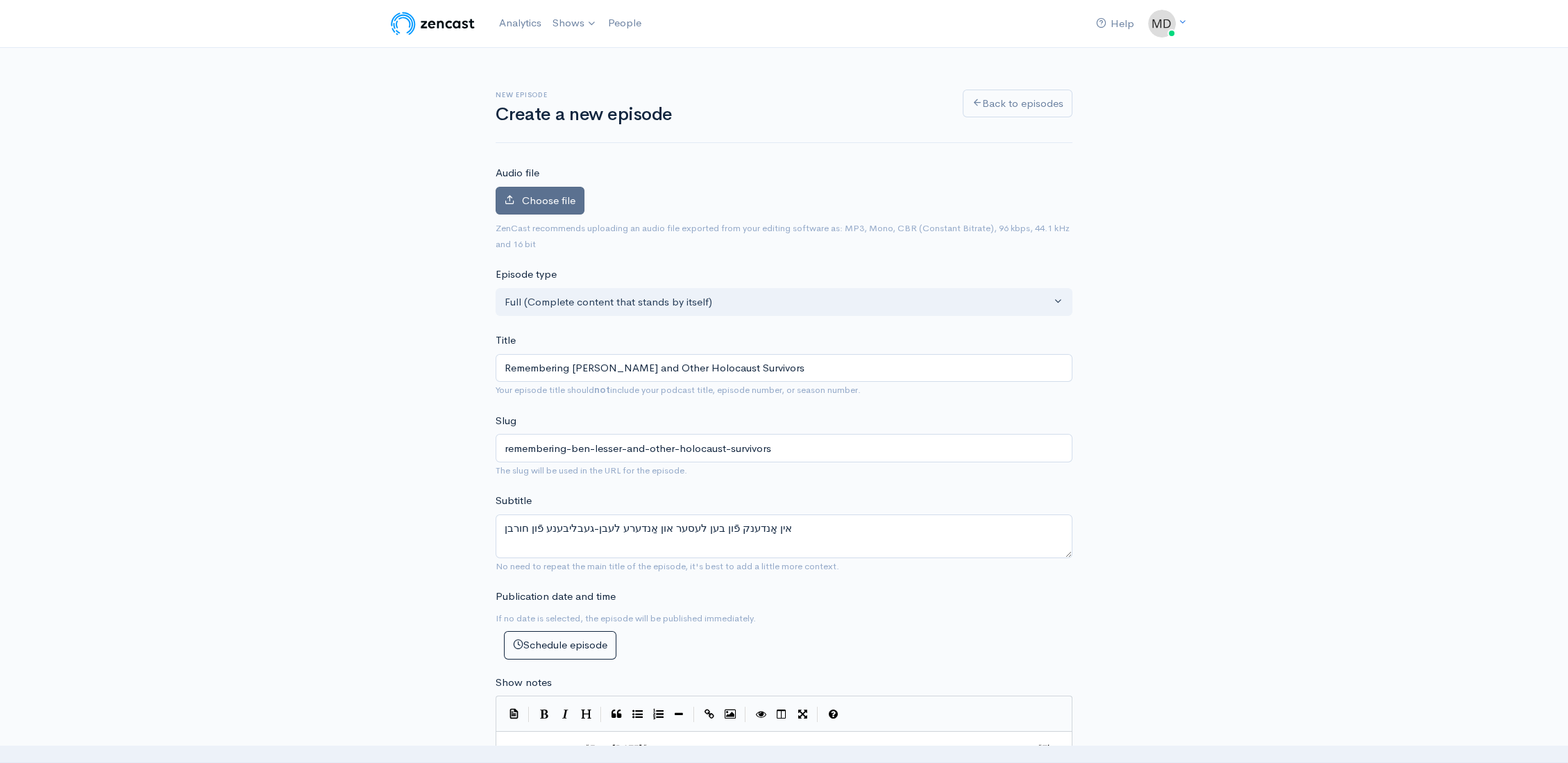
type textarea "October 1"
click at [549, 199] on span "Choose file" at bounding box center [549, 200] width 54 height 13
click at [0, 0] on input "Choose file" at bounding box center [0, 0] width 0 height 0
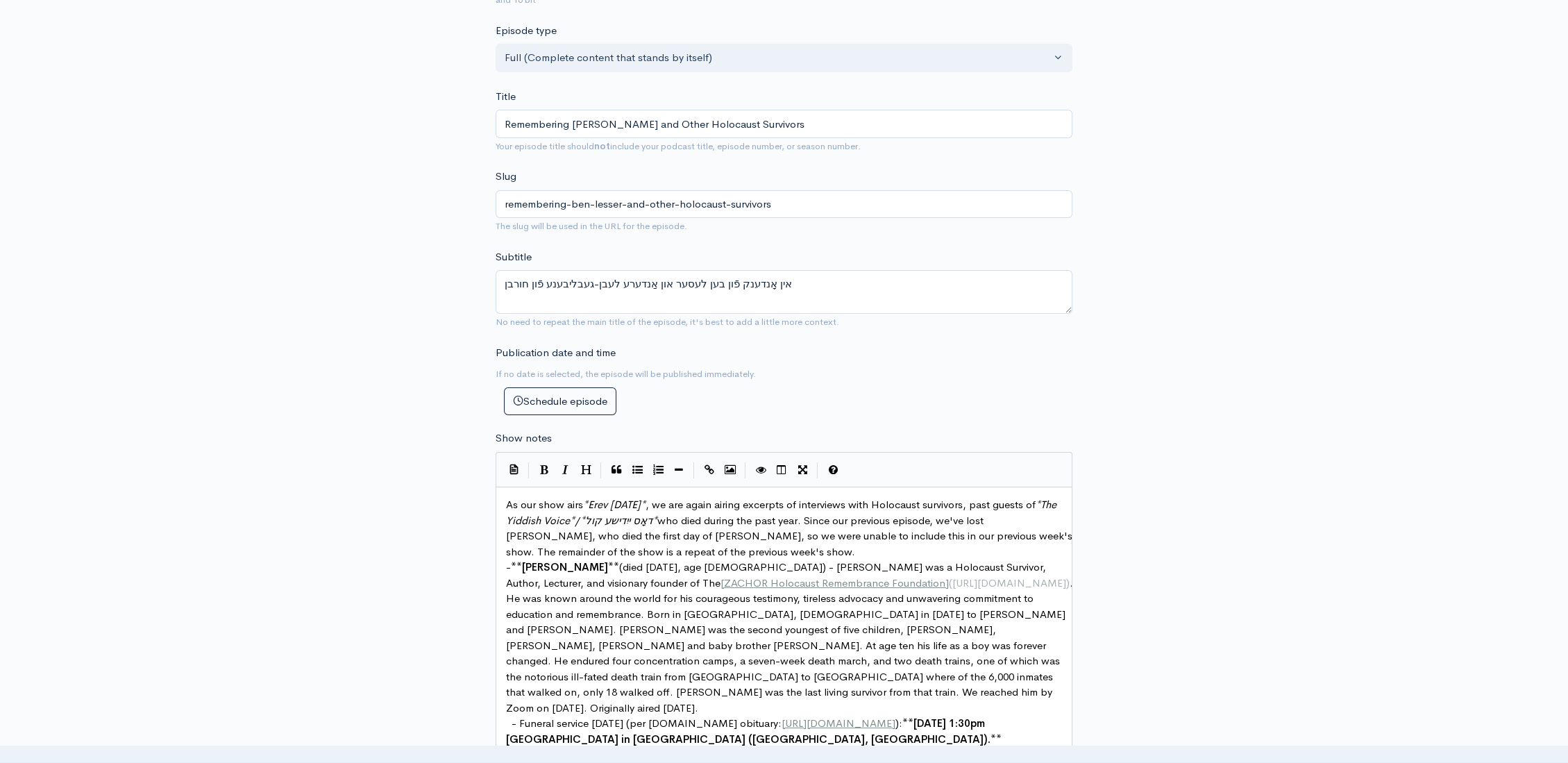
scroll to position [324, 0]
click at [596, 281] on textarea "אין אָנדענק פֿון בען לעסער און אַנדערע לעבן-געבליבענע פֿון חורבן" at bounding box center [784, 290] width 576 height 44
paste textarea "־"
type textarea "אין אָנדענק פֿון בען לעסער און אַנדערע לעבן־געבליבענע פֿון חורבן"
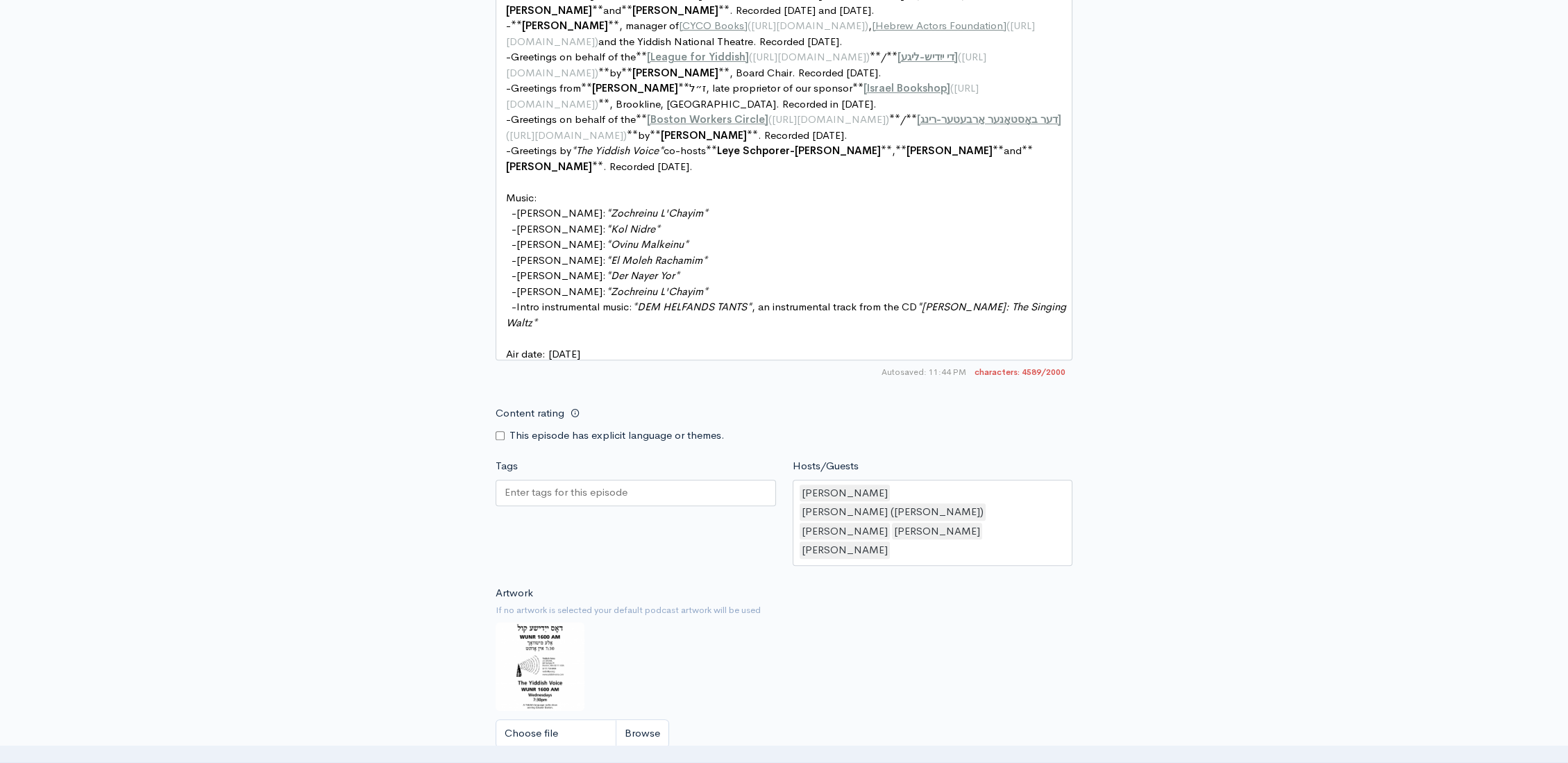
scroll to position [1678, 0]
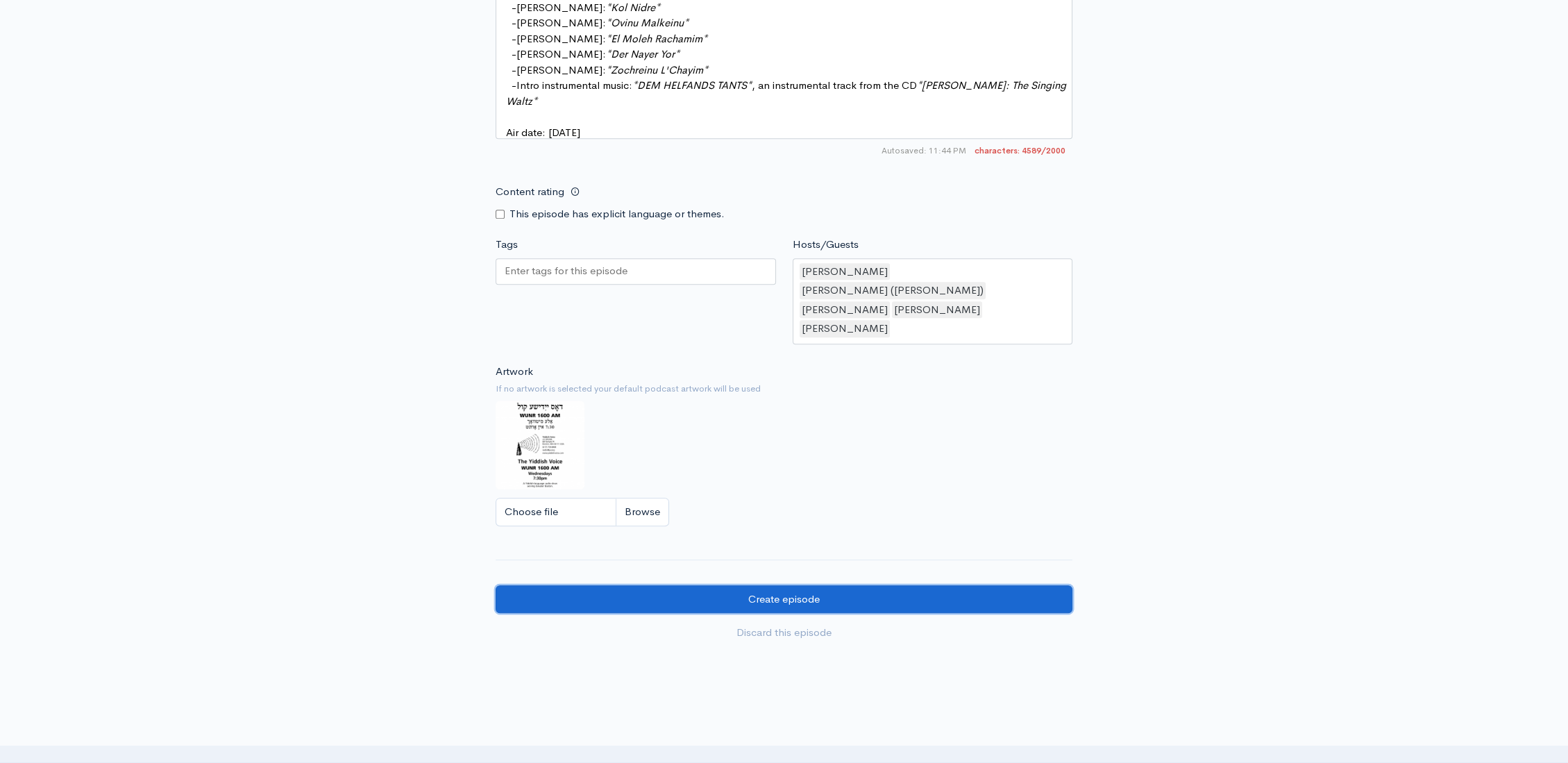
click at [799, 585] on input "Create episode" at bounding box center [784, 599] width 576 height 29
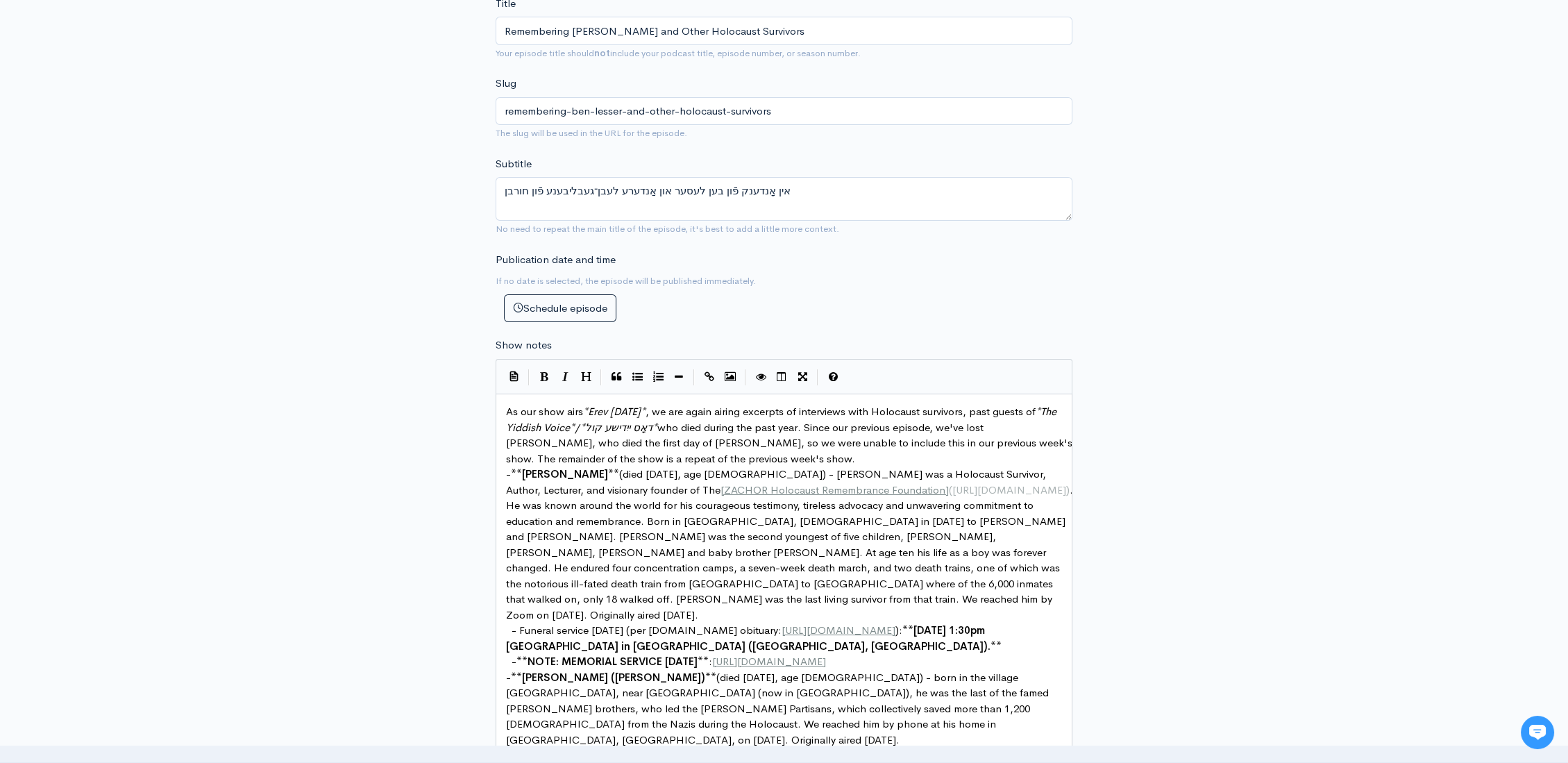
scroll to position [452, 0]
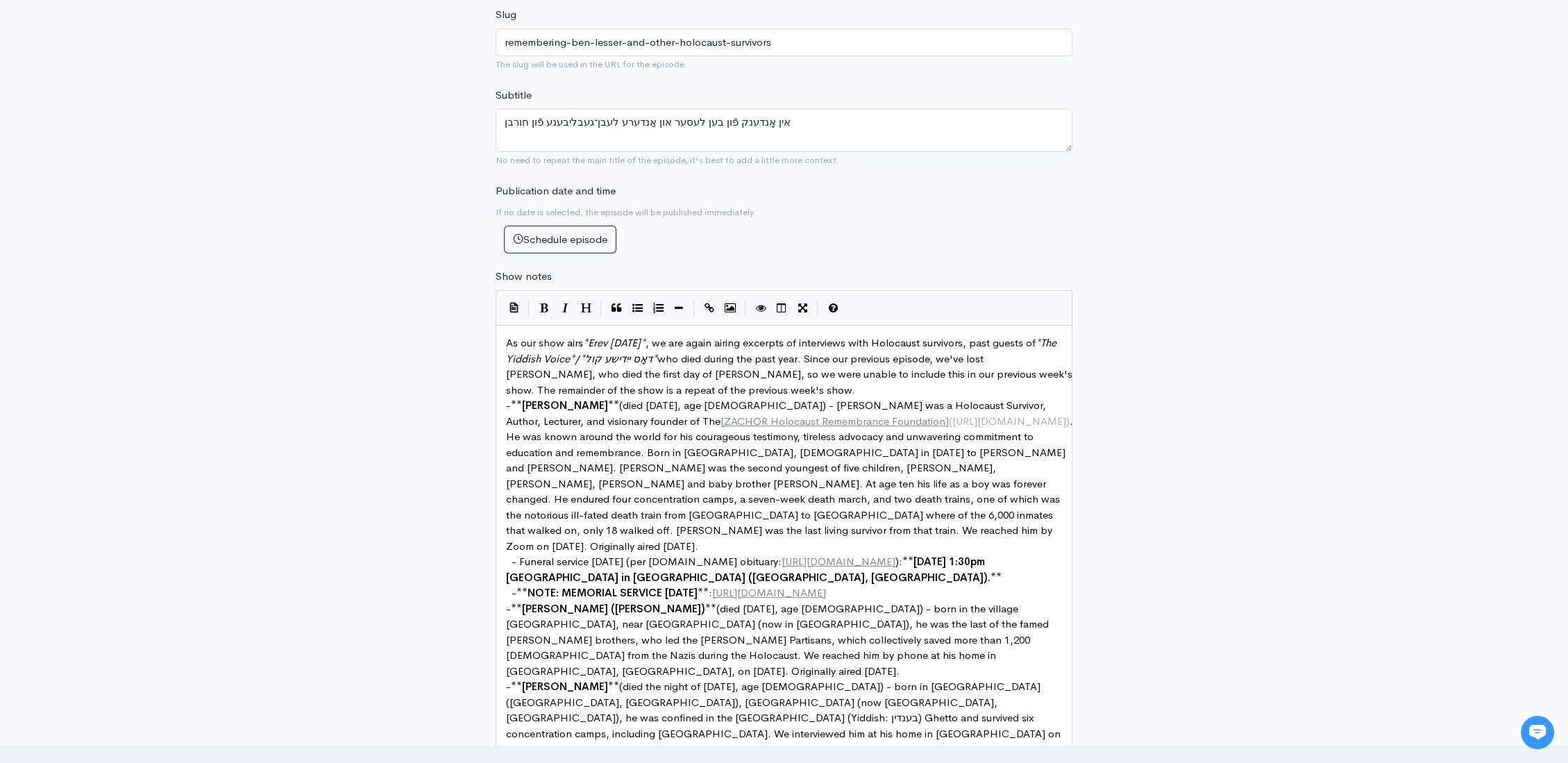
click at [581, 343] on span "As our show airs * [PERSON_NAME][DATE] * , we are again airing excerpts of inte…" at bounding box center [790, 366] width 569 height 61
type textarea "ed"
drag, startPoint x: 773, startPoint y: 339, endPoint x: 700, endPoint y: 342, distance: 73.1
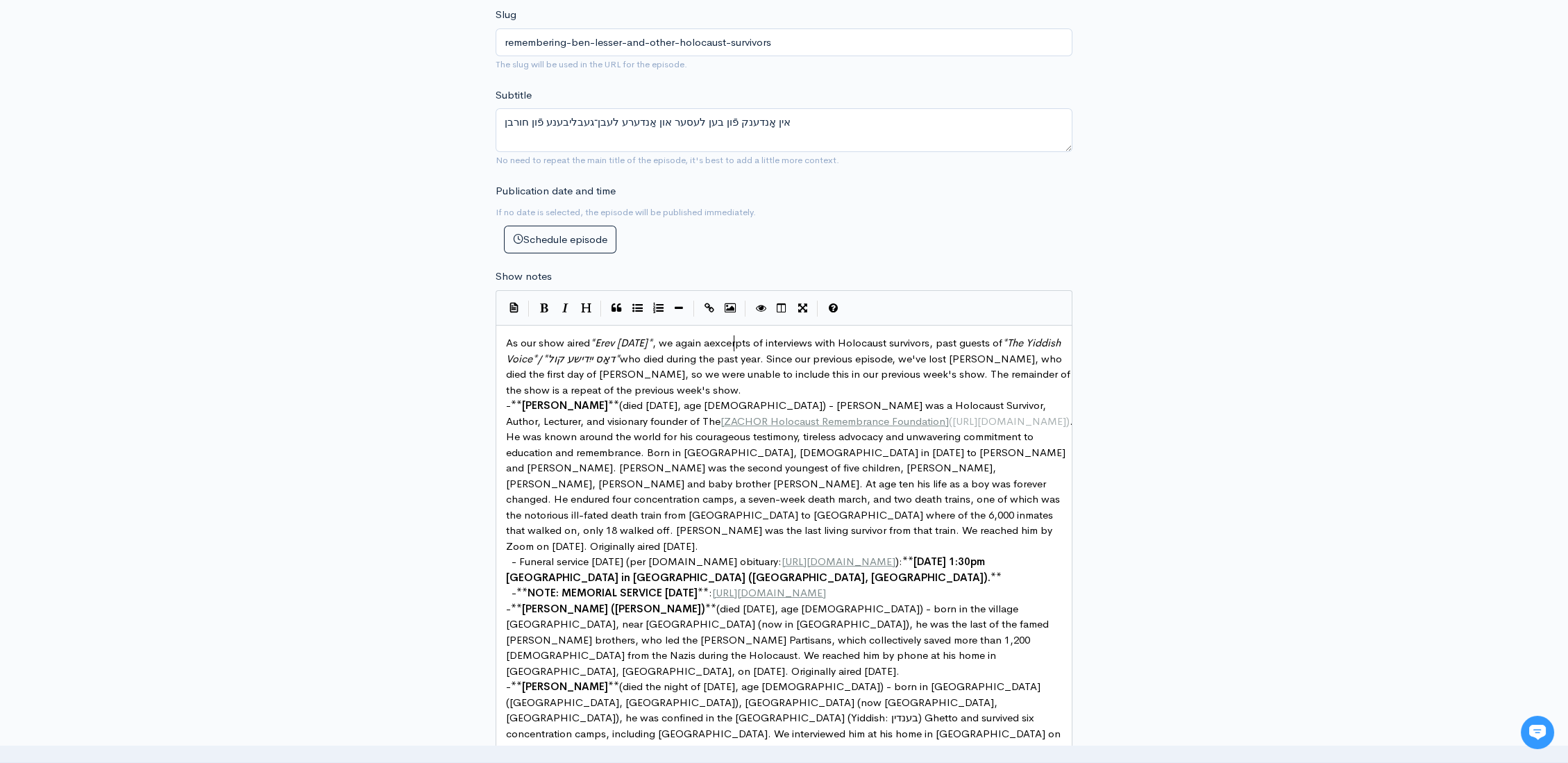
type textarea "again ae"
type textarea "ired"
type textarea "presented"
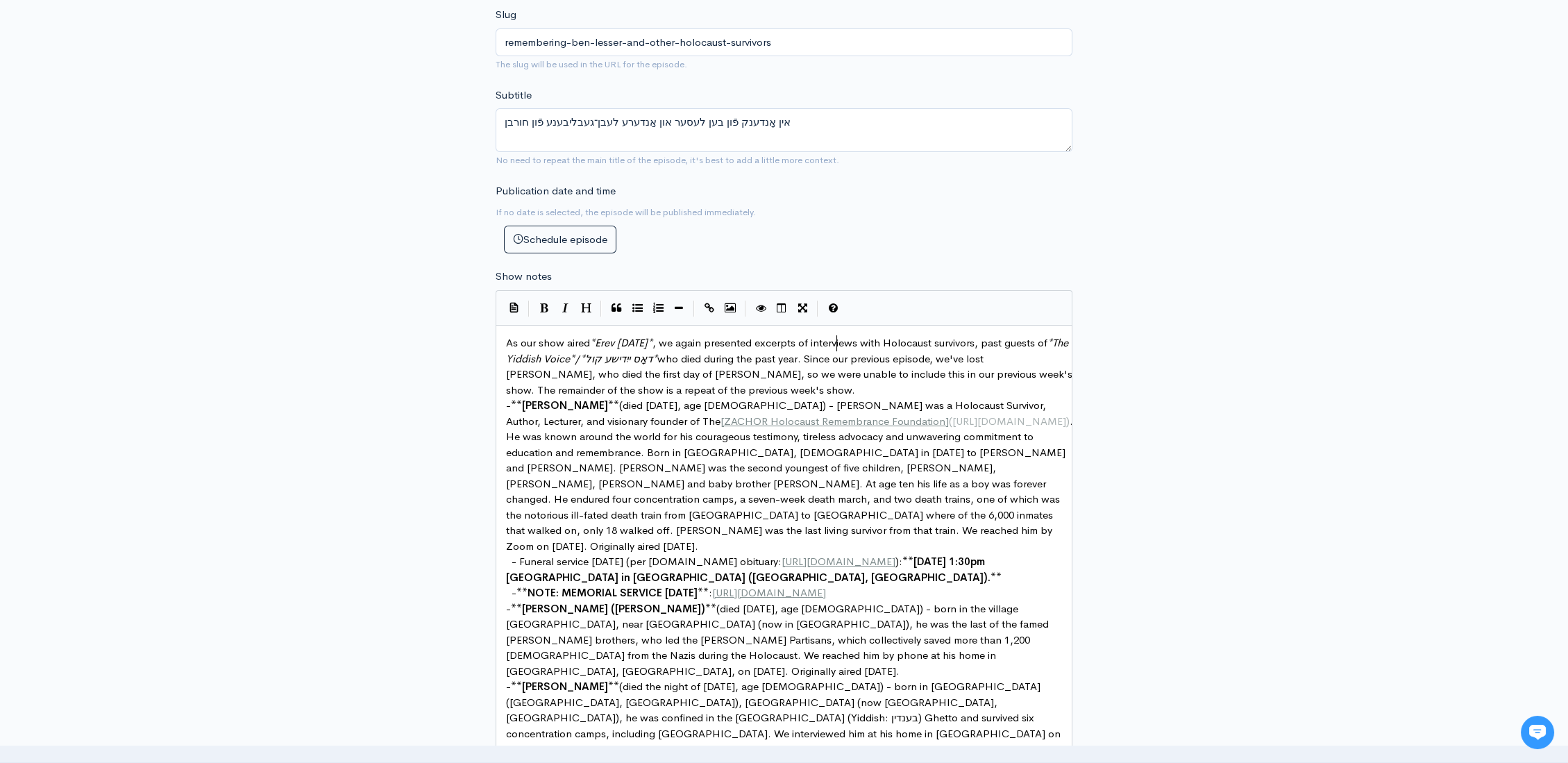
click at [836, 339] on span "As our show aired * [PERSON_NAME][DATE] * , we again presented excerpts of inte…" at bounding box center [790, 366] width 569 height 61
type textarea "our past"
type textarea ", past guests of"
drag, startPoint x: 1036, startPoint y: 341, endPoint x: 573, endPoint y: 356, distance: 463.2
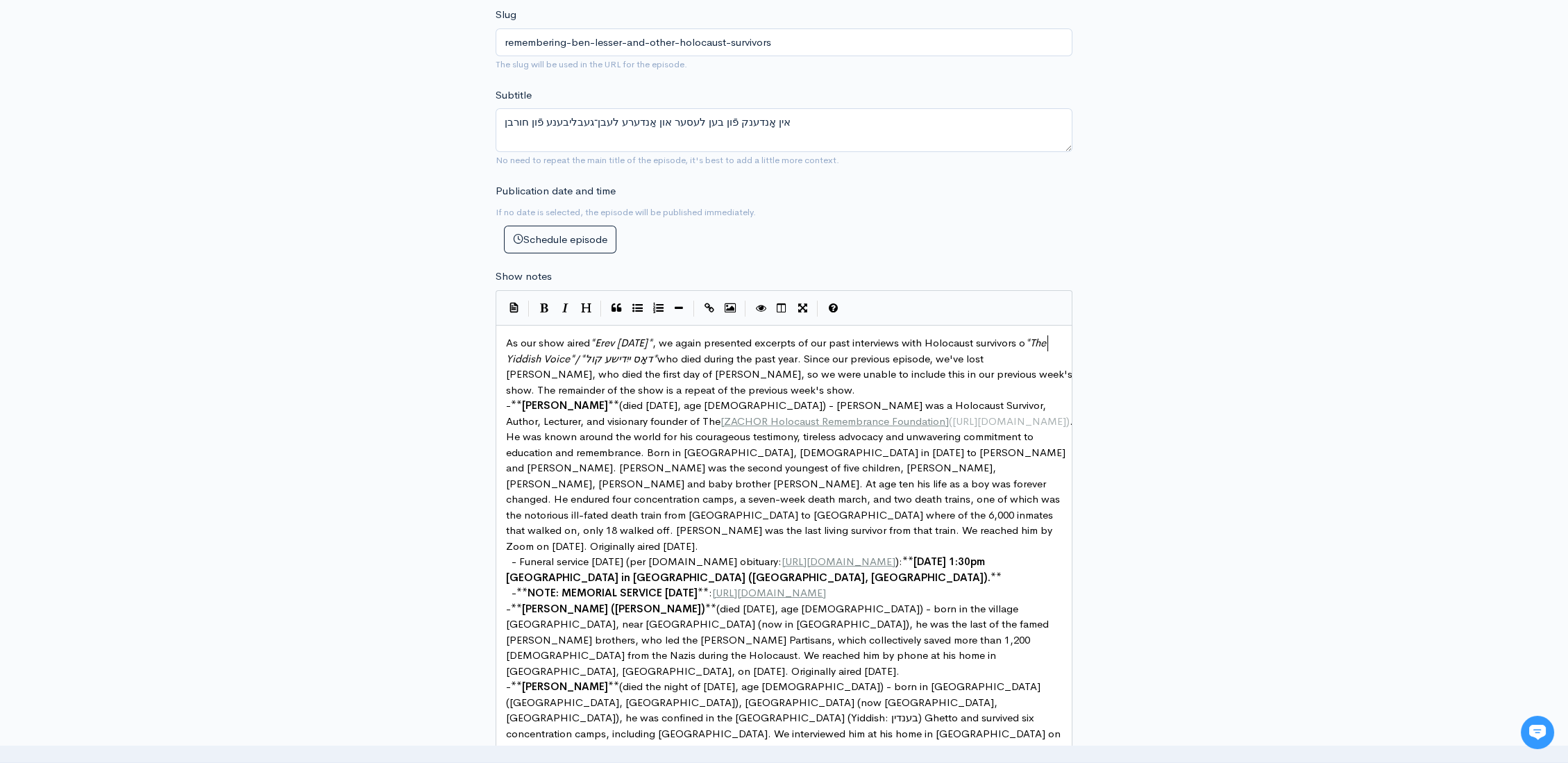
type textarea "on"
type textarea "*The Yiddish Voice*/*דאָס ייִדישע קול*"
drag, startPoint x: 687, startPoint y: 354, endPoint x: 501, endPoint y: 349, distance: 186.1
click at [924, 337] on span "As our show aired * [PERSON_NAME][DATE] * , we again presented excerpts of our …" at bounding box center [781, 366] width 551 height 61
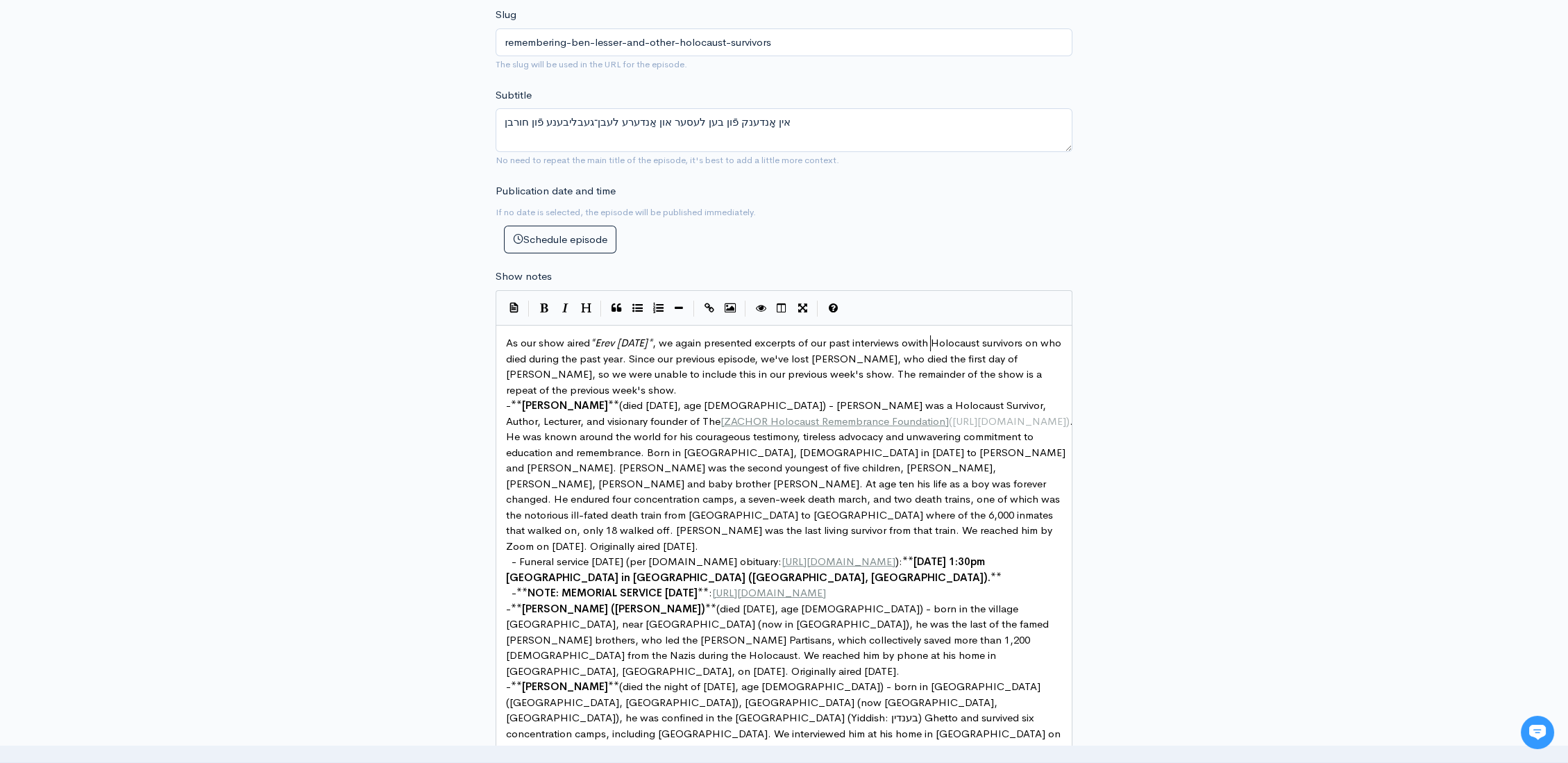
type textarea "on"
click at [682, 356] on span "As our show aired * Erev Yom Kippur * , we again presented excerpts of our past…" at bounding box center [790, 366] width 569 height 61
type textarea "on"
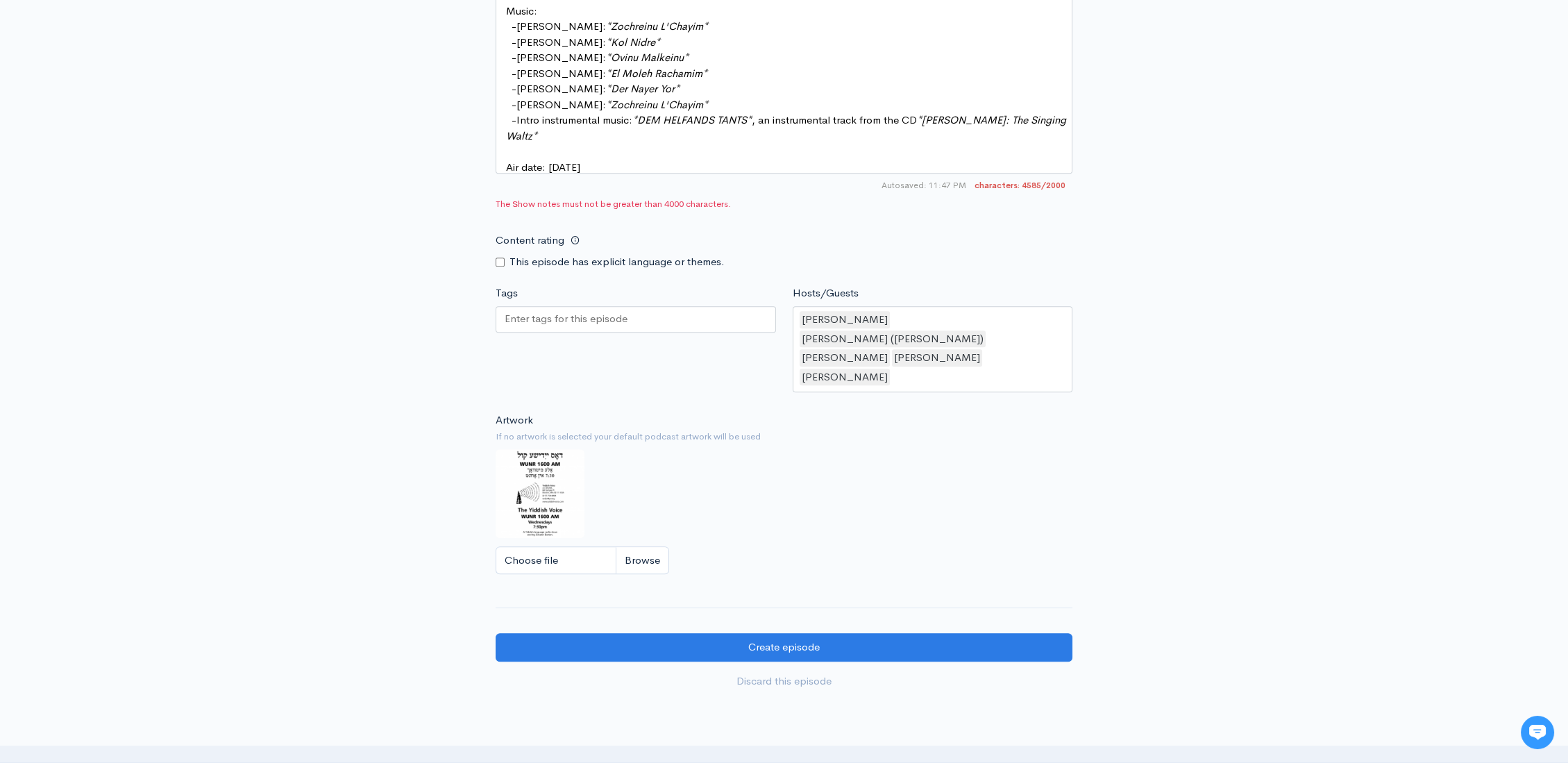
scroll to position [1660, 0]
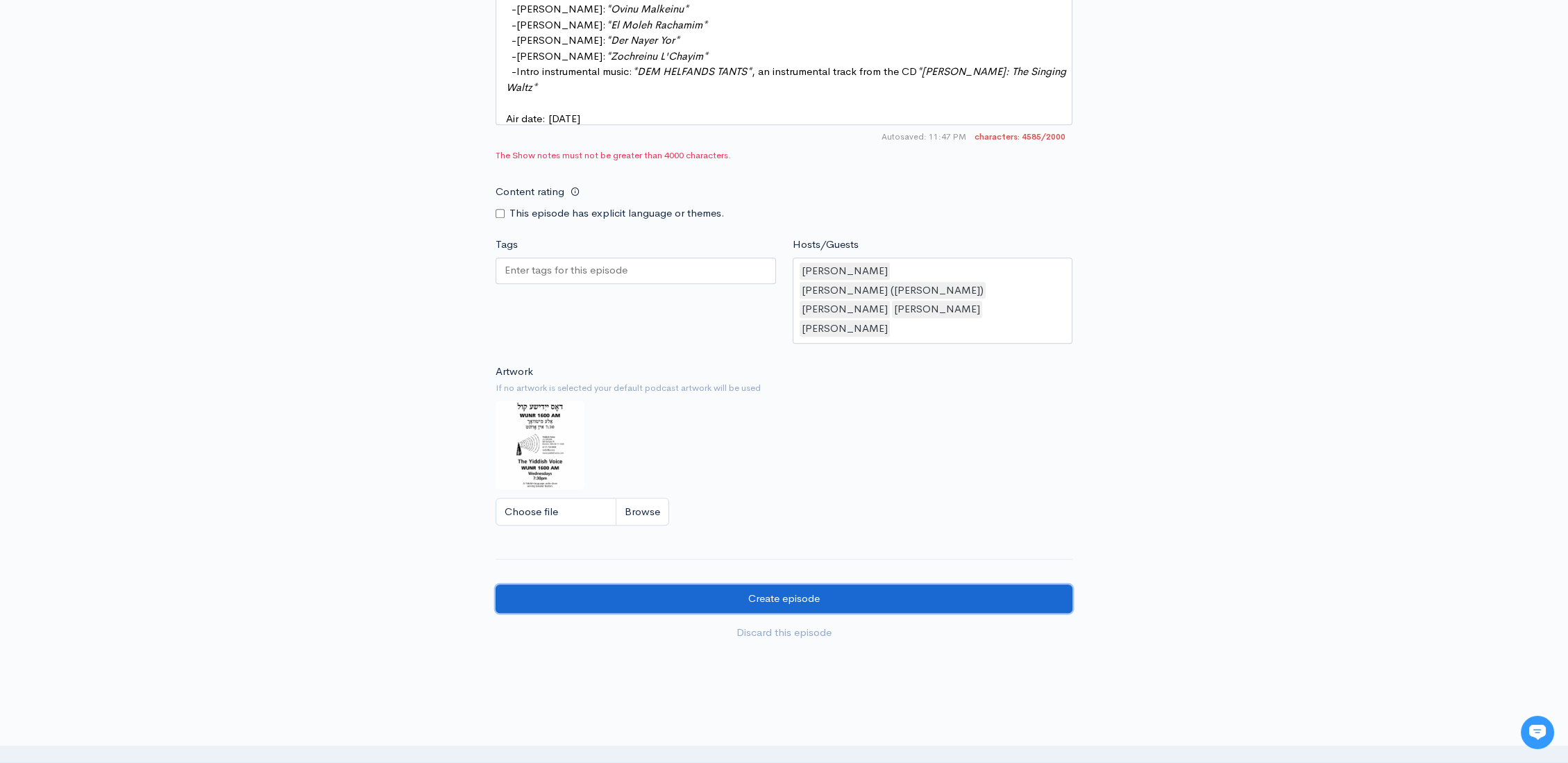
click at [799, 584] on input "Create episode" at bounding box center [784, 599] width 576 height 29
